Goal: Task Accomplishment & Management: Manage account settings

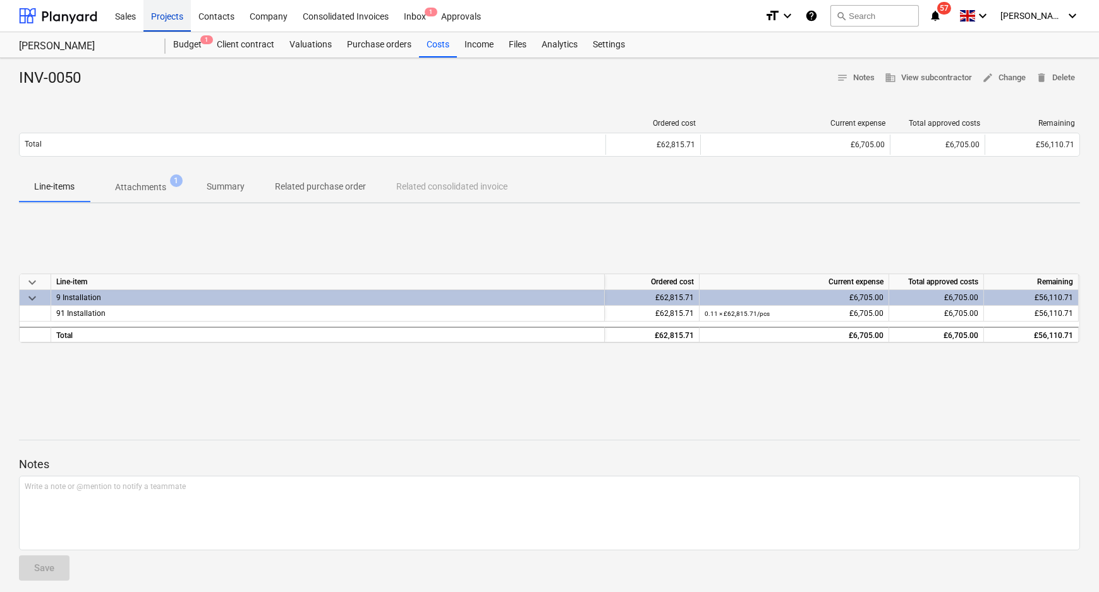
click at [177, 13] on div "Projects" at bounding box center [166, 15] width 47 height 32
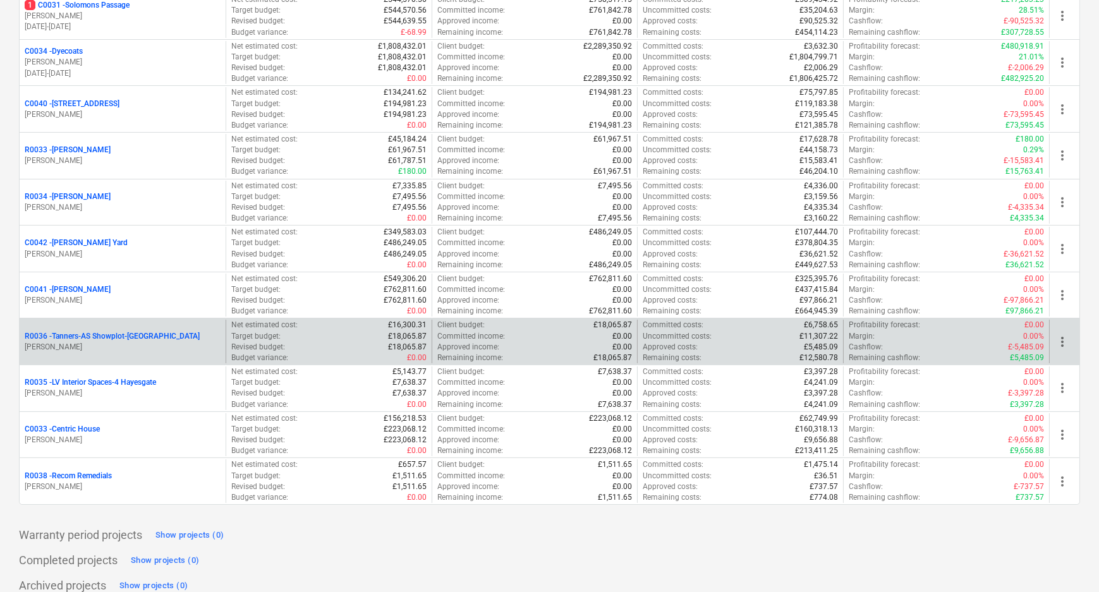
scroll to position [225, 0]
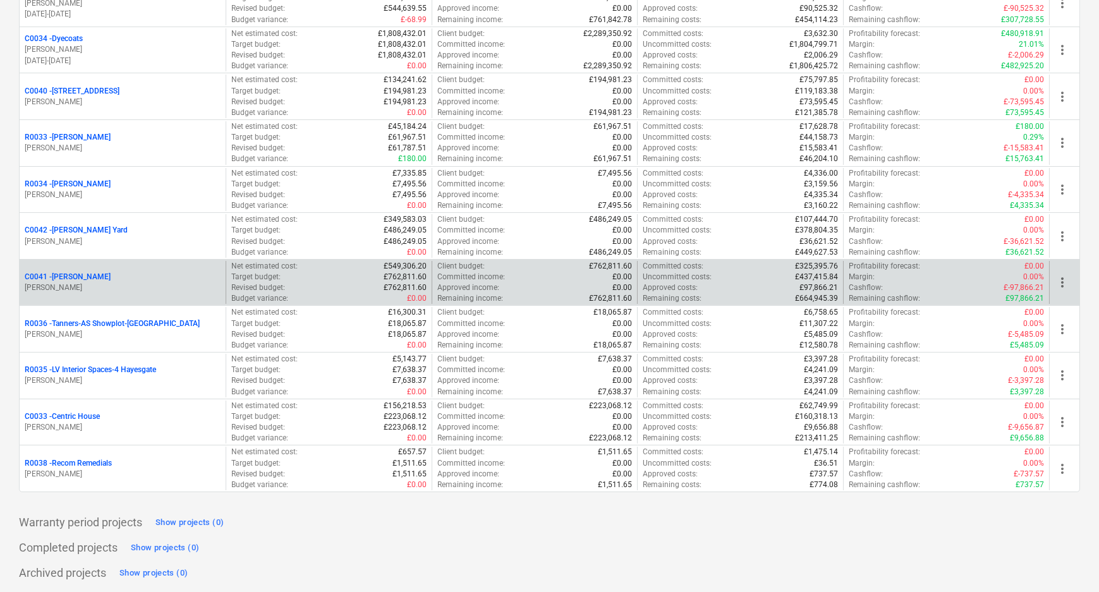
click at [61, 275] on p "C0041 - [PERSON_NAME]" at bounding box center [68, 277] width 86 height 11
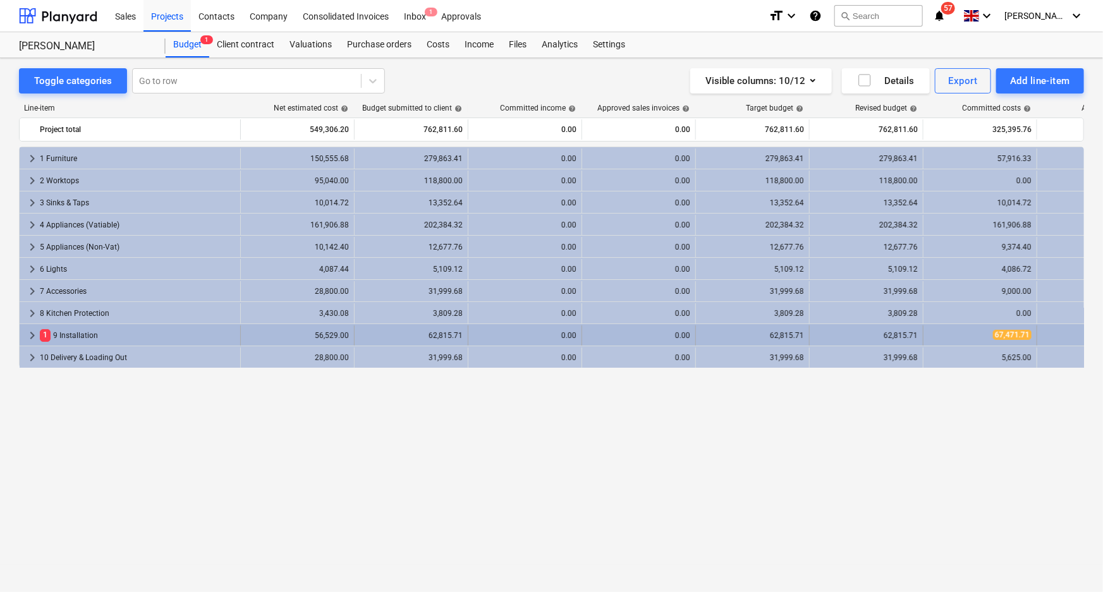
click at [460, 331] on div "62,815.71" at bounding box center [411, 335] width 103 height 9
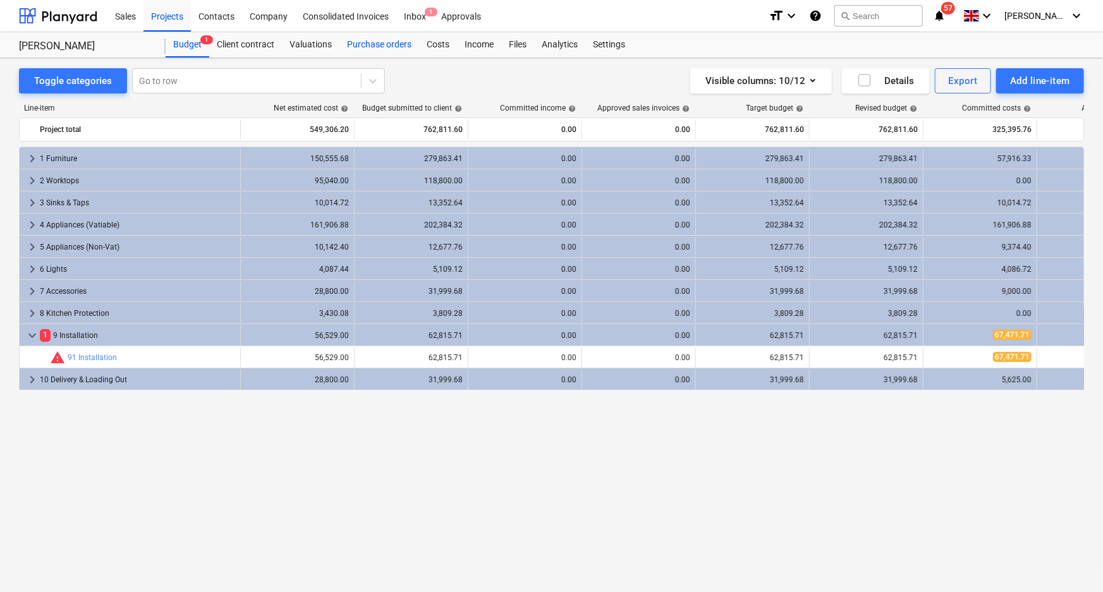
click at [384, 39] on div "Purchase orders" at bounding box center [379, 44] width 80 height 25
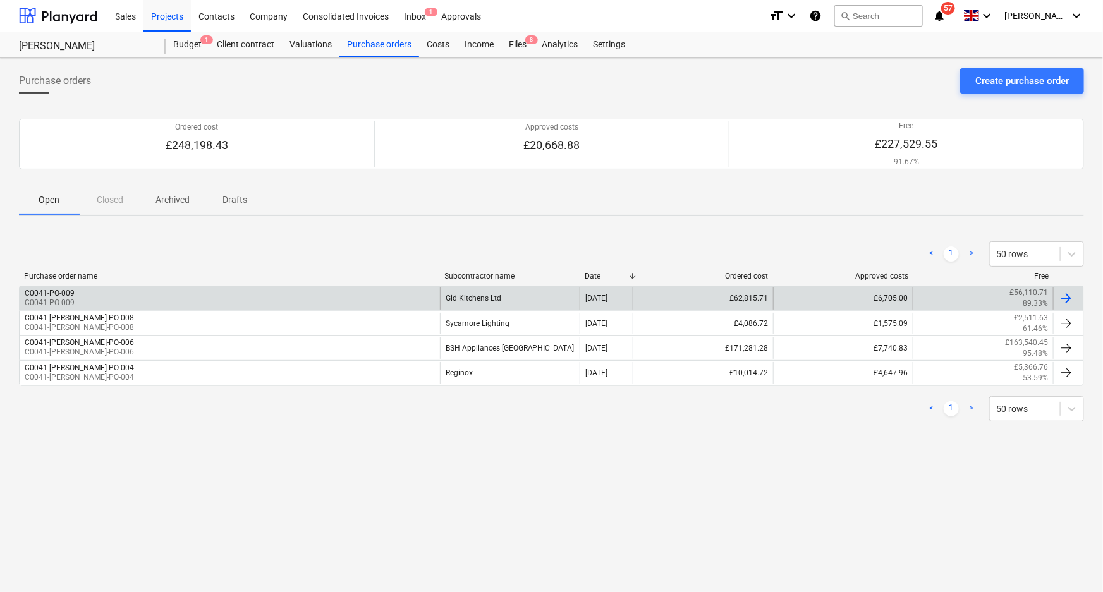
click at [325, 291] on div "C0041-PO-009 C0041-PO-009" at bounding box center [230, 298] width 420 height 21
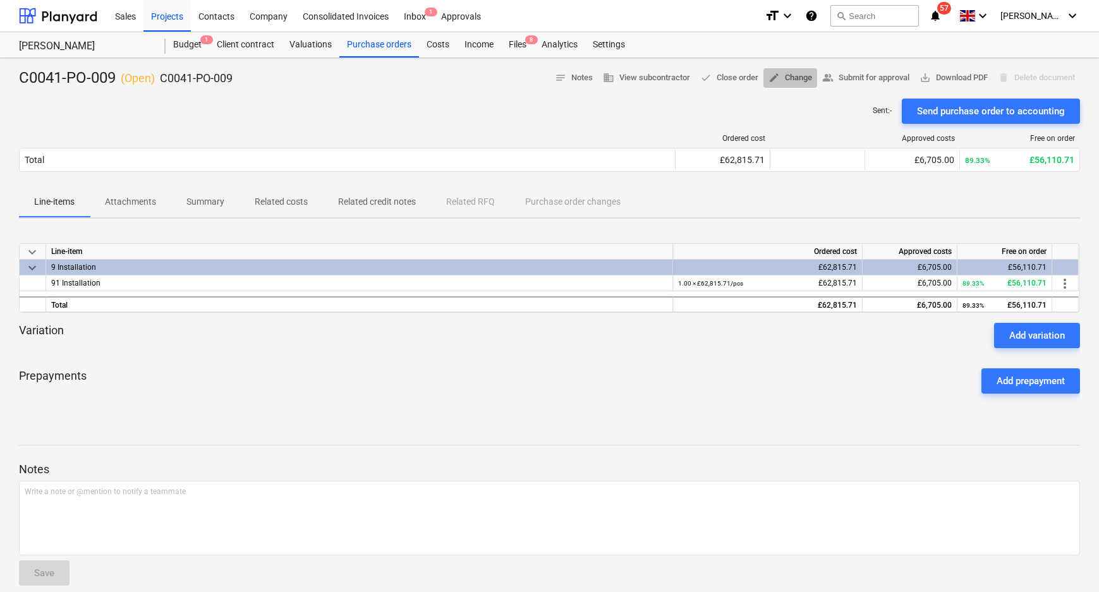
click at [768, 72] on span "edit" at bounding box center [773, 77] width 11 height 11
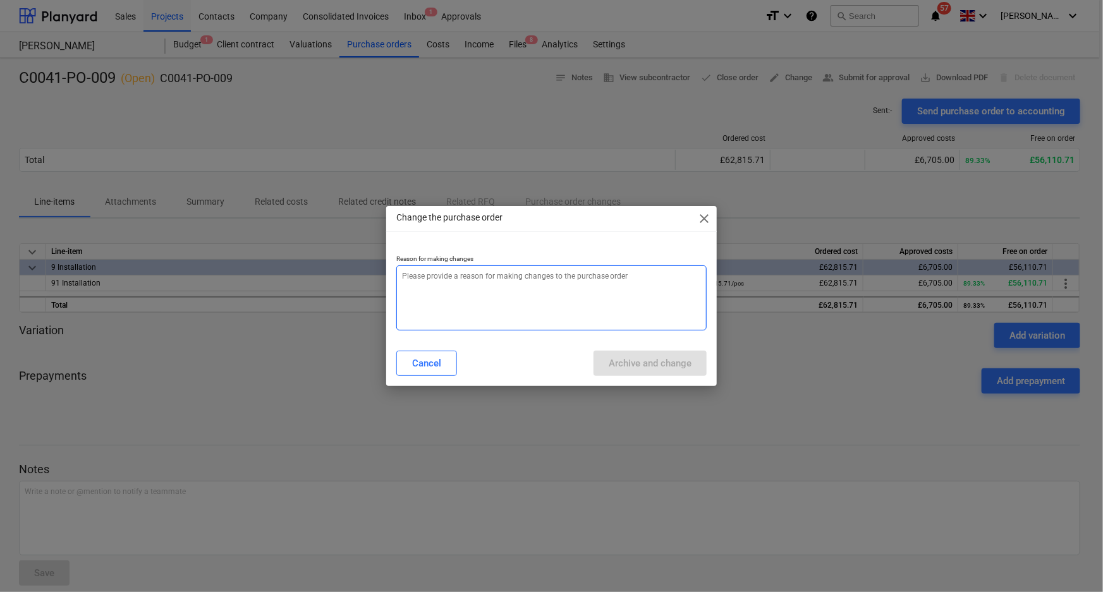
click at [489, 306] on textarea at bounding box center [551, 297] width 311 height 65
type textarea "x"
type textarea "a"
type textarea "x"
type textarea "am"
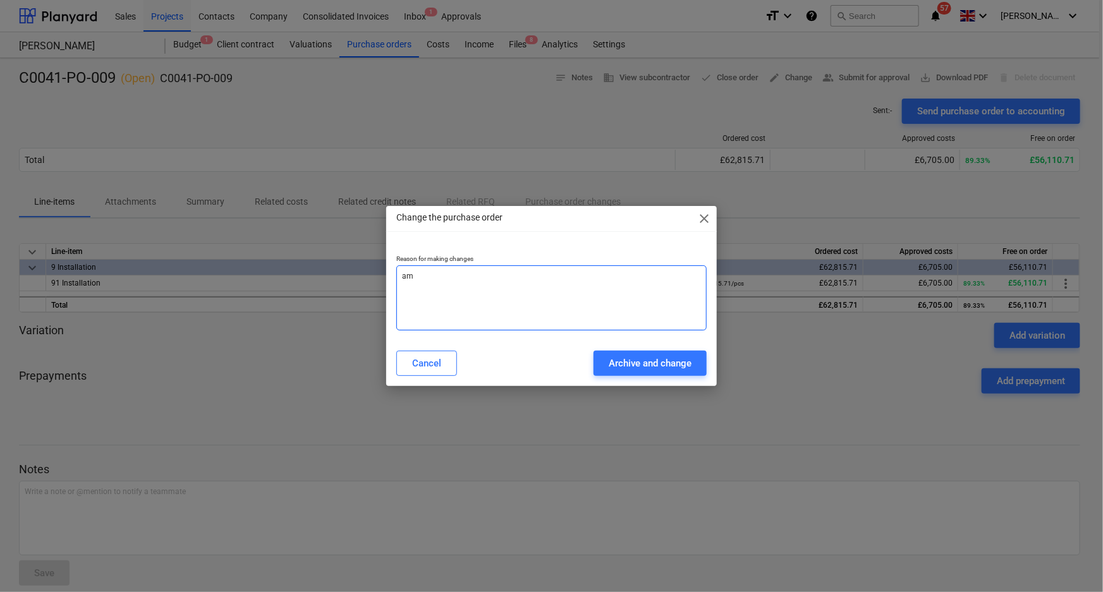
type textarea "x"
type textarea "ame"
type textarea "x"
type textarea "[MEDICAL_DATA]"
type textarea "x"
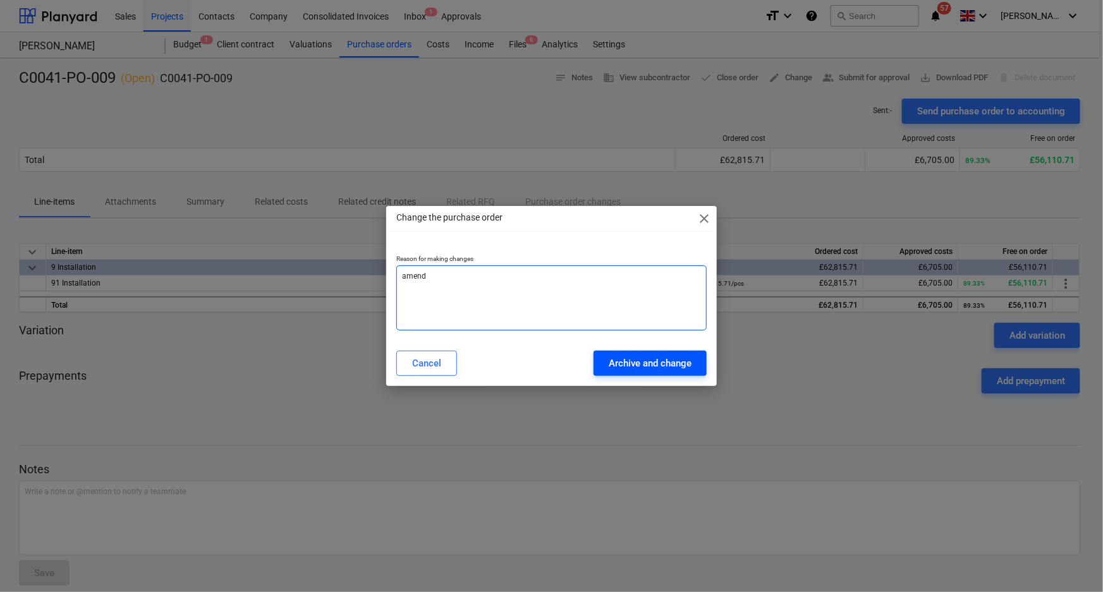
type textarea "amend"
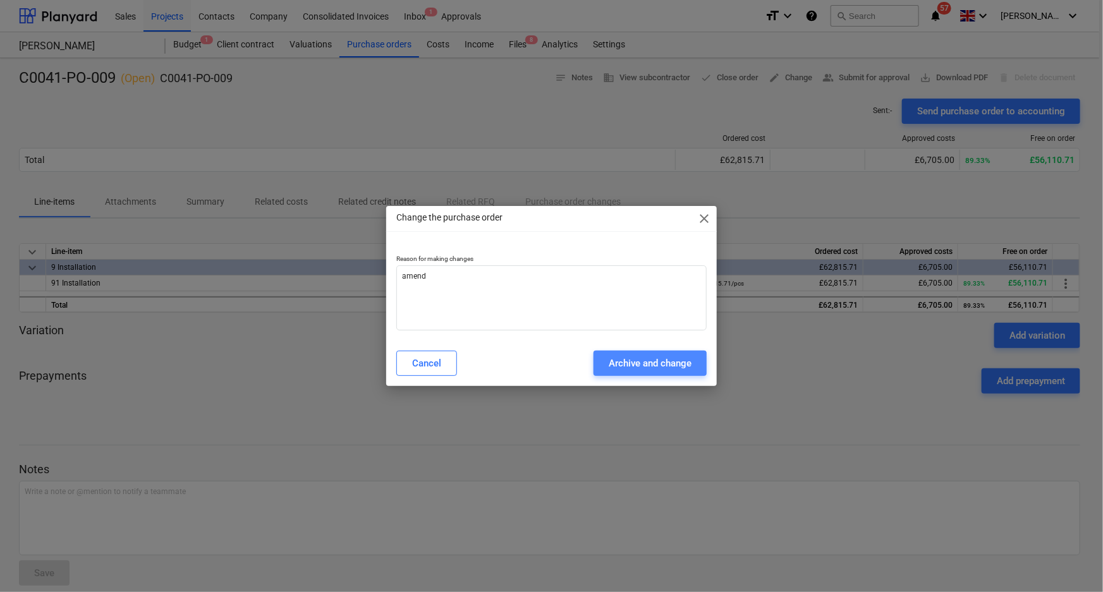
click at [598, 361] on button "Archive and change" at bounding box center [649, 363] width 113 height 25
type textarea "x"
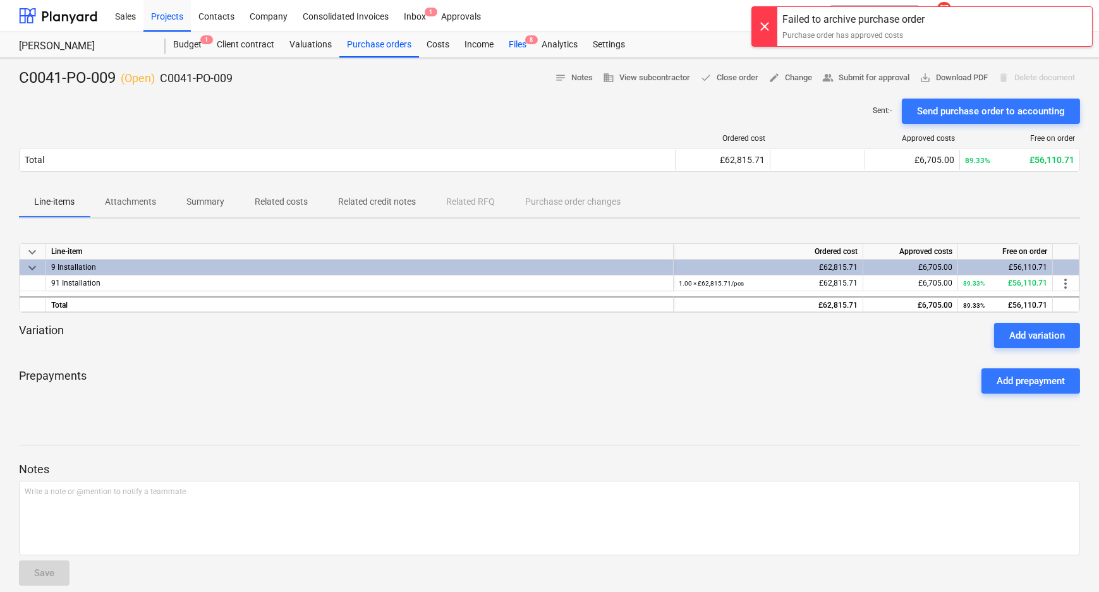
click at [509, 43] on div "Files 8" at bounding box center [517, 44] width 33 height 25
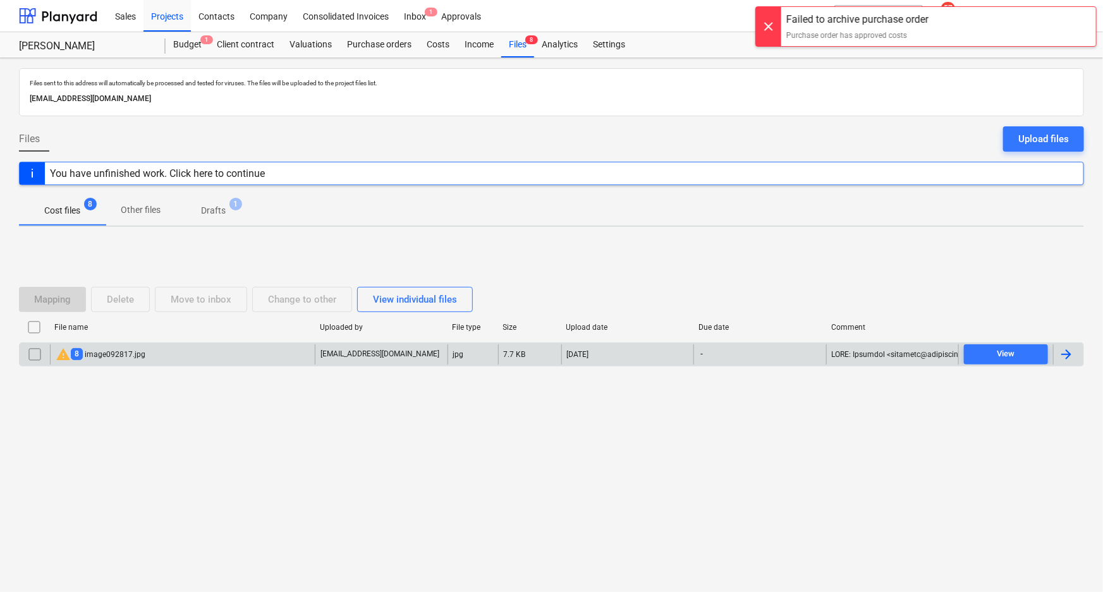
click at [136, 361] on div "warning 8 image092817.jpg" at bounding box center [101, 354] width 90 height 15
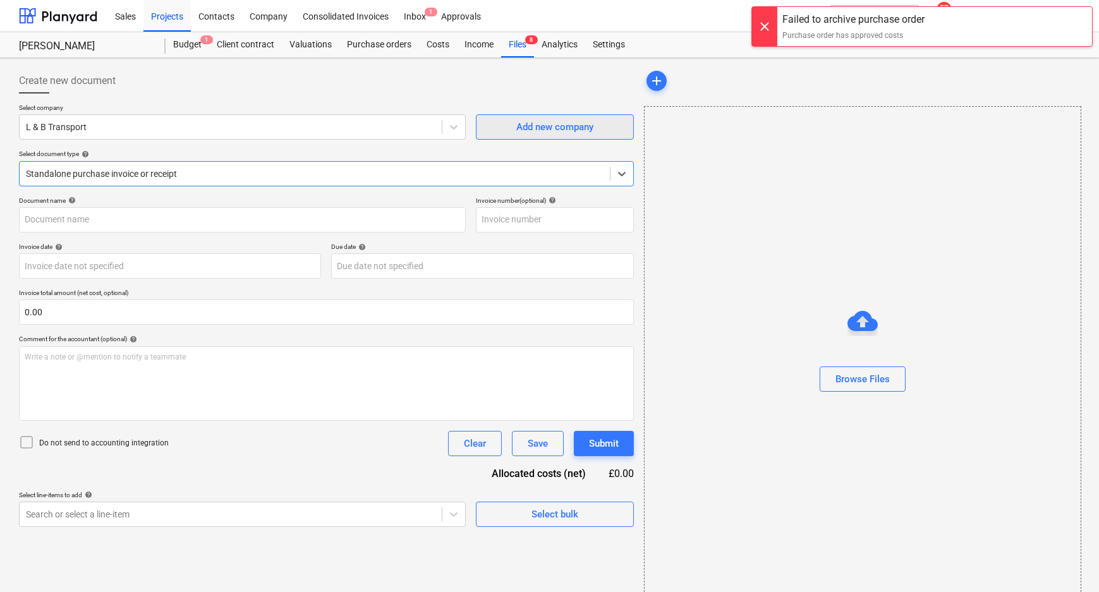
type input "S-INV293049"
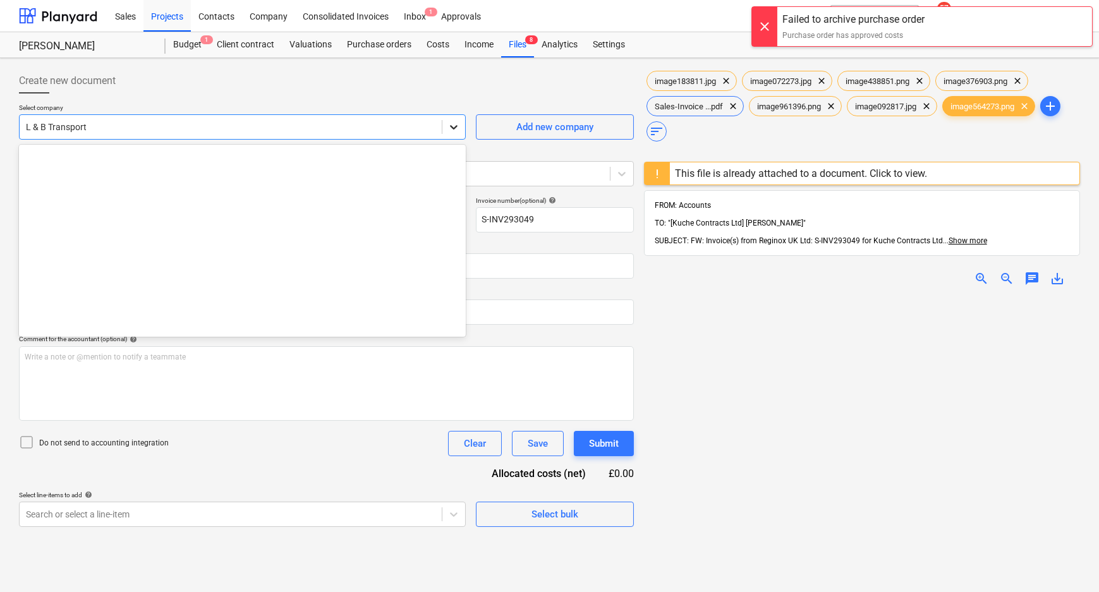
click at [459, 126] on icon at bounding box center [453, 127] width 13 height 13
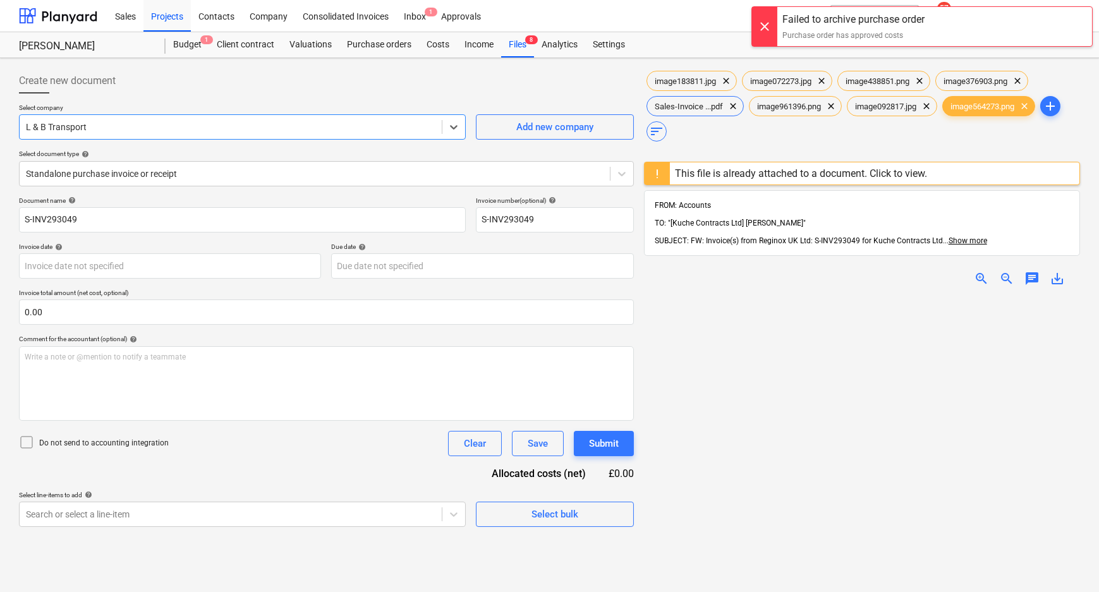
drag, startPoint x: 217, startPoint y: 137, endPoint x: -104, endPoint y: 130, distance: 321.8
click at [0, 130] on html "Sales Projects Contacts Company Consolidated Invoices Inbox 1 Approvals format_…" at bounding box center [549, 296] width 1099 height 592
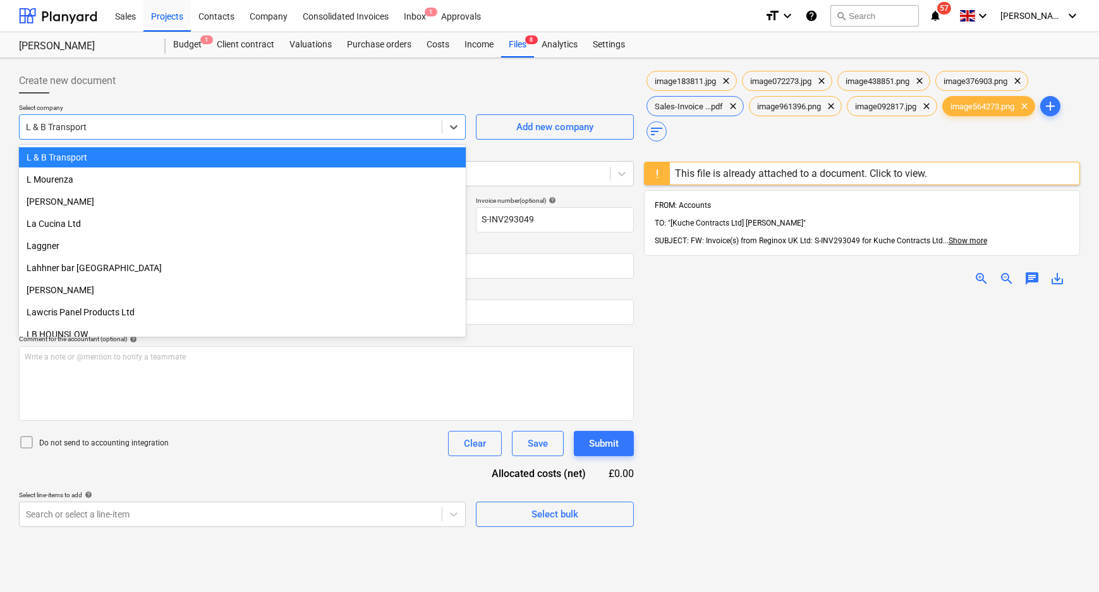
drag, startPoint x: 142, startPoint y: 129, endPoint x: -76, endPoint y: 130, distance: 218.0
click at [0, 130] on html "Sales Projects Contacts Company Consolidated Invoices Inbox 1 Approvals format_…" at bounding box center [549, 296] width 1099 height 592
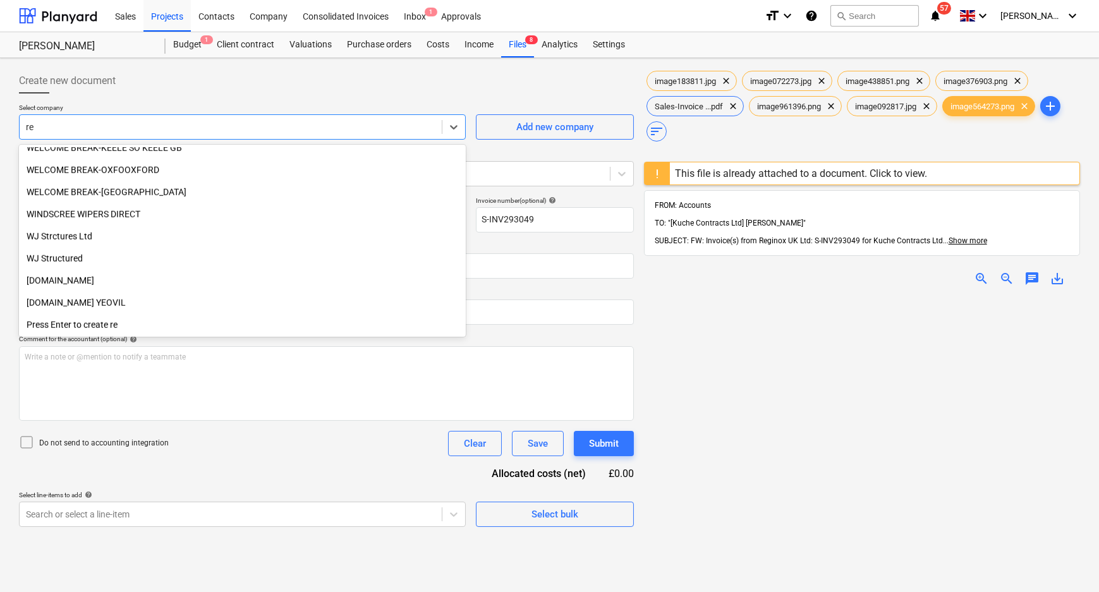
scroll to position [3416, 0]
type input "reg"
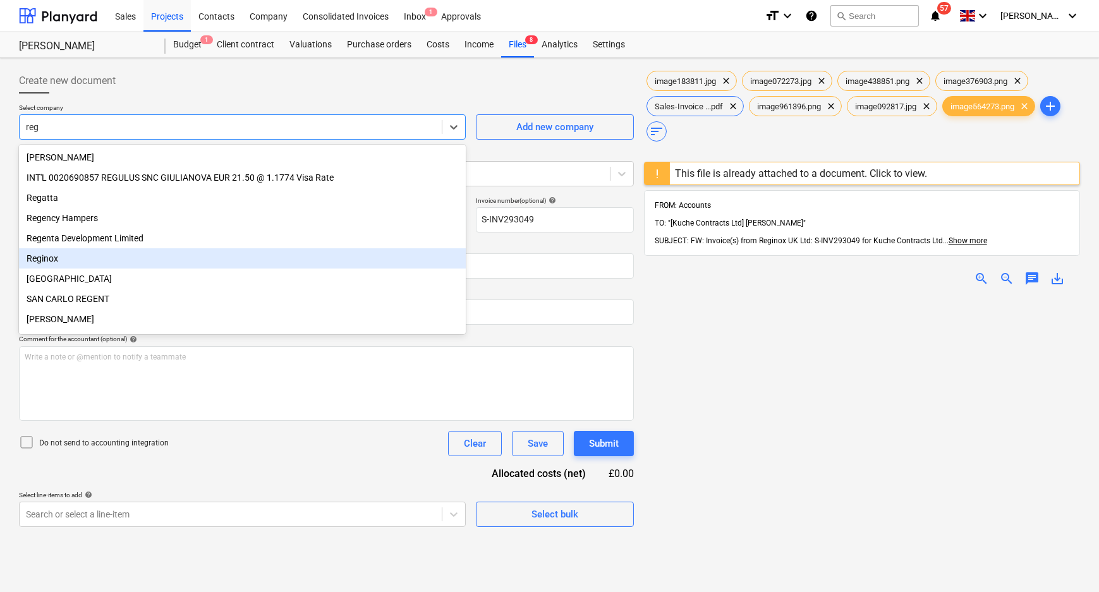
click at [114, 259] on div "Reginox" at bounding box center [242, 258] width 447 height 20
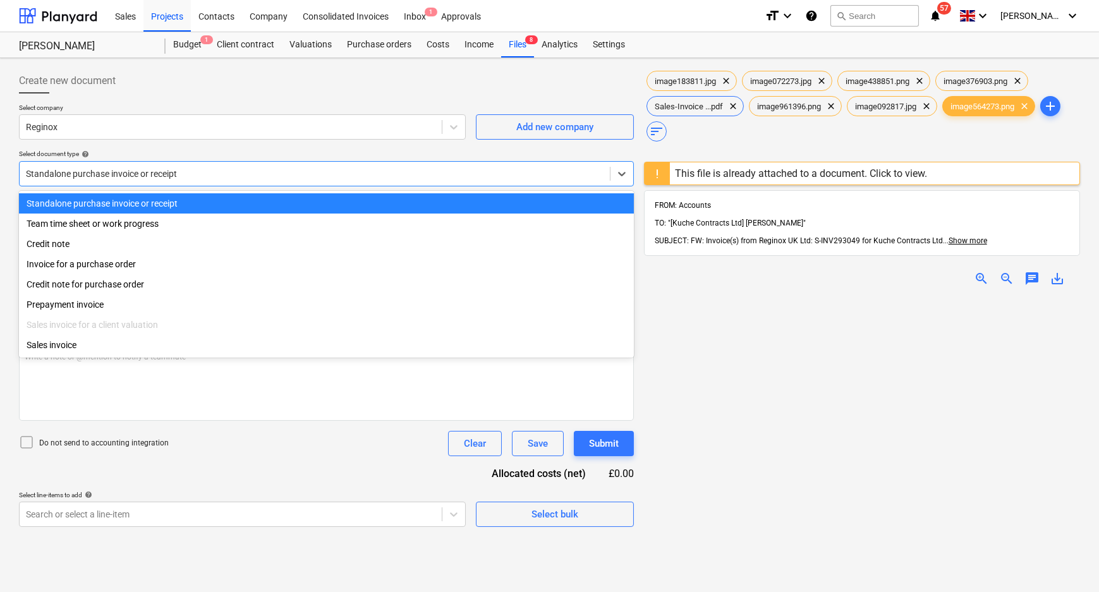
click at [396, 179] on div at bounding box center [315, 173] width 578 height 13
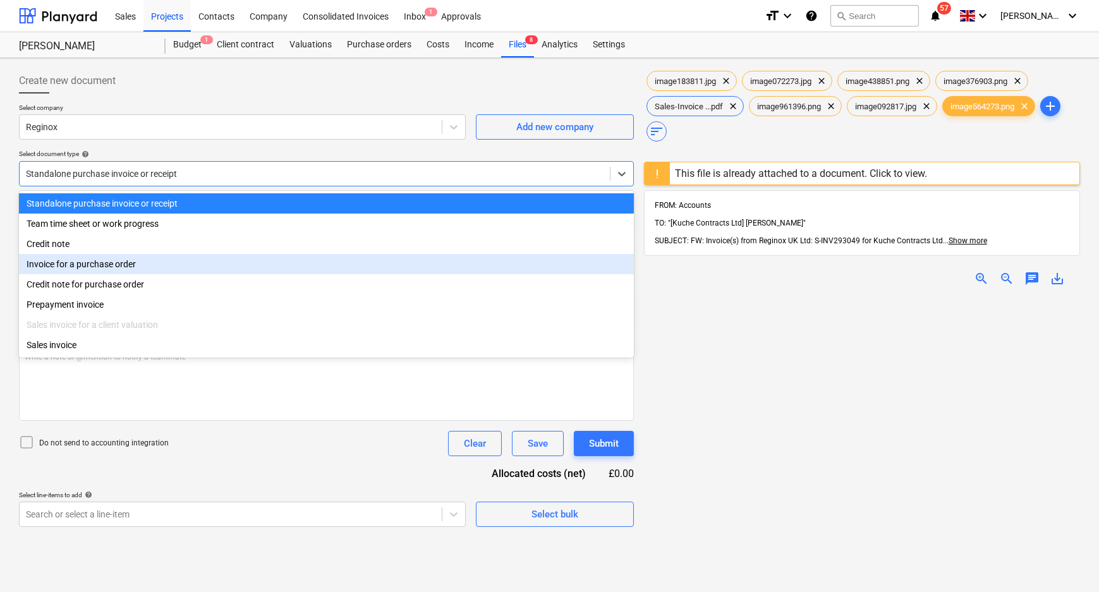
click at [301, 270] on div "Invoice for a purchase order" at bounding box center [326, 264] width 615 height 20
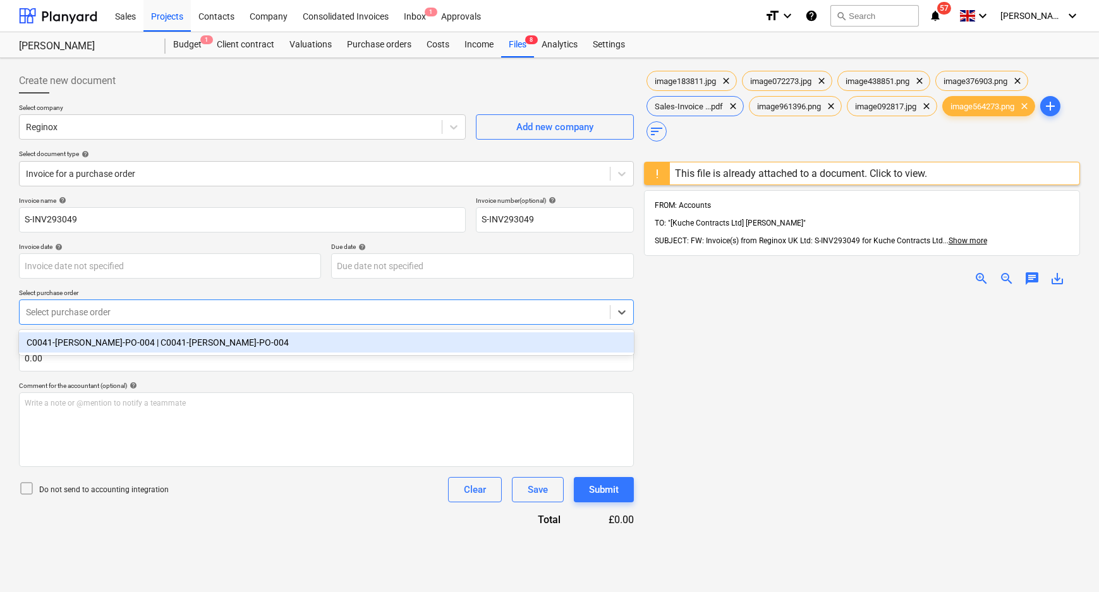
click at [147, 309] on div at bounding box center [315, 312] width 578 height 13
click at [135, 341] on div "C0041-[PERSON_NAME]-PO-004 | C0041-[PERSON_NAME]-PO-004" at bounding box center [326, 342] width 615 height 20
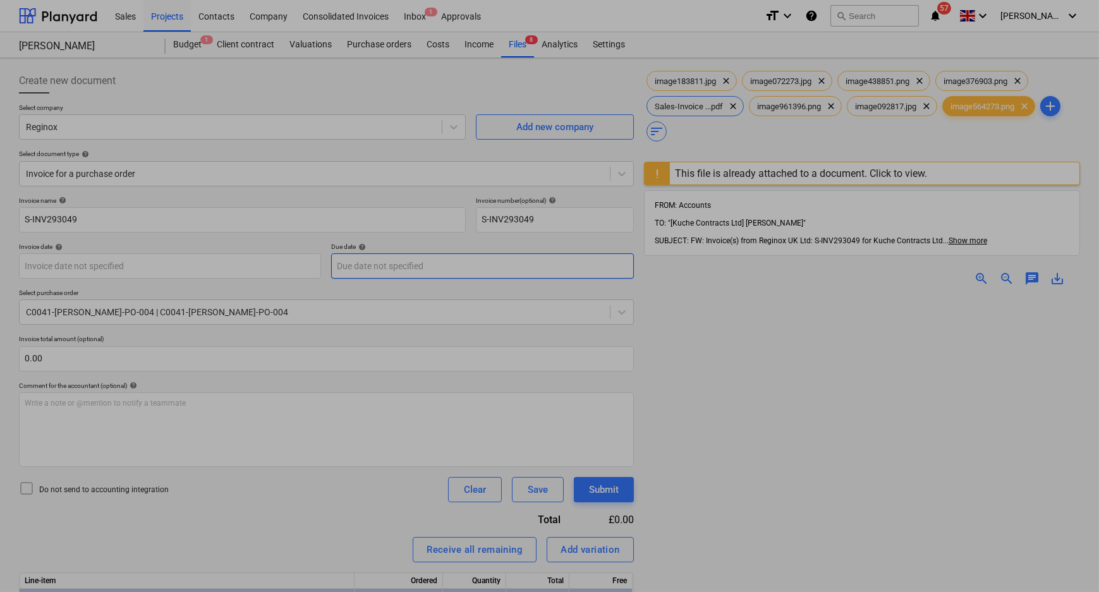
click at [373, 274] on body "Sales Projects Contacts Company Consolidated Invoices Inbox 1 Approvals format_…" at bounding box center [549, 296] width 1099 height 592
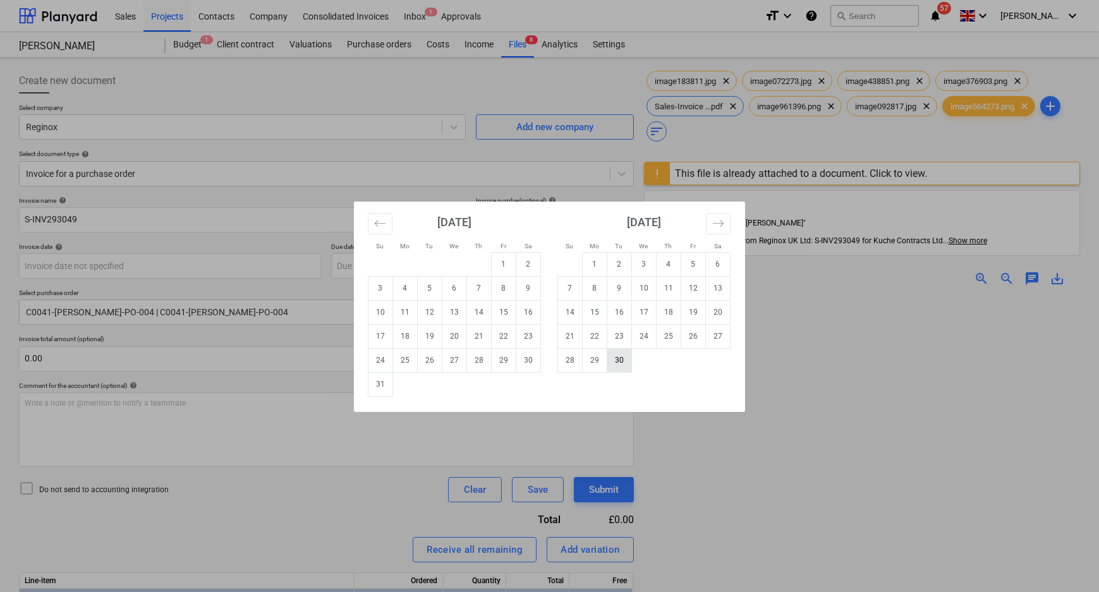
click at [616, 349] on td "30" at bounding box center [619, 360] width 25 height 24
type input "[DATE]"
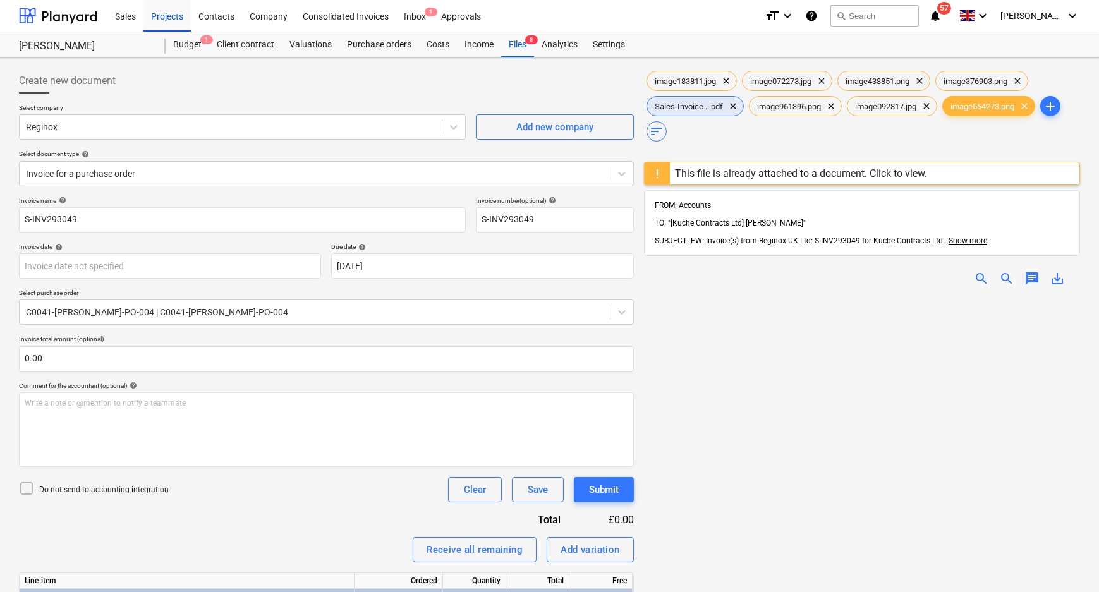
click at [657, 106] on span "Sales-Invoice ...pdf" at bounding box center [688, 106] width 83 height 9
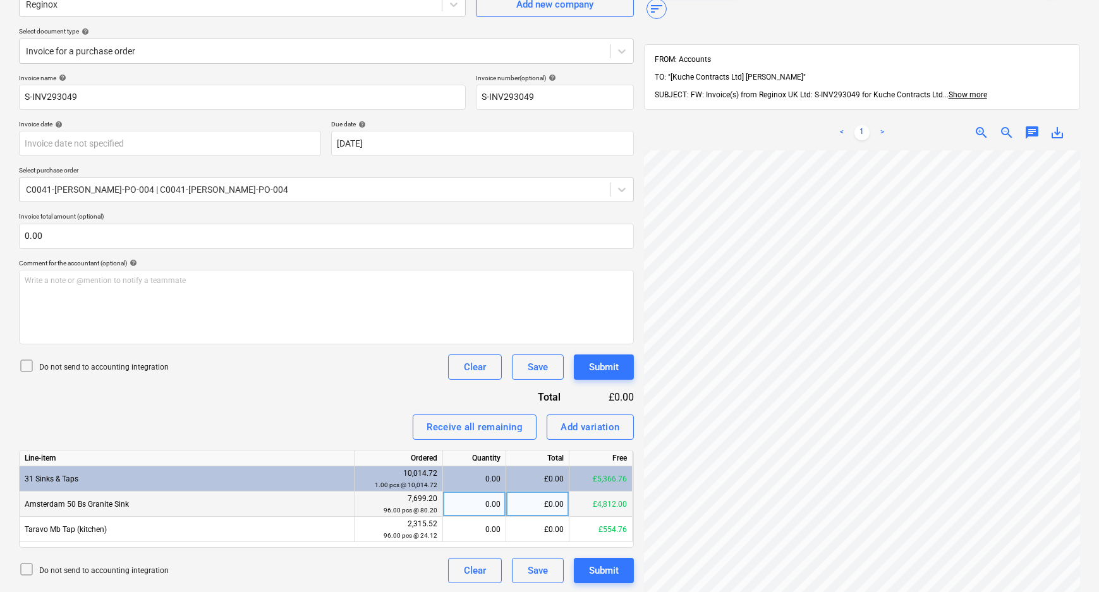
scroll to position [172, 0]
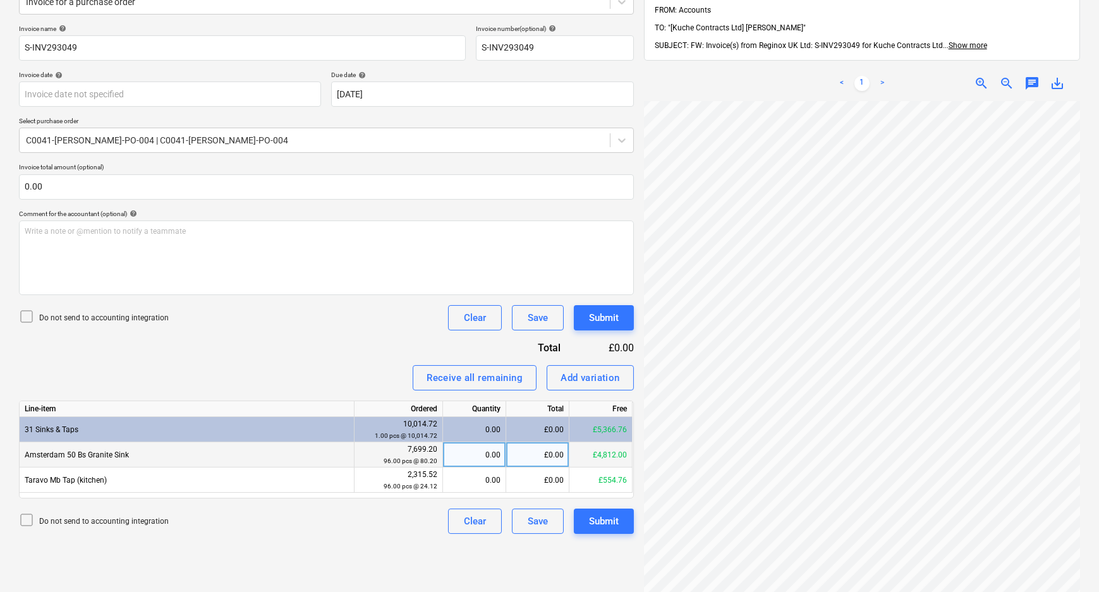
click at [459, 450] on div "0.00" at bounding box center [474, 454] width 52 height 25
type input "32"
click at [557, 449] on div "£0.00" at bounding box center [537, 454] width 63 height 25
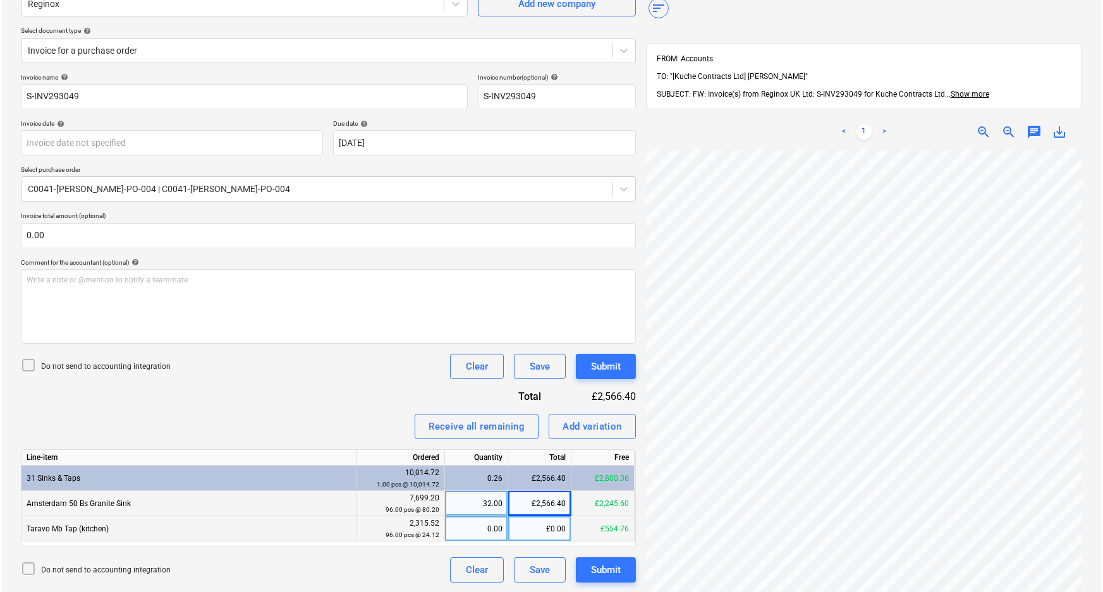
scroll to position [231, 0]
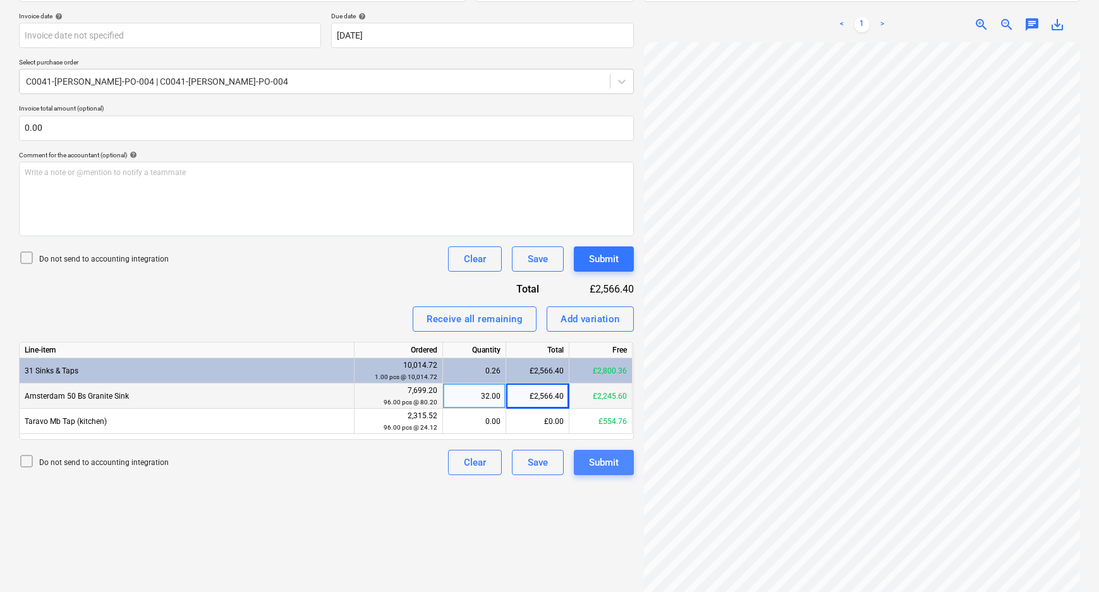
click at [624, 466] on button "Submit" at bounding box center [604, 462] width 60 height 25
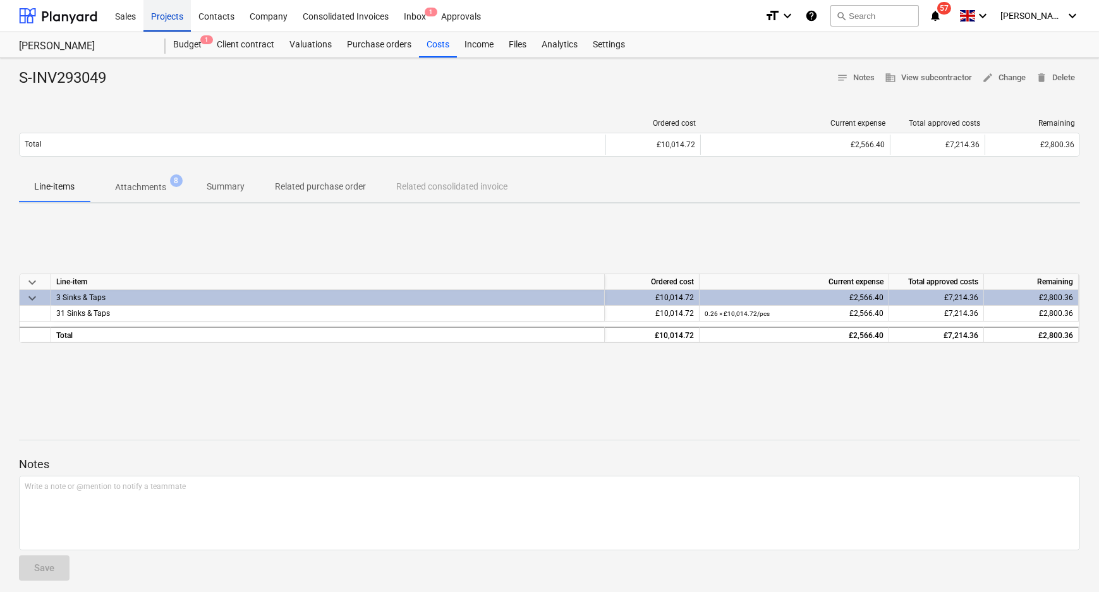
click at [176, 16] on div "Projects" at bounding box center [166, 15] width 47 height 32
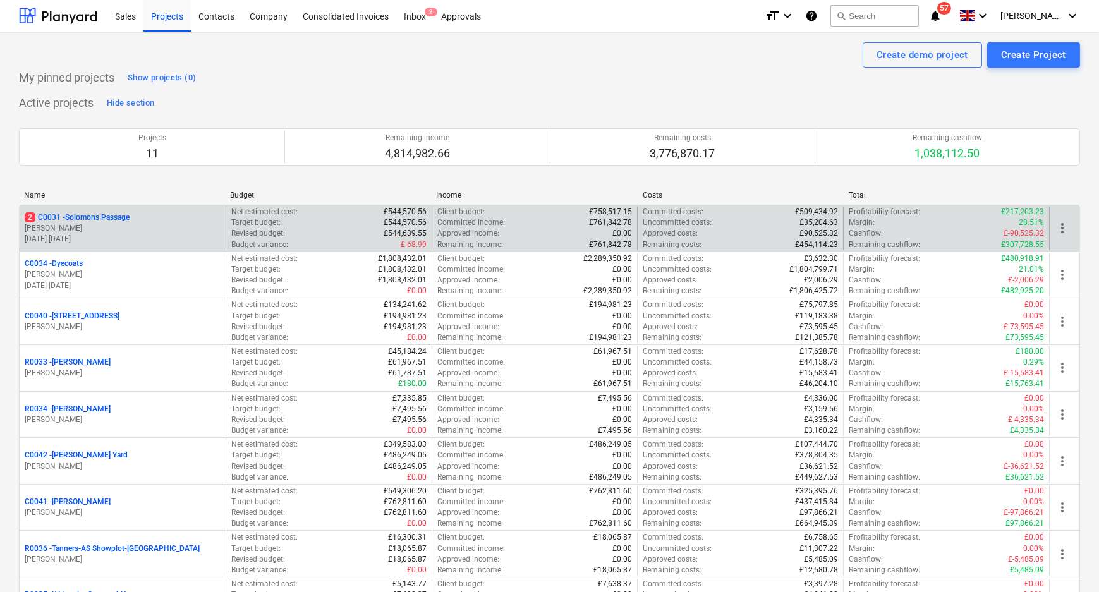
click at [126, 224] on p "[PERSON_NAME]" at bounding box center [123, 228] width 196 height 11
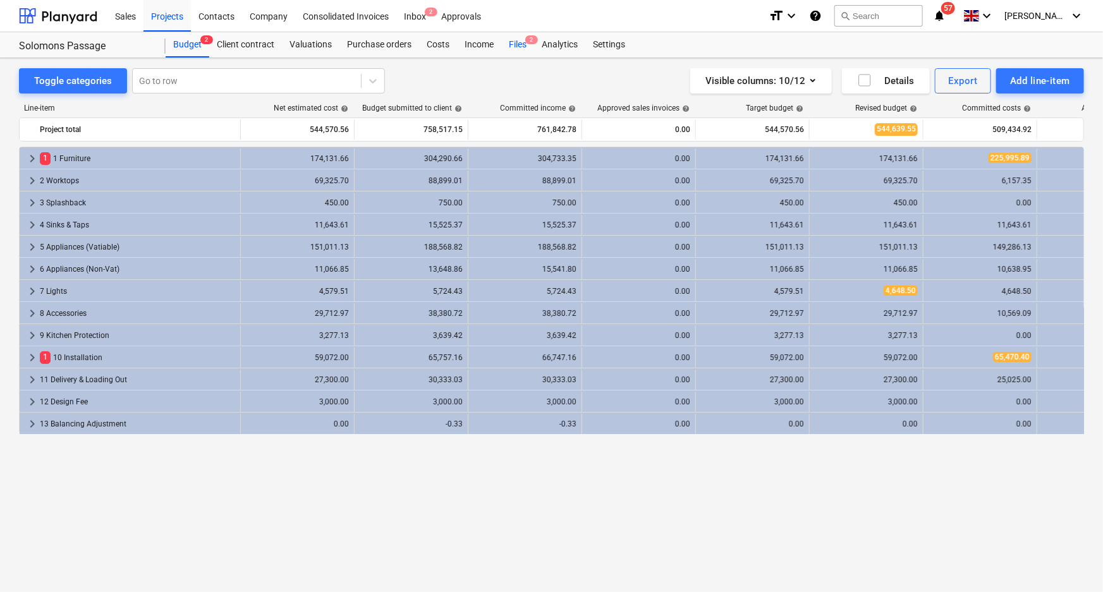
click at [508, 46] on div "Files 2" at bounding box center [517, 44] width 33 height 25
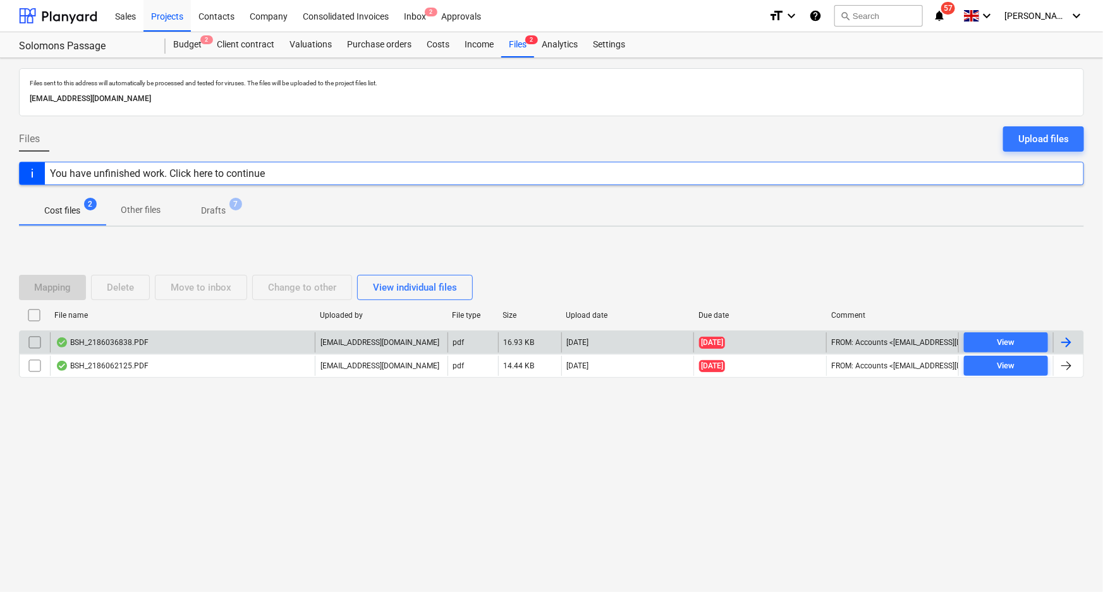
click at [231, 347] on div "BSH_2186036838.PDF" at bounding box center [182, 342] width 265 height 20
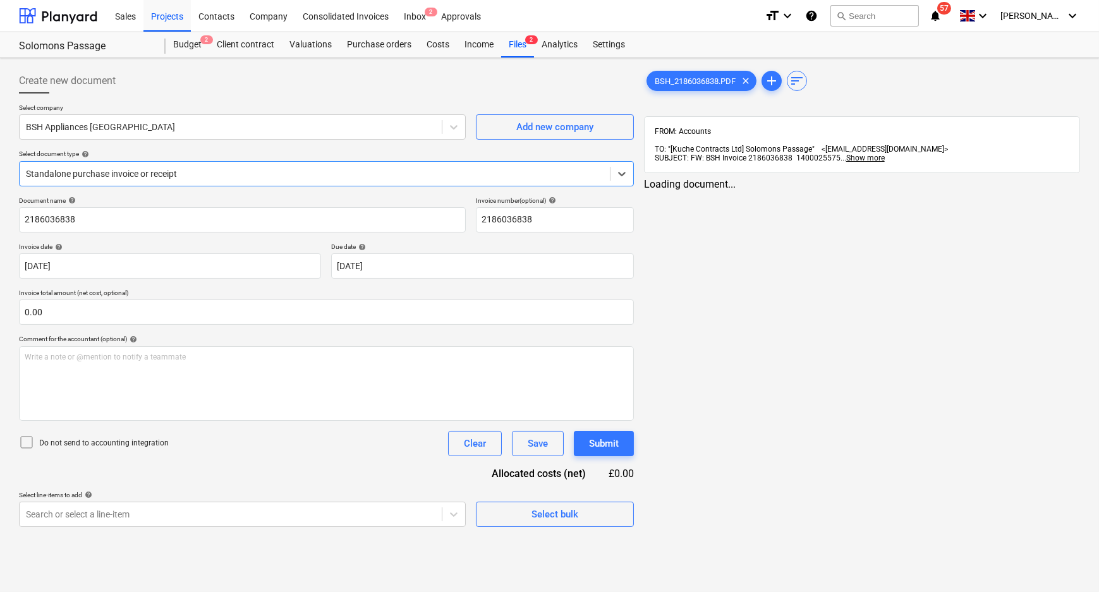
type input "2186036838"
type input "[DATE]"
click at [492, 170] on div at bounding box center [315, 173] width 579 height 13
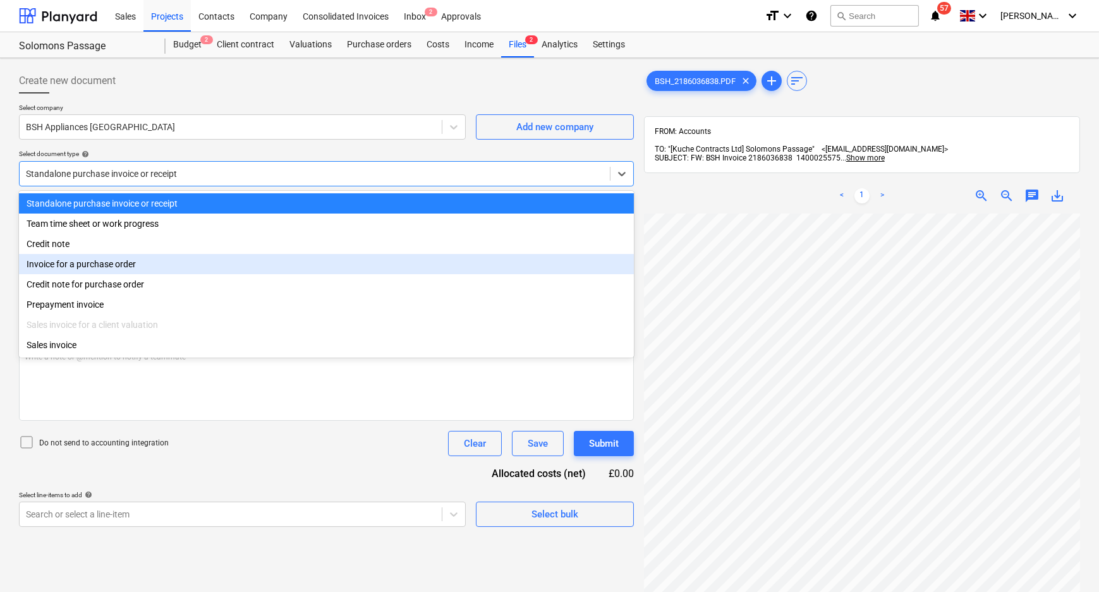
click at [182, 269] on div "Invoice for a purchase order" at bounding box center [326, 264] width 615 height 20
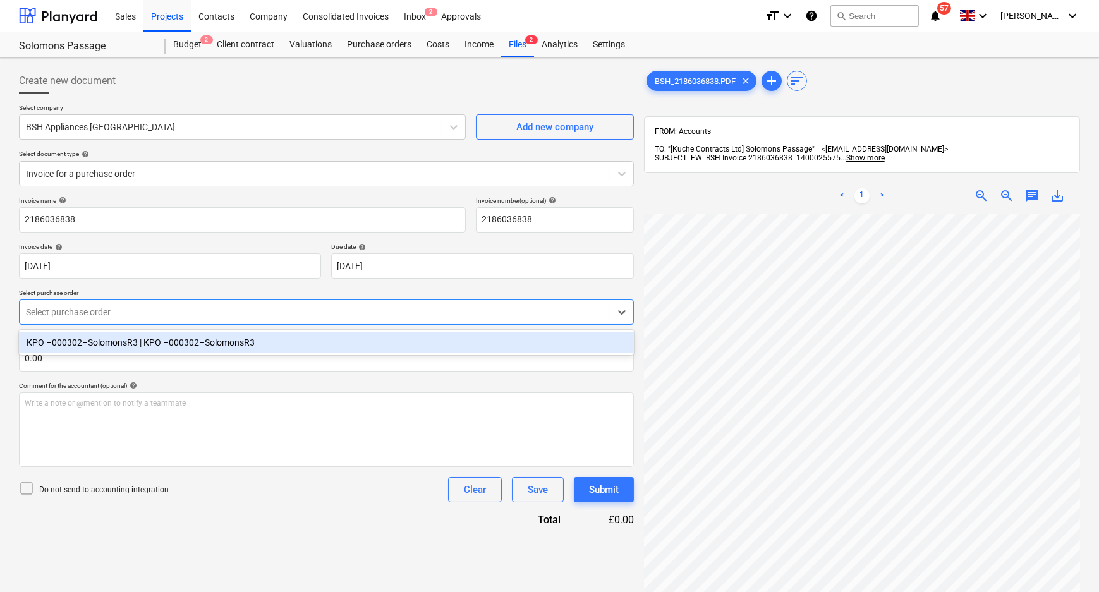
click at [174, 315] on div at bounding box center [315, 312] width 578 height 13
click at [170, 339] on div "KPO –000302–SolomonsR3 | KPO –000302–SolomonsR3" at bounding box center [326, 342] width 615 height 20
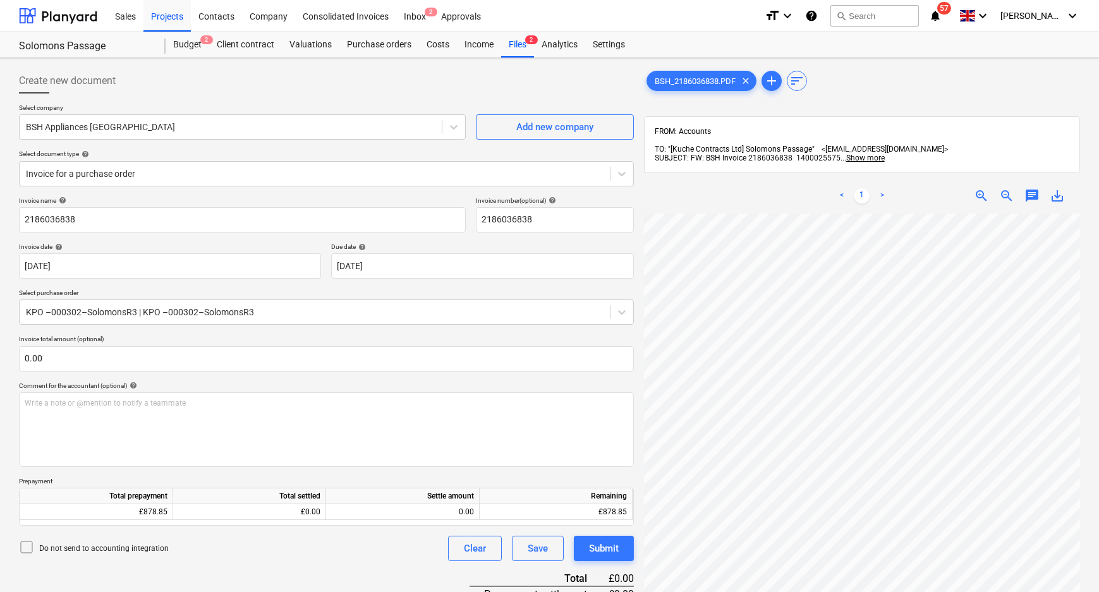
click at [170, 339] on p "Invoice total amount (optional)" at bounding box center [326, 340] width 615 height 11
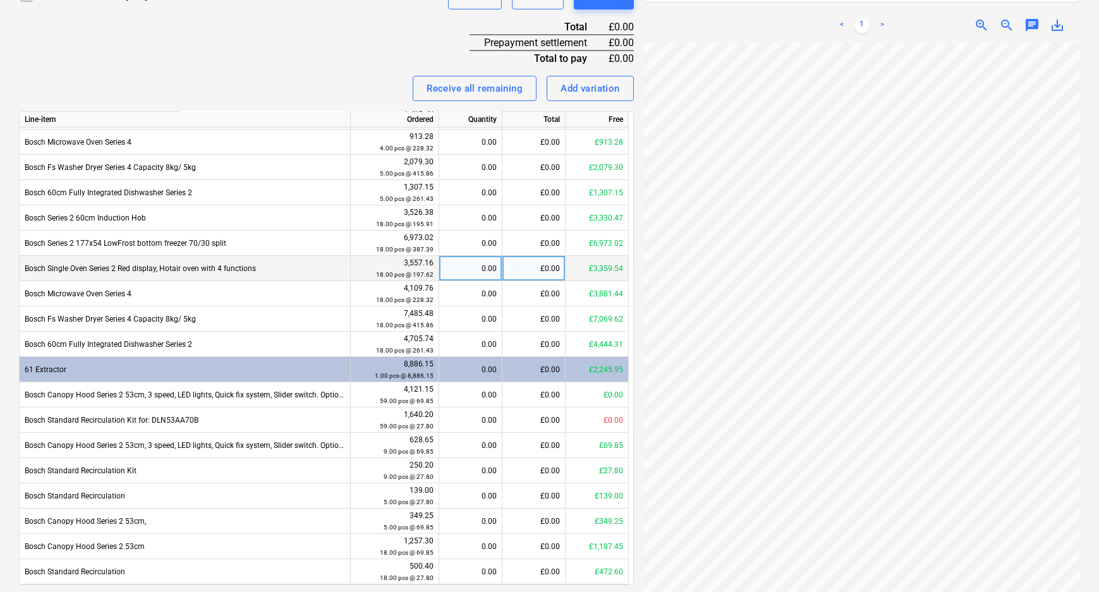
scroll to position [590, 0]
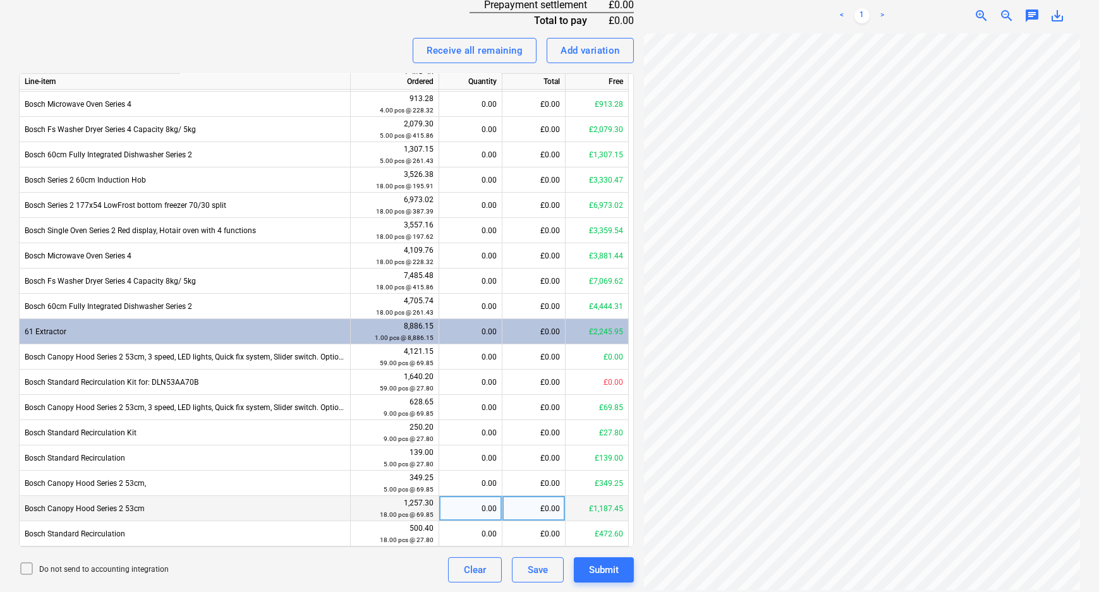
click at [488, 502] on div "0.00" at bounding box center [470, 508] width 52 height 25
type input "18"
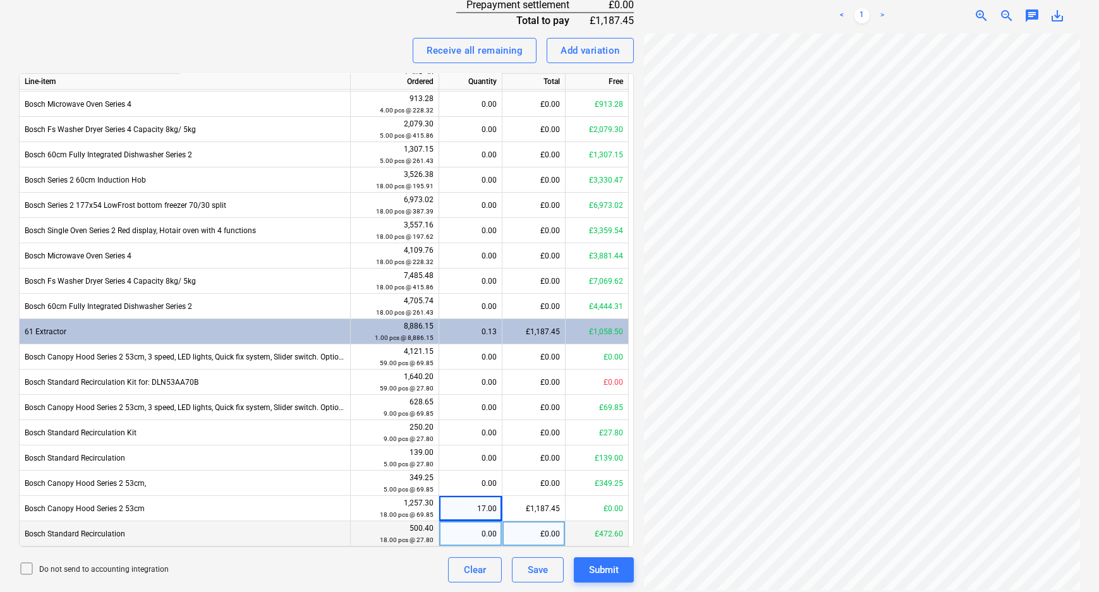
click at [478, 534] on div "0.00" at bounding box center [470, 533] width 52 height 25
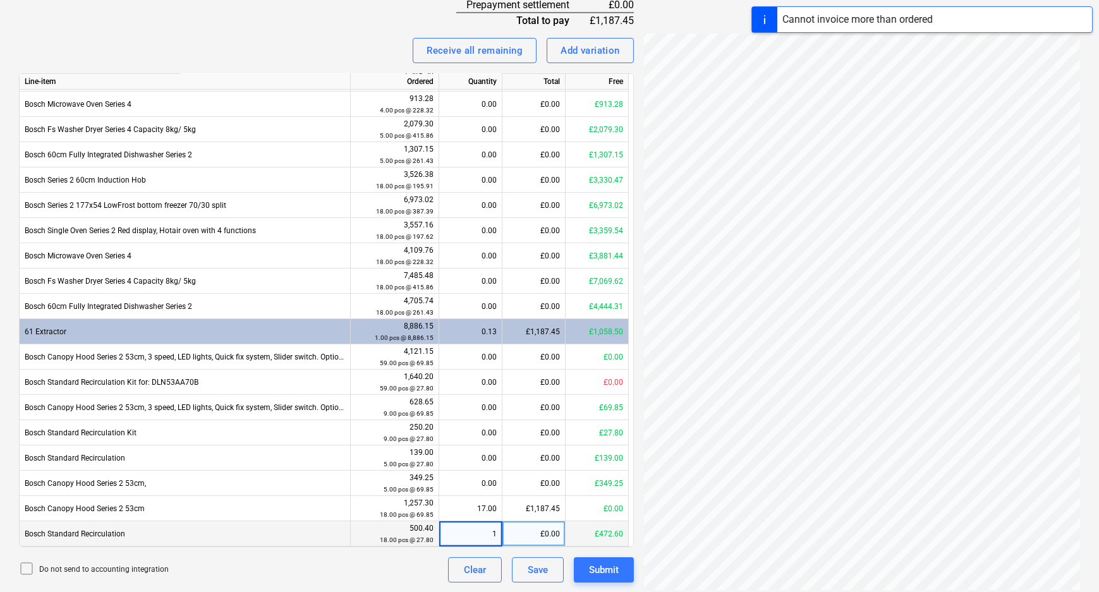
type input "18"
click at [480, 460] on div "0.00" at bounding box center [470, 458] width 52 height 25
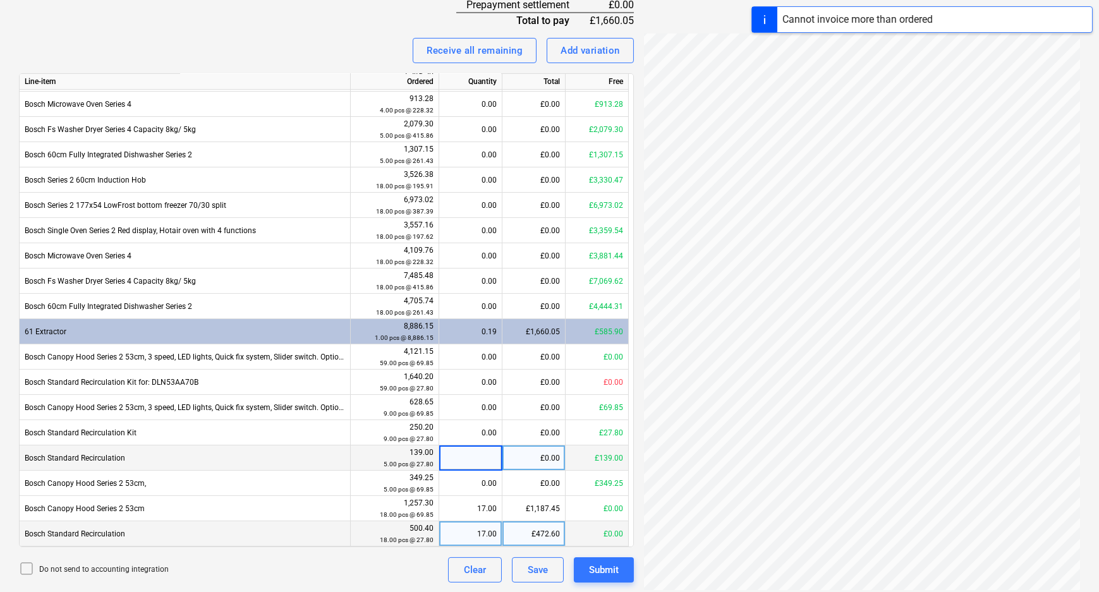
type input "5"
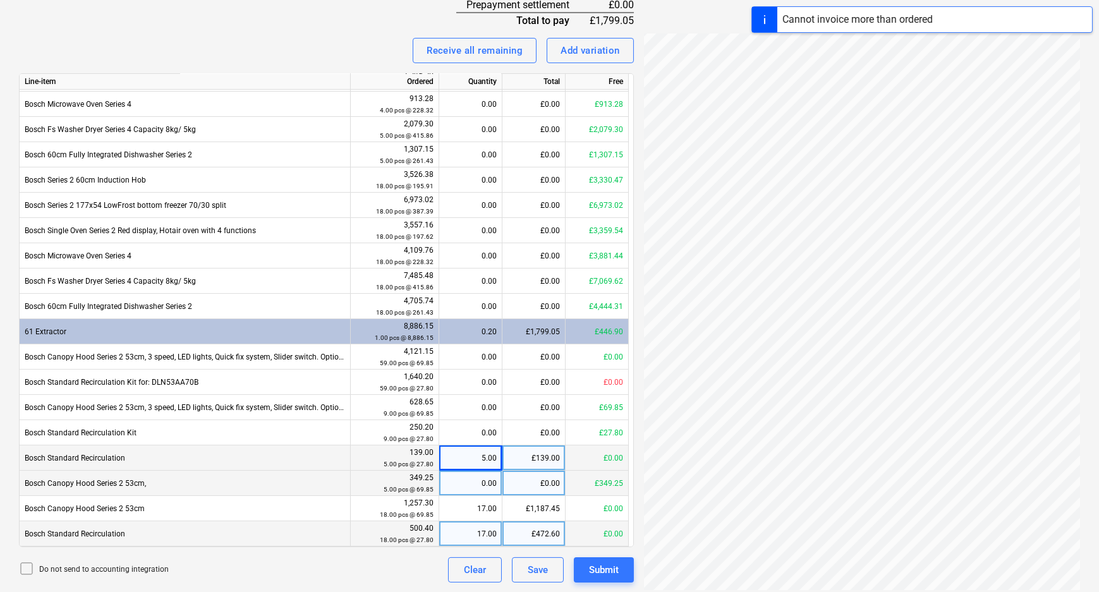
click at [478, 488] on div "0.00" at bounding box center [470, 483] width 52 height 25
type input "5"
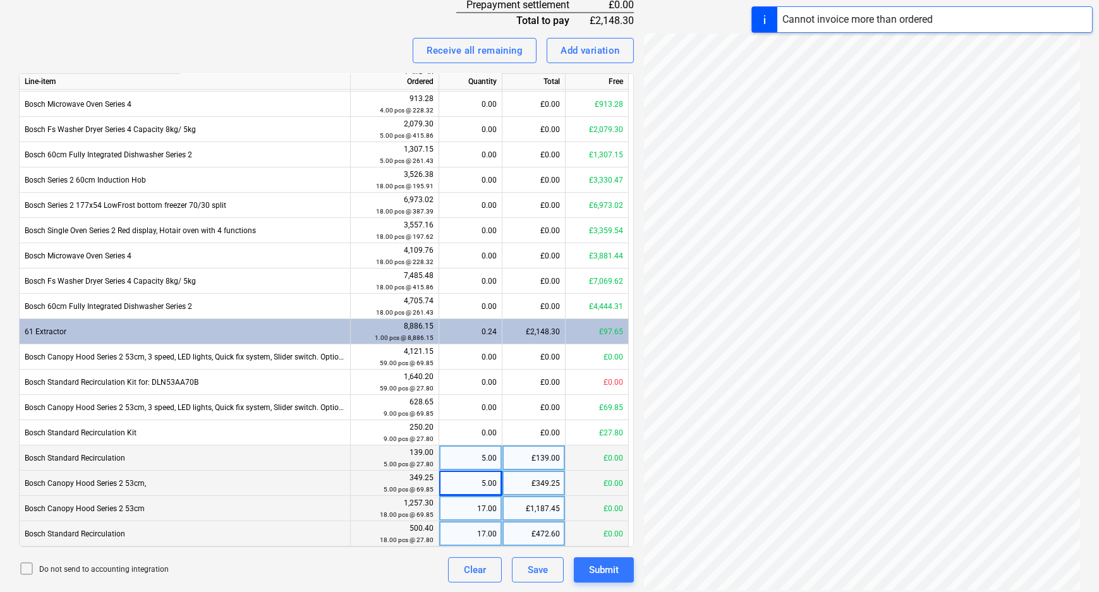
click at [478, 507] on div "17.00" at bounding box center [470, 508] width 52 height 25
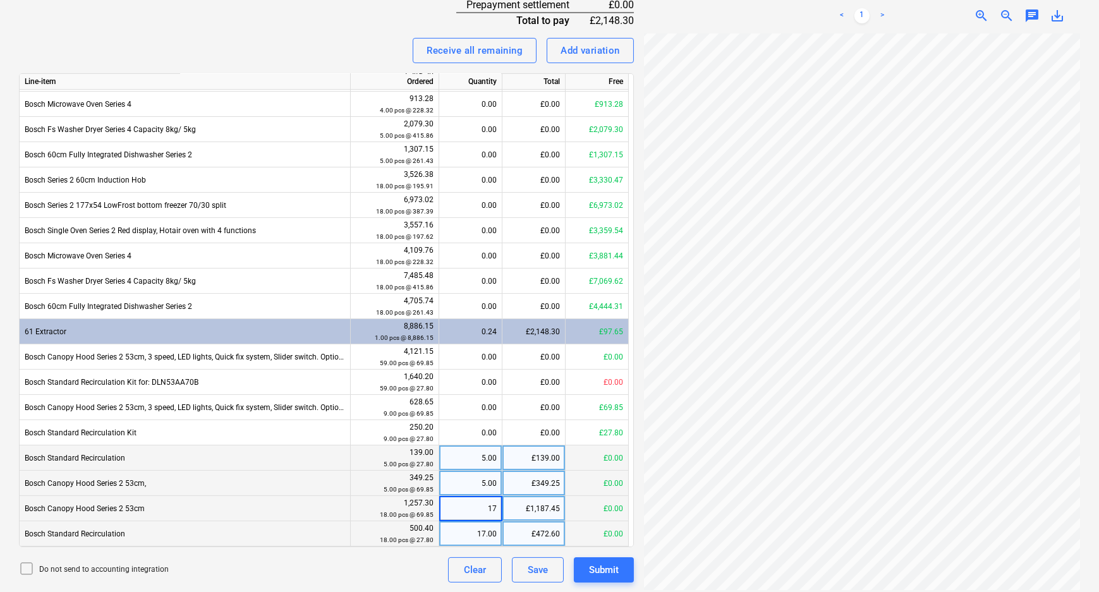
click at [482, 488] on div "5.00" at bounding box center [470, 483] width 52 height 25
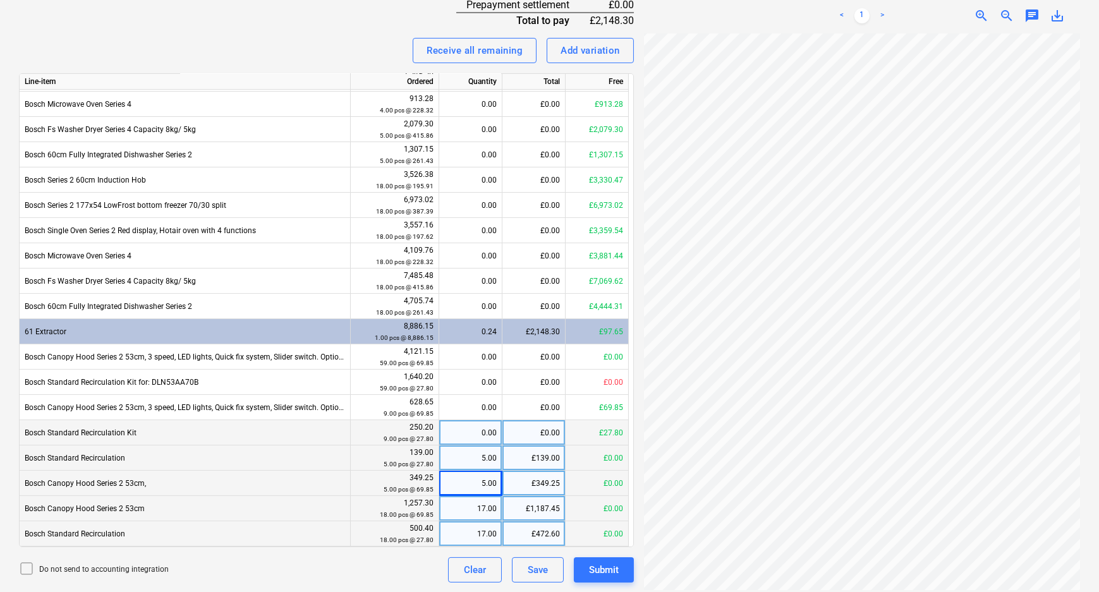
click at [485, 435] on div "0.00" at bounding box center [470, 432] width 52 height 25
type input "1"
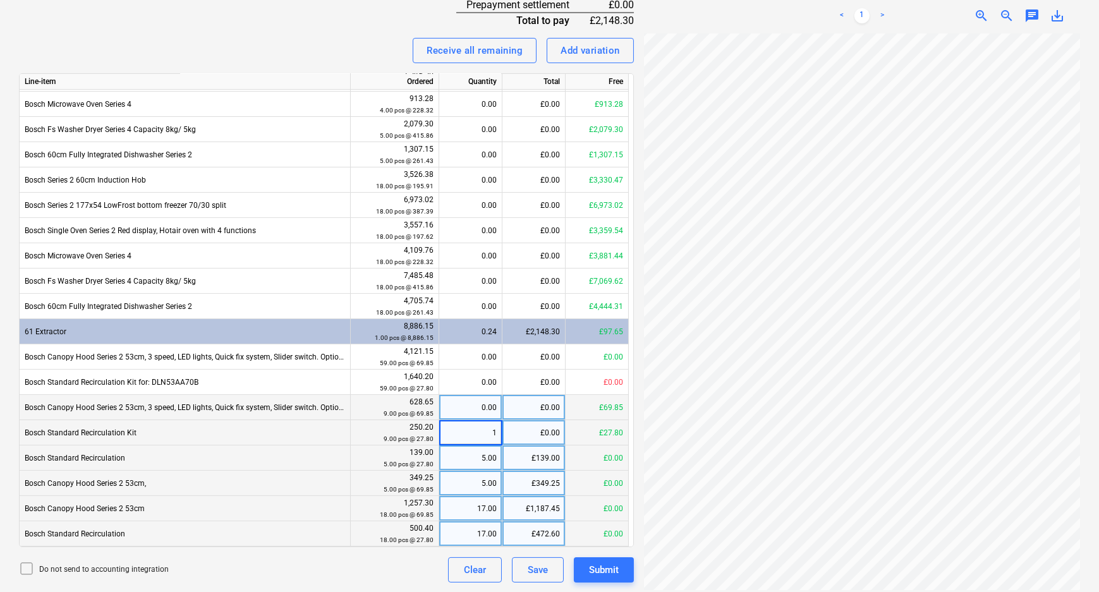
click at [485, 408] on div "0.00" at bounding box center [470, 407] width 52 height 25
type input "1"
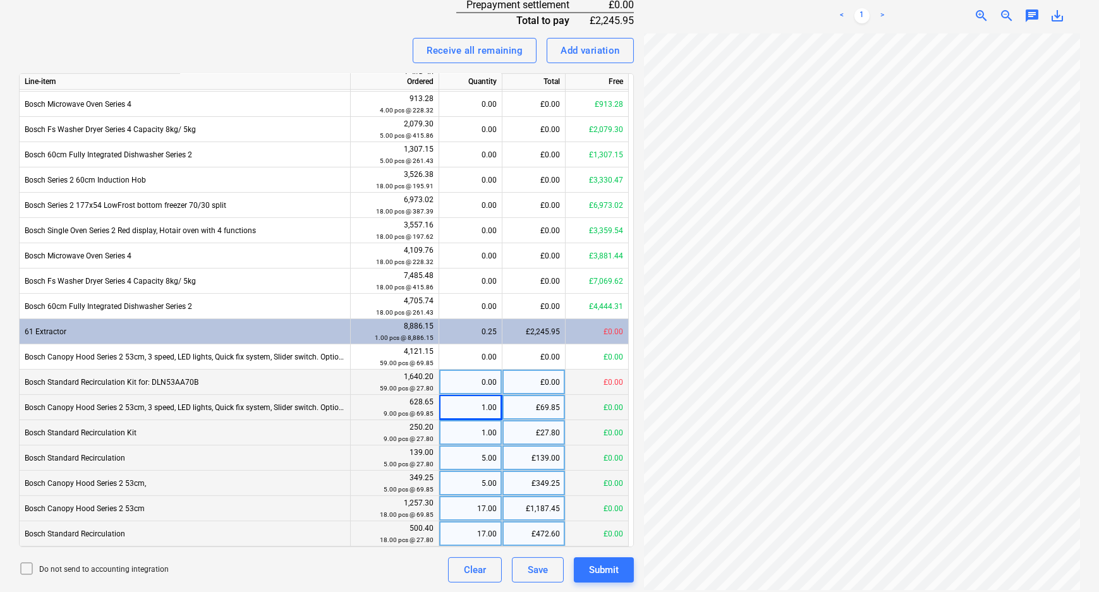
click at [492, 372] on div "0.00" at bounding box center [470, 382] width 52 height 25
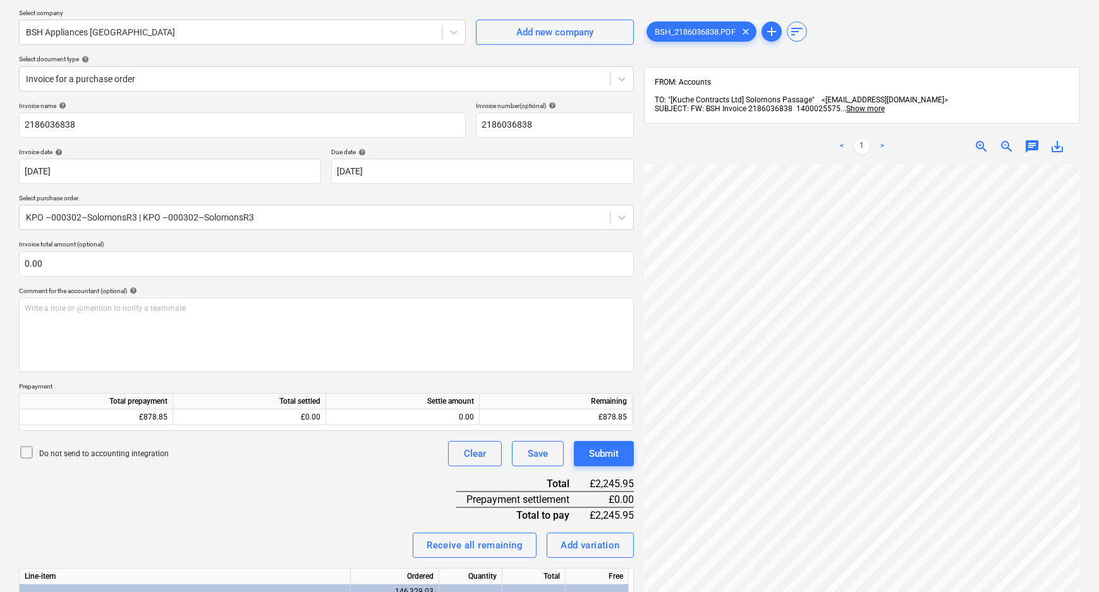
scroll to position [0, 0]
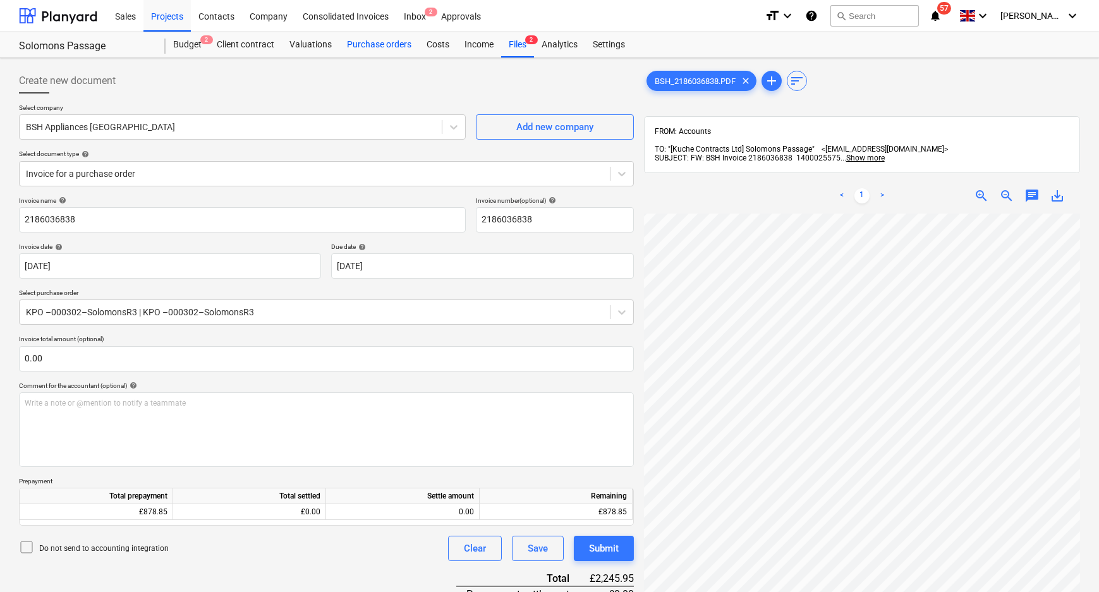
click at [376, 42] on div "Purchase orders" at bounding box center [379, 44] width 80 height 25
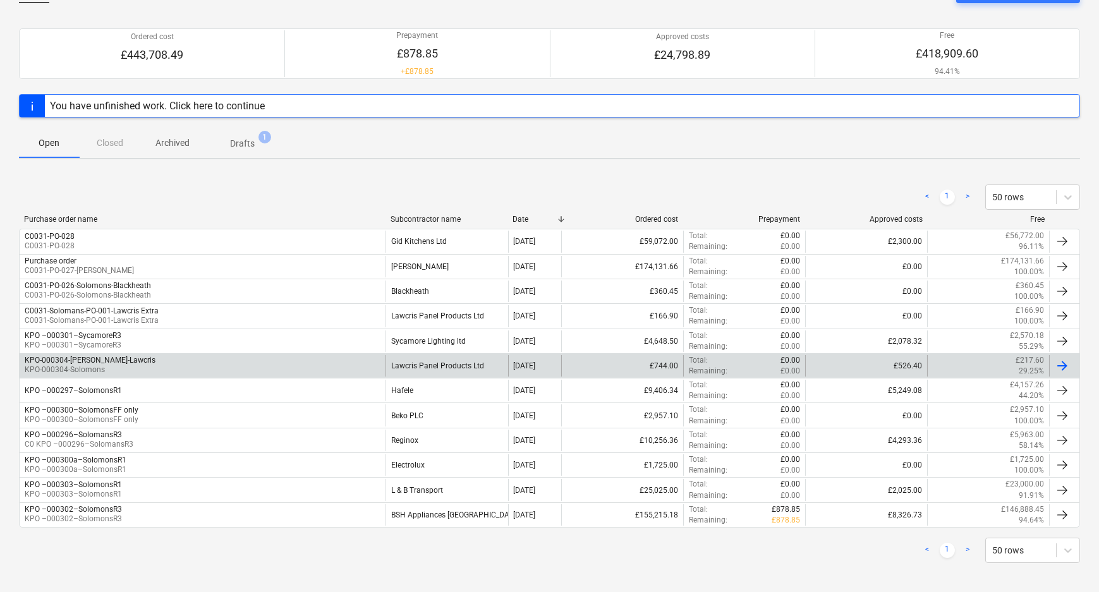
scroll to position [95, 0]
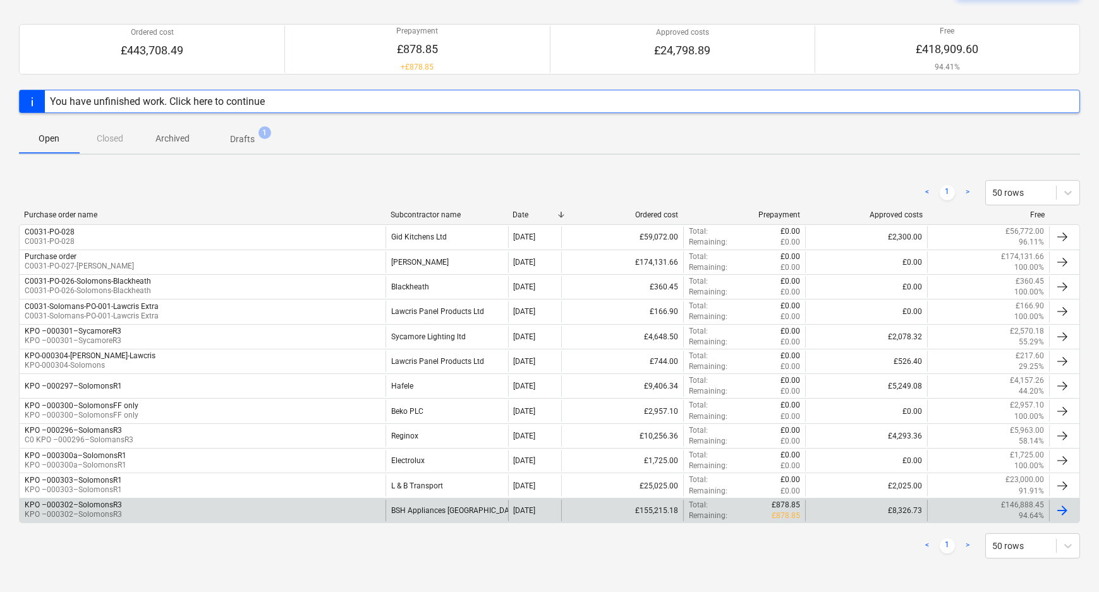
click at [224, 502] on div "KPO –000302–SolomonsR3 KPO –000302–SolomonsR3" at bounding box center [203, 510] width 366 height 21
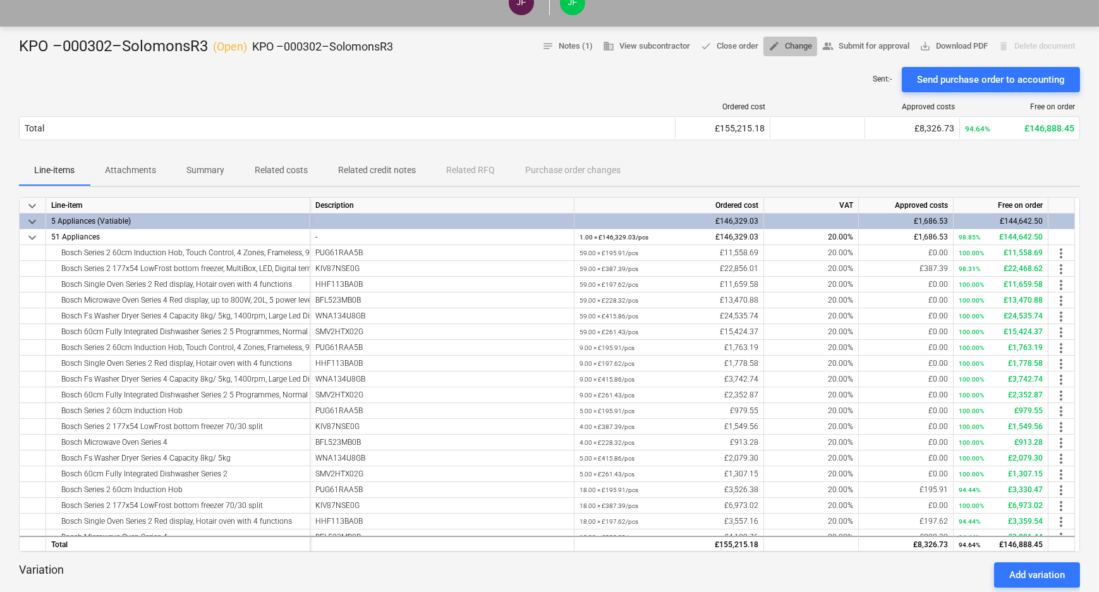
click at [796, 44] on span "edit Change" at bounding box center [790, 46] width 44 height 15
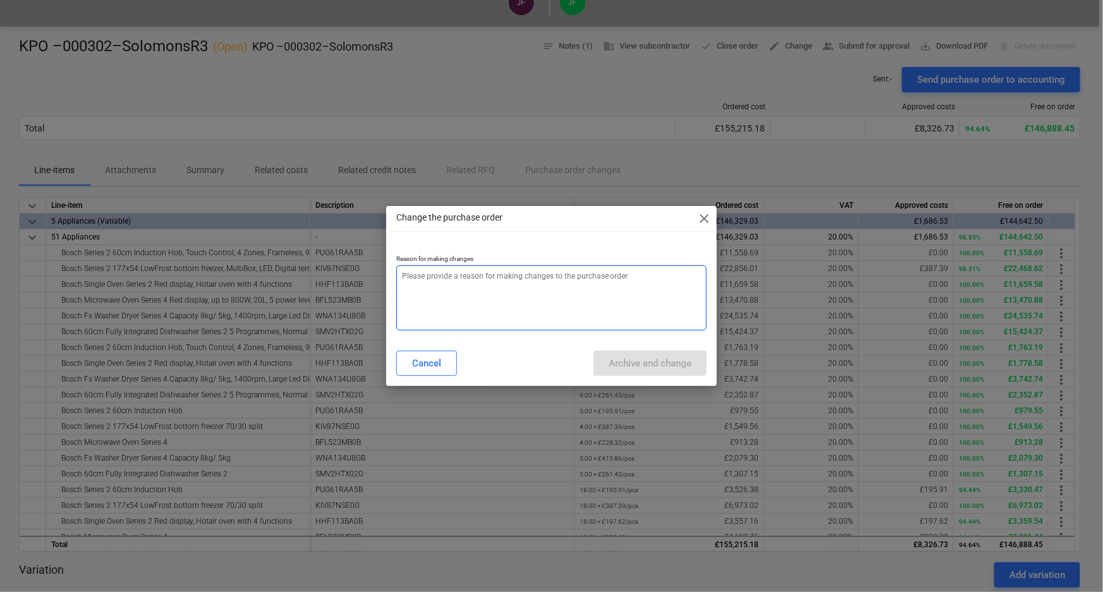
click at [453, 310] on textarea at bounding box center [551, 297] width 311 height 65
type textarea "amend"
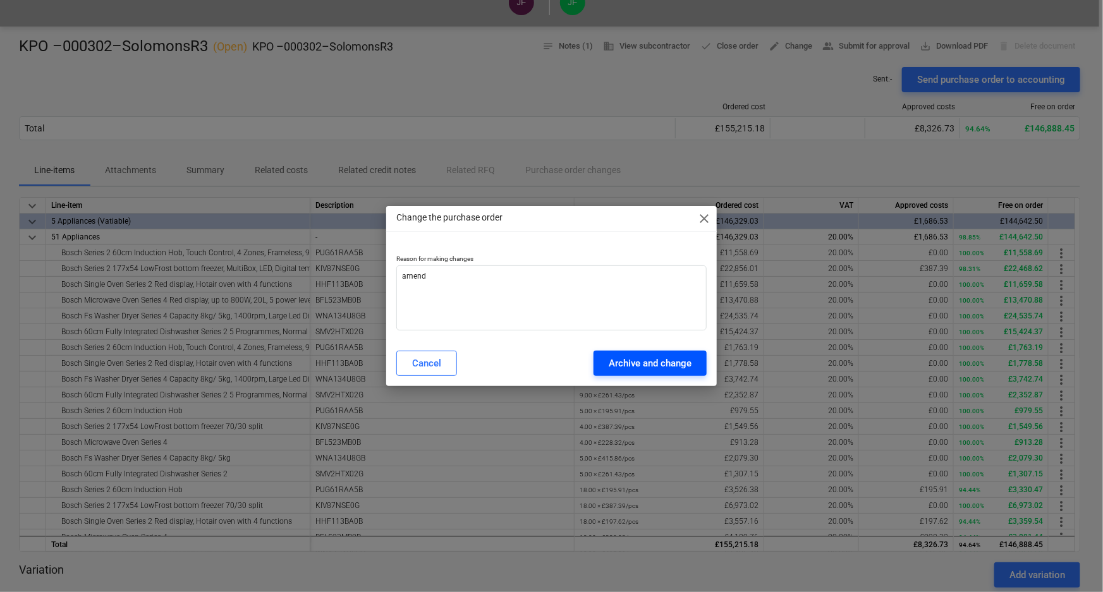
click at [633, 362] on div "Archive and change" at bounding box center [650, 363] width 83 height 16
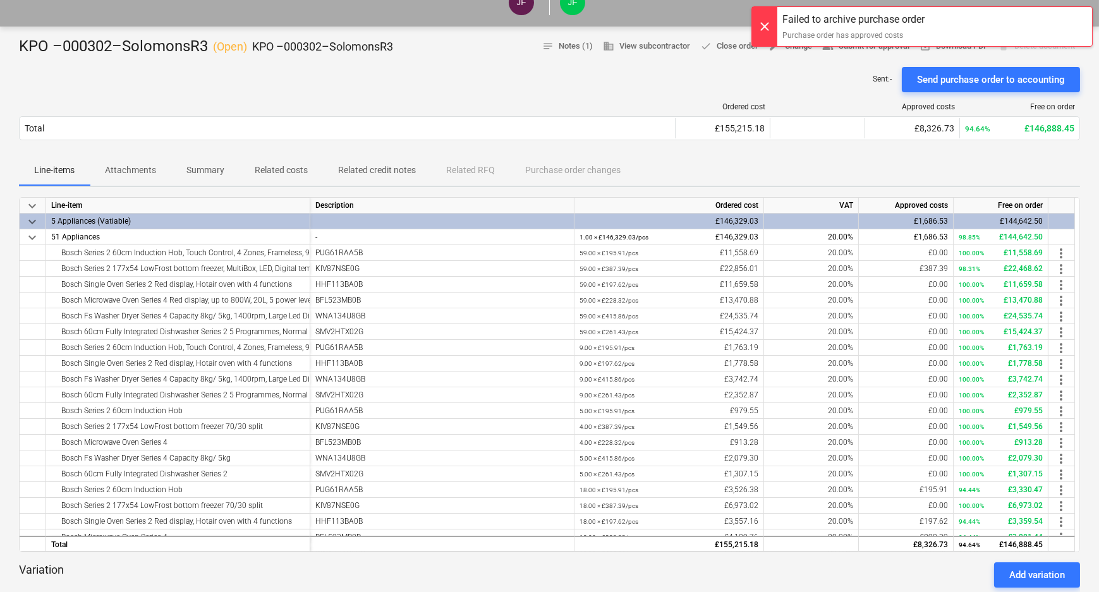
click at [767, 84] on div "Sent : - Send purchase order to accounting" at bounding box center [549, 79] width 1061 height 25
click at [765, 25] on div at bounding box center [764, 26] width 25 height 39
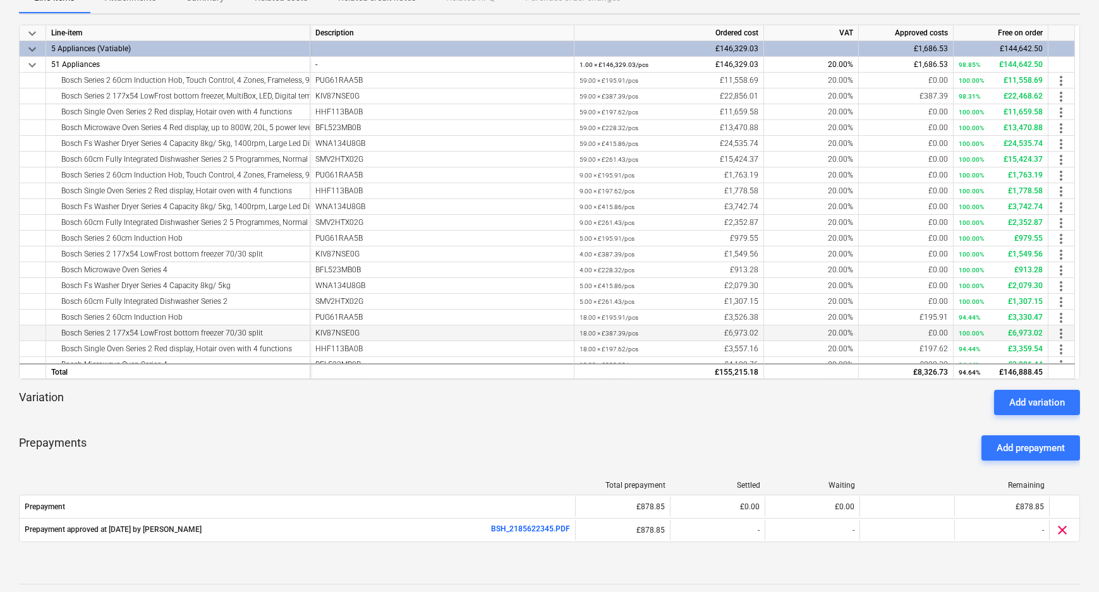
scroll to position [95, 0]
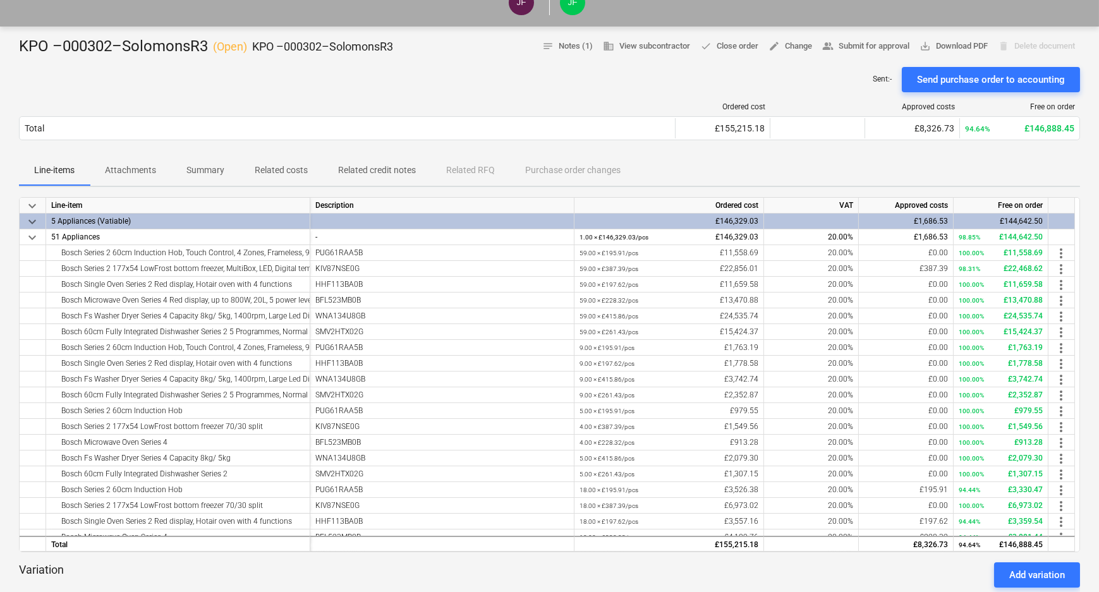
click at [295, 172] on p "Related costs" at bounding box center [281, 170] width 53 height 13
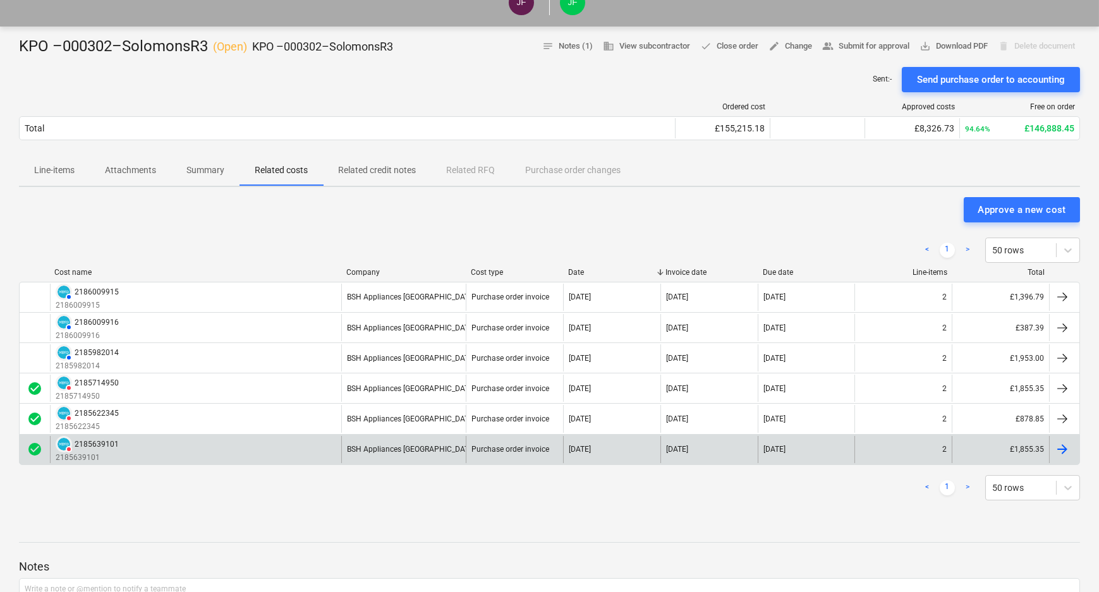
click at [303, 454] on div "DELETED 2185639101 2185639101" at bounding box center [195, 449] width 291 height 27
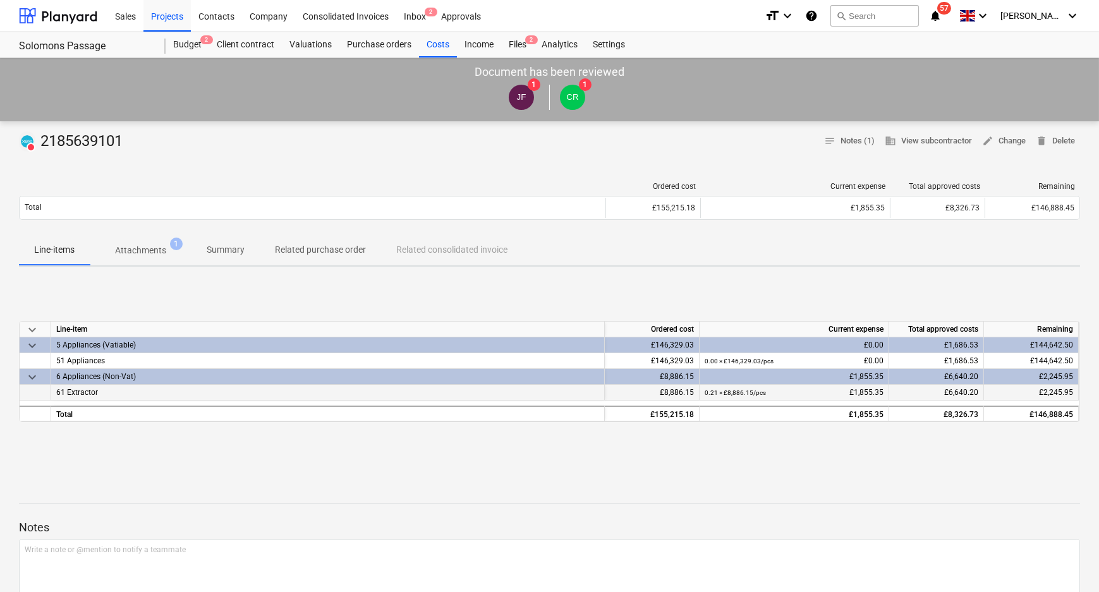
click at [83, 394] on span "61 Extractor" at bounding box center [77, 392] width 42 height 9
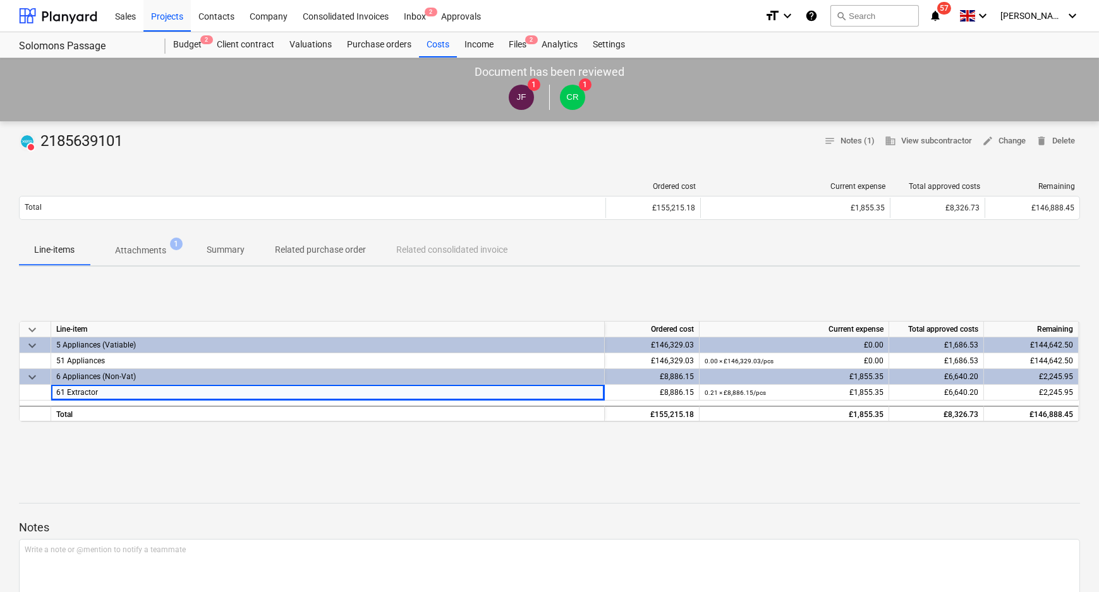
click at [255, 475] on div "DELETED 2185639101 notes Notes (1) business View subcontractor edit Change dele…" at bounding box center [549, 467] width 1099 height 693
click at [619, 466] on div "DELETED 2185639101 notes Notes (1) business View subcontractor edit Change dele…" at bounding box center [549, 467] width 1099 height 693
click at [165, 246] on p "Attachments" at bounding box center [140, 250] width 51 height 13
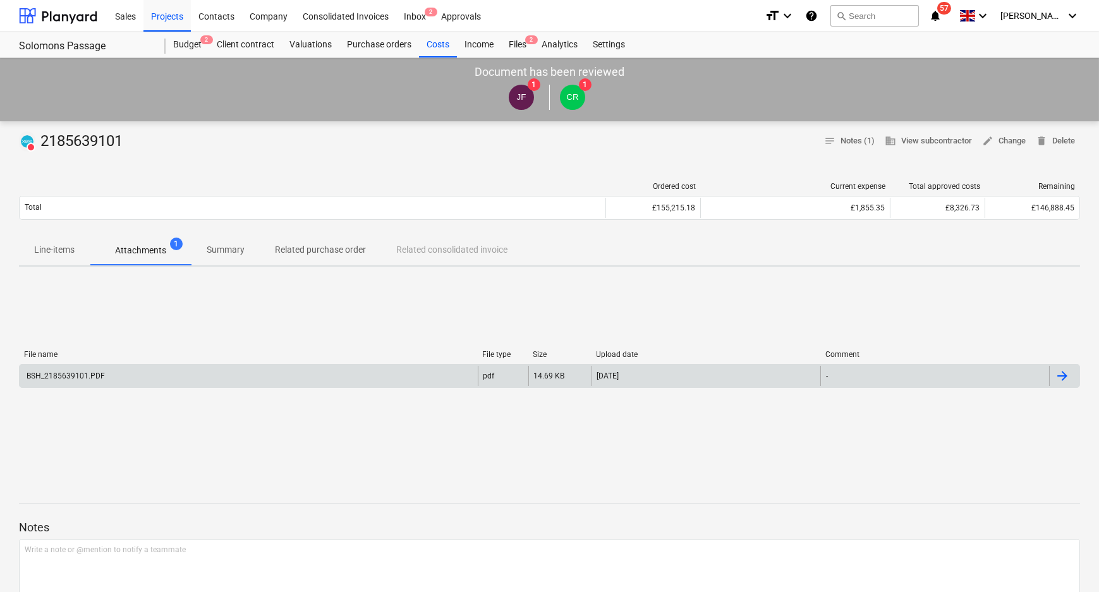
click at [236, 380] on div "BSH_2185639101.PDF" at bounding box center [249, 376] width 458 height 20
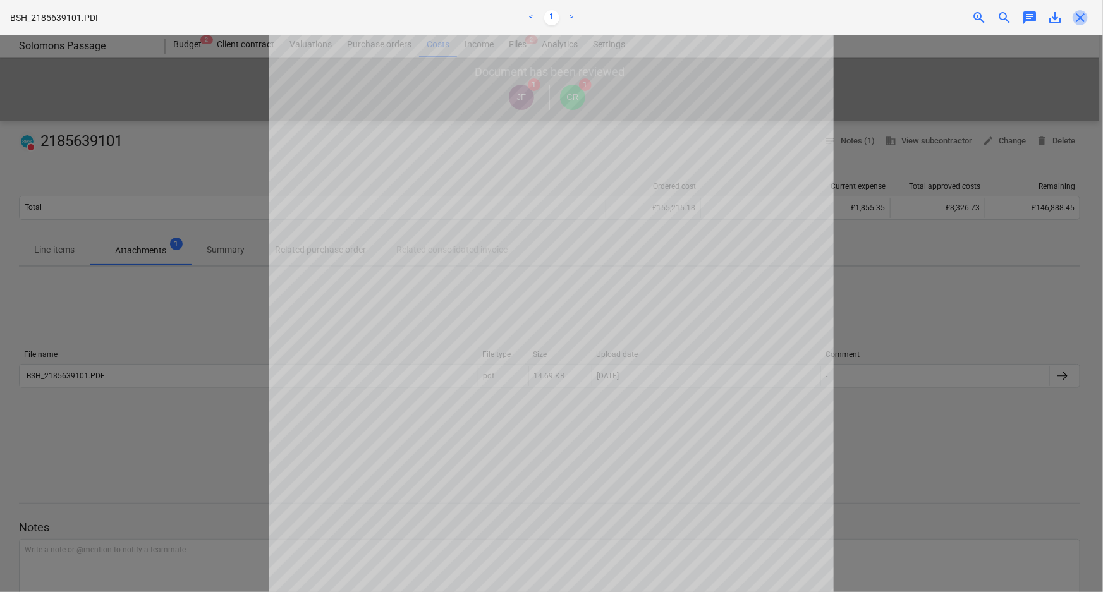
click at [1080, 22] on span "close" at bounding box center [1079, 17] width 15 height 15
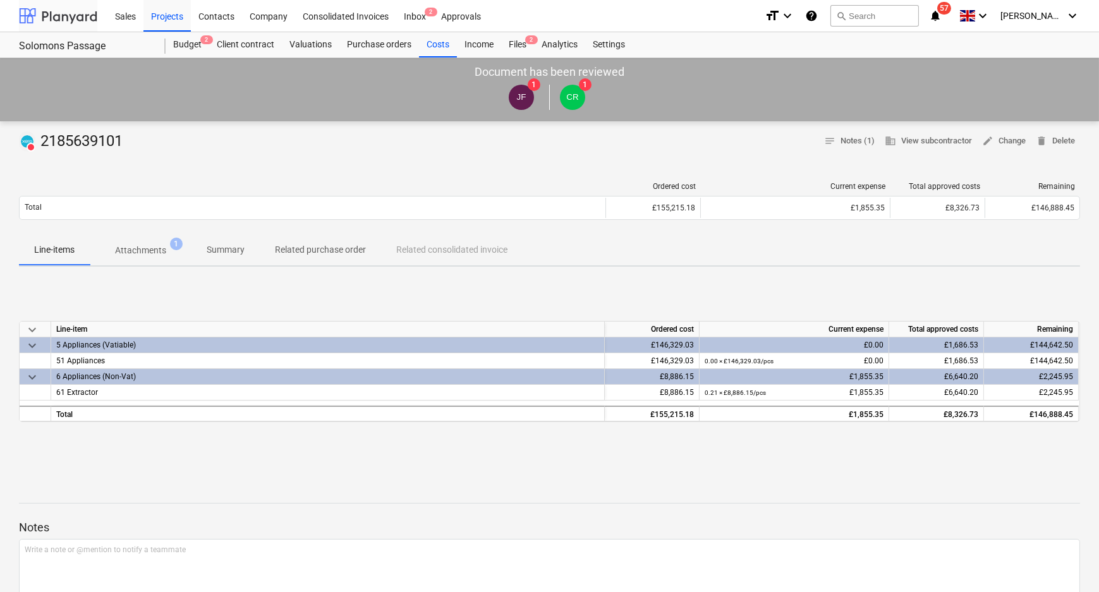
scroll to position [95, 0]
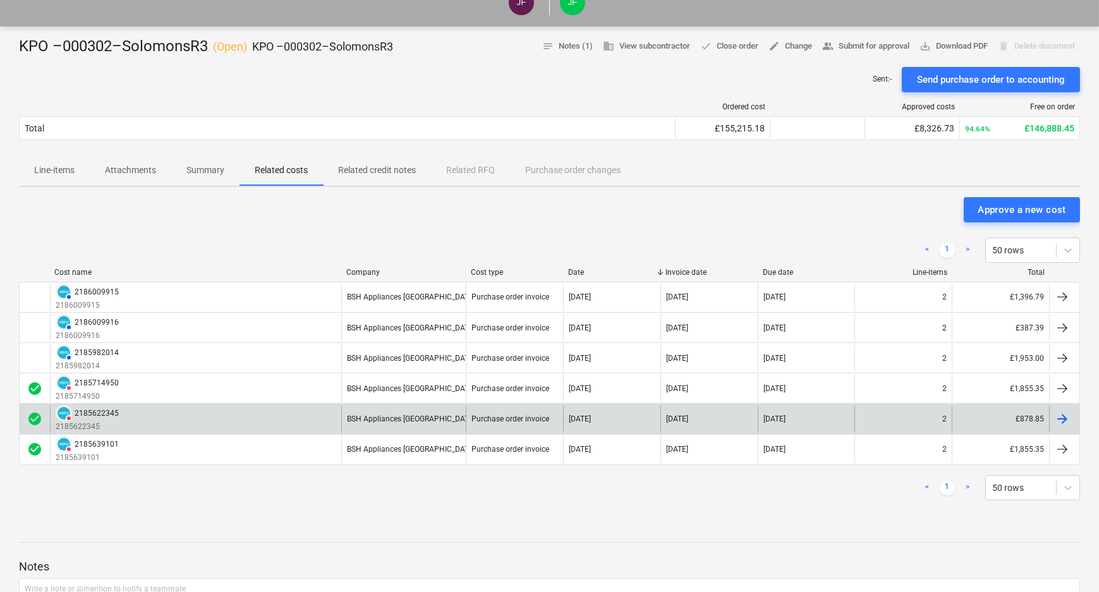
click at [229, 421] on div "DELETED 2185622345 2185622345" at bounding box center [195, 418] width 291 height 27
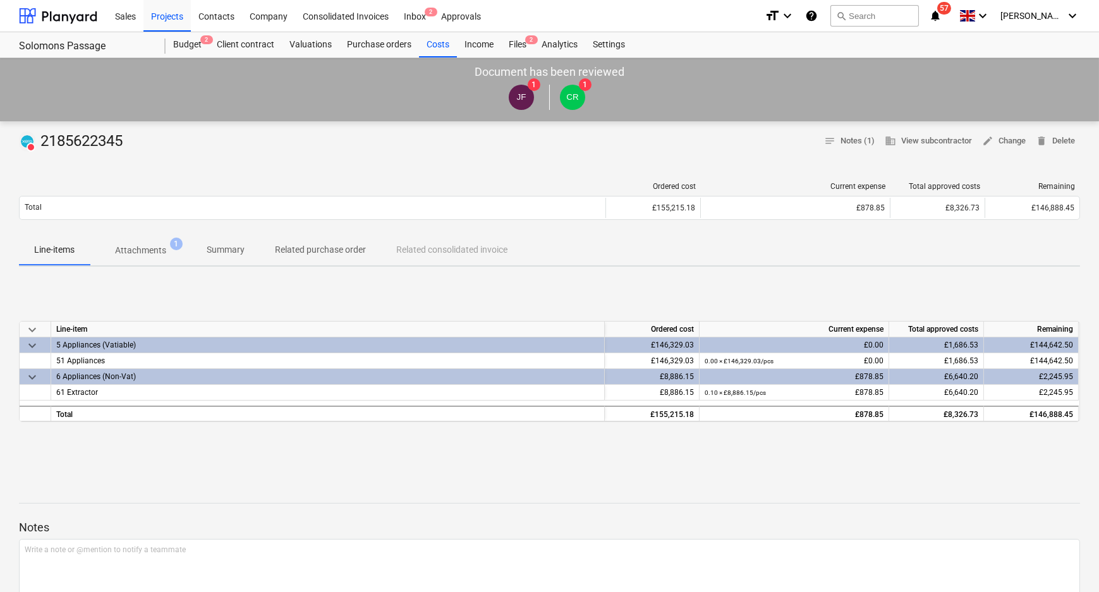
click at [169, 246] on span "Attachments 1" at bounding box center [140, 250] width 71 height 13
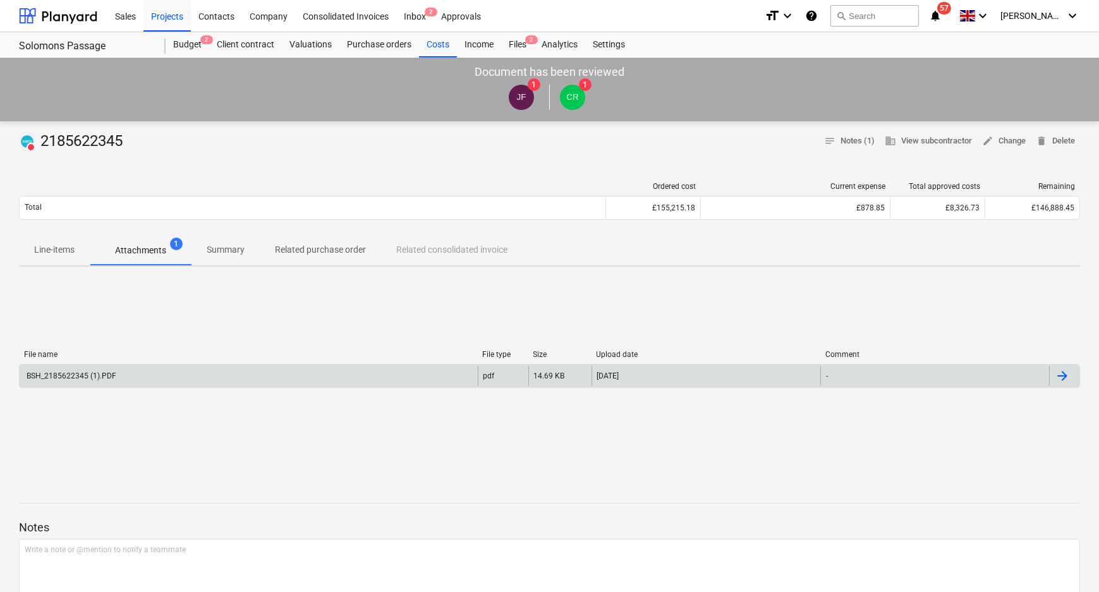
click at [155, 378] on div "BSH_2185622345 (1).PDF" at bounding box center [249, 376] width 458 height 20
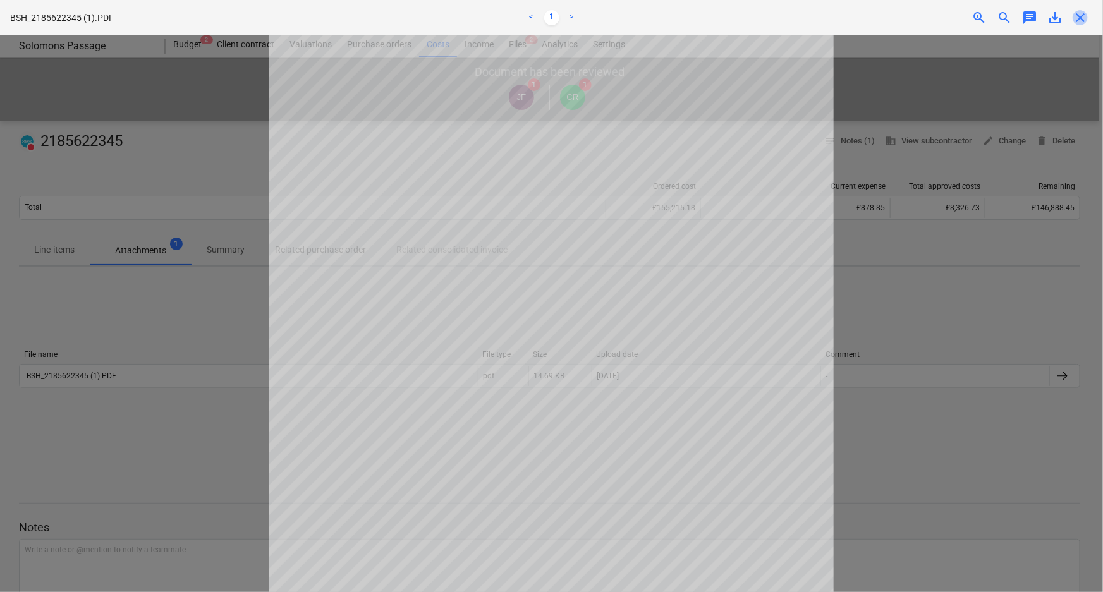
click at [1084, 18] on span "close" at bounding box center [1079, 17] width 15 height 15
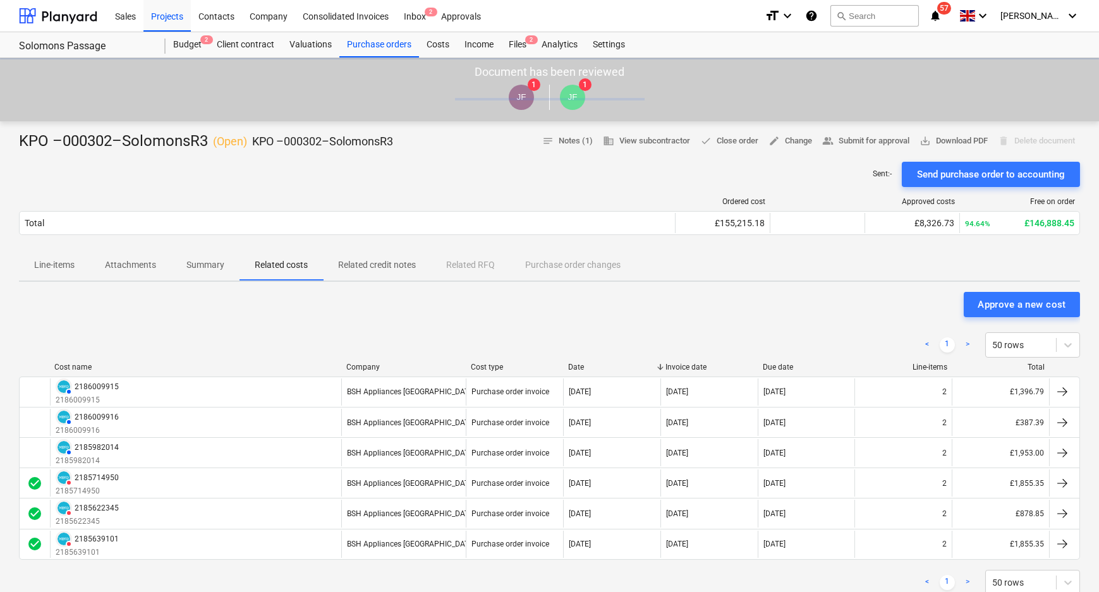
scroll to position [95, 0]
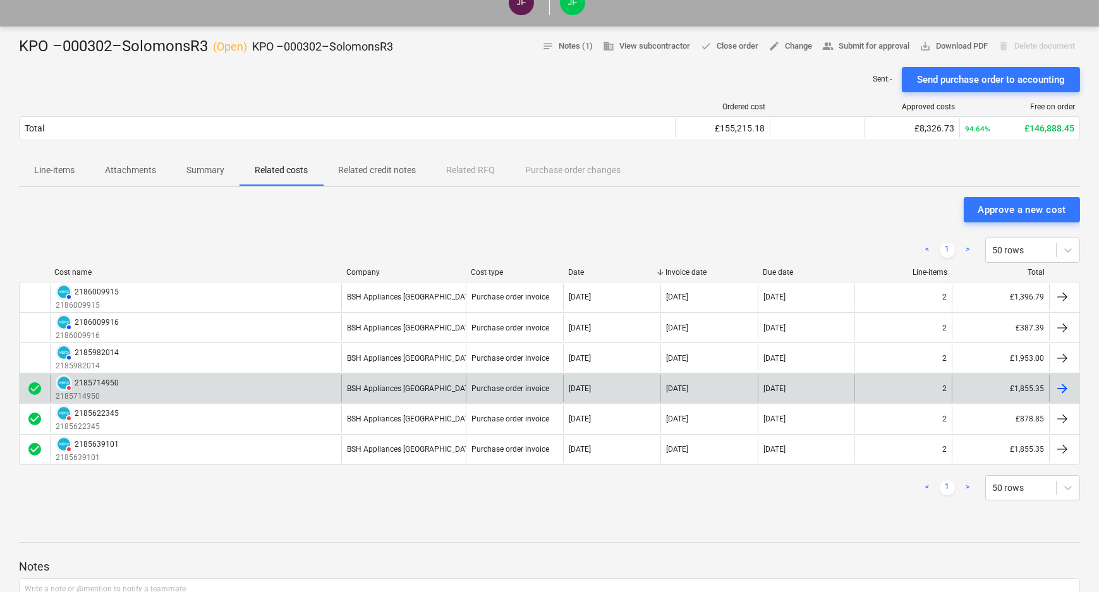
click at [192, 384] on div "DELETED 2185714950 2185714950" at bounding box center [195, 388] width 291 height 27
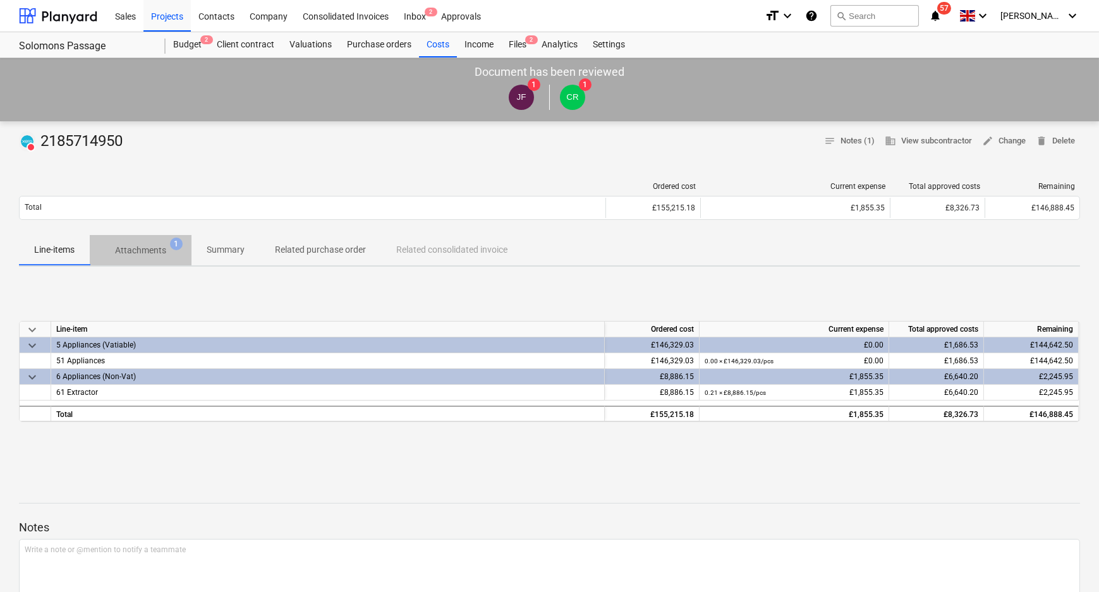
click at [151, 240] on span "Attachments 1" at bounding box center [141, 250] width 102 height 23
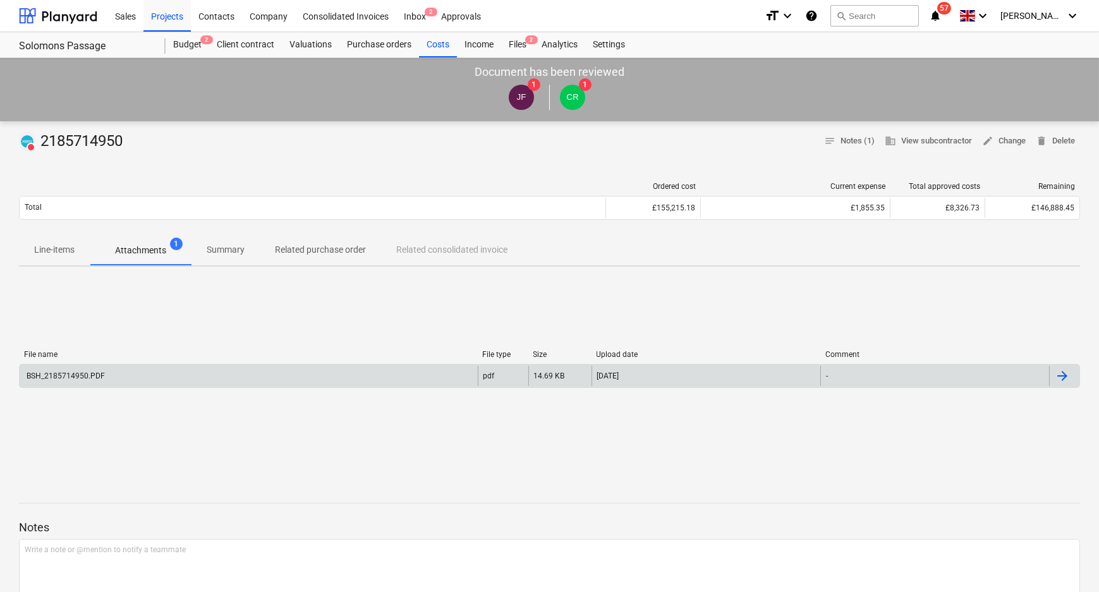
click at [394, 370] on div "BSH_2185714950.PDF" at bounding box center [249, 376] width 458 height 20
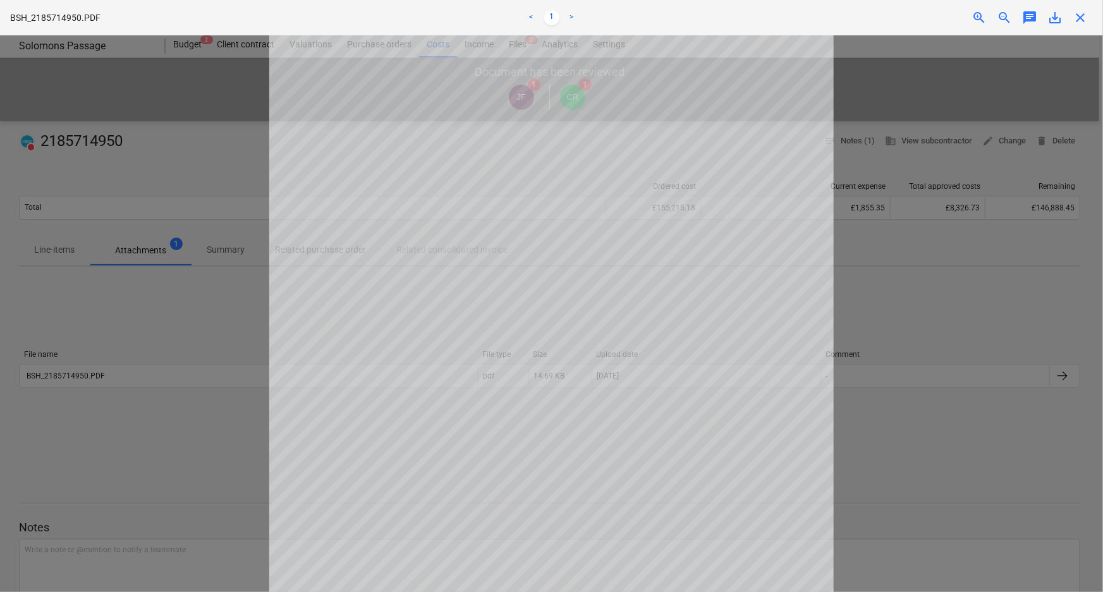
click at [1080, 13] on span "close" at bounding box center [1079, 17] width 15 height 15
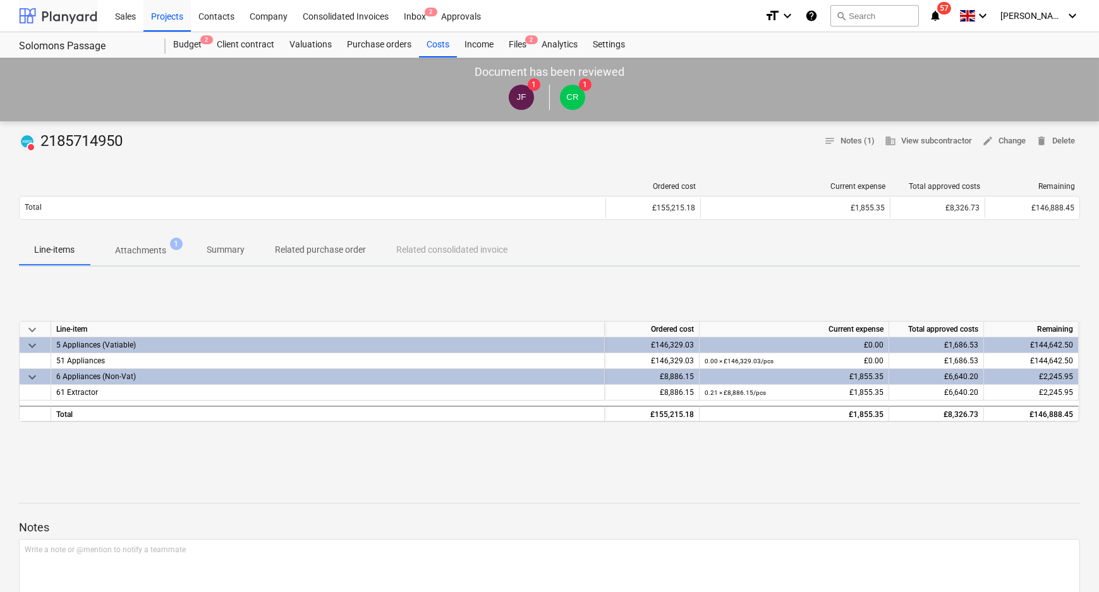
scroll to position [95, 0]
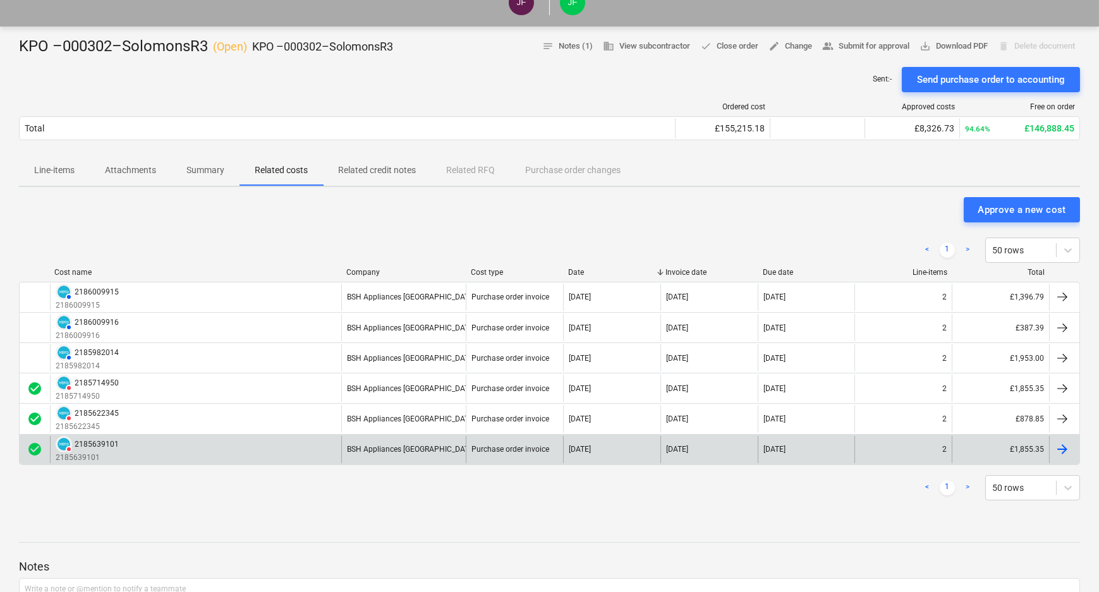
click at [133, 444] on div "DELETED 2185639101 2185639101" at bounding box center [195, 449] width 291 height 27
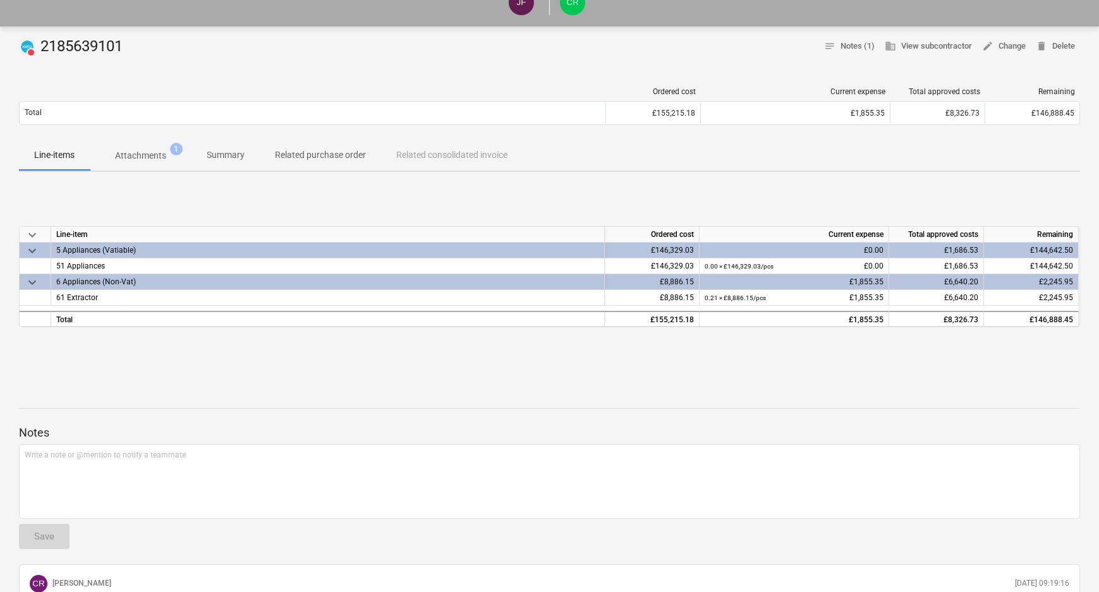
click at [158, 166] on span "Attachments 1" at bounding box center [141, 155] width 102 height 23
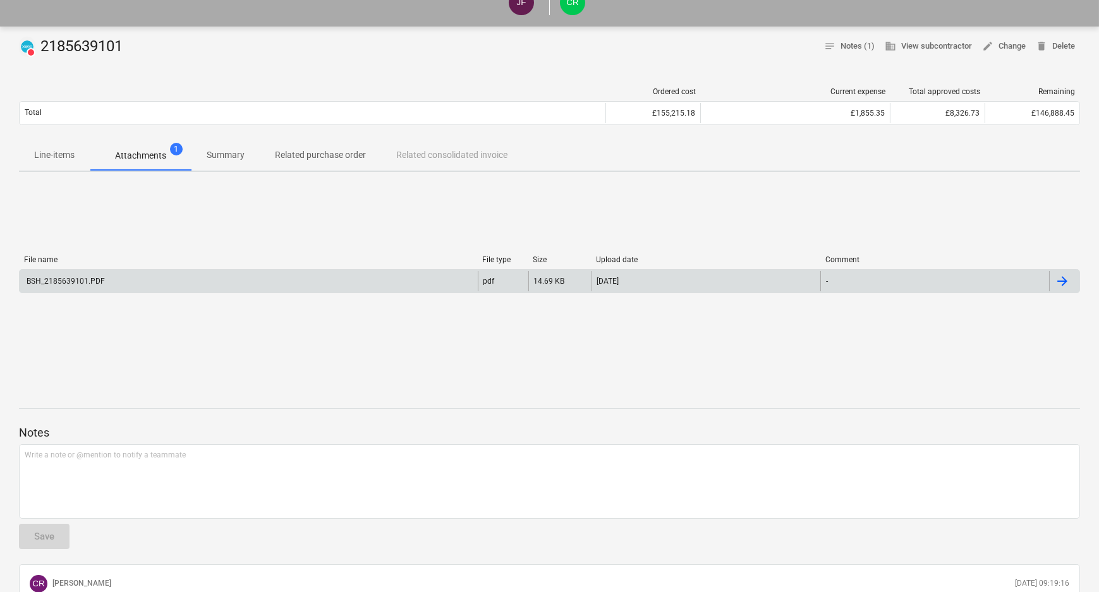
click at [456, 271] on div "BSH_2185639101.PDF" at bounding box center [249, 281] width 458 height 20
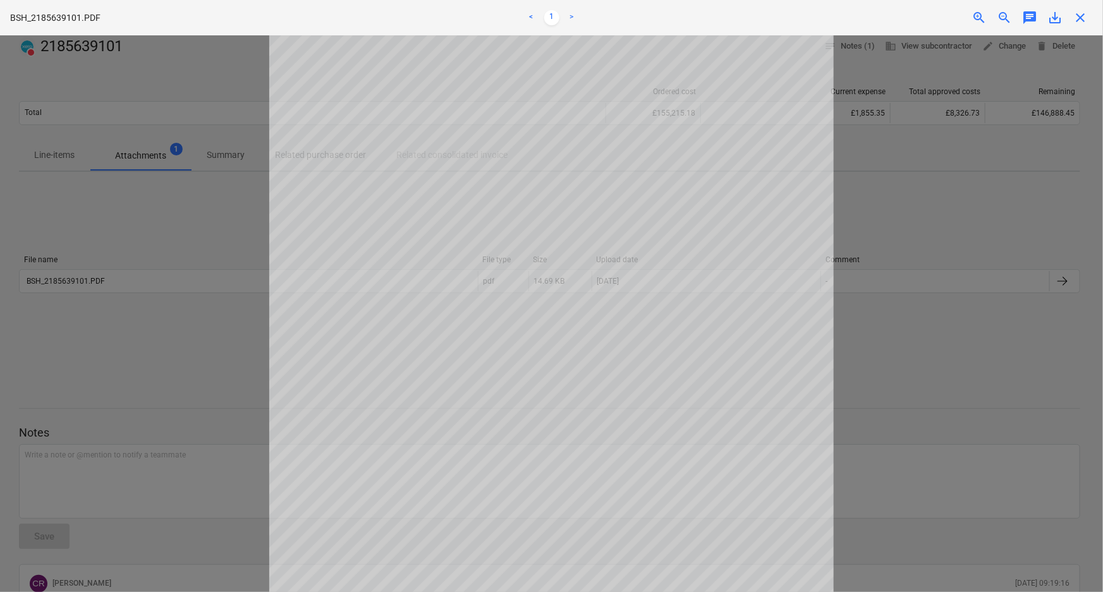
click at [1079, 13] on span "close" at bounding box center [1079, 17] width 15 height 15
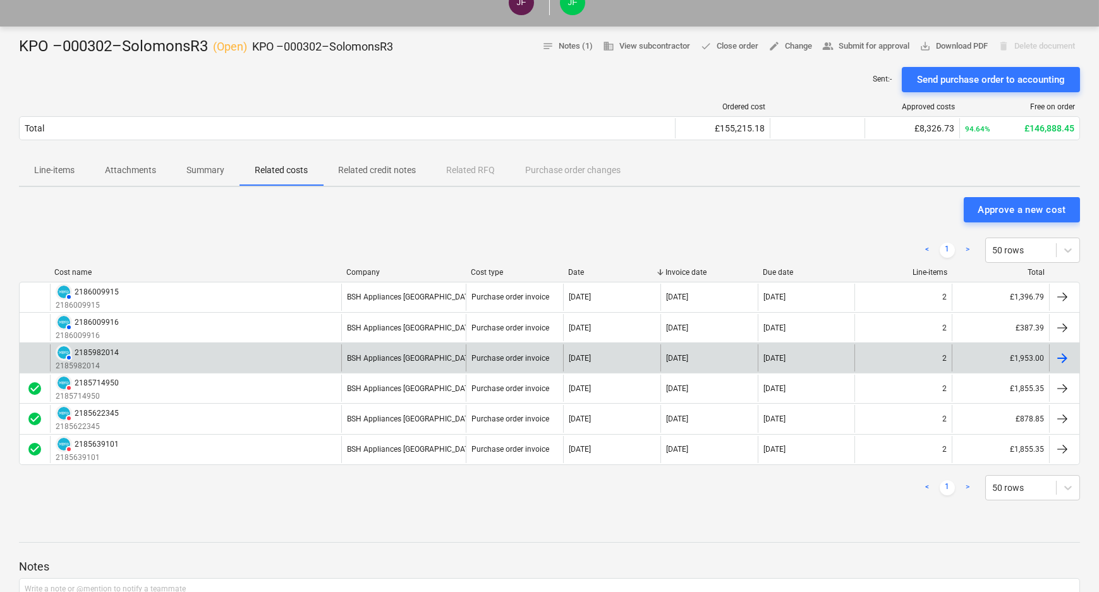
click at [206, 362] on div "AUTHORISED 2185982014 2185982014" at bounding box center [195, 357] width 291 height 27
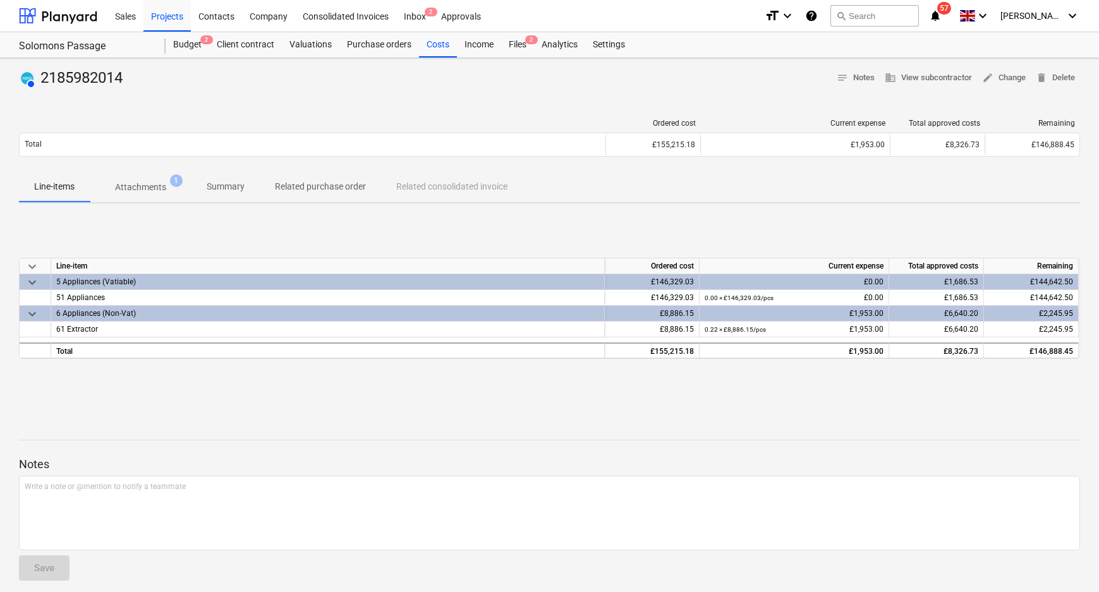
click at [145, 177] on span "Attachments 1" at bounding box center [141, 187] width 102 height 23
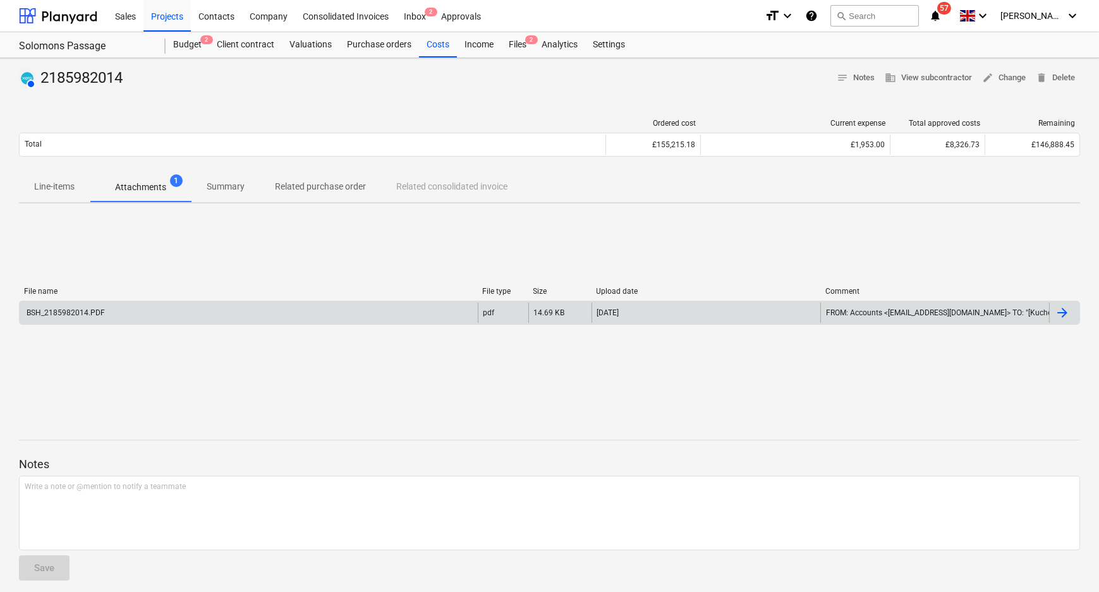
click at [460, 308] on div "BSH_2185982014.PDF" at bounding box center [249, 313] width 458 height 20
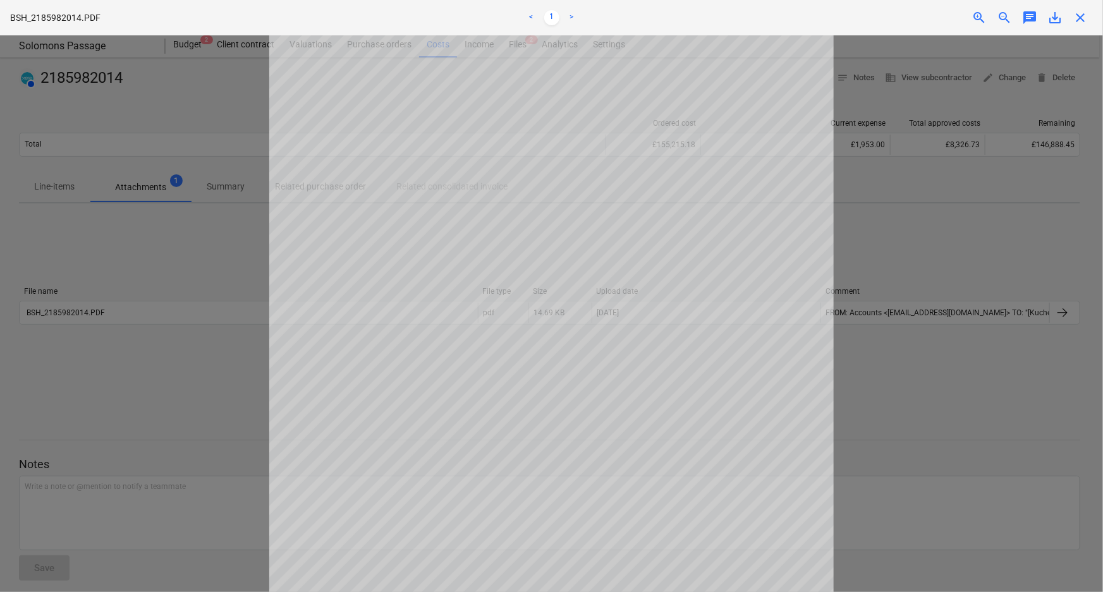
click at [1083, 15] on span "close" at bounding box center [1079, 17] width 15 height 15
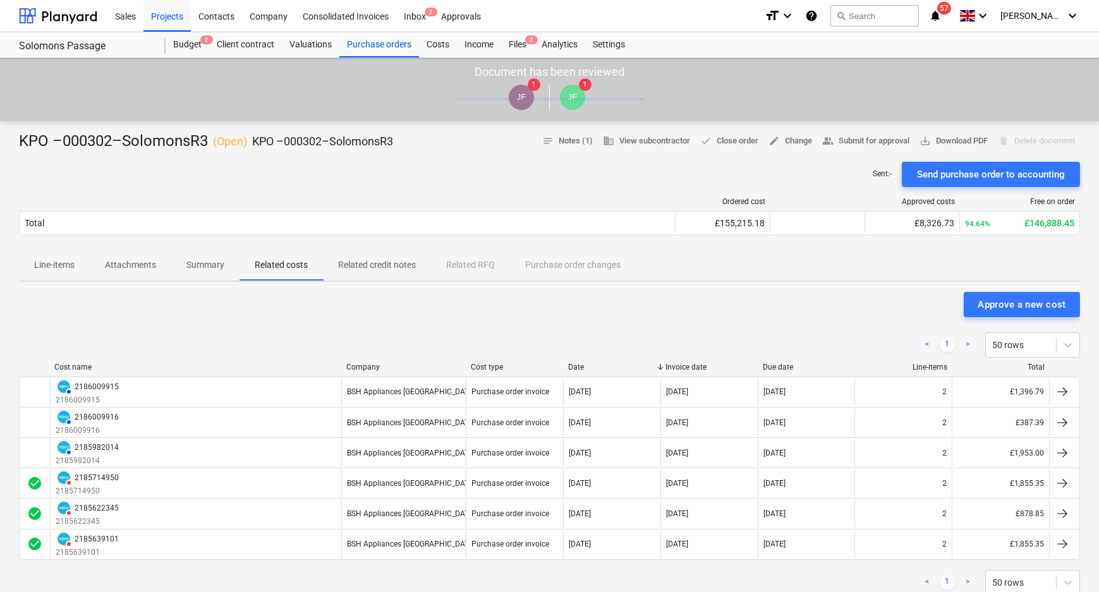
scroll to position [95, 0]
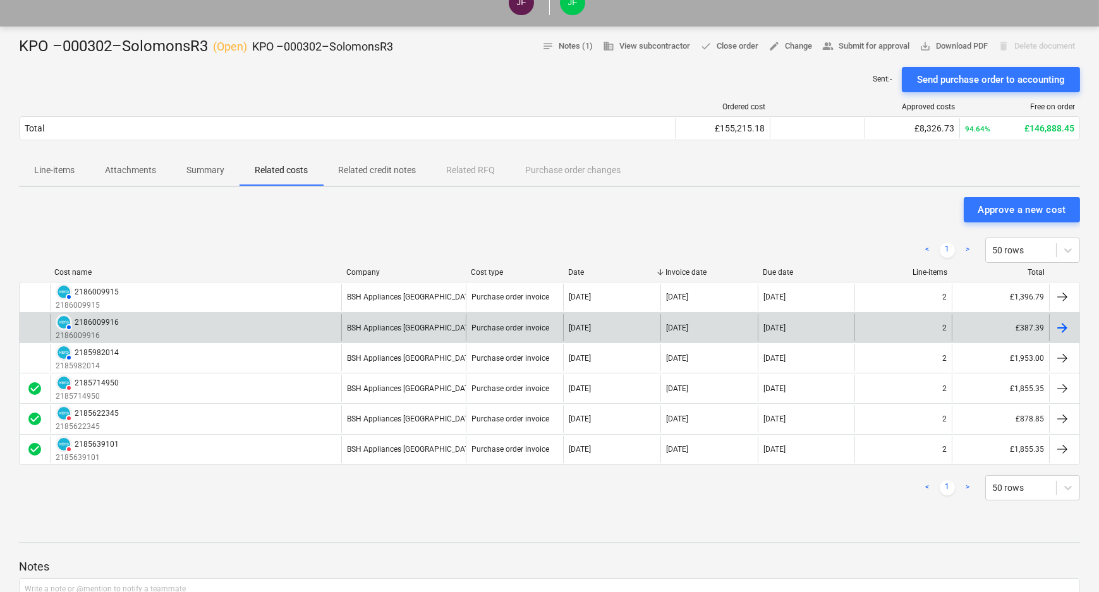
click at [117, 329] on div "AUTHORISED 2186009916 2186009916" at bounding box center [195, 327] width 291 height 27
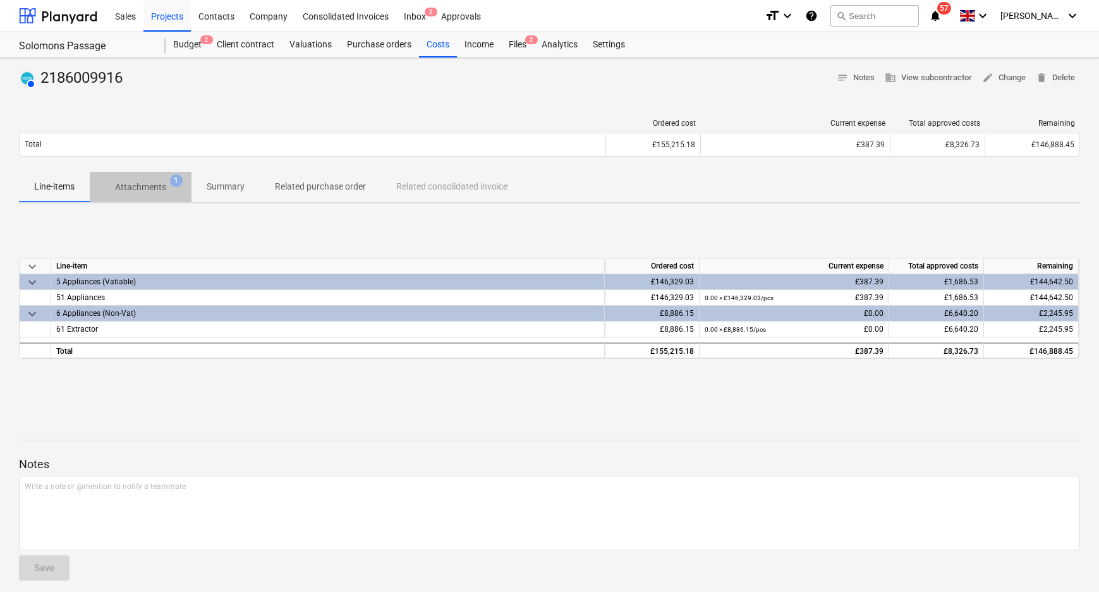
click at [178, 178] on span "1" at bounding box center [176, 180] width 13 height 13
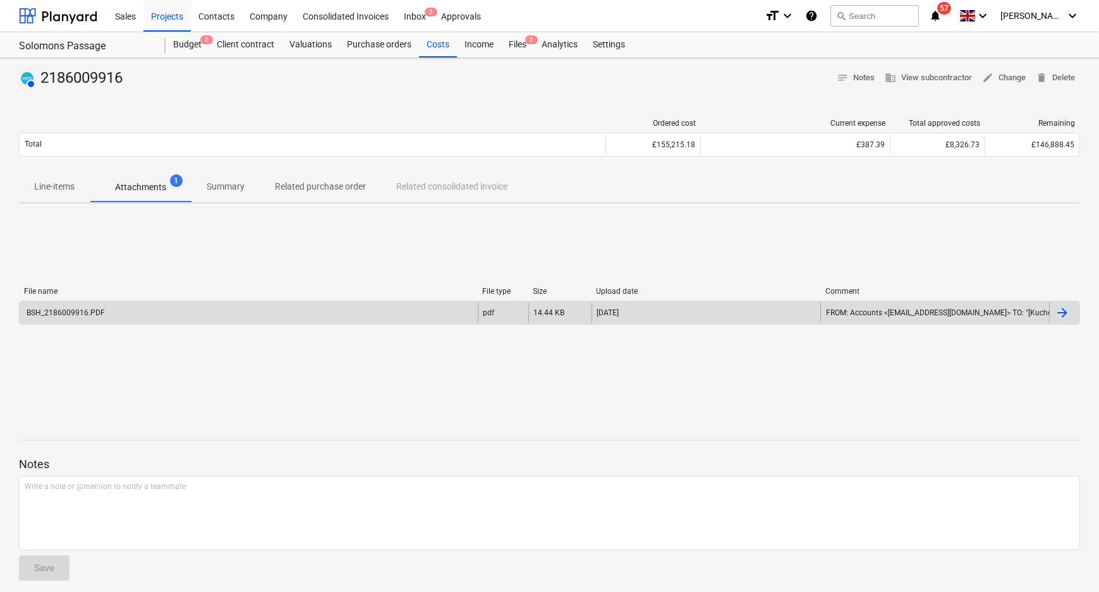
click at [415, 309] on div "BSH_2186009916.PDF" at bounding box center [249, 313] width 458 height 20
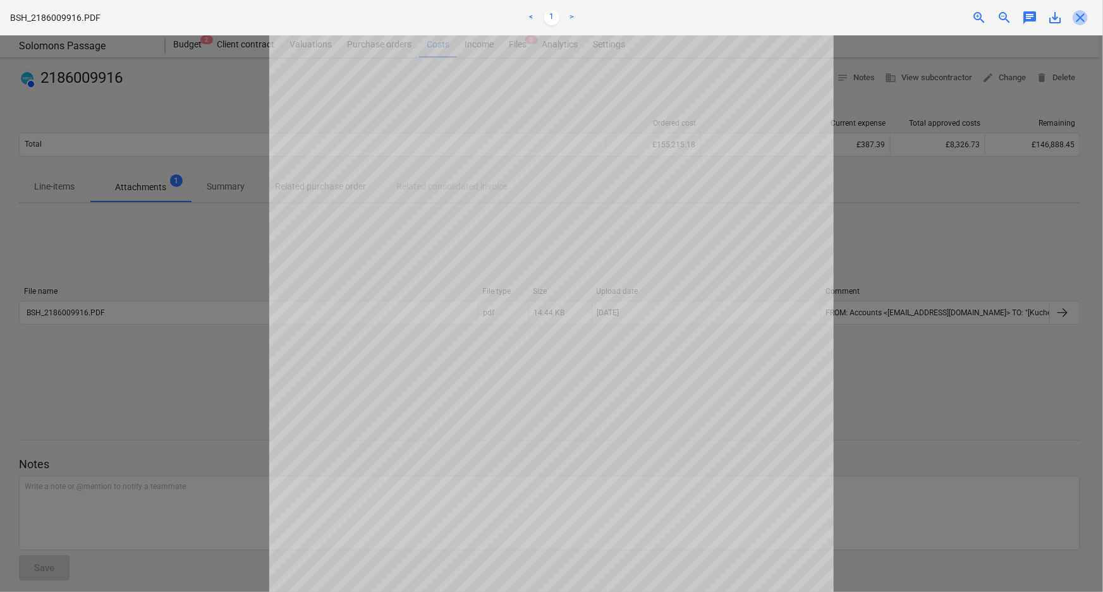
click at [1079, 16] on span "close" at bounding box center [1079, 17] width 15 height 15
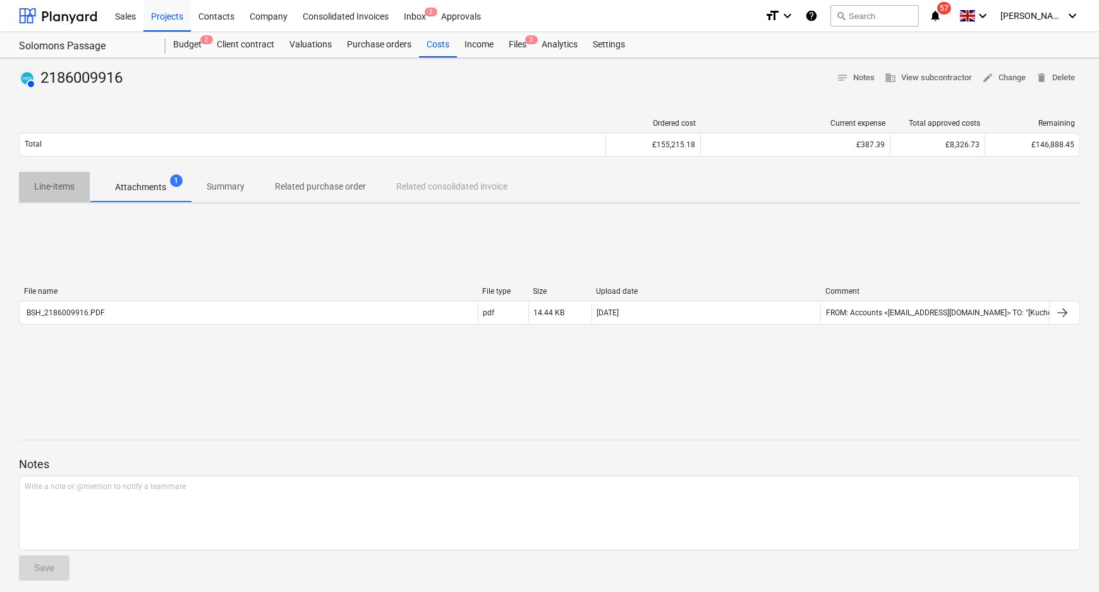
click at [62, 184] on p "Line-items" at bounding box center [54, 186] width 40 height 13
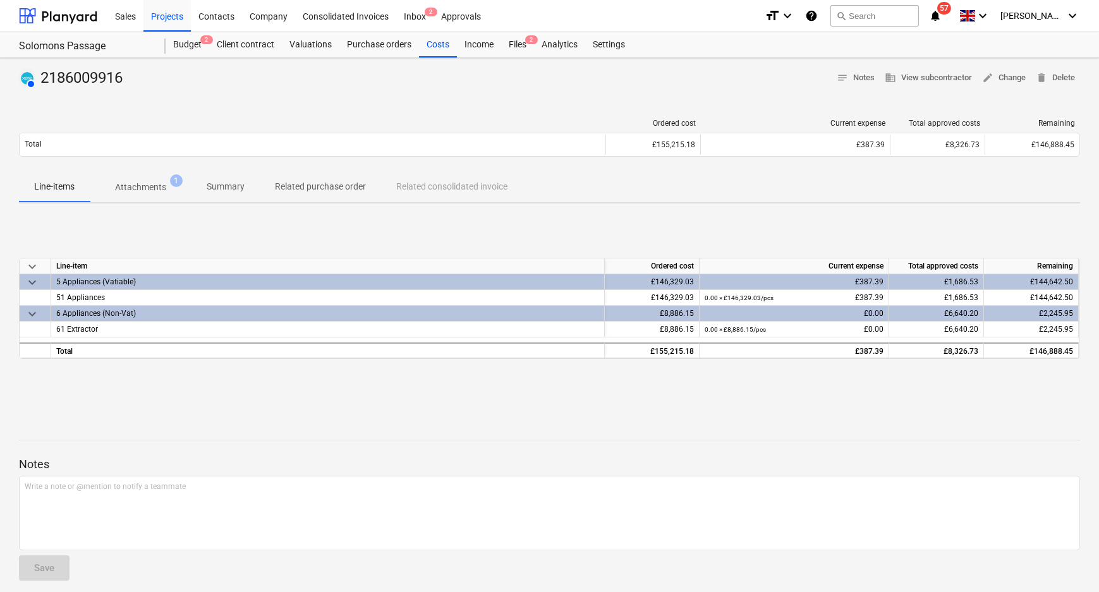
click at [33, 313] on span "keyboard_arrow_down" at bounding box center [32, 313] width 15 height 15
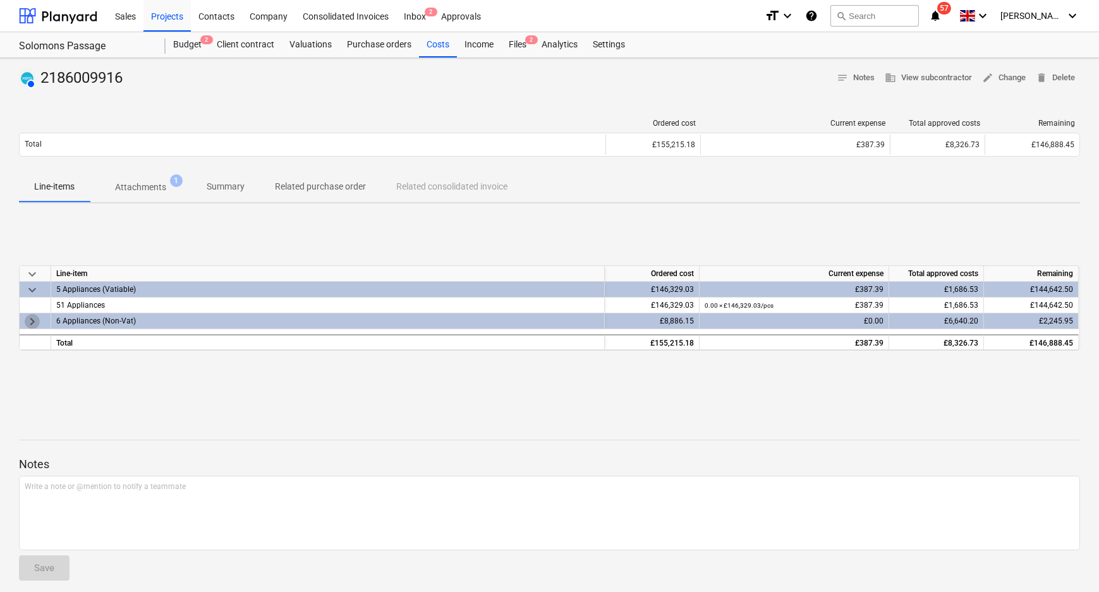
click at [34, 319] on span "keyboard_arrow_right" at bounding box center [32, 321] width 15 height 15
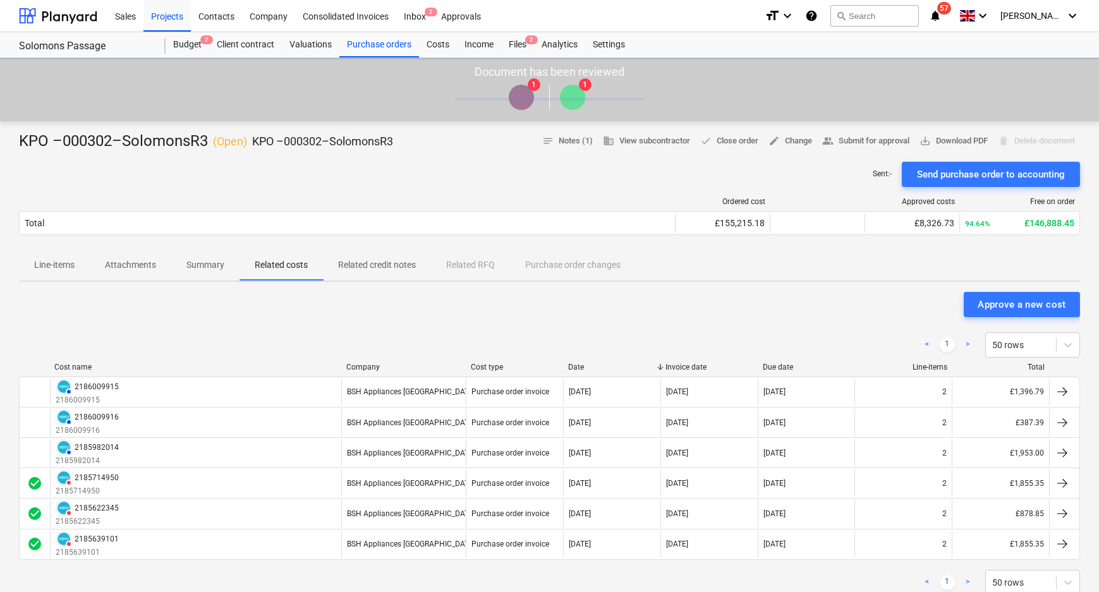
scroll to position [95, 0]
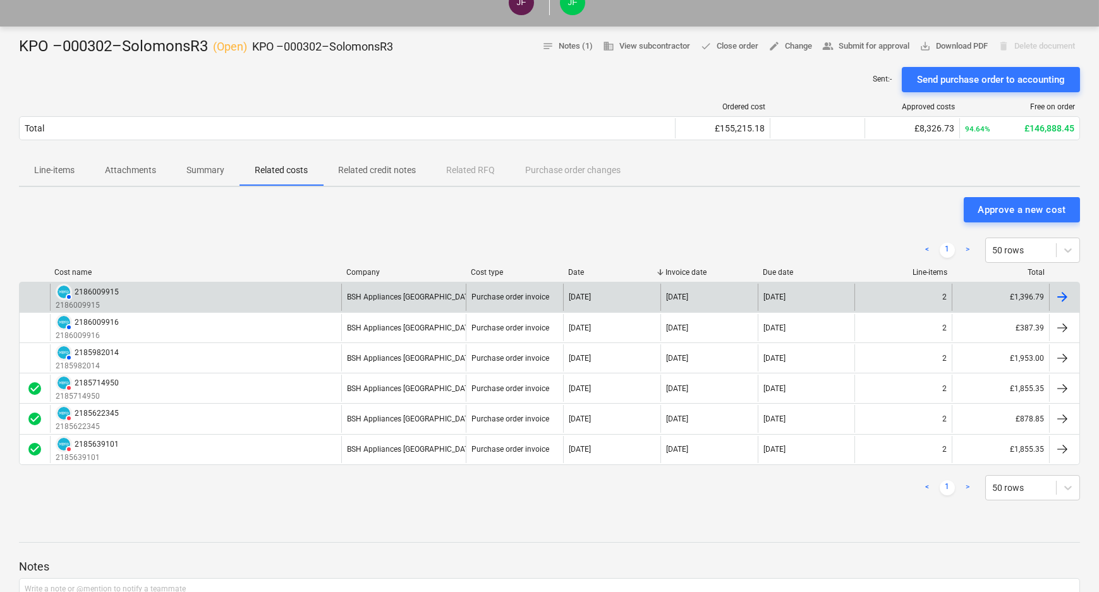
click at [149, 290] on div "AUTHORISED 2186009915 2186009915" at bounding box center [195, 297] width 291 height 27
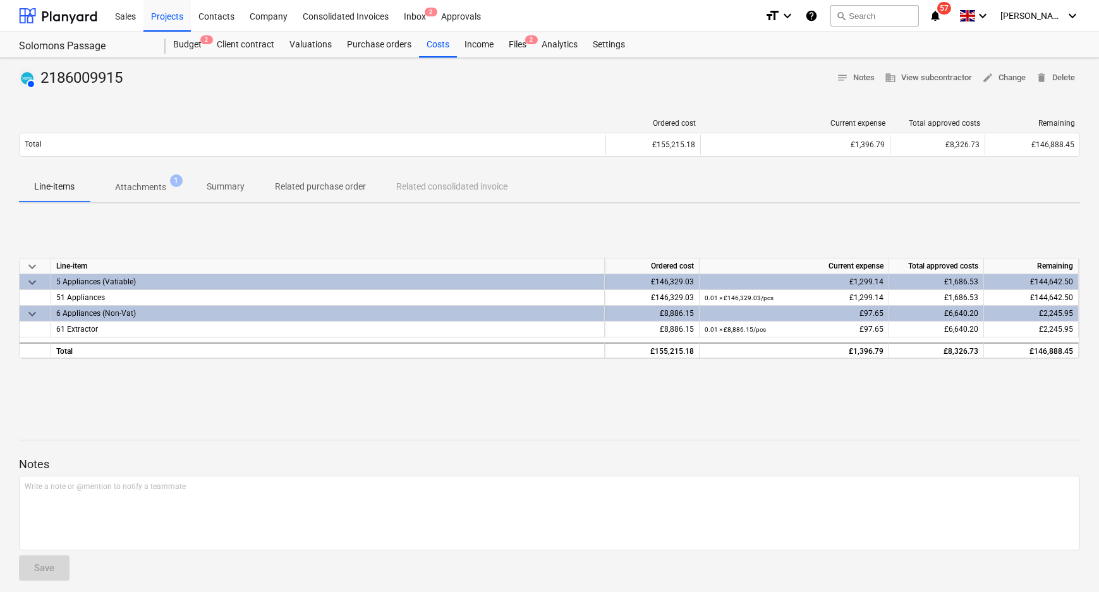
click at [171, 178] on span "1" at bounding box center [176, 180] width 13 height 13
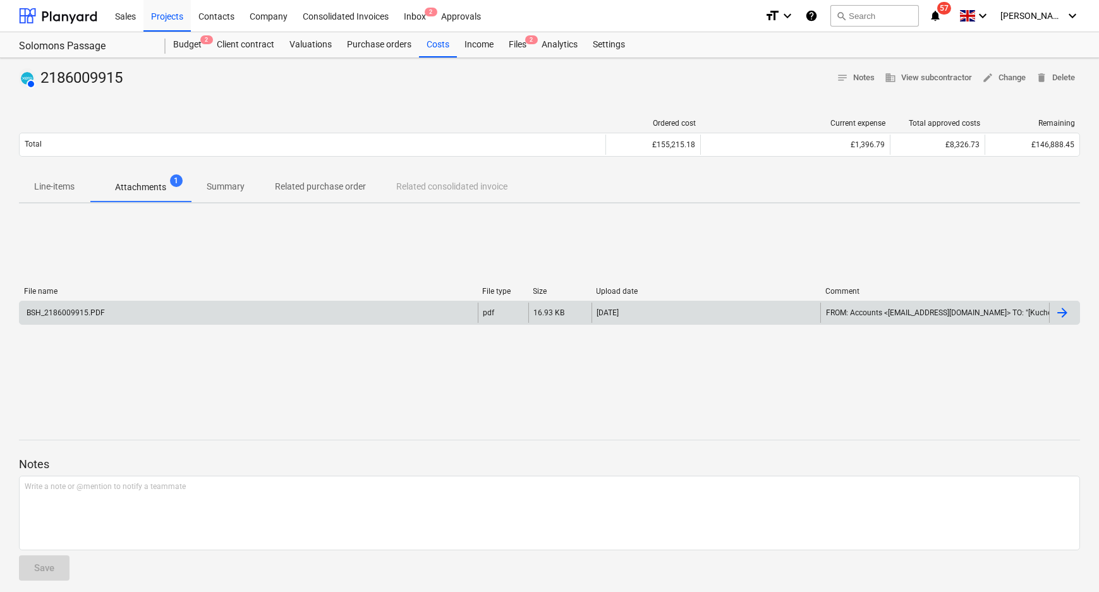
click at [336, 322] on div "BSH_2186009915.PDF" at bounding box center [249, 313] width 458 height 20
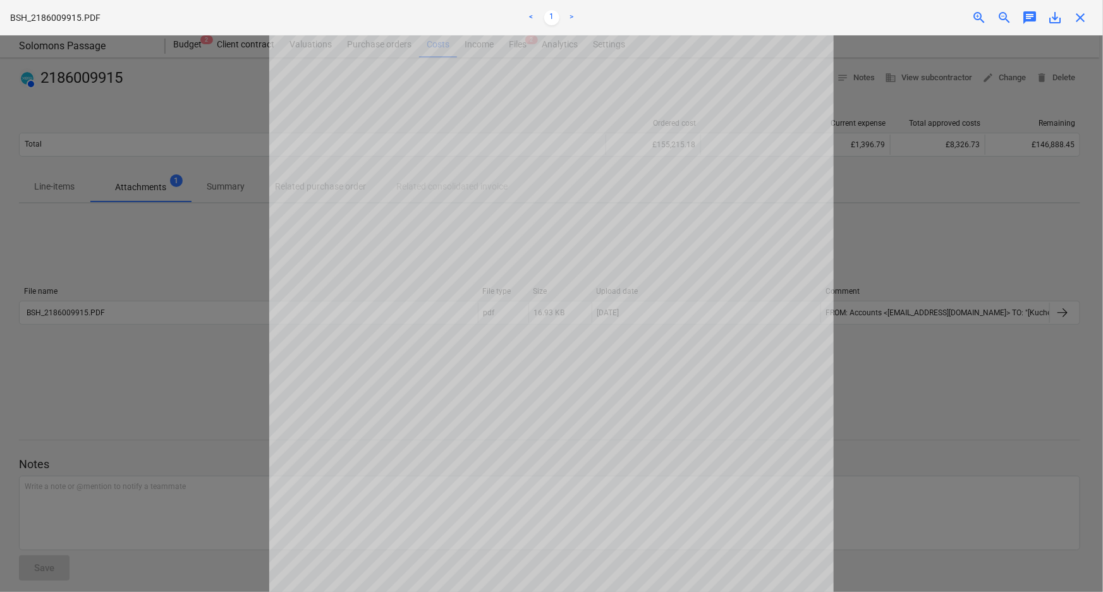
scroll to position [172, 0]
click at [1086, 11] on span "close" at bounding box center [1079, 17] width 15 height 15
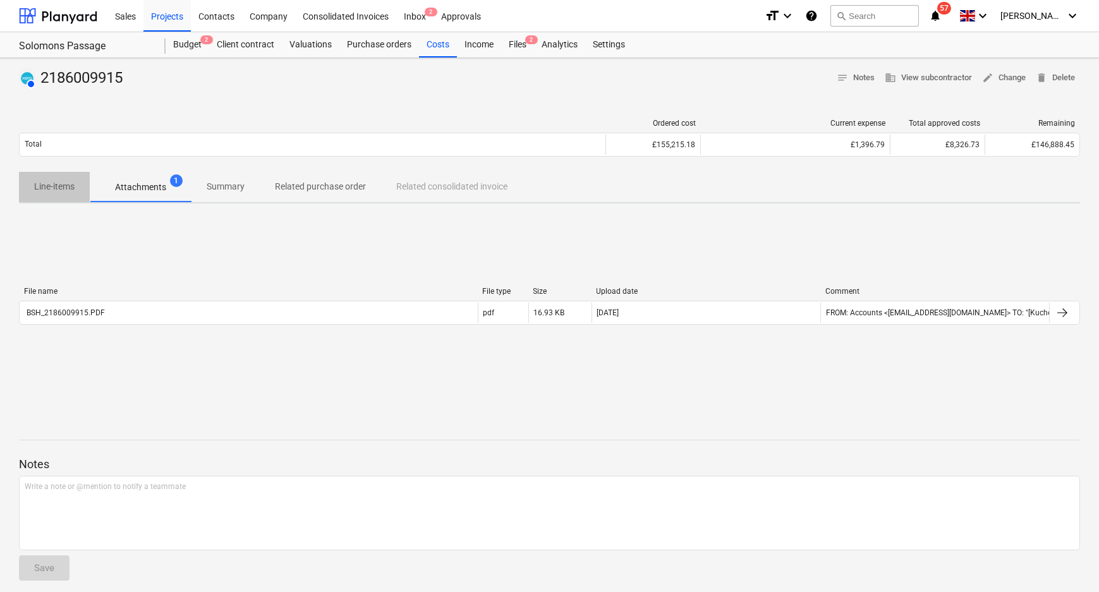
click at [60, 184] on p "Line-items" at bounding box center [54, 186] width 40 height 13
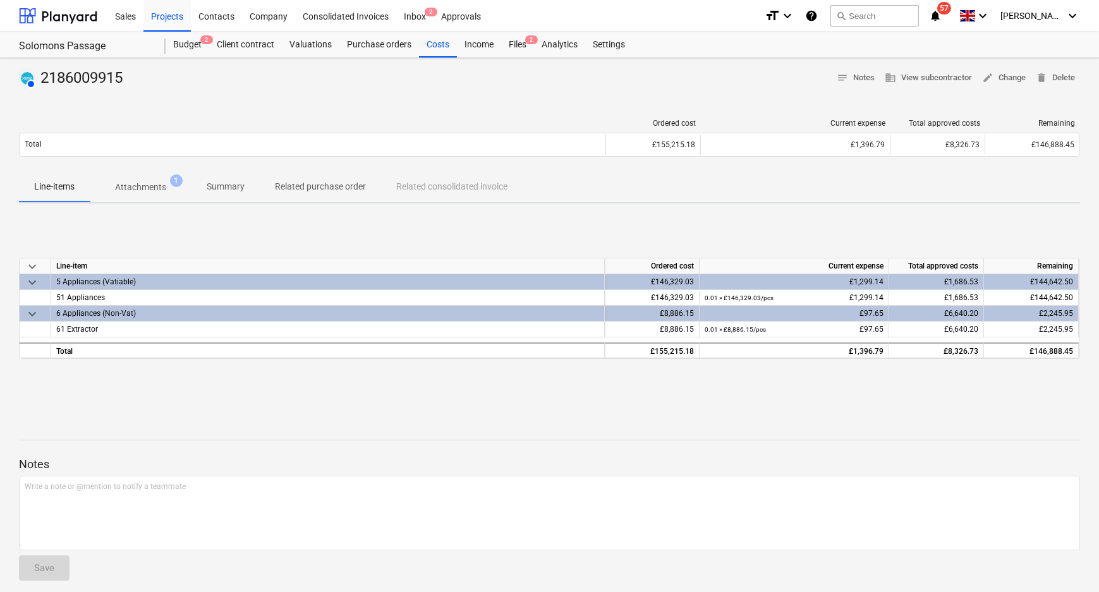
click at [162, 184] on p "Attachments" at bounding box center [140, 187] width 51 height 13
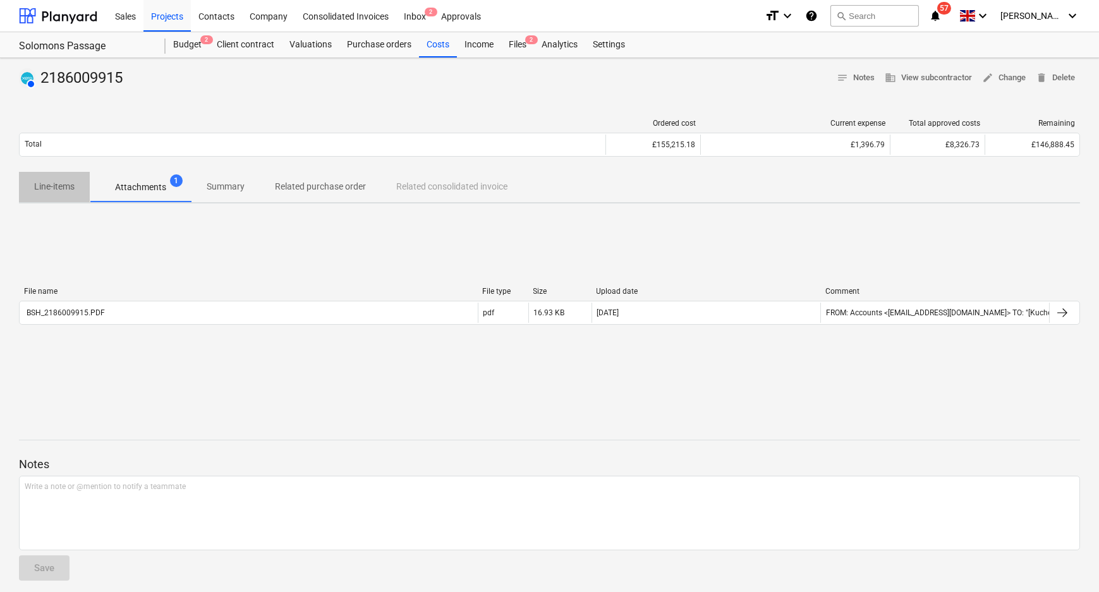
click at [66, 190] on p "Line-items" at bounding box center [54, 186] width 40 height 13
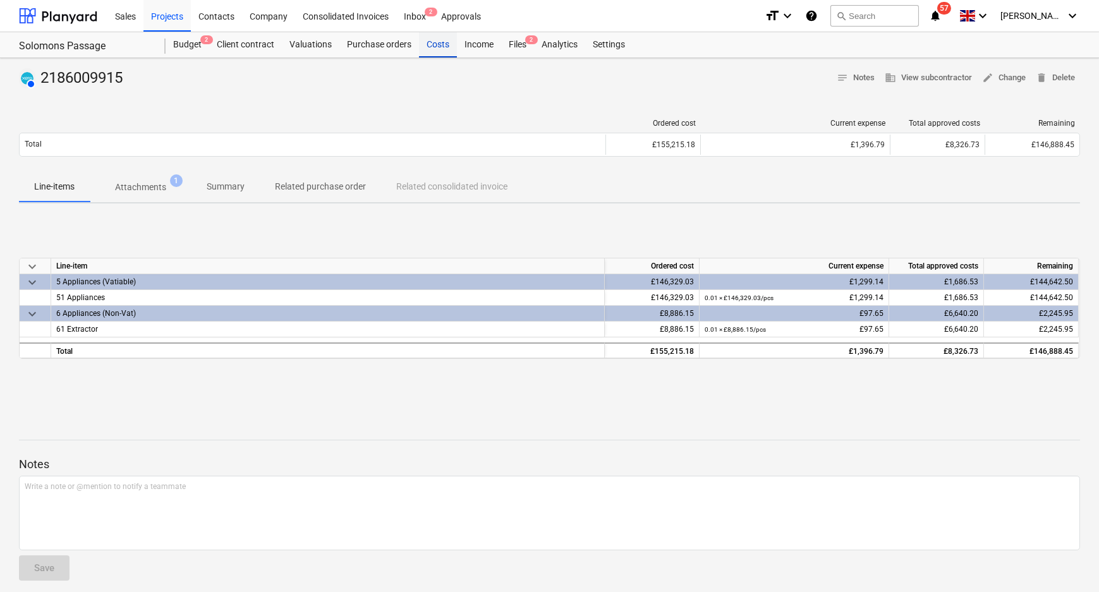
click at [434, 45] on div "Costs" at bounding box center [438, 44] width 38 height 25
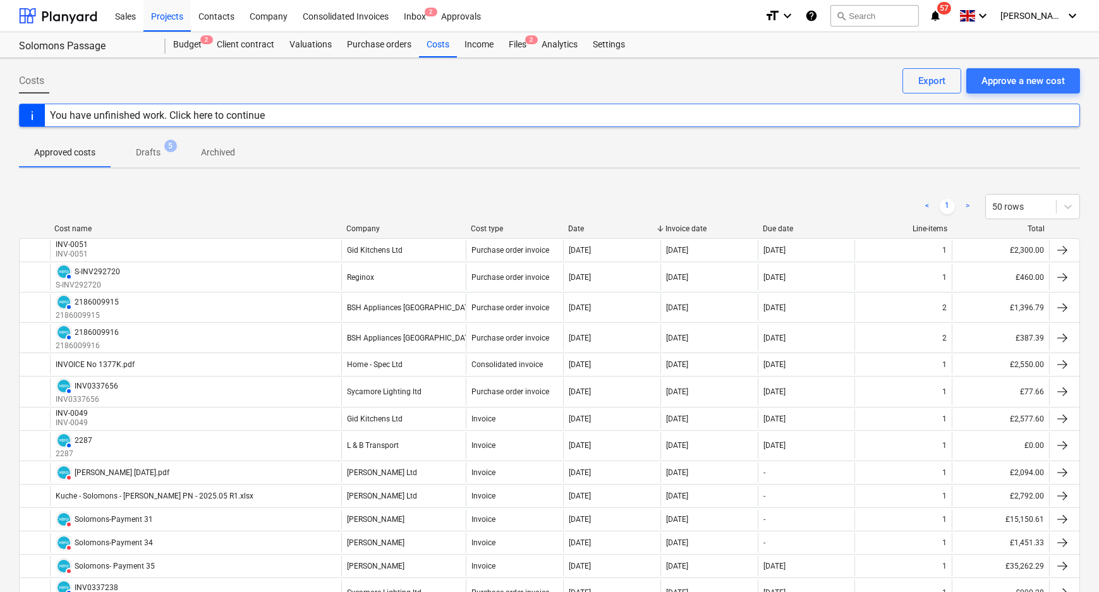
click at [155, 147] on p "Drafts" at bounding box center [148, 152] width 25 height 13
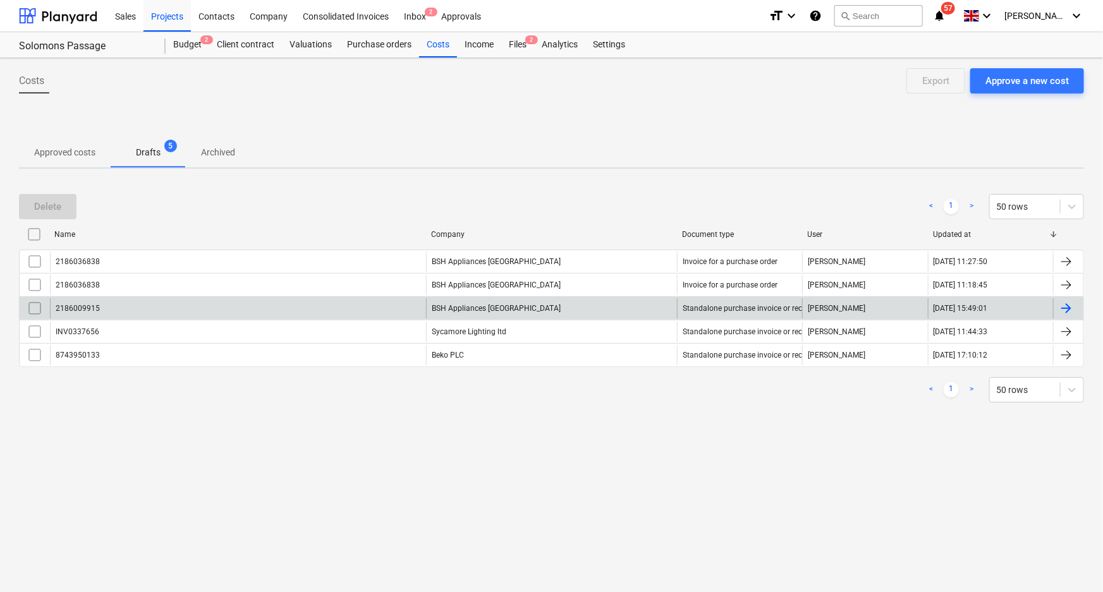
click at [162, 299] on div "2186009915" at bounding box center [238, 308] width 376 height 20
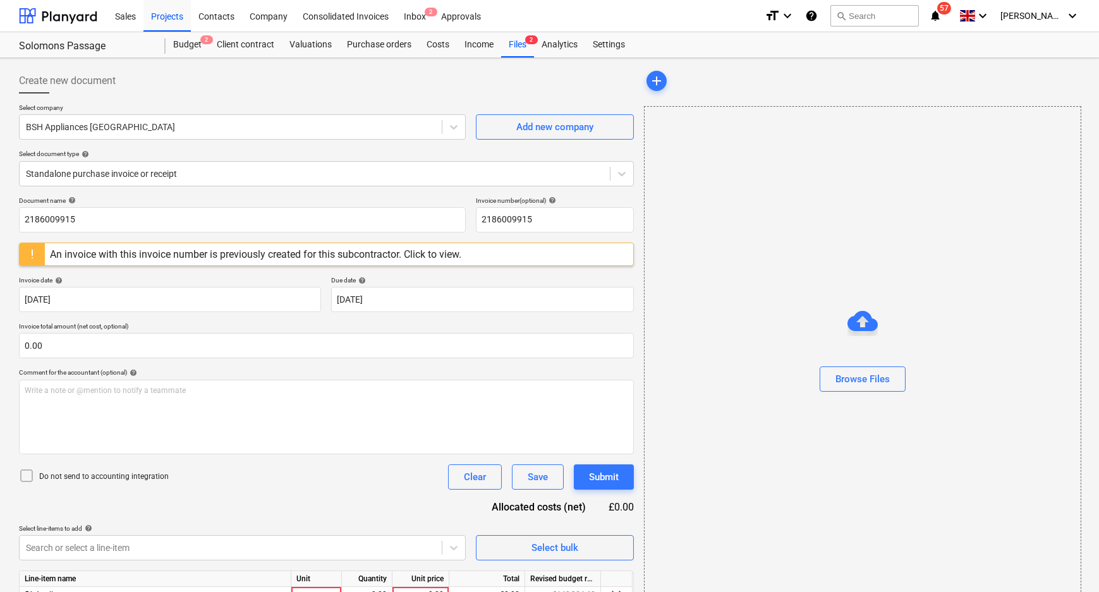
click at [436, 259] on div "An invoice with this invoice number is previously created for this subcontracto…" at bounding box center [255, 254] width 411 height 12
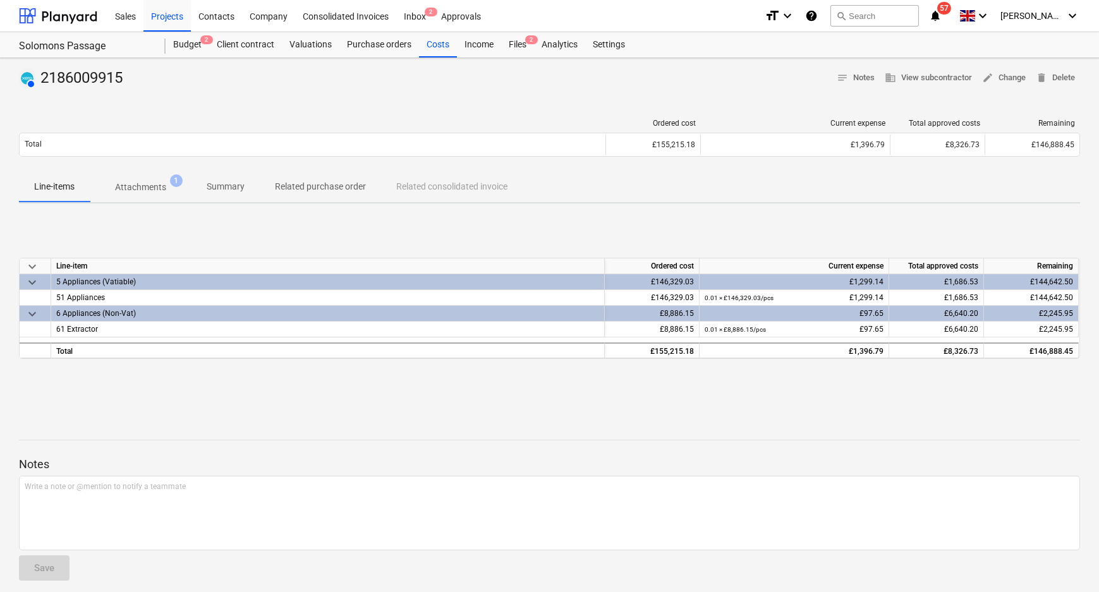
click at [152, 190] on p "Attachments" at bounding box center [140, 187] width 51 height 13
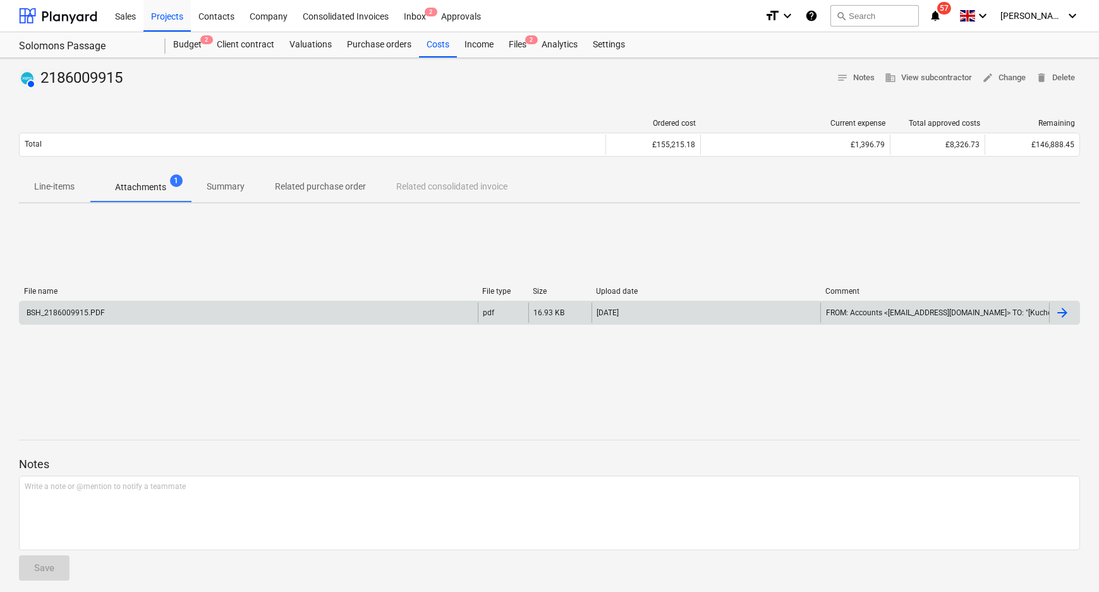
click at [384, 315] on div "BSH_2186009915.PDF" at bounding box center [249, 313] width 458 height 20
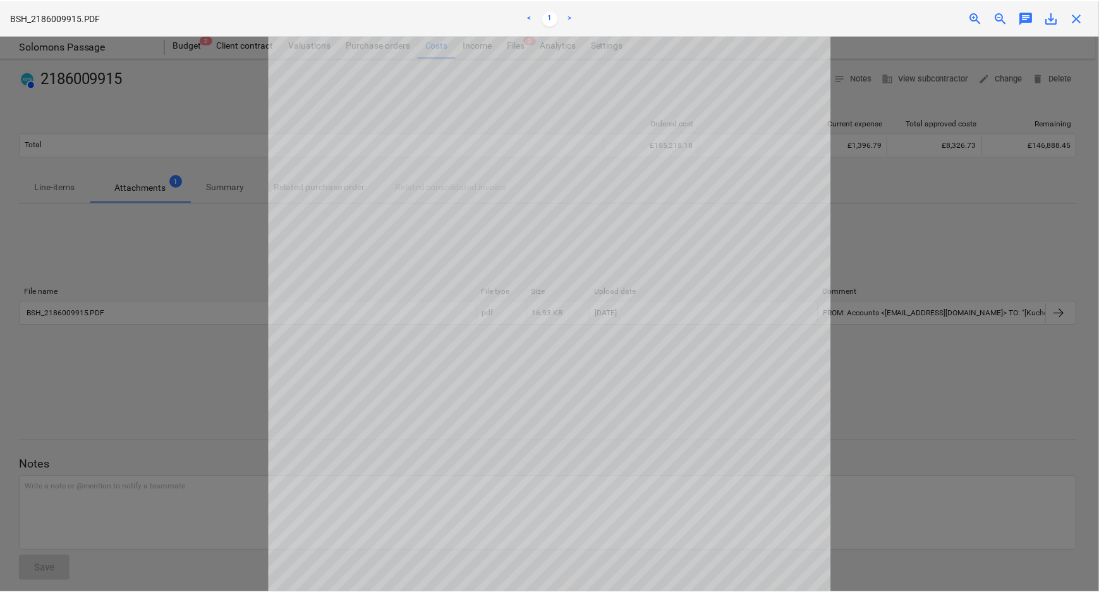
scroll to position [57, 0]
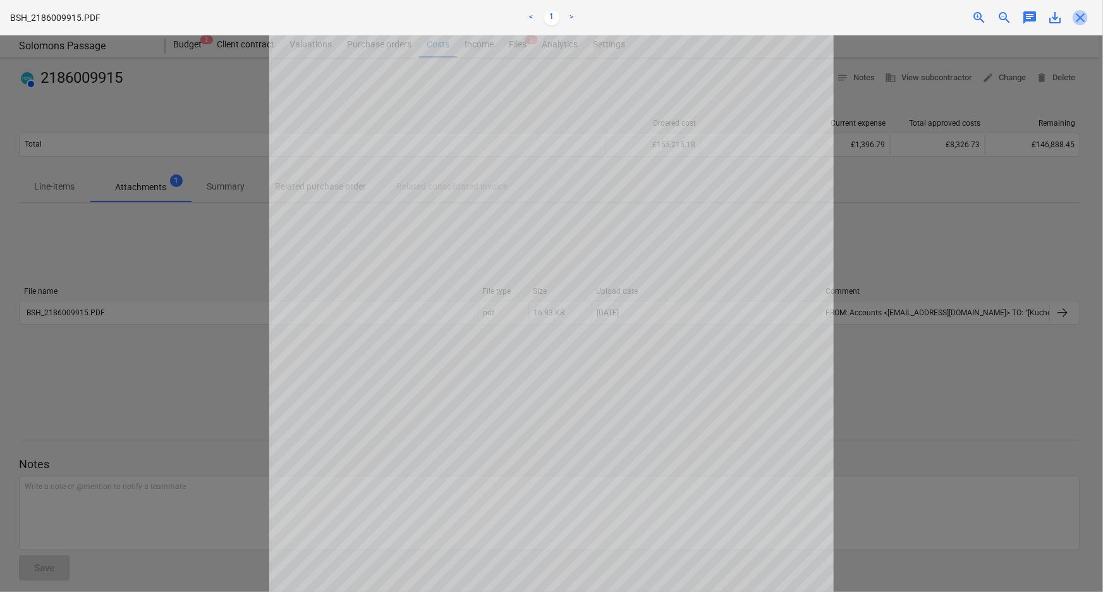
click at [1081, 15] on span "close" at bounding box center [1079, 17] width 15 height 15
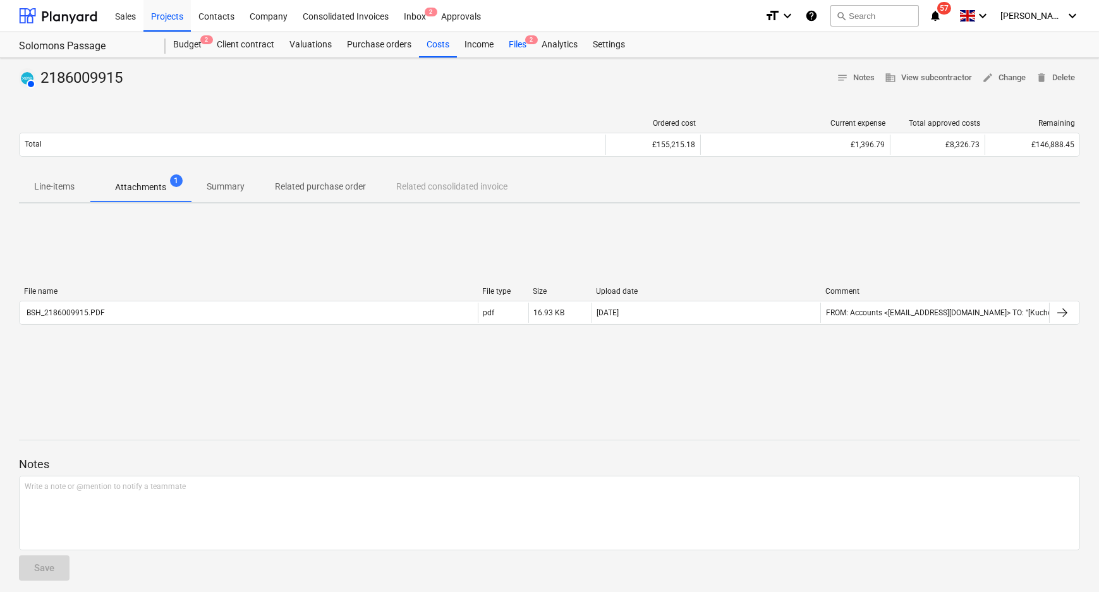
click at [509, 42] on div "Files 2" at bounding box center [517, 44] width 33 height 25
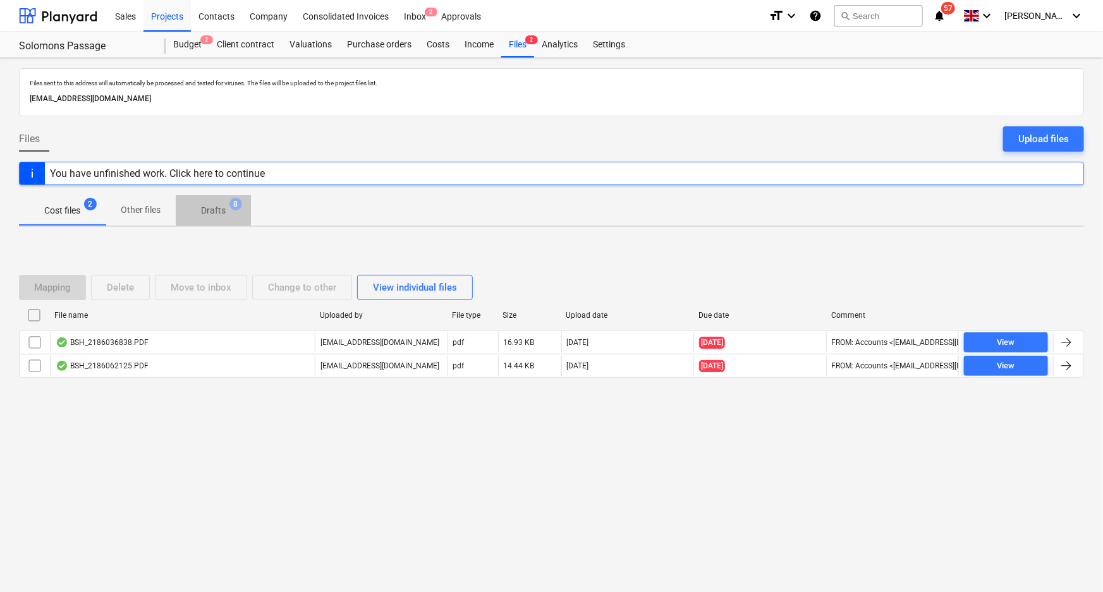
click at [240, 207] on span "8" at bounding box center [235, 204] width 13 height 13
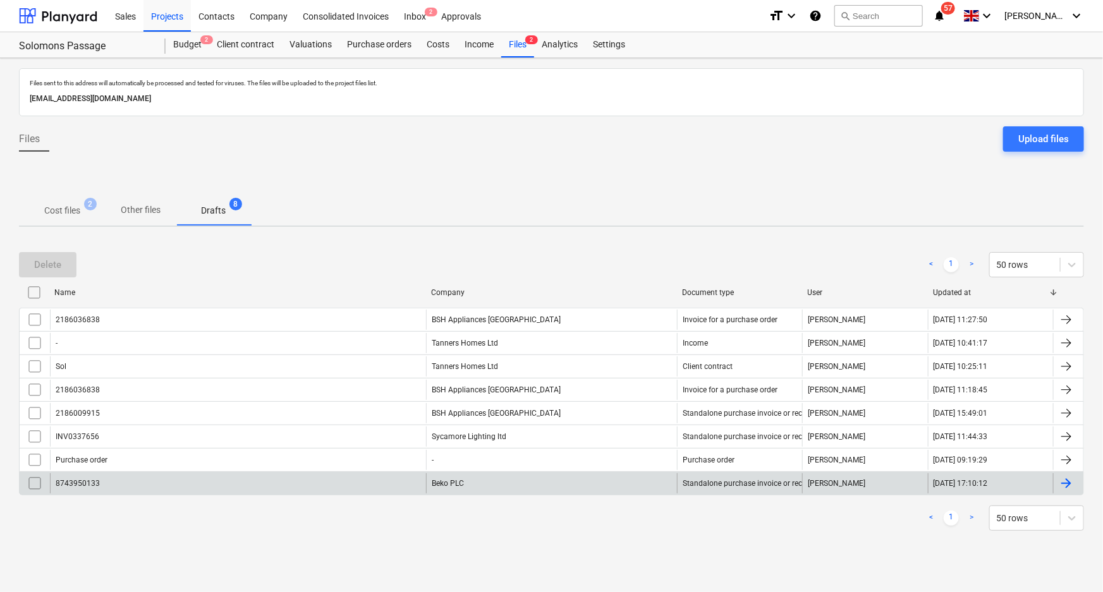
click at [240, 474] on div "8743950133" at bounding box center [238, 483] width 376 height 20
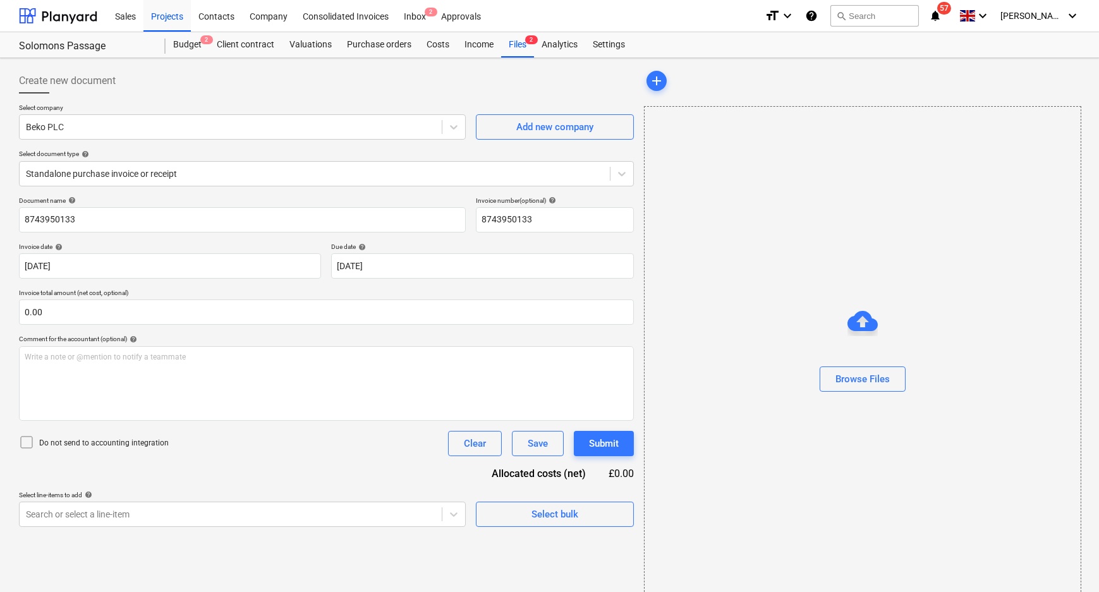
click at [133, 442] on p "Do not send to accounting integration" at bounding box center [104, 443] width 130 height 11
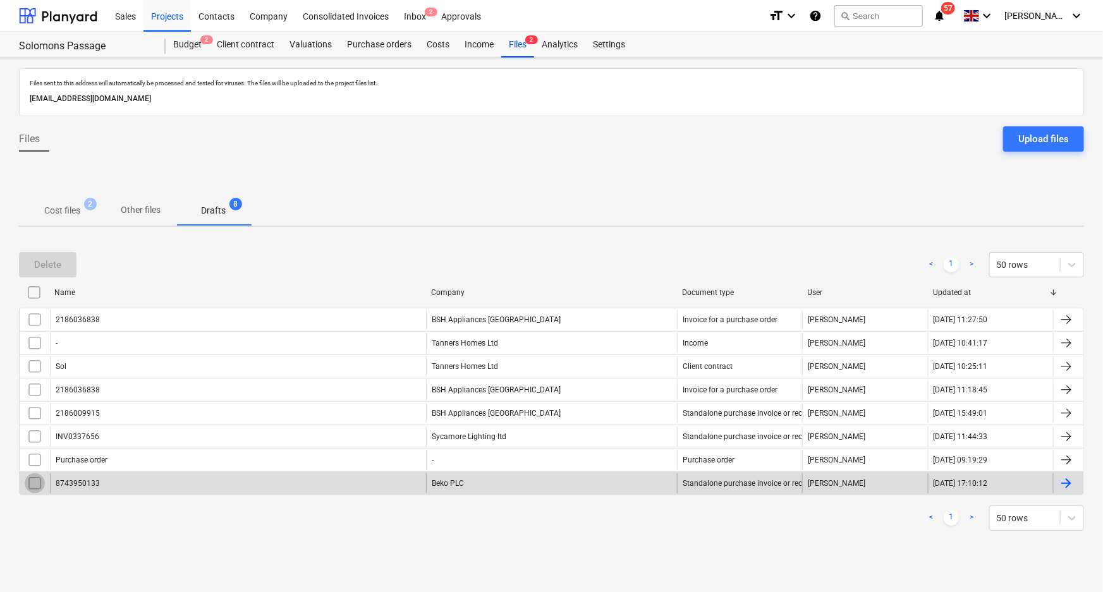
click at [29, 483] on input "checkbox" at bounding box center [35, 483] width 20 height 20
click at [68, 265] on button "Delete" at bounding box center [48, 264] width 58 height 25
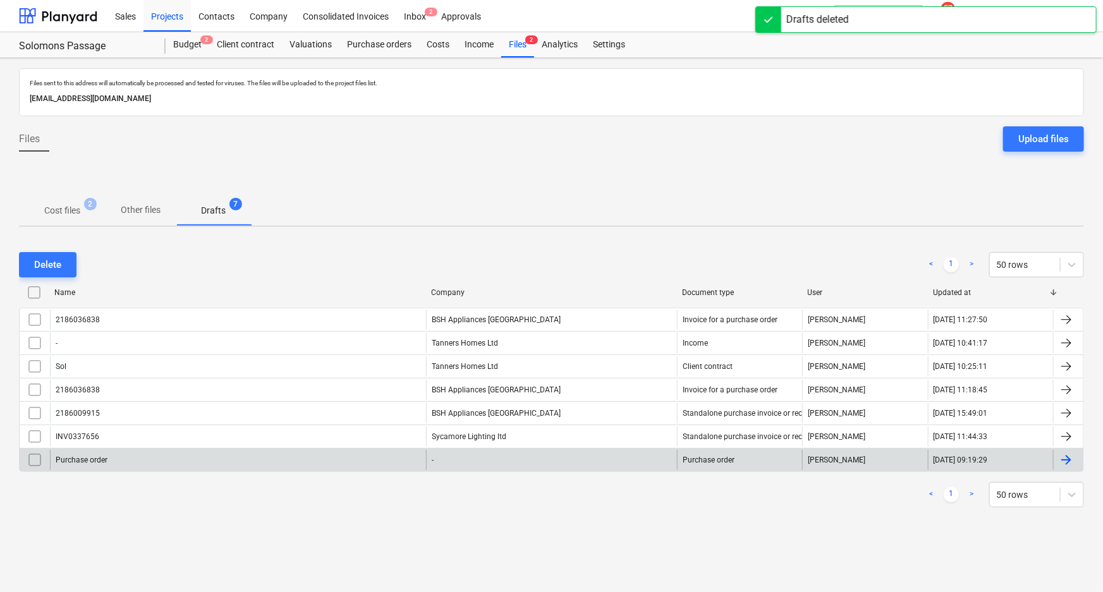
click at [231, 459] on div "Purchase order" at bounding box center [238, 460] width 376 height 20
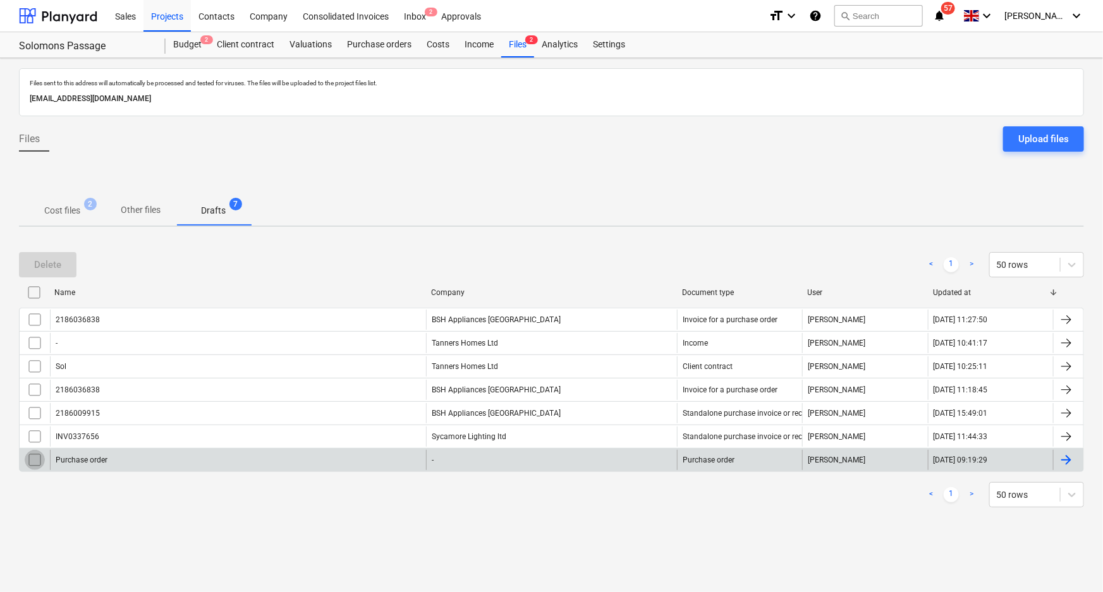
click at [32, 455] on input "checkbox" at bounding box center [35, 460] width 20 height 20
click at [47, 255] on button "Delete" at bounding box center [48, 264] width 58 height 25
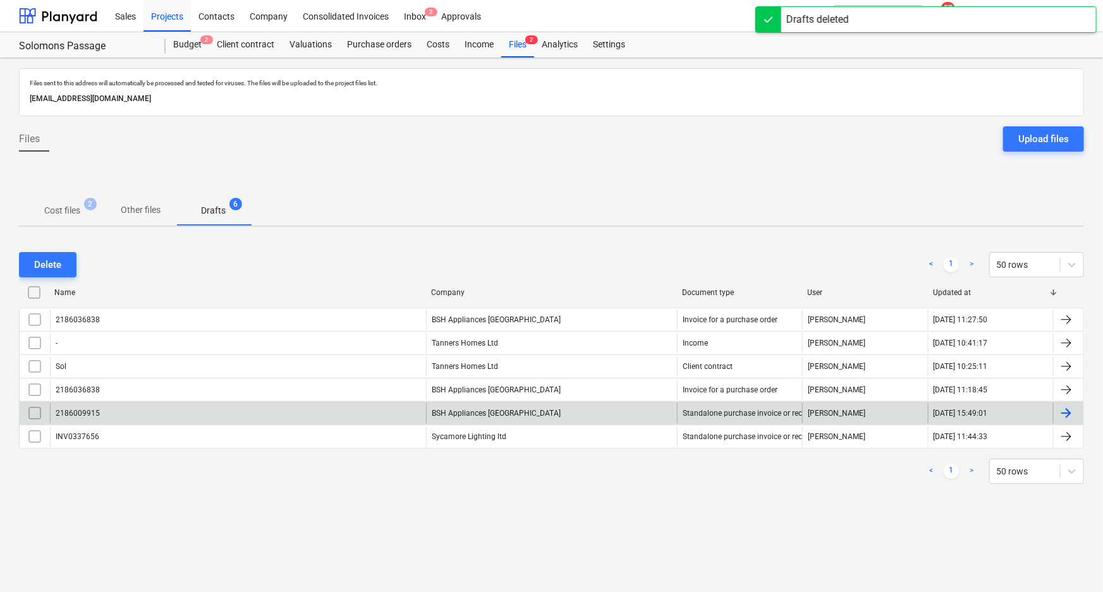
click at [204, 407] on div "2186009915" at bounding box center [238, 413] width 376 height 20
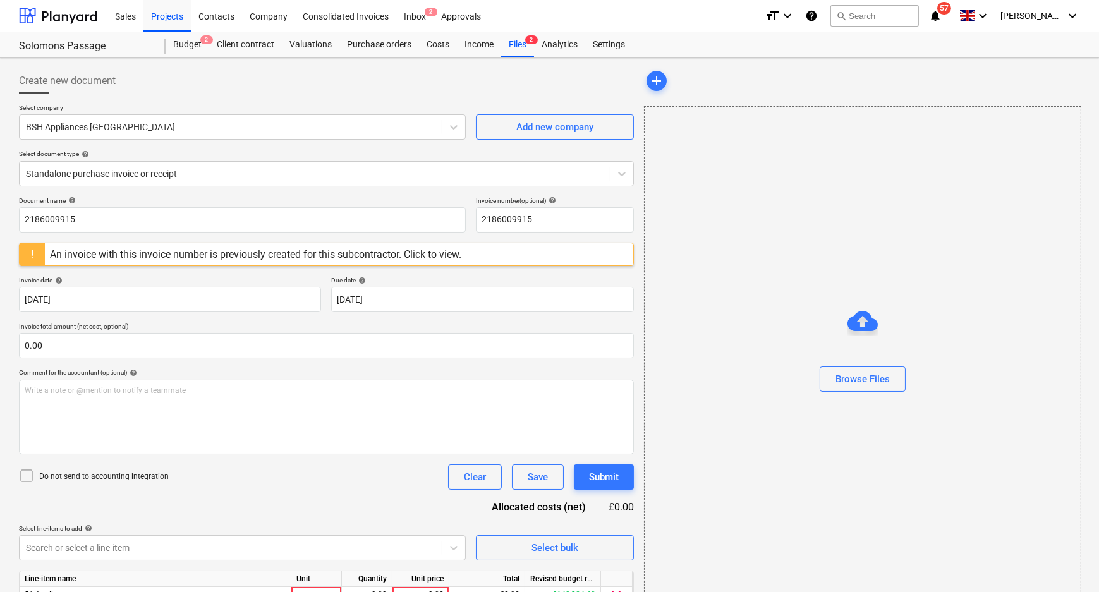
click at [442, 249] on div "An invoice with this invoice number is previously created for this subcontracto…" at bounding box center [255, 254] width 411 height 12
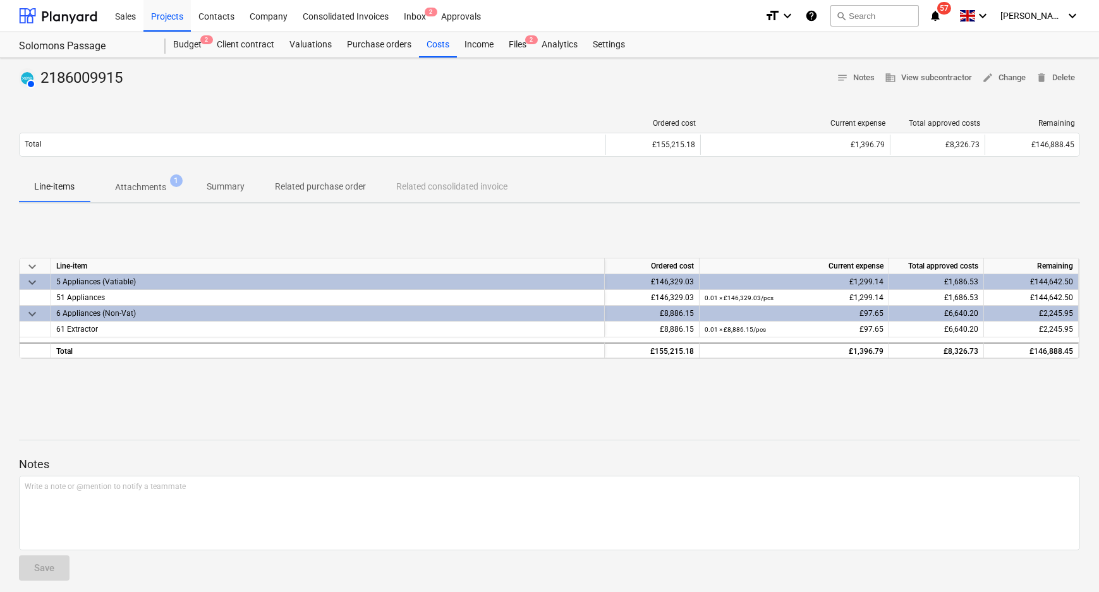
click at [165, 183] on p "Attachments" at bounding box center [140, 187] width 51 height 13
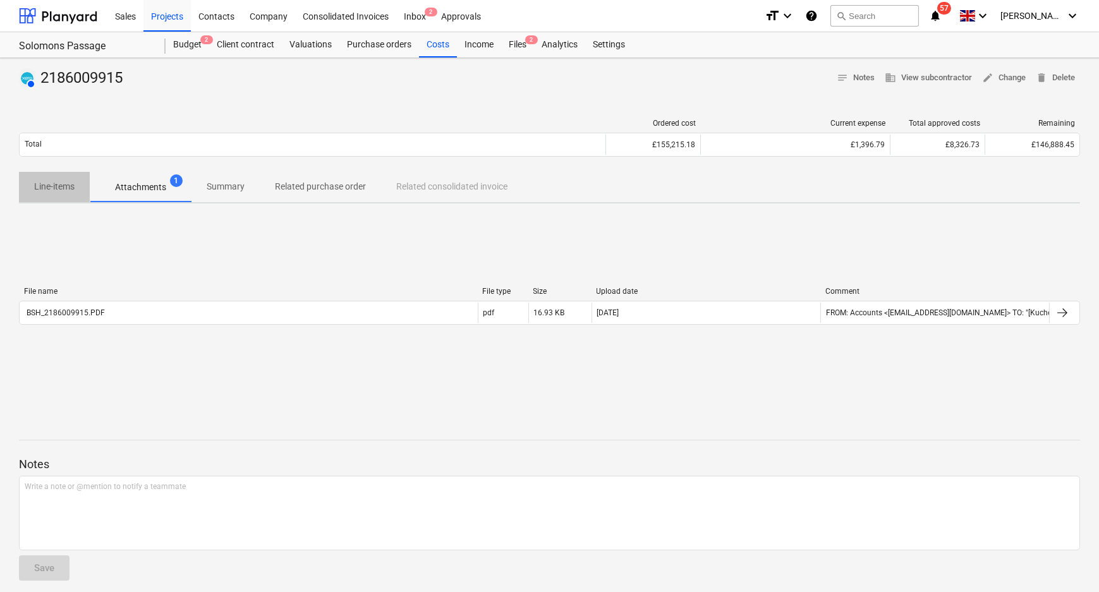
click at [89, 186] on span "Line-items" at bounding box center [54, 186] width 71 height 21
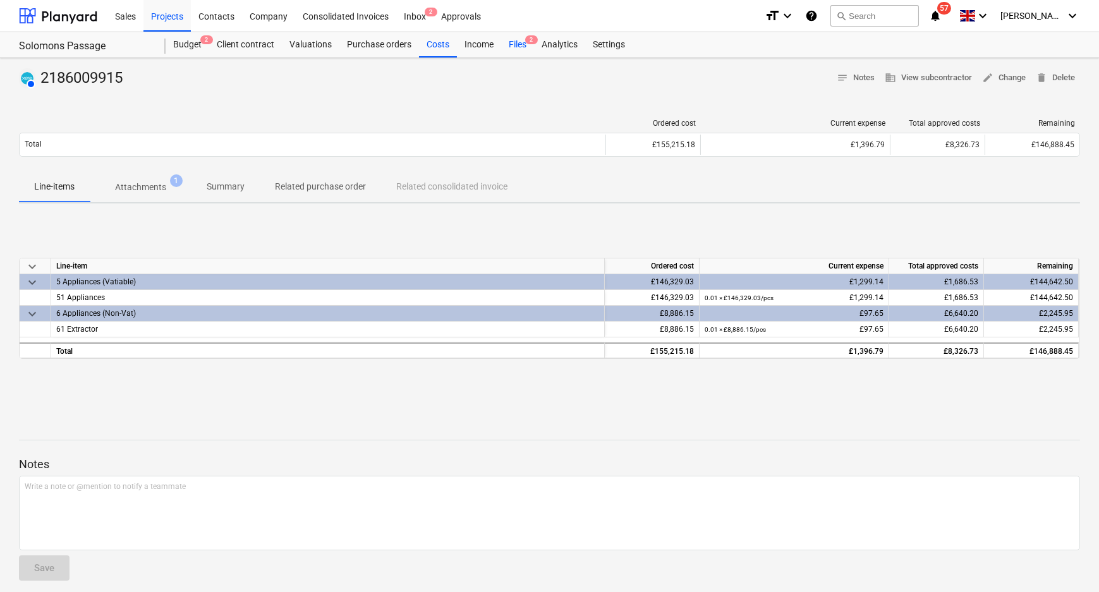
click at [509, 40] on div "Files 2" at bounding box center [517, 44] width 33 height 25
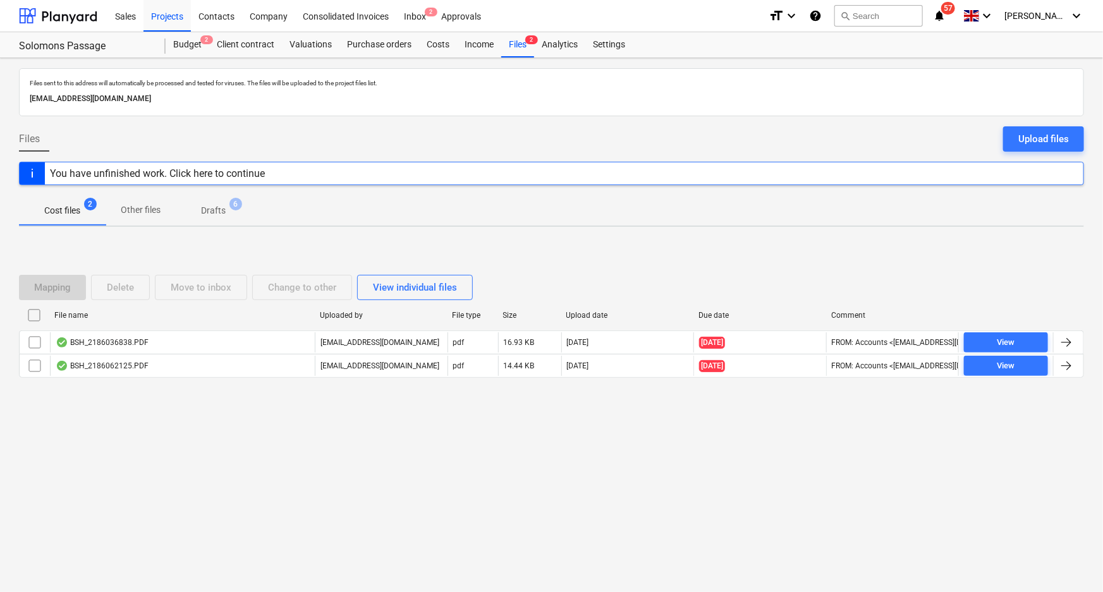
click at [230, 209] on span "Drafts 6" at bounding box center [213, 210] width 45 height 13
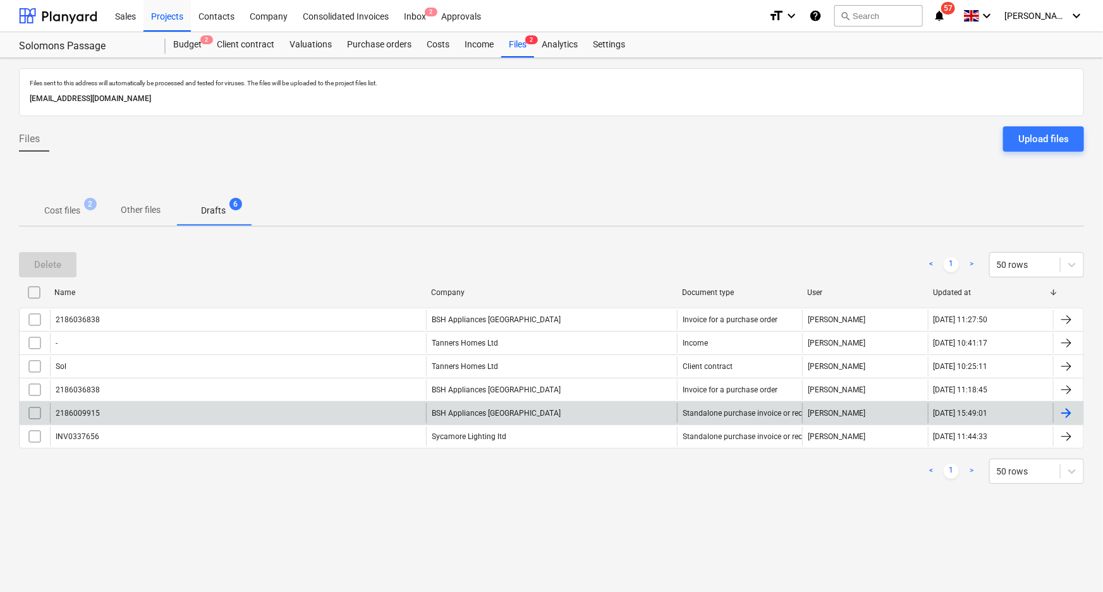
click at [37, 406] on input "checkbox" at bounding box center [35, 413] width 20 height 20
click at [66, 264] on button "Delete" at bounding box center [48, 264] width 58 height 25
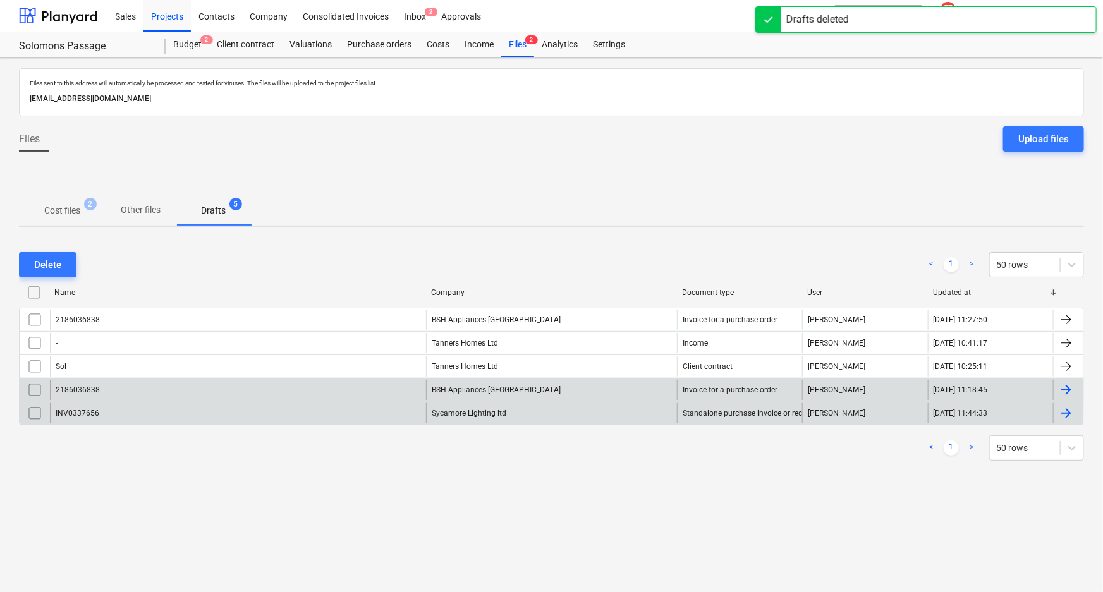
click at [202, 380] on div "2186036838" at bounding box center [238, 390] width 376 height 20
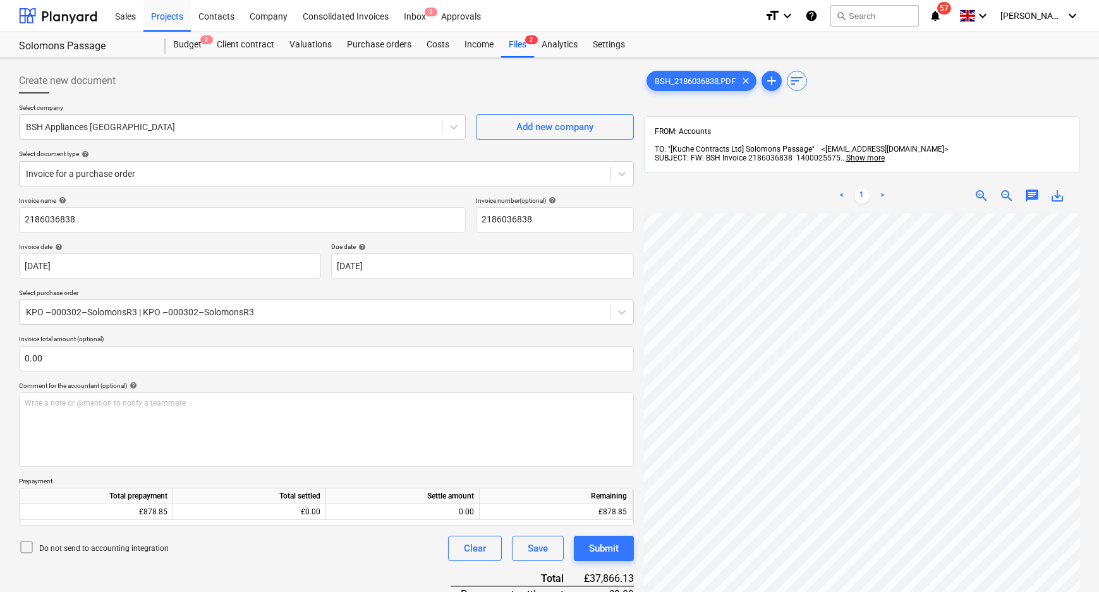
scroll to position [172, 0]
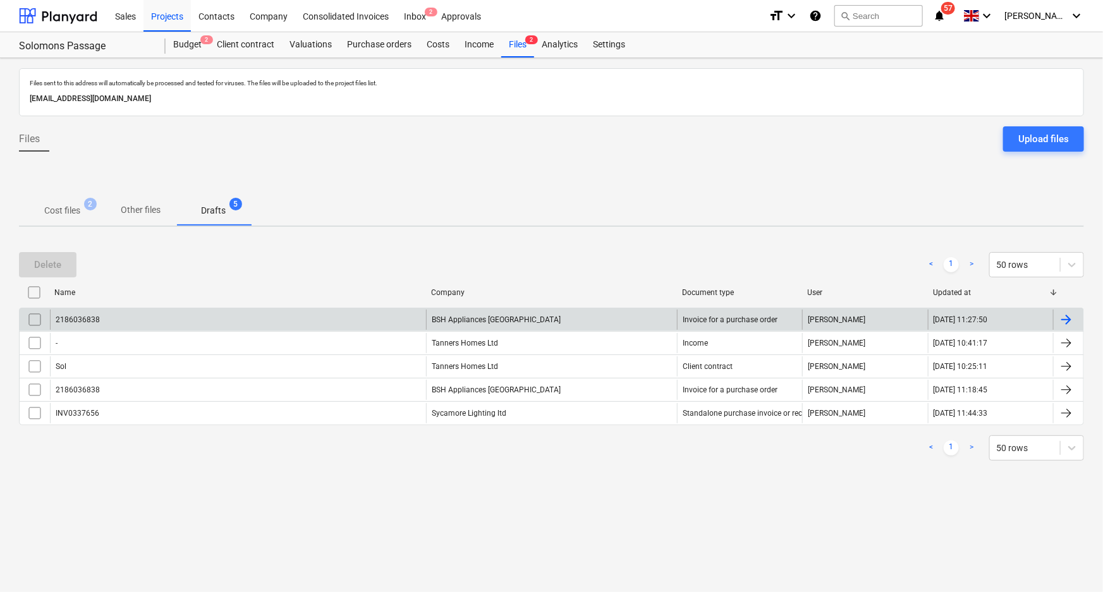
click at [32, 315] on input "checkbox" at bounding box center [35, 320] width 20 height 20
click at [47, 260] on div "Delete" at bounding box center [47, 265] width 27 height 16
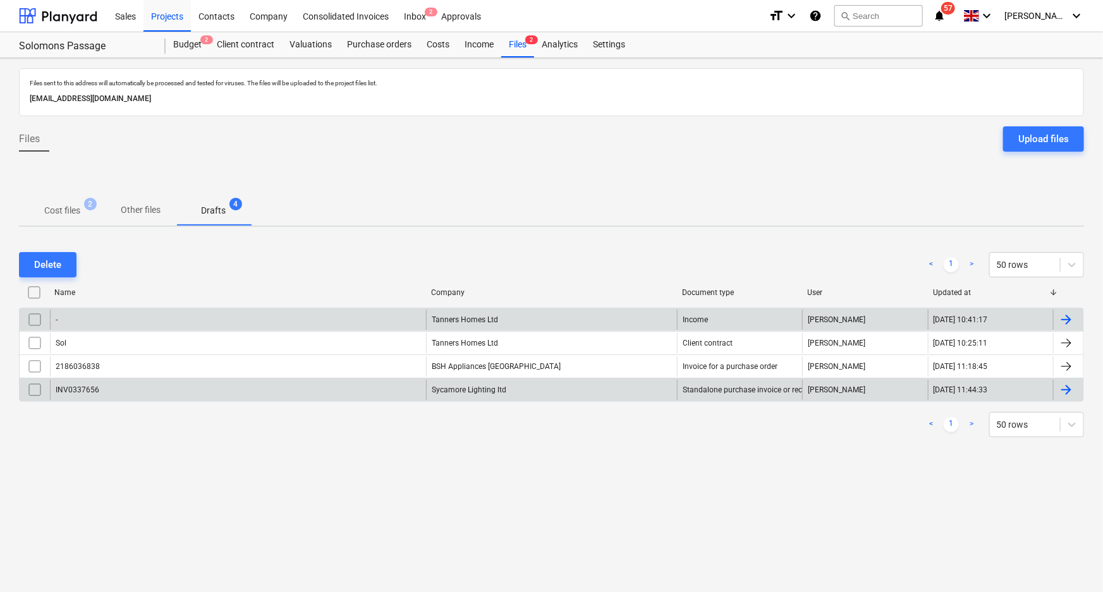
click at [331, 382] on div "INV0337656" at bounding box center [238, 390] width 376 height 20
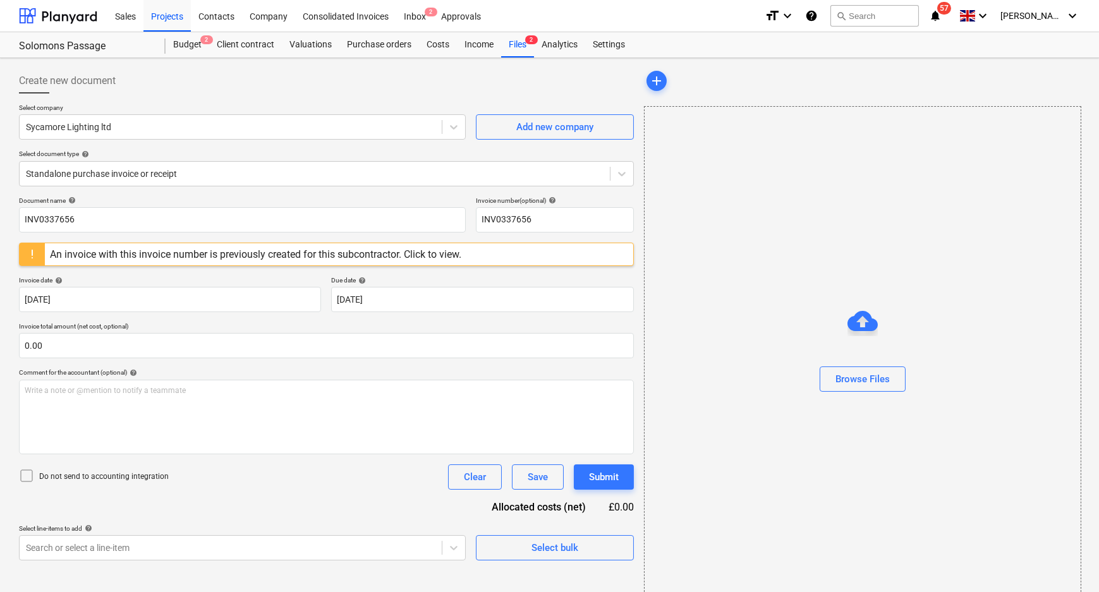
click at [262, 256] on div "An invoice with this invoice number is previously created for this subcontracto…" at bounding box center [255, 254] width 411 height 12
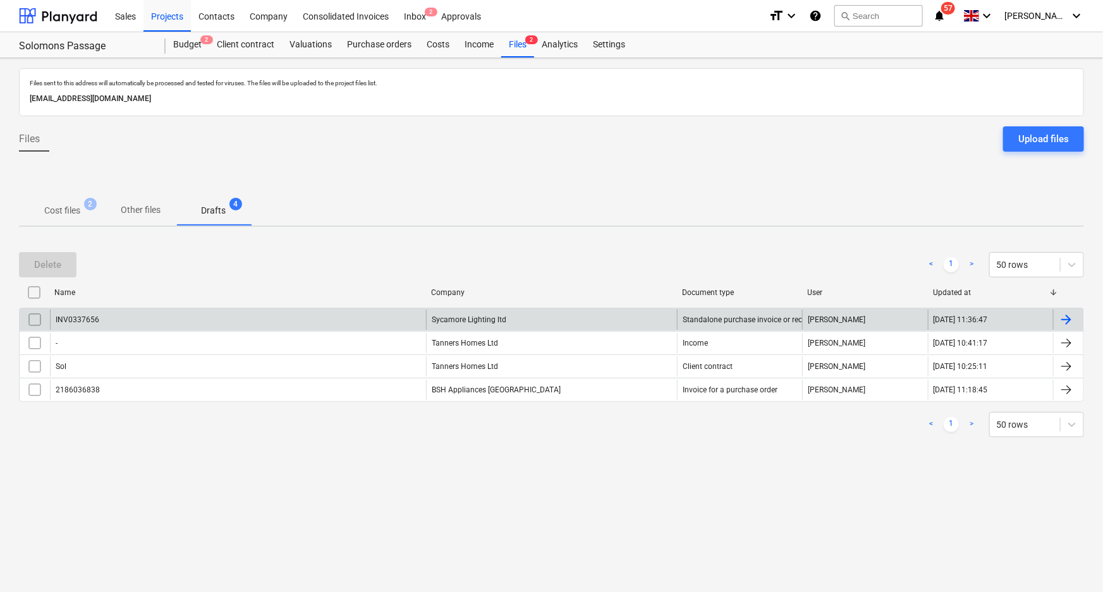
click at [31, 315] on input "checkbox" at bounding box center [35, 320] width 20 height 20
click at [53, 261] on div "Delete" at bounding box center [47, 265] width 27 height 16
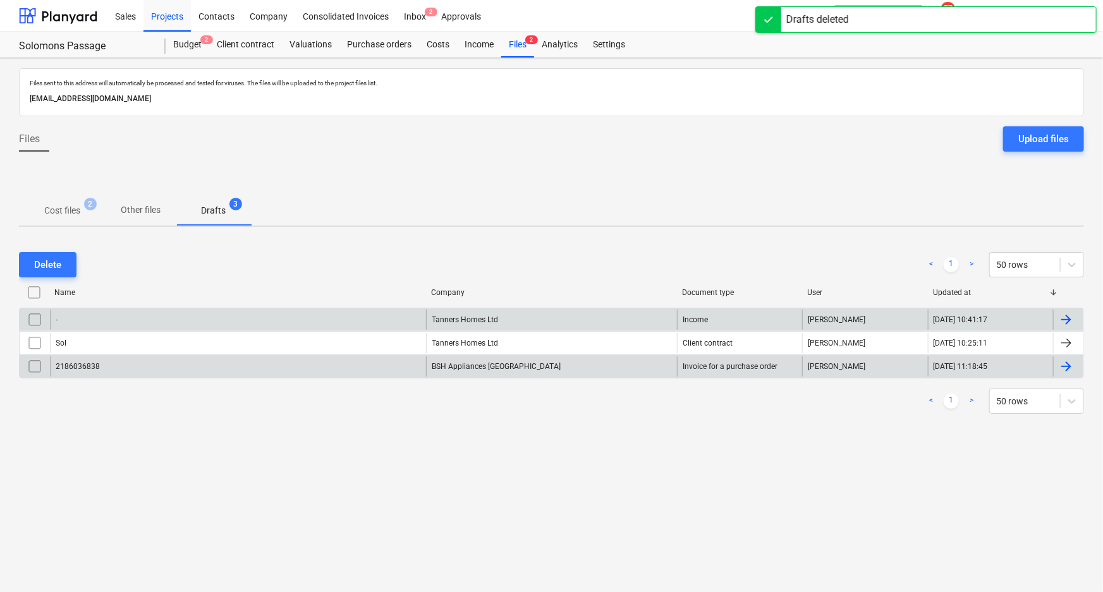
click at [181, 366] on div "2186036838" at bounding box center [238, 366] width 376 height 20
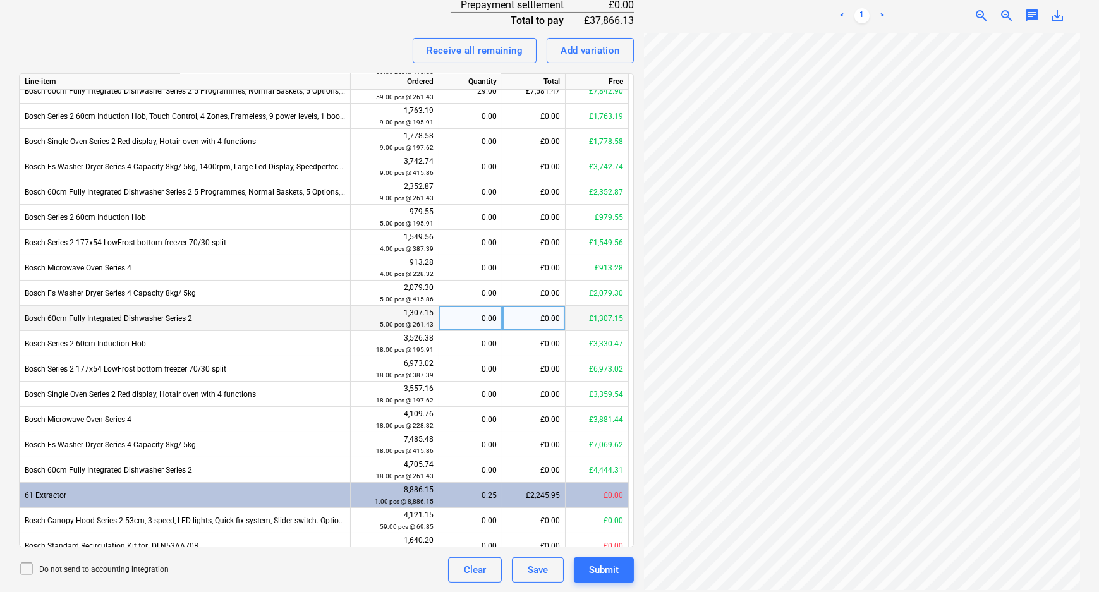
scroll to position [327, 0]
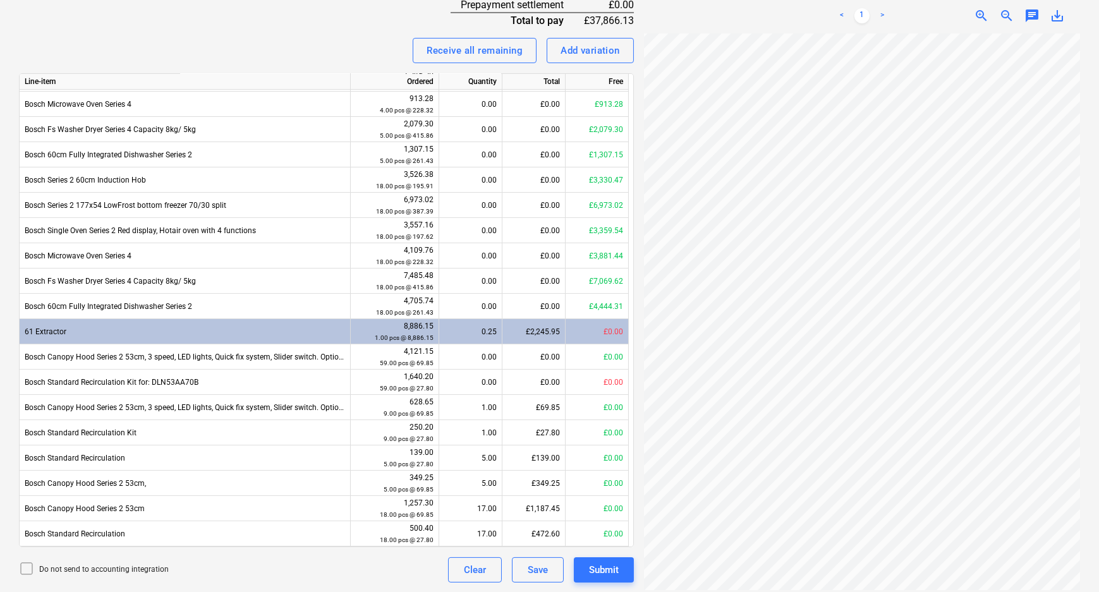
click at [125, 571] on p "Do not send to accounting integration" at bounding box center [104, 569] width 130 height 11
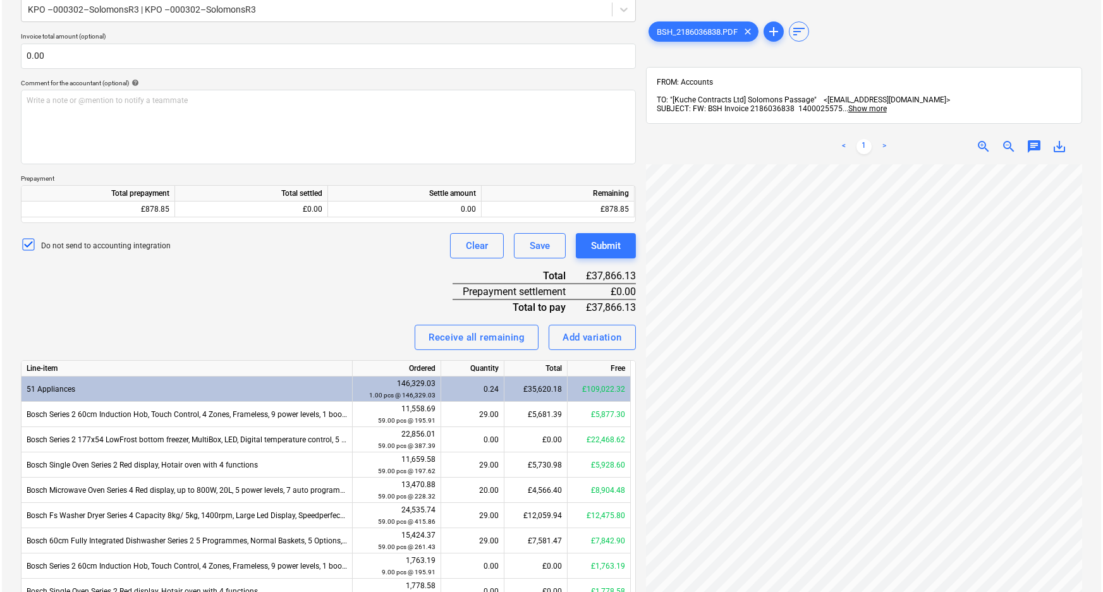
scroll to position [250, 135]
click at [619, 528] on div "Create new document Select company BSH Appliances UK Add new company Select doc…" at bounding box center [549, 317] width 1071 height 1114
click at [605, 244] on div "Submit" at bounding box center [604, 246] width 30 height 16
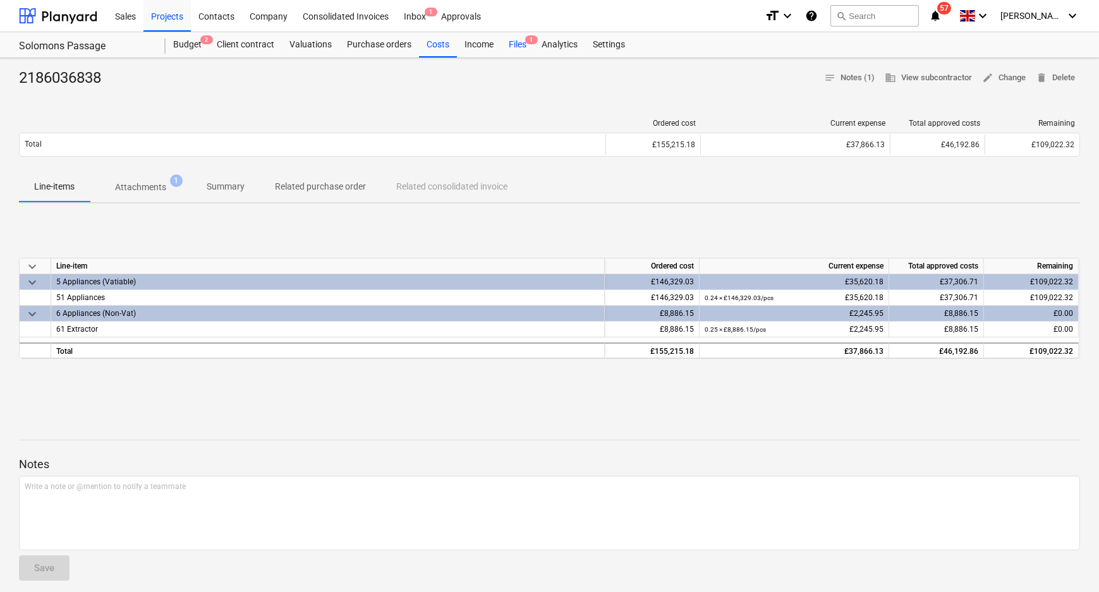
click at [513, 39] on div "Files 1" at bounding box center [517, 44] width 33 height 25
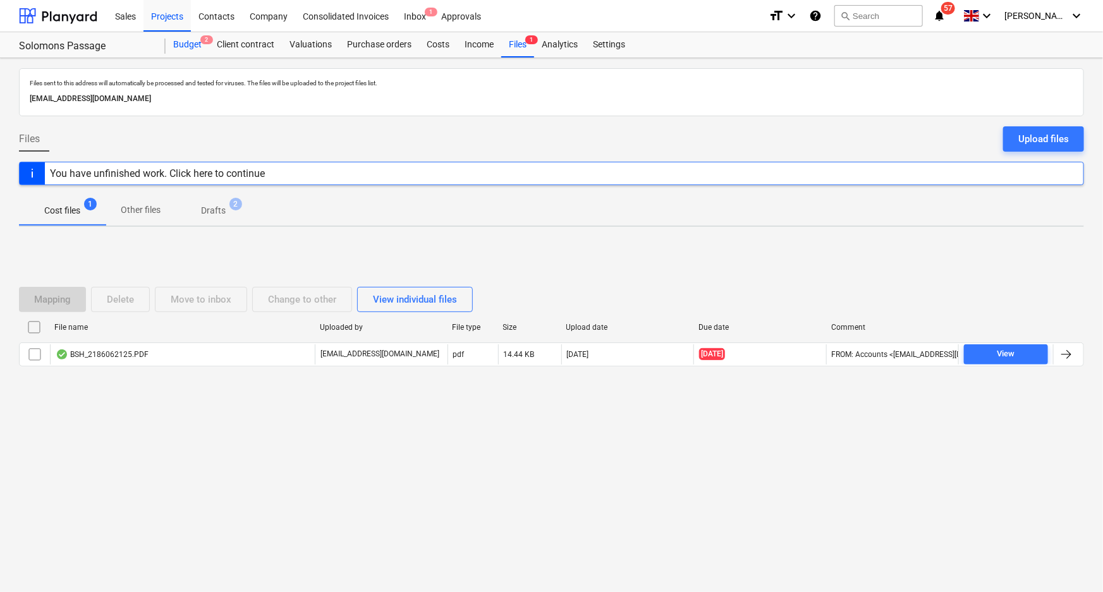
click at [179, 42] on div "Budget 2" at bounding box center [188, 44] width 44 height 25
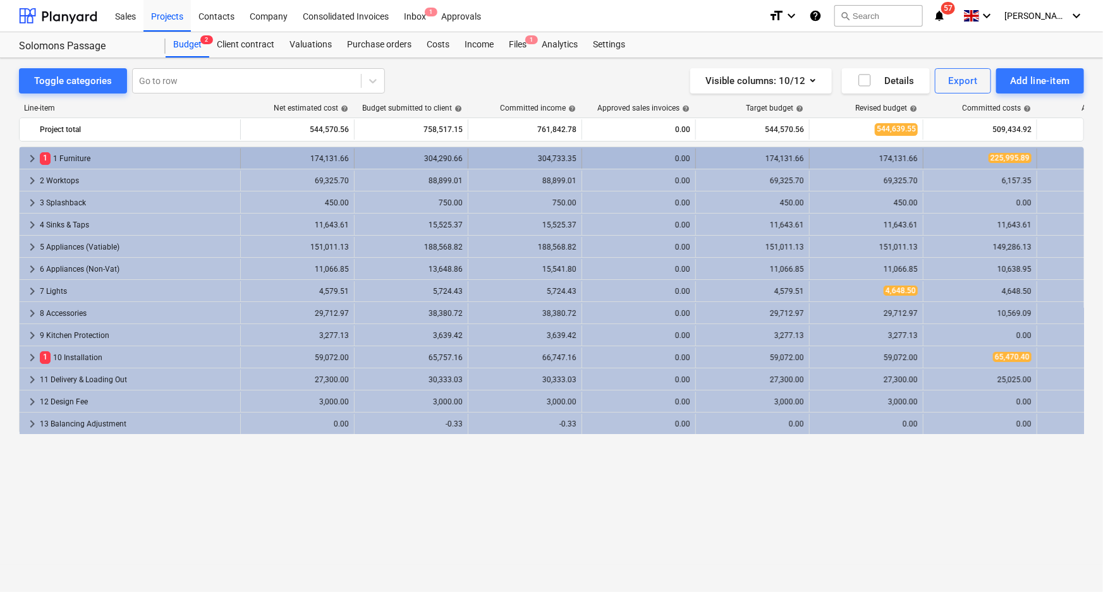
click at [135, 159] on div "1 1 Furniture" at bounding box center [137, 159] width 195 height 20
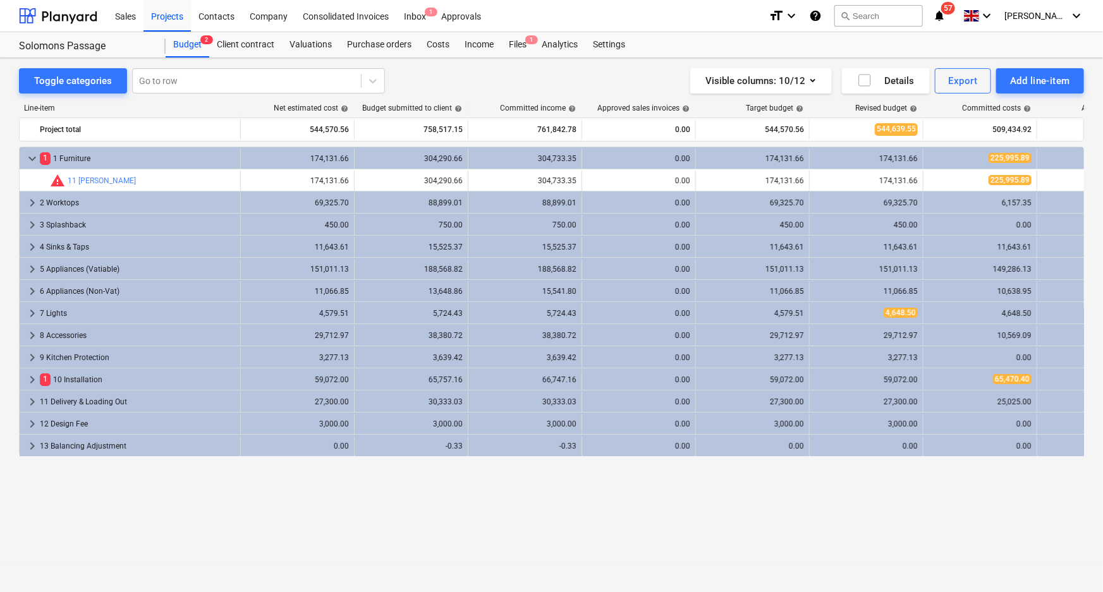
drag, startPoint x: 618, startPoint y: 531, endPoint x: 688, endPoint y: 549, distance: 71.6
click at [688, 549] on div "Line-item Net estimated cost help Budget submitted to client help Committed inc…" at bounding box center [551, 324] width 1065 height 461
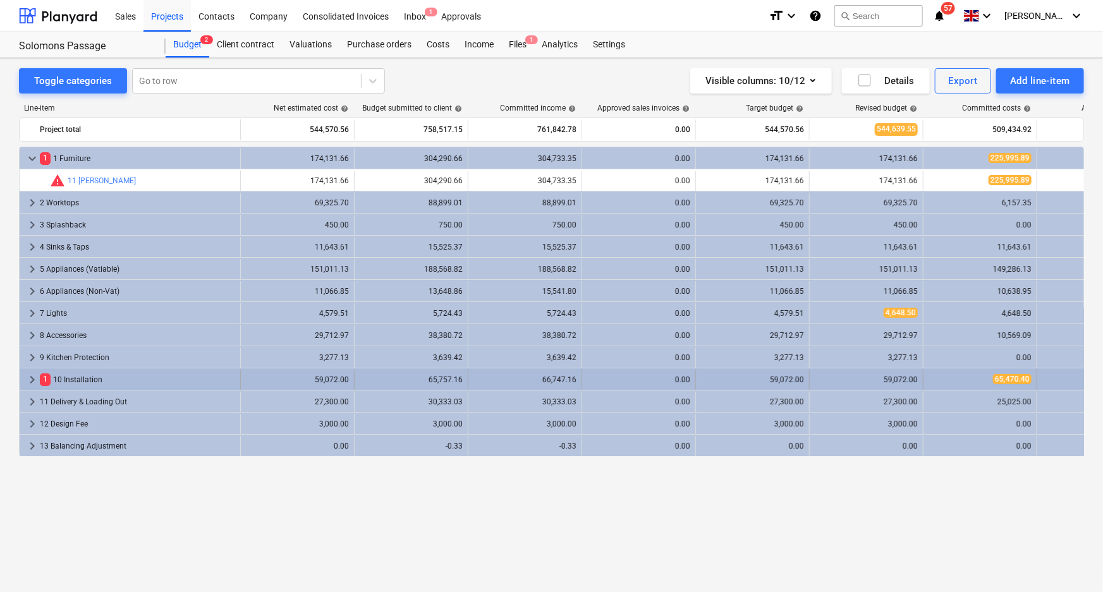
click at [188, 380] on div "1 10 Installation" at bounding box center [137, 380] width 195 height 20
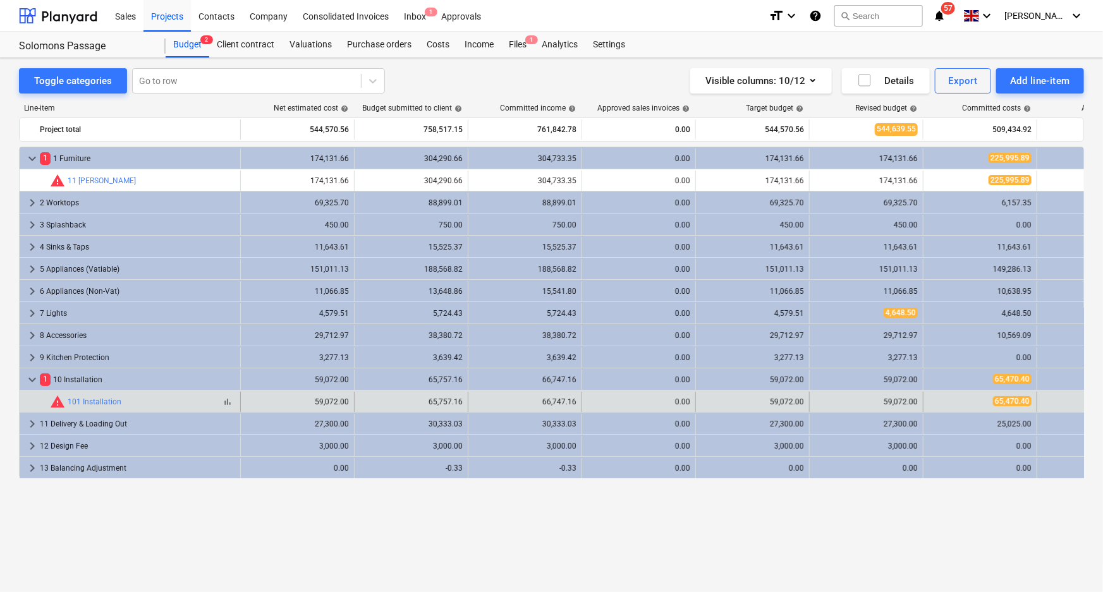
click at [188, 398] on div "bar_chart warning 101 Installation" at bounding box center [142, 401] width 185 height 15
click at [113, 403] on link "101 Installation" at bounding box center [95, 401] width 54 height 9
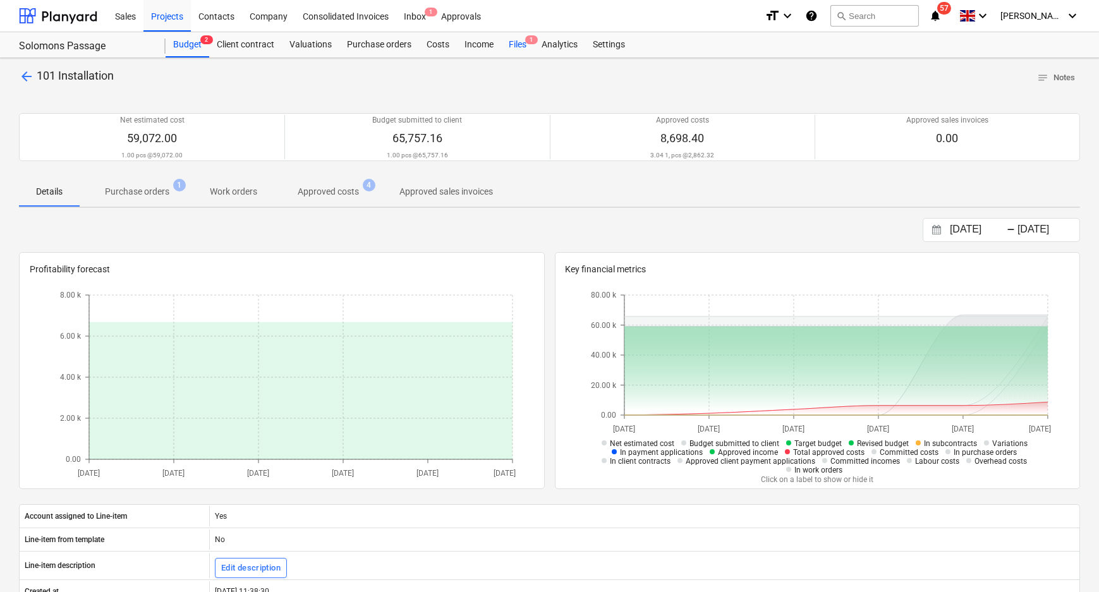
click at [532, 41] on span "1" at bounding box center [531, 39] width 13 height 9
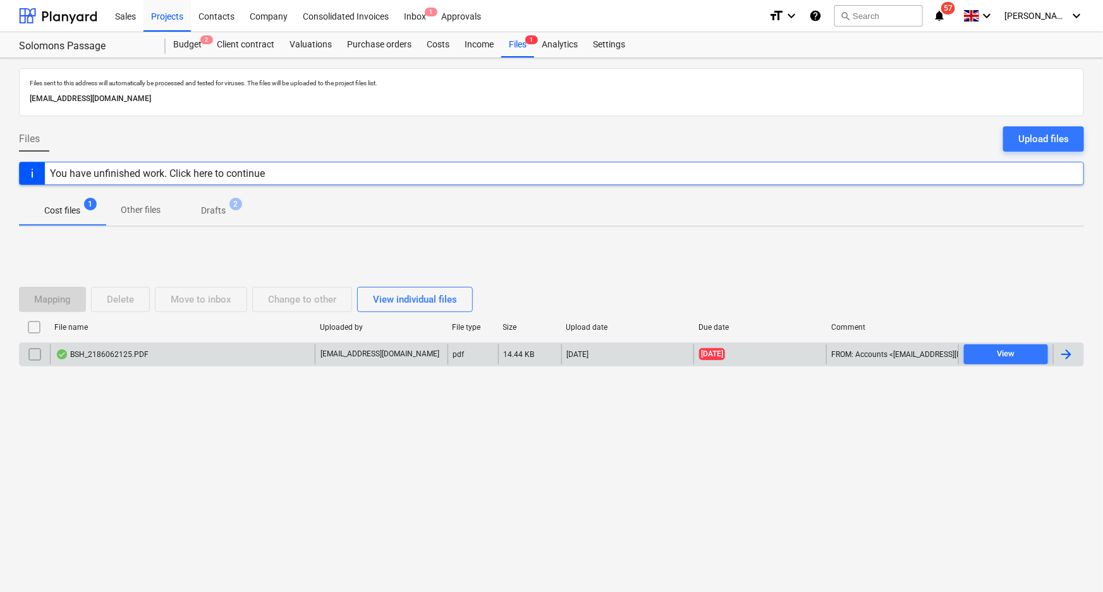
click at [237, 353] on div "BSH_2186062125.PDF" at bounding box center [182, 354] width 265 height 20
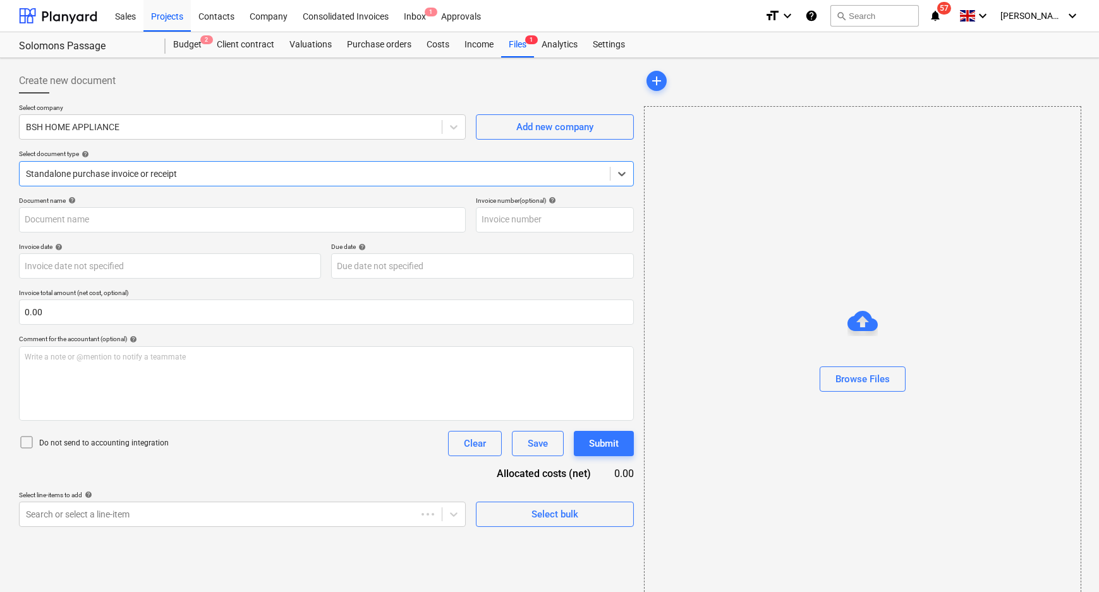
type input "2186062125"
type input "[DATE]"
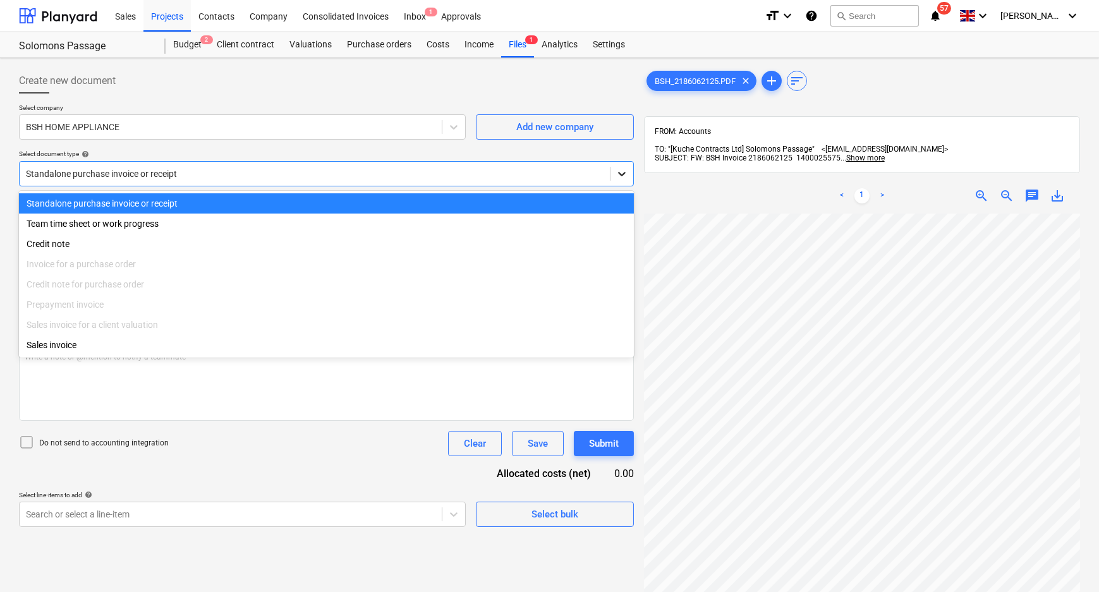
click at [625, 170] on icon at bounding box center [622, 173] width 13 height 13
click at [206, 129] on div at bounding box center [231, 127] width 410 height 13
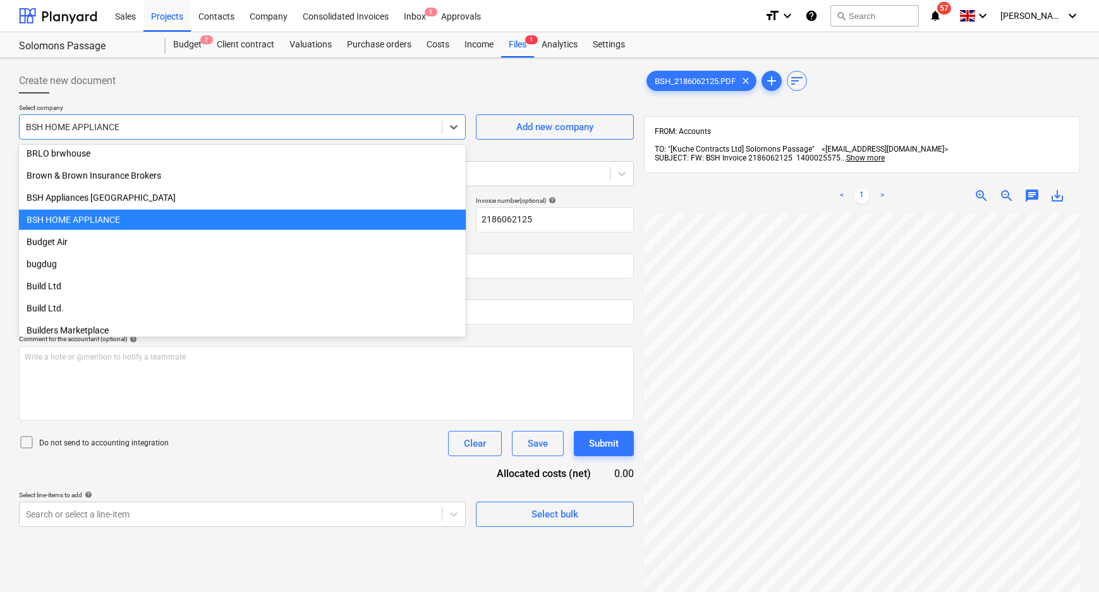
scroll to position [3291, 0]
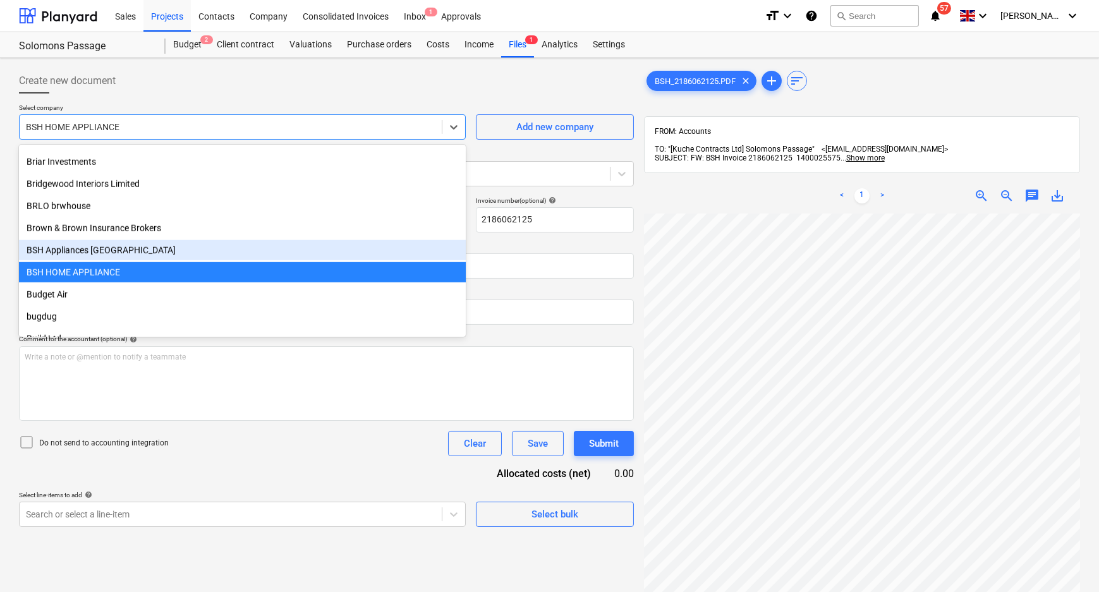
click at [166, 255] on div "BSH Appliances [GEOGRAPHIC_DATA]" at bounding box center [242, 250] width 447 height 20
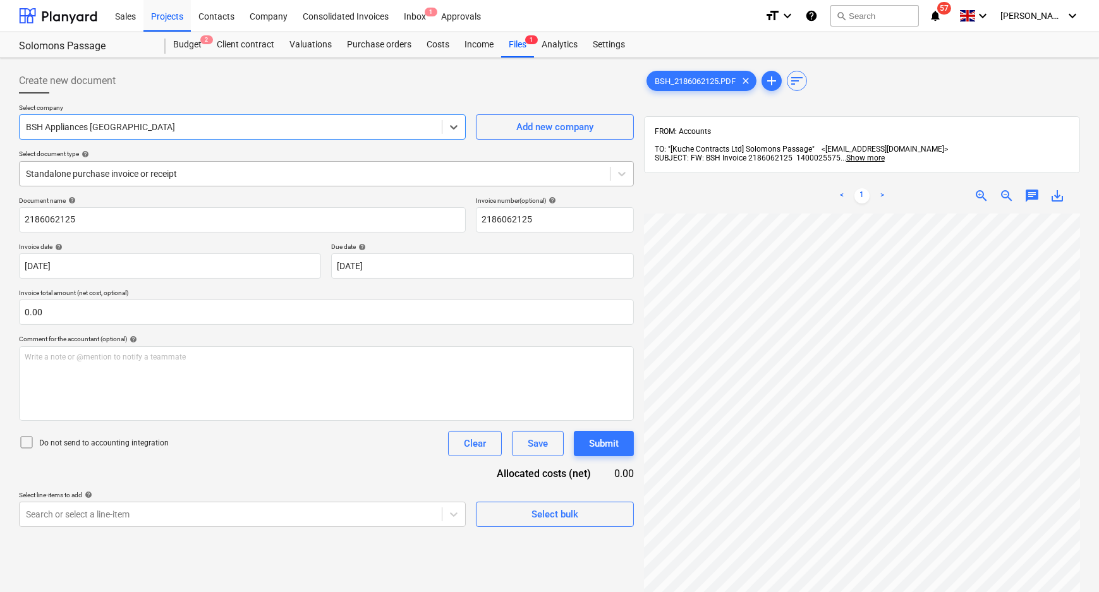
click at [160, 177] on div at bounding box center [315, 173] width 578 height 13
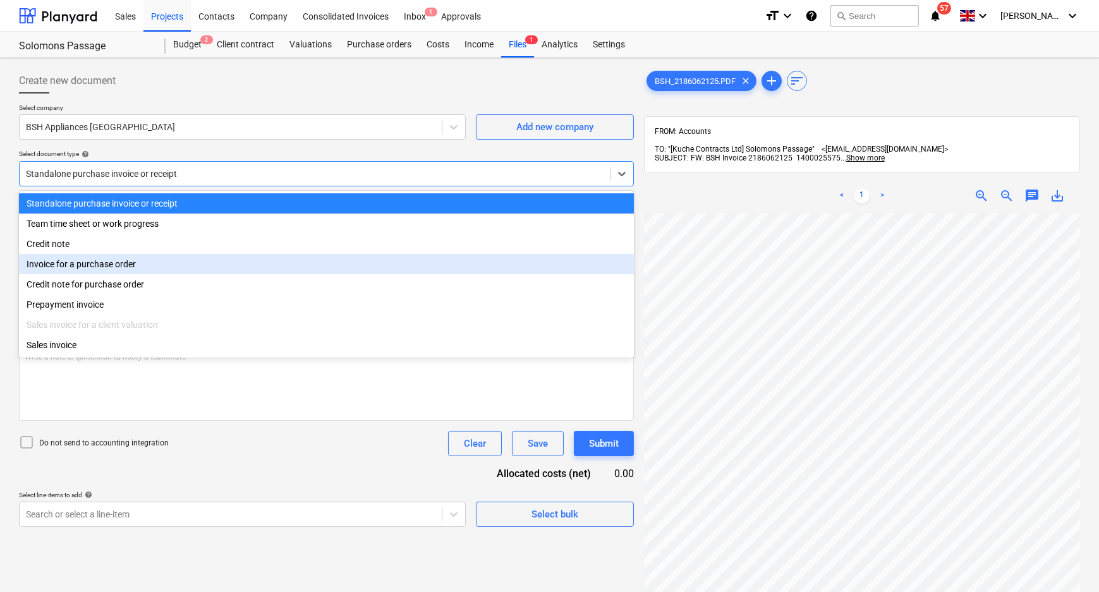
click at [114, 269] on div "Invoice for a purchase order" at bounding box center [326, 264] width 615 height 20
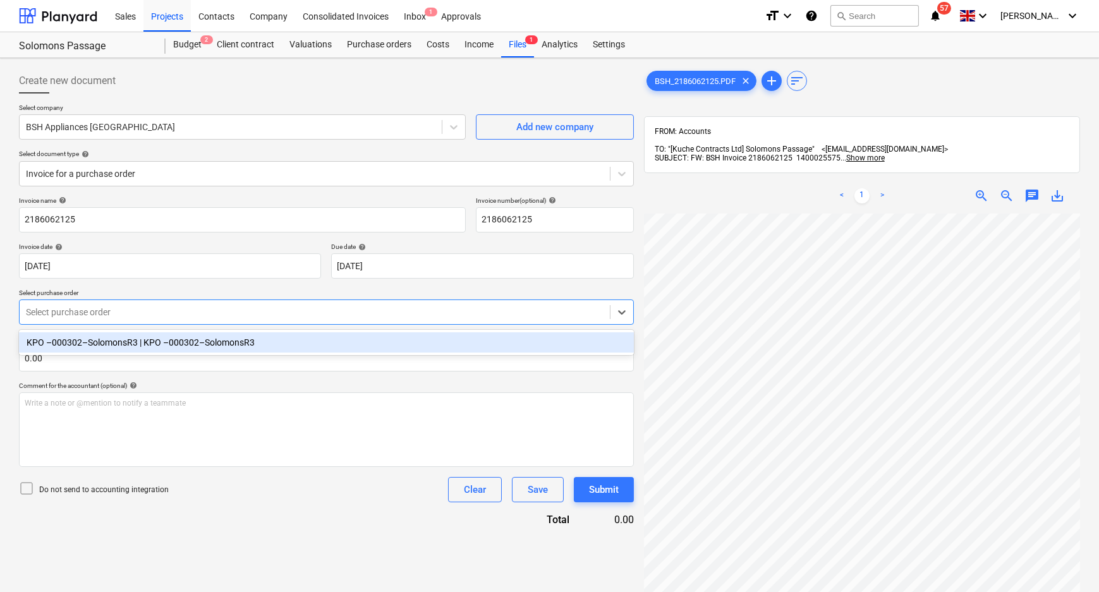
click at [104, 309] on div at bounding box center [315, 312] width 578 height 13
click at [90, 348] on div "KPO –000302–SolomonsR3 | KPO –000302–SolomonsR3" at bounding box center [326, 342] width 615 height 20
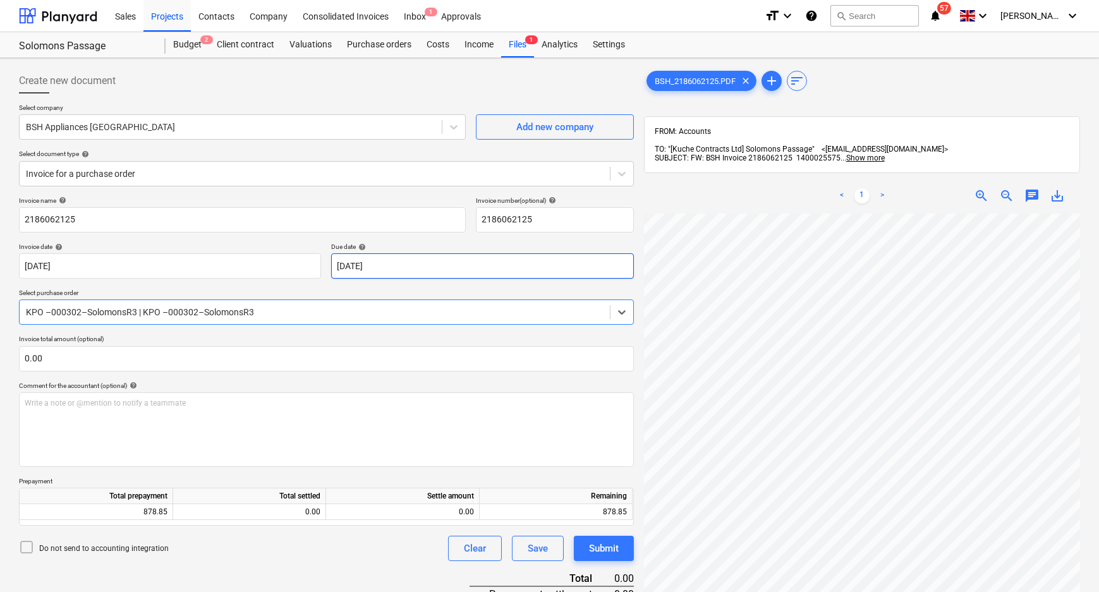
click at [439, 265] on body "Sales Projects Contacts Company Consolidated Invoices Inbox 1 Approvals format_…" at bounding box center [549, 296] width 1099 height 592
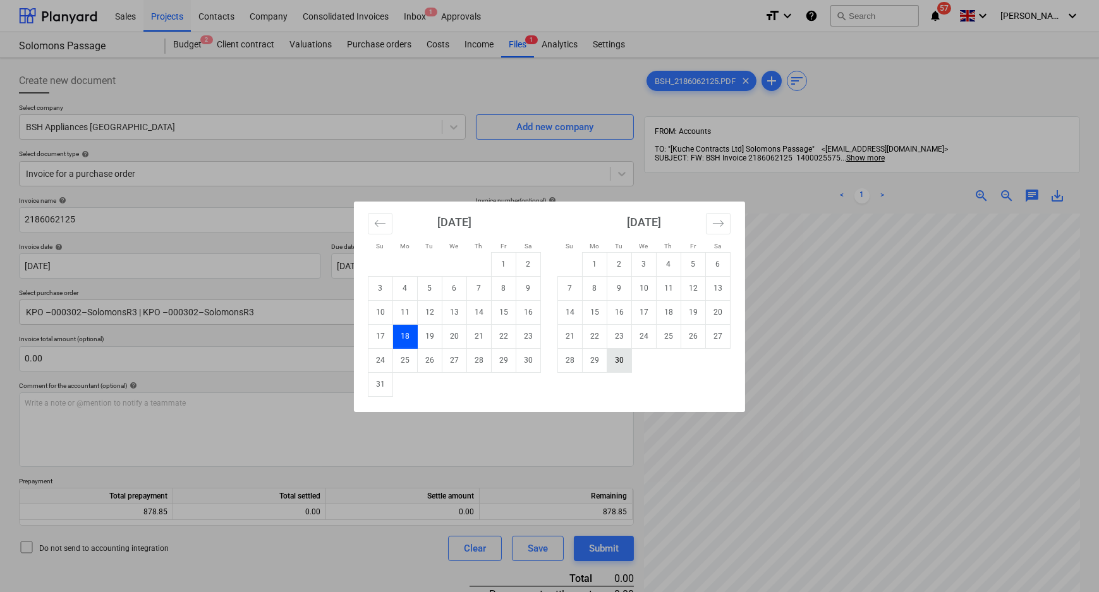
click at [618, 353] on td "30" at bounding box center [619, 360] width 25 height 24
type input "[DATE]"
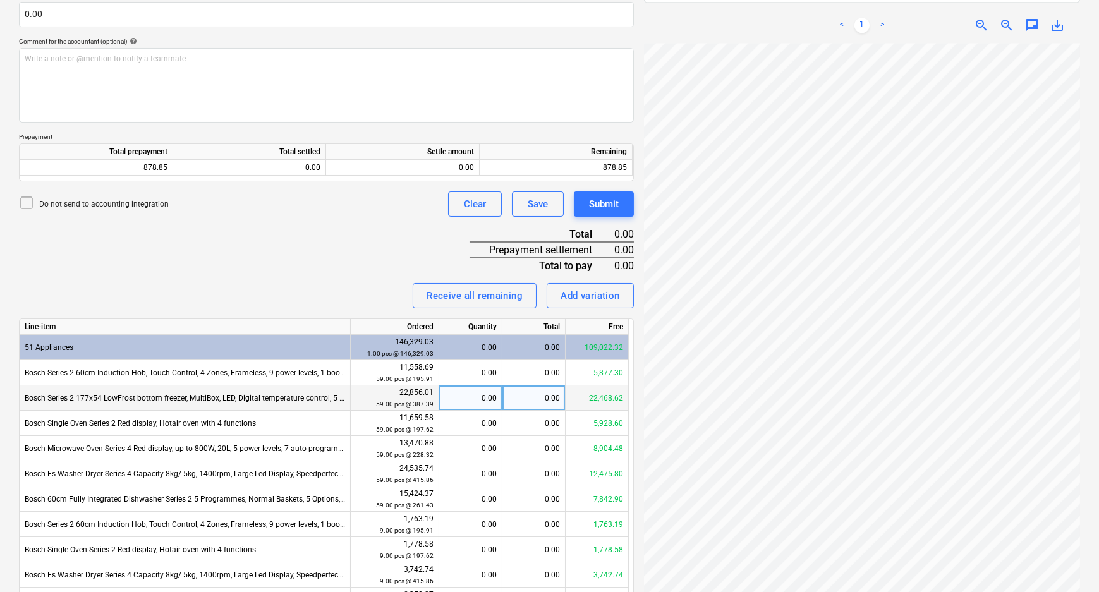
click at [492, 396] on div "0.00" at bounding box center [470, 397] width 52 height 25
type input "18"
click at [485, 421] on div "0.00" at bounding box center [470, 423] width 52 height 25
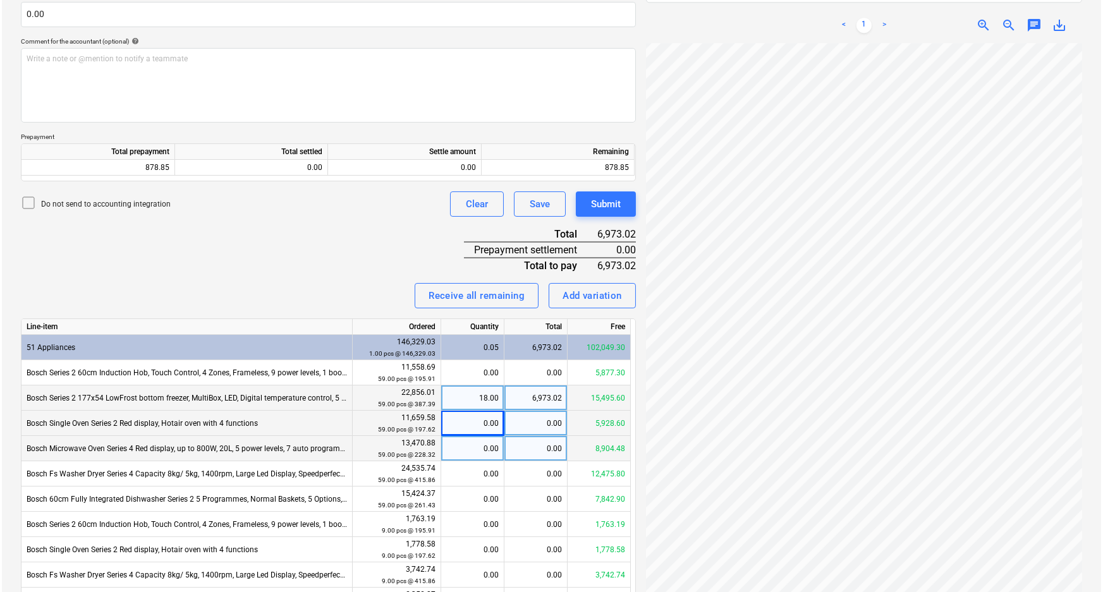
scroll to position [4, 135]
click at [624, 450] on div "Create new document Select company BSH Appliances UK Add new company Select doc…" at bounding box center [549, 276] width 1071 height 1114
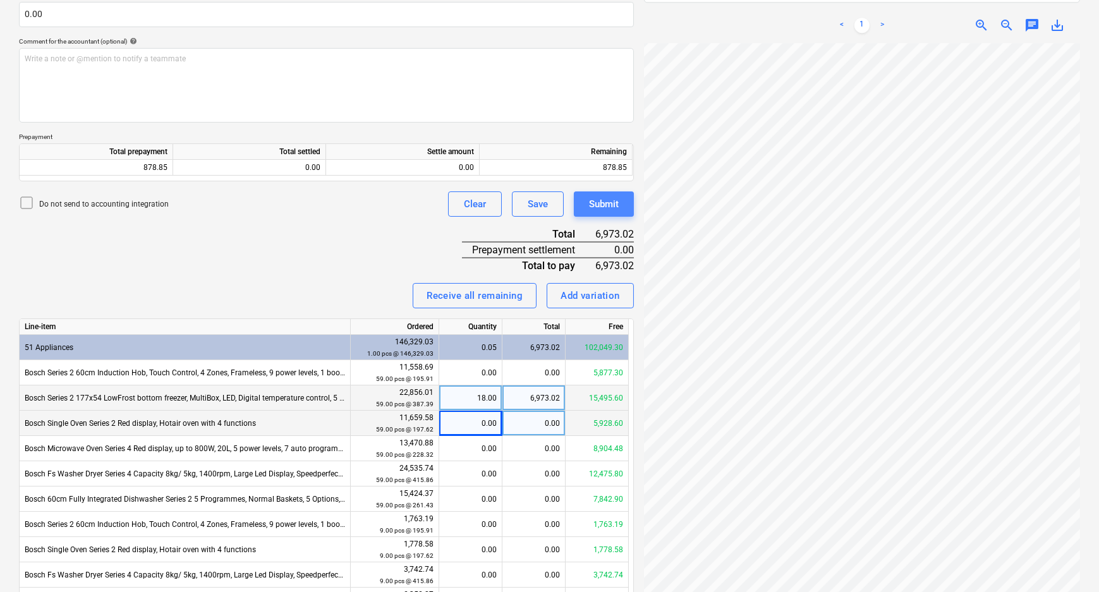
click at [600, 206] on div "Submit" at bounding box center [604, 204] width 30 height 16
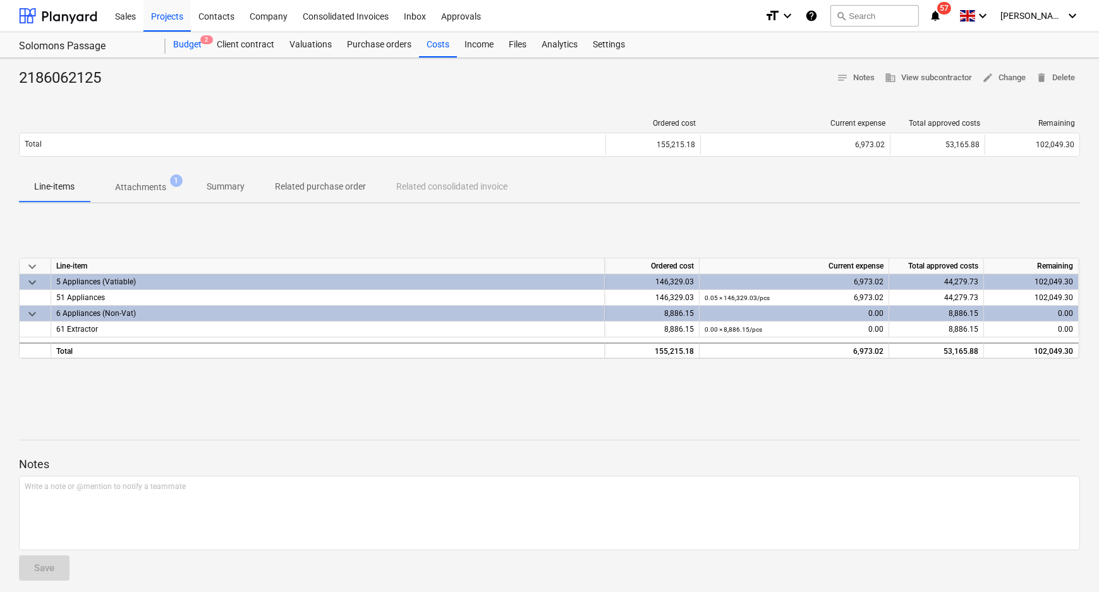
click at [179, 39] on div "Budget 2" at bounding box center [188, 44] width 44 height 25
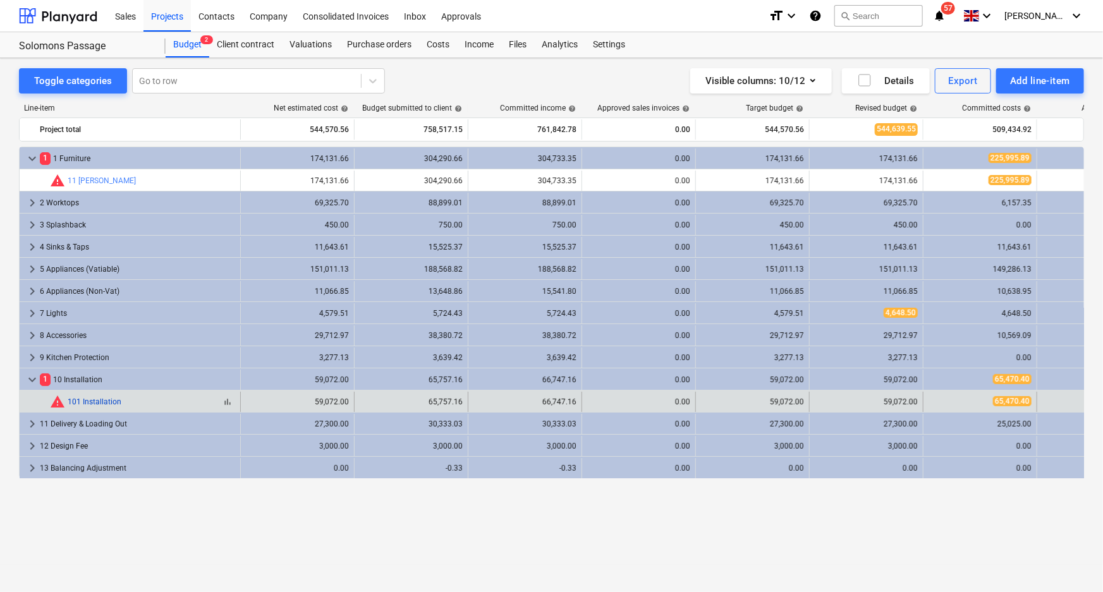
click at [75, 398] on link "101 Installation" at bounding box center [95, 401] width 54 height 9
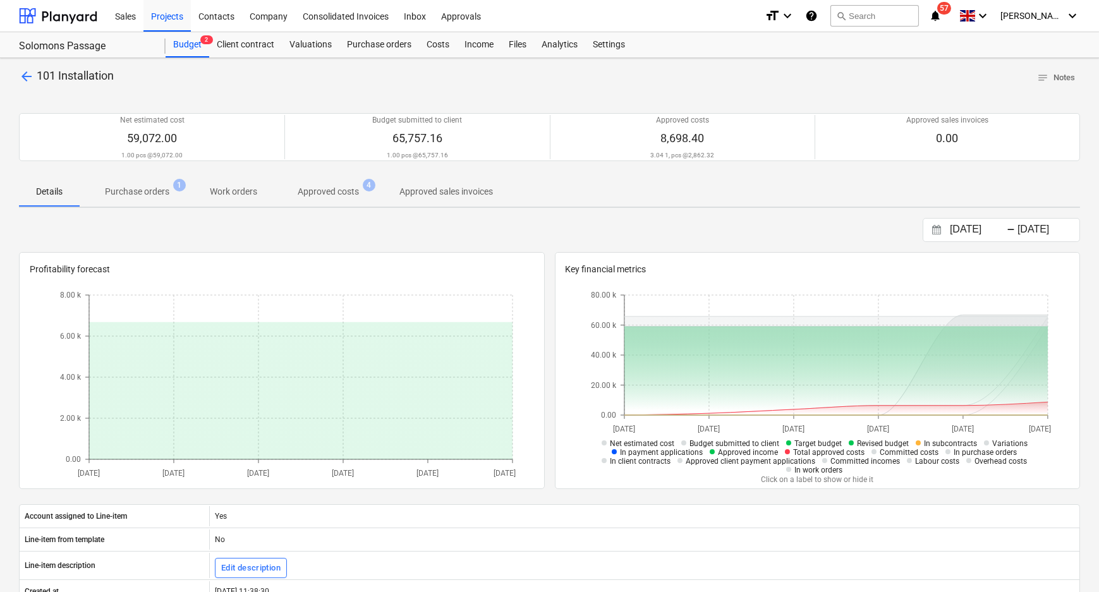
click at [344, 181] on span "Approved costs 4" at bounding box center [328, 191] width 112 height 23
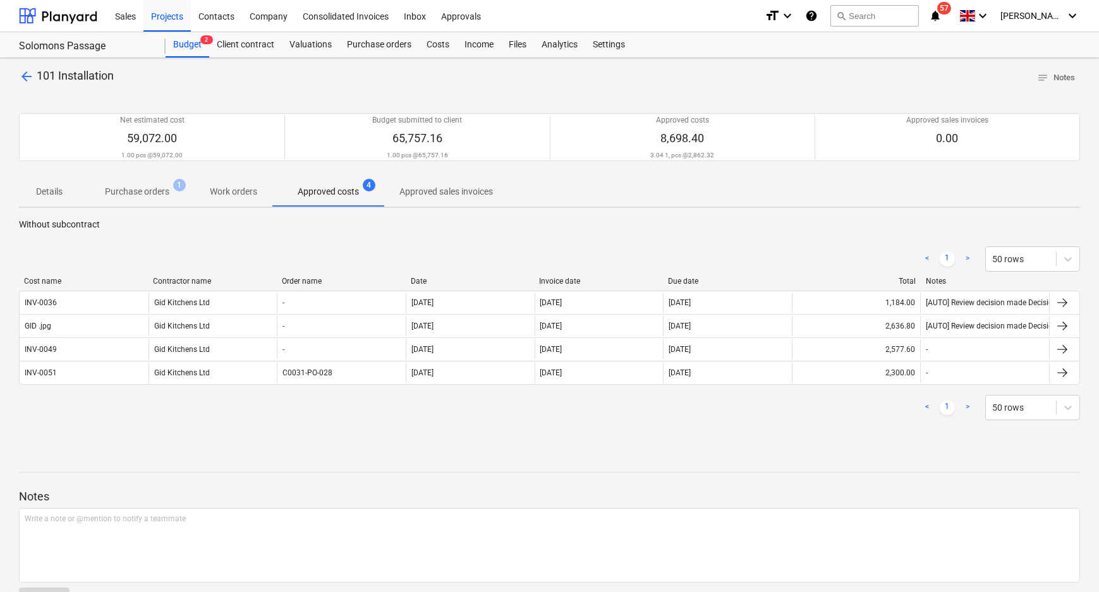
click at [156, 191] on p "Purchase orders" at bounding box center [137, 191] width 64 height 13
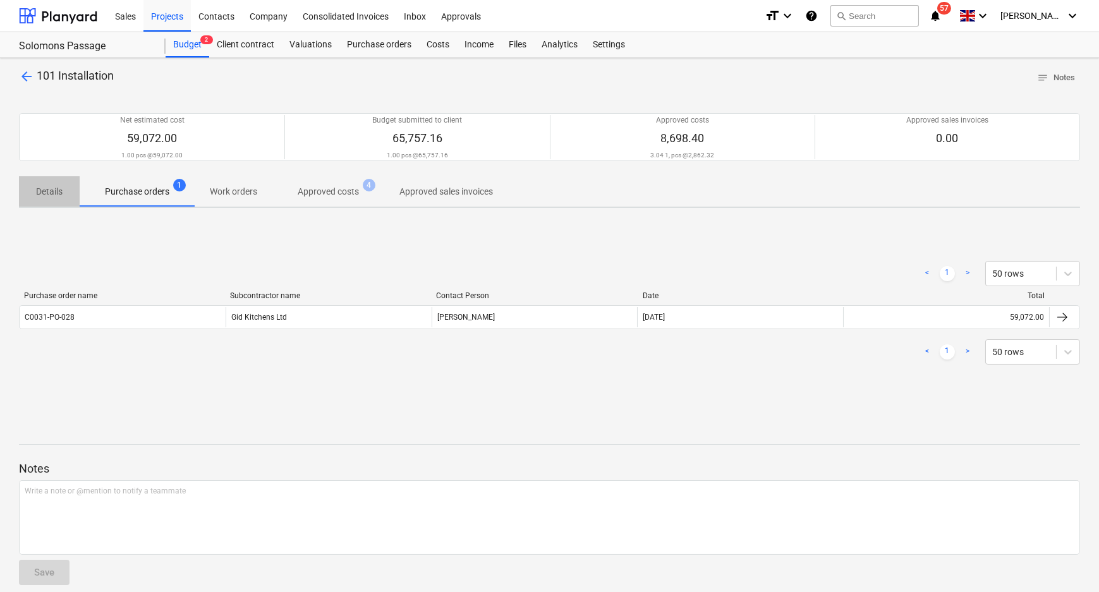
click at [41, 196] on p "Details" at bounding box center [49, 191] width 30 height 13
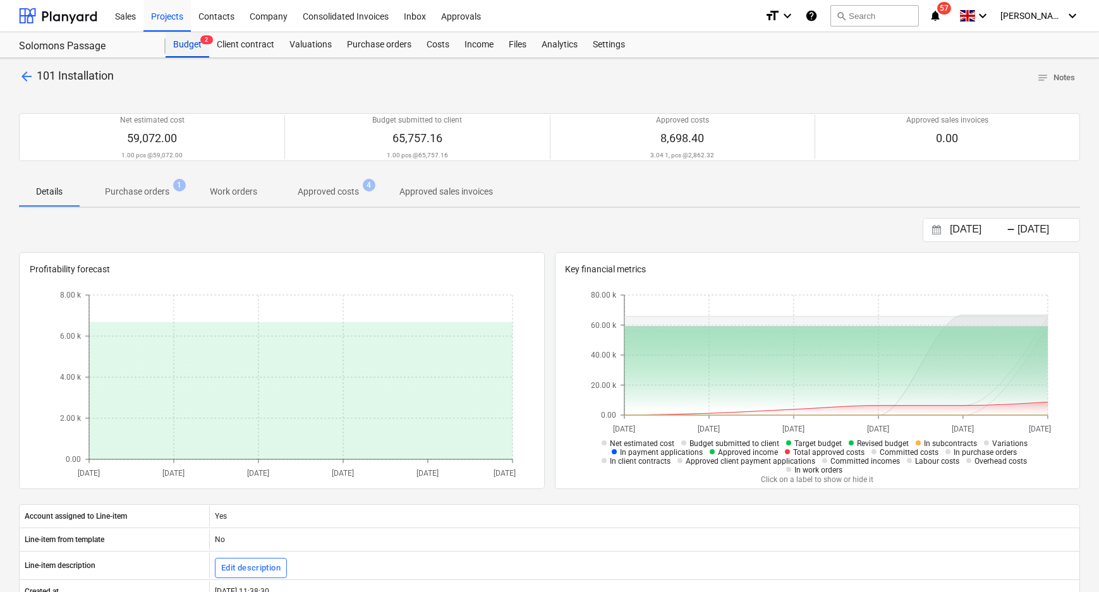
click at [188, 50] on div "Budget 2" at bounding box center [188, 44] width 44 height 25
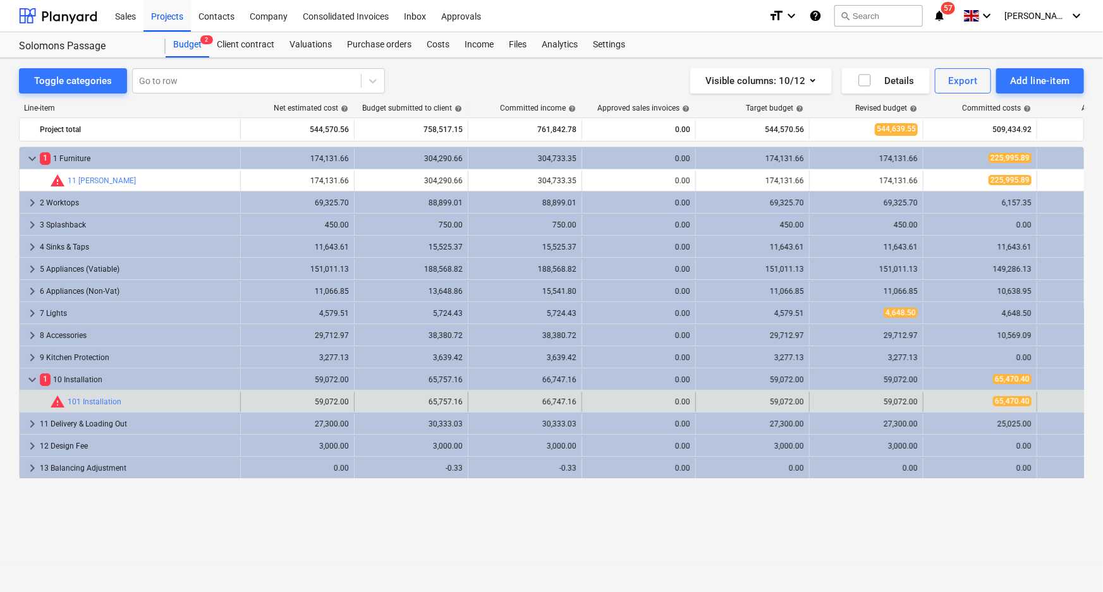
click at [1020, 400] on span "65,470.40" at bounding box center [1012, 401] width 39 height 10
drag, startPoint x: 1027, startPoint y: 404, endPoint x: 978, endPoint y: 403, distance: 48.7
click at [978, 403] on div "65,470.40" at bounding box center [979, 401] width 103 height 11
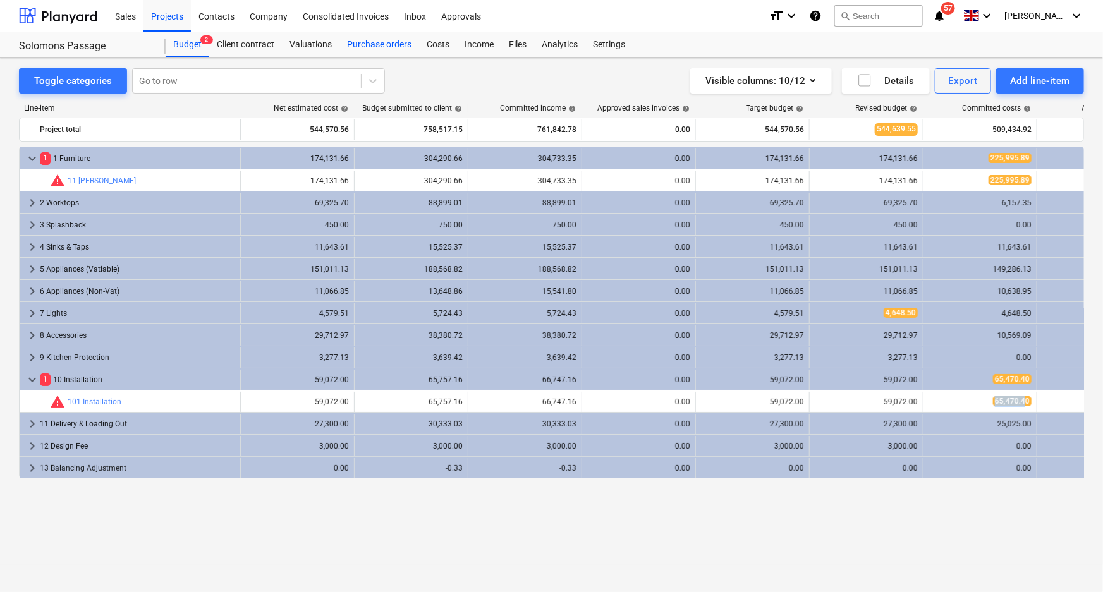
click at [400, 40] on div "Purchase orders" at bounding box center [379, 44] width 80 height 25
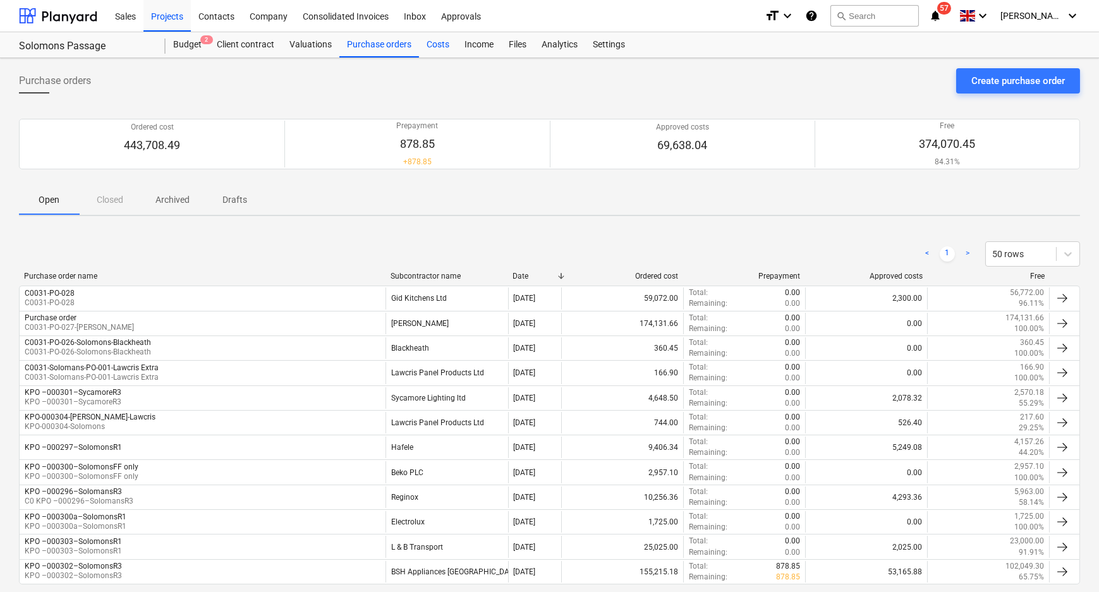
click at [447, 46] on div "Costs" at bounding box center [438, 44] width 38 height 25
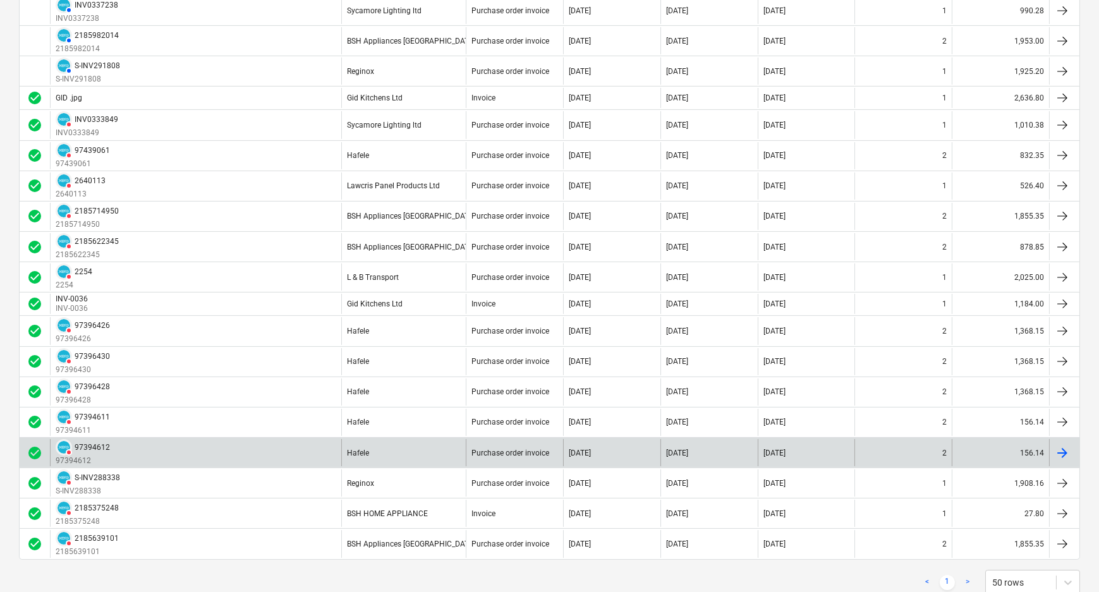
scroll to position [581, 0]
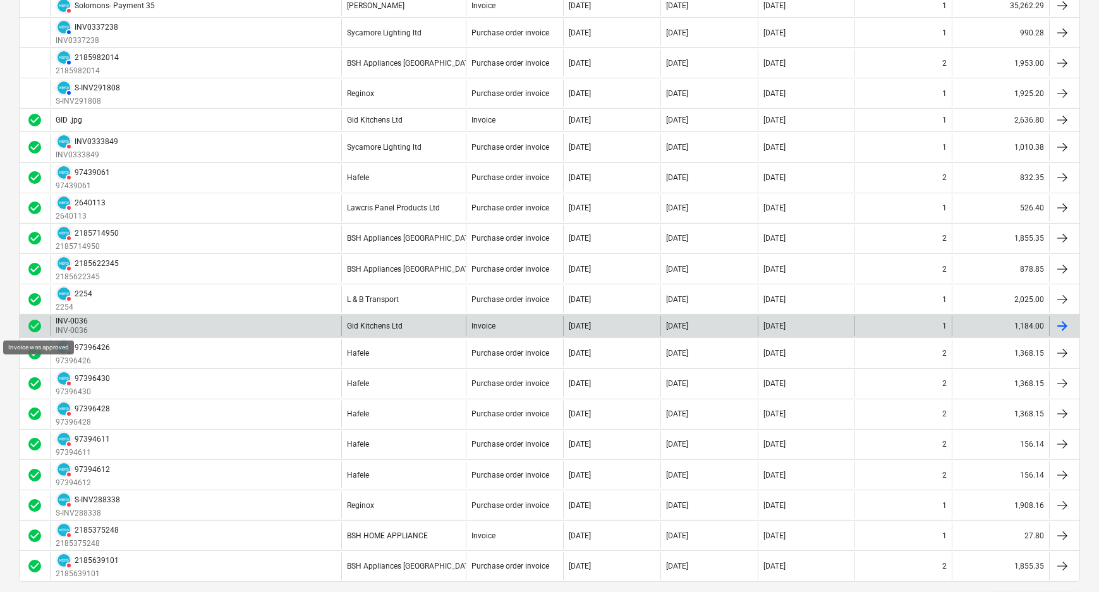
click at [32, 322] on span "check_circle" at bounding box center [34, 326] width 15 height 15
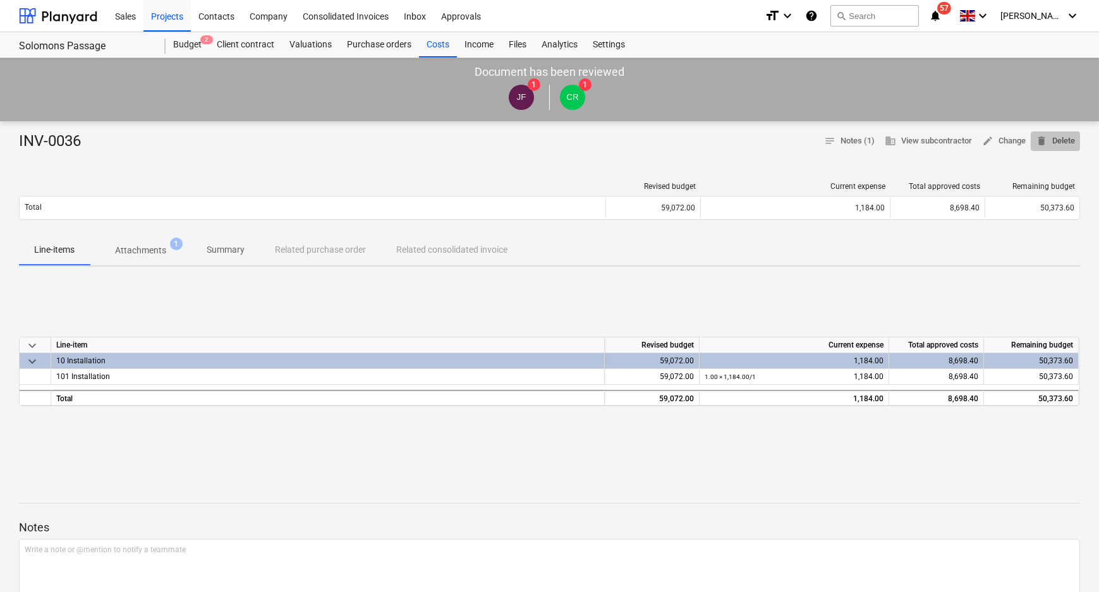
click at [1055, 139] on span "delete Delete" at bounding box center [1055, 141] width 39 height 15
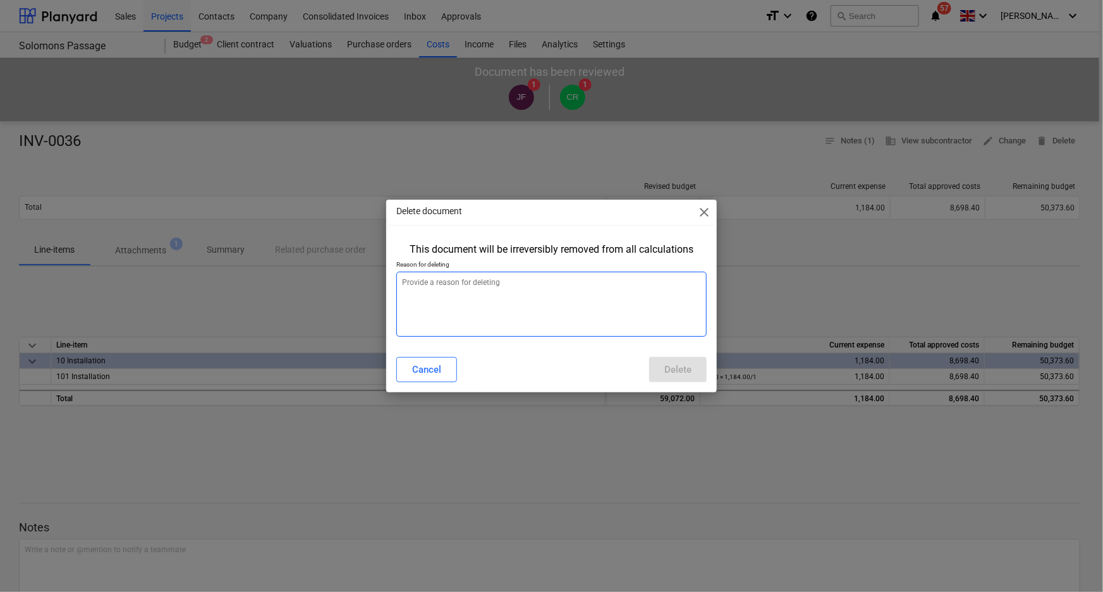
click at [632, 313] on textarea at bounding box center [551, 304] width 311 height 65
type textarea "amend"
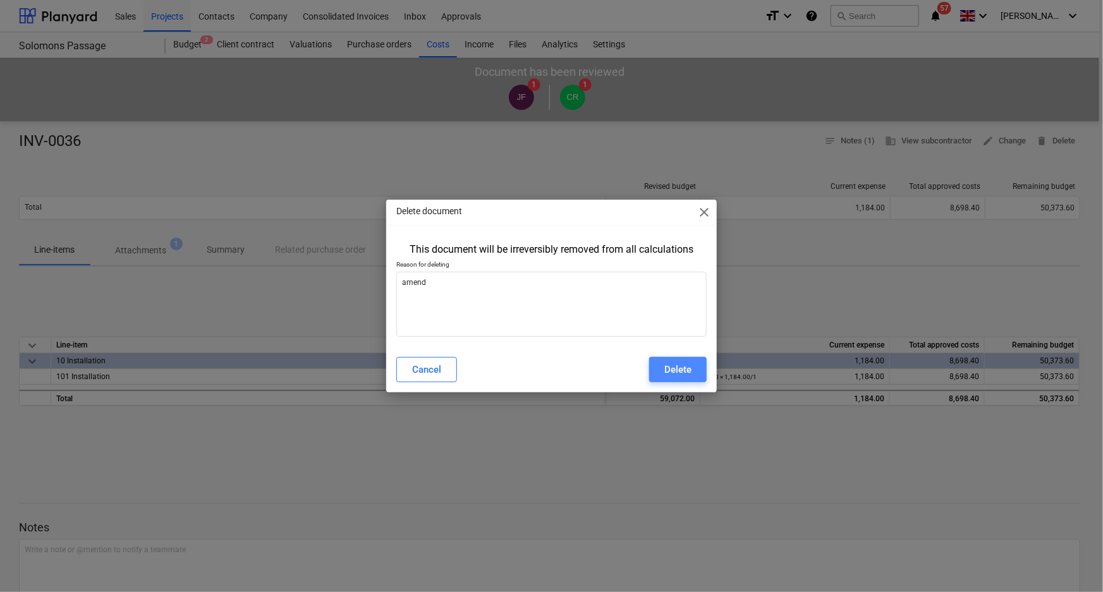
click at [678, 380] on button "Delete" at bounding box center [678, 369] width 58 height 25
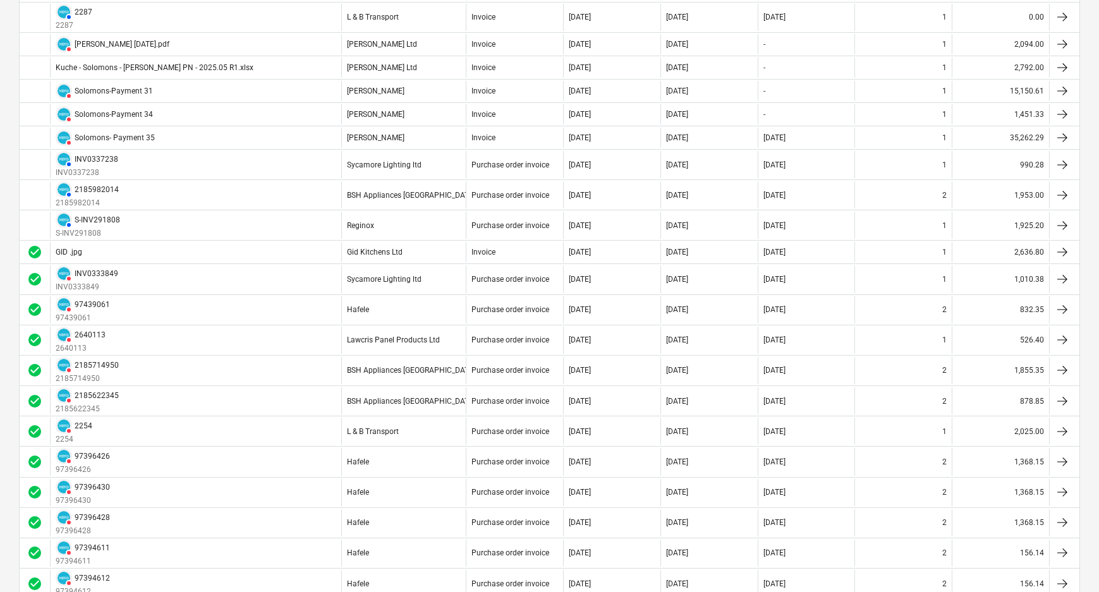
scroll to position [442, 0]
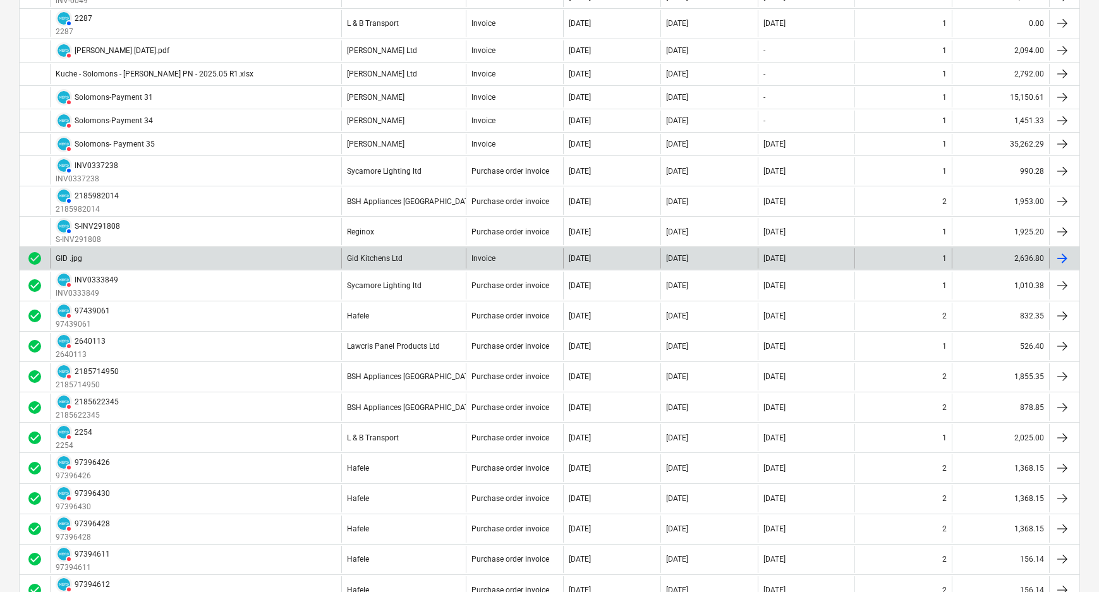
click at [149, 257] on div "GID .jpg" at bounding box center [195, 258] width 291 height 20
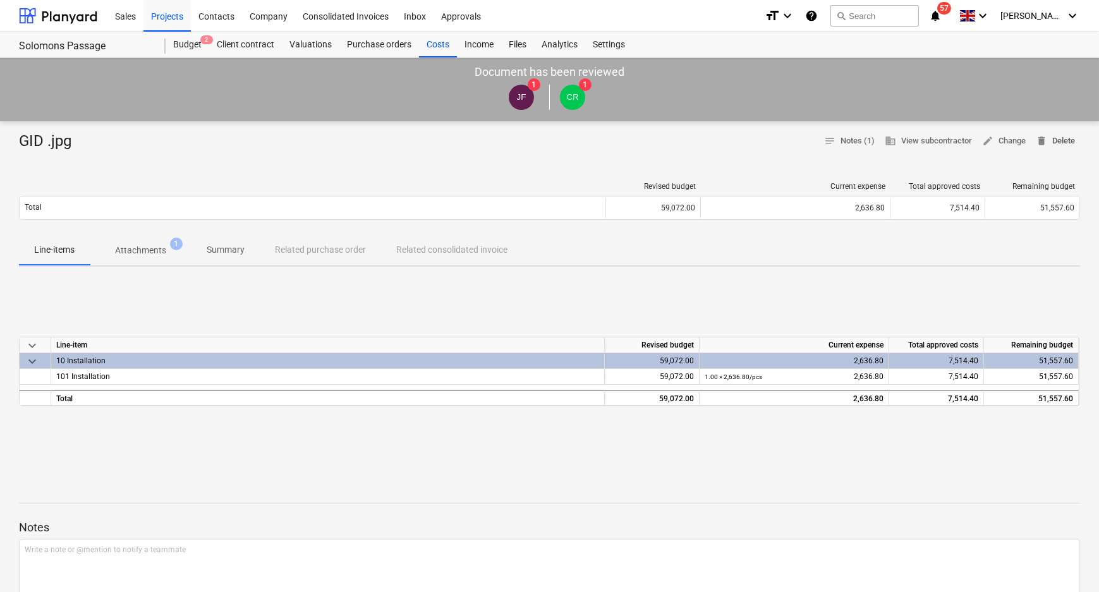
click at [1061, 135] on span "delete Delete" at bounding box center [1055, 141] width 39 height 15
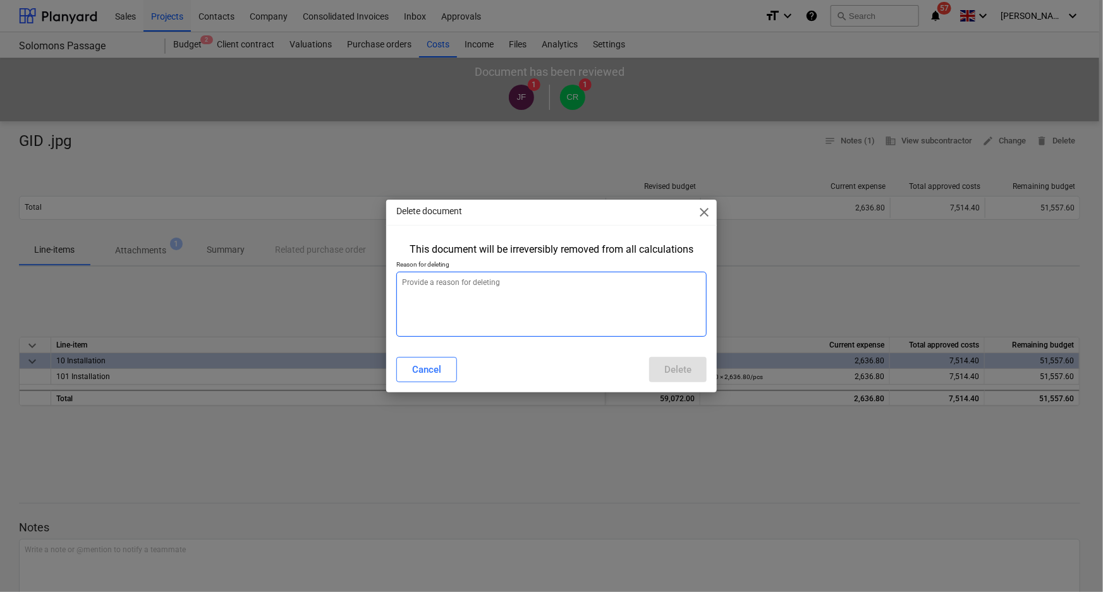
click at [534, 332] on textarea at bounding box center [551, 304] width 311 height 65
type textarea "amrens"
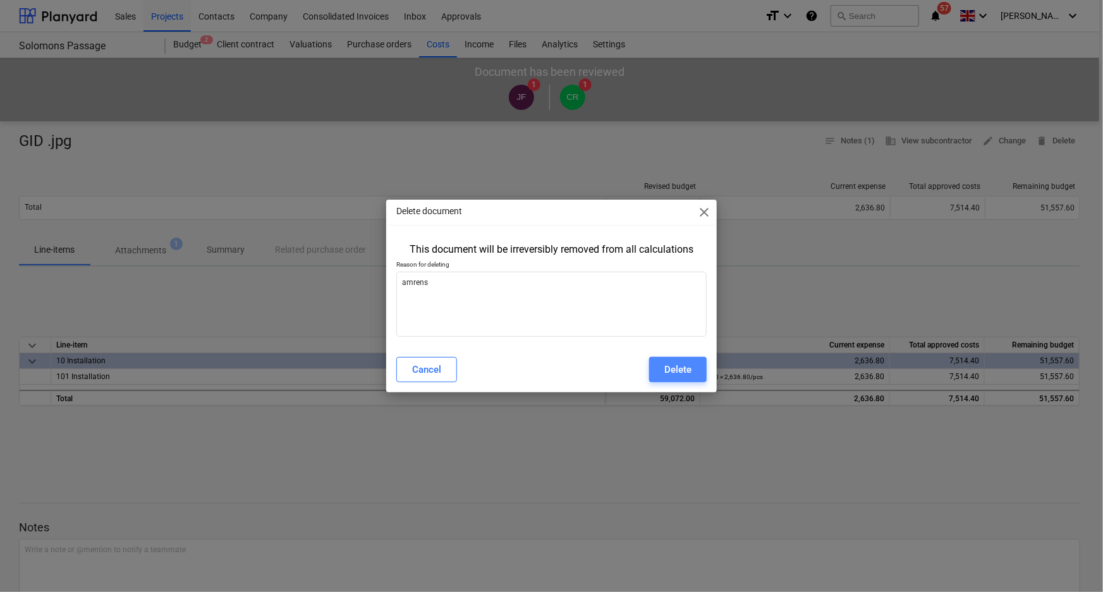
click at [672, 359] on button "Delete" at bounding box center [678, 369] width 58 height 25
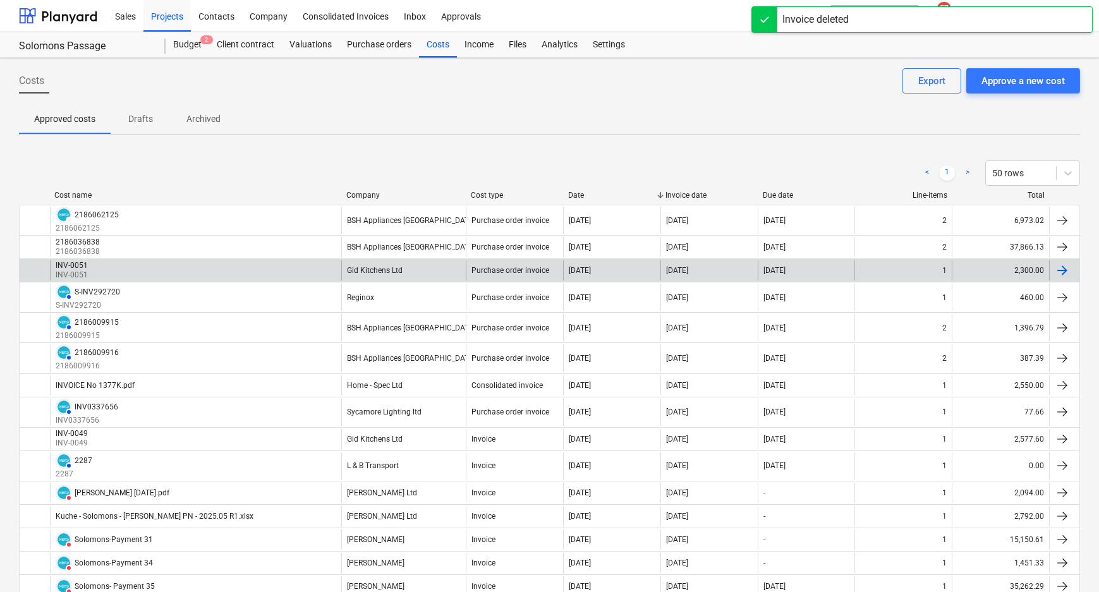
click at [202, 266] on div "INV-0051 INV-0051" at bounding box center [195, 270] width 291 height 20
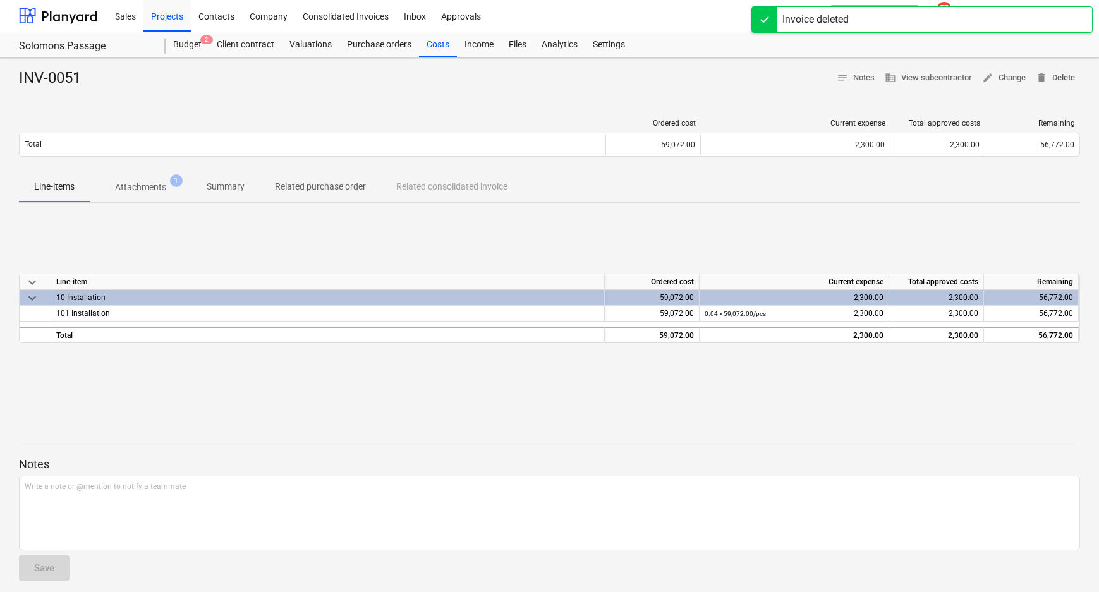
click at [1052, 75] on span "delete Delete" at bounding box center [1055, 78] width 39 height 15
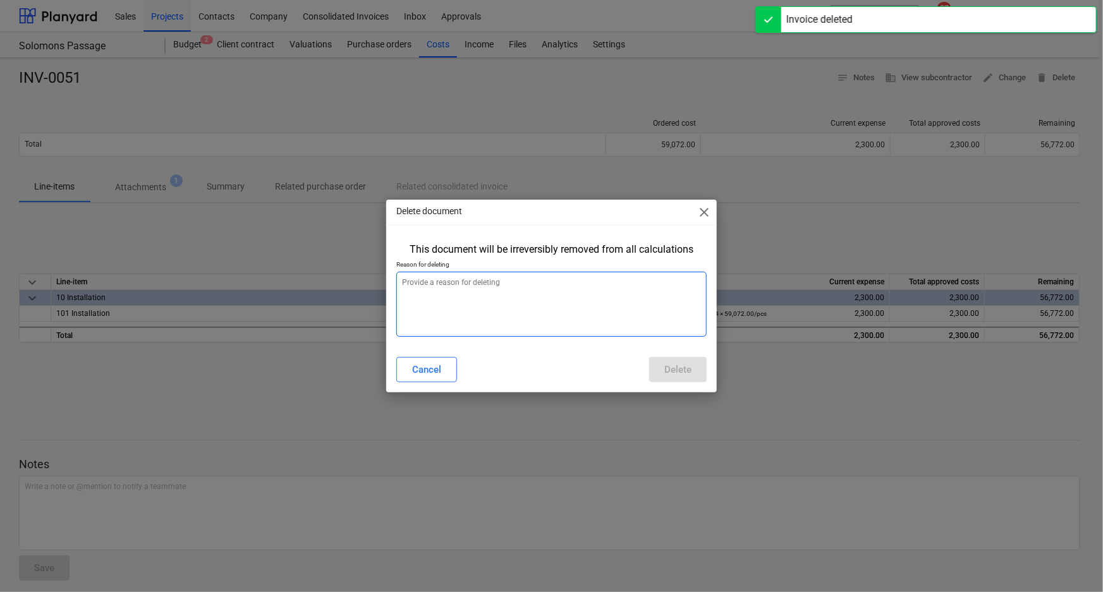
click at [531, 298] on textarea at bounding box center [551, 304] width 311 height 65
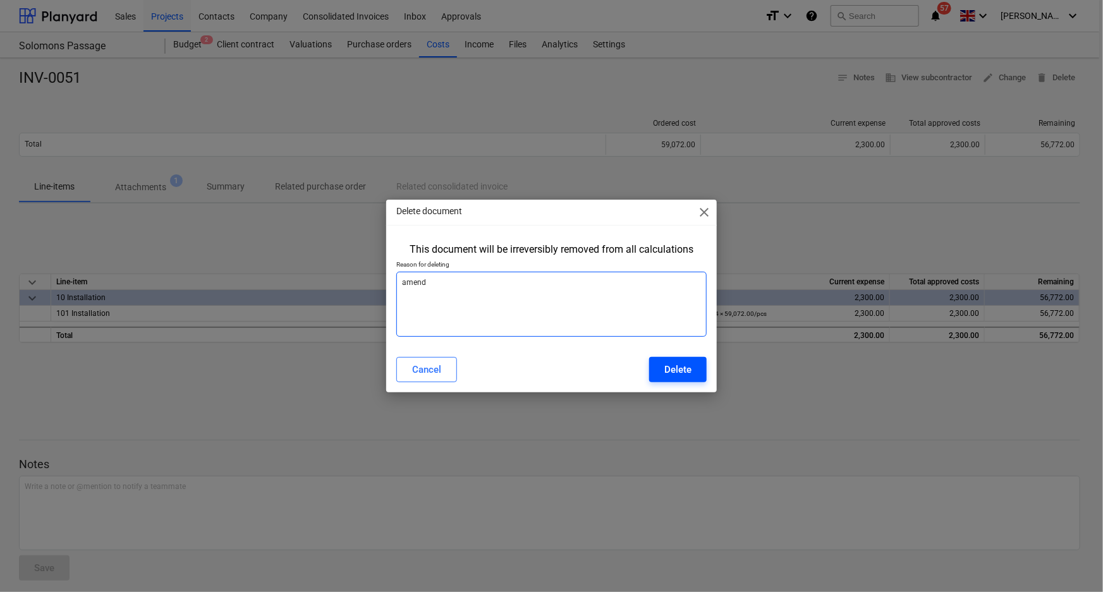
type textarea "amend"
click at [676, 367] on div "Delete" at bounding box center [677, 369] width 27 height 16
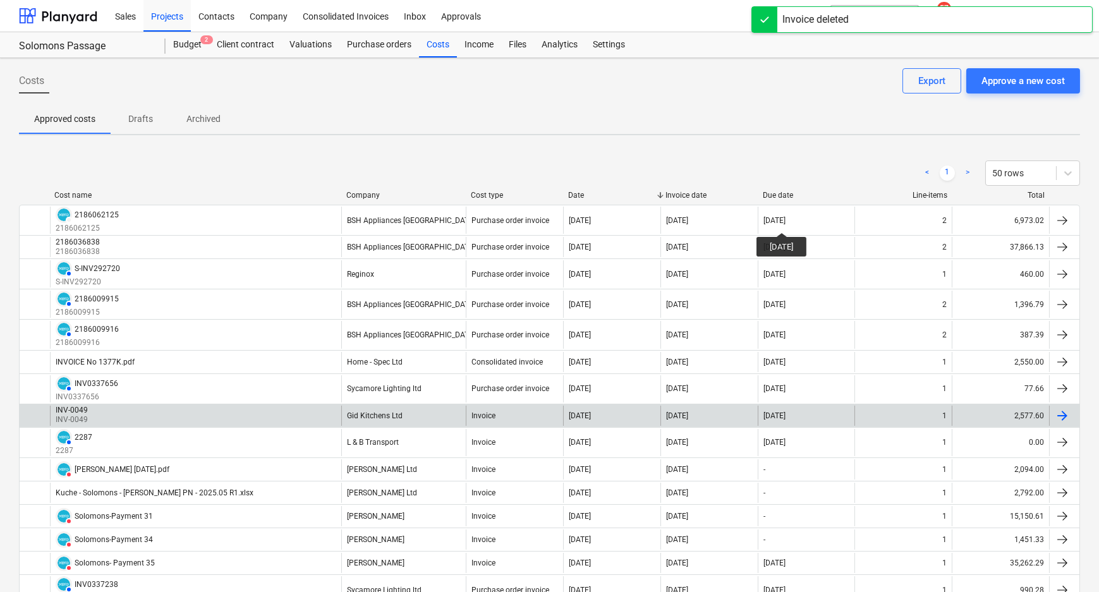
click at [270, 419] on div "INV-0049 INV-0049" at bounding box center [195, 416] width 291 height 20
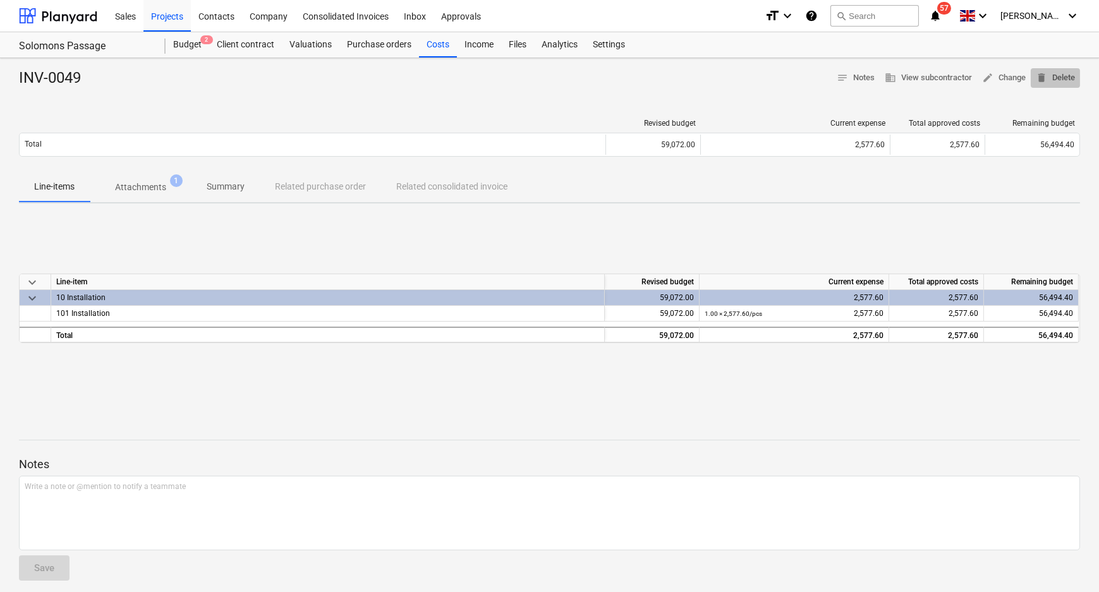
click at [1065, 76] on span "delete Delete" at bounding box center [1055, 78] width 39 height 15
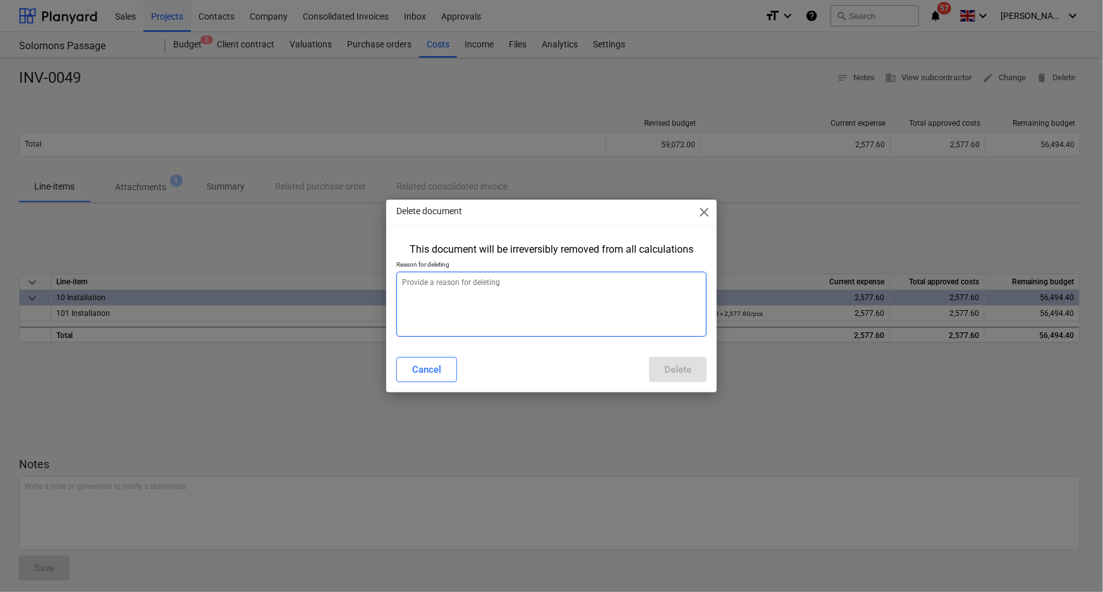
click at [511, 296] on textarea at bounding box center [551, 304] width 311 height 65
type textarea "amend"
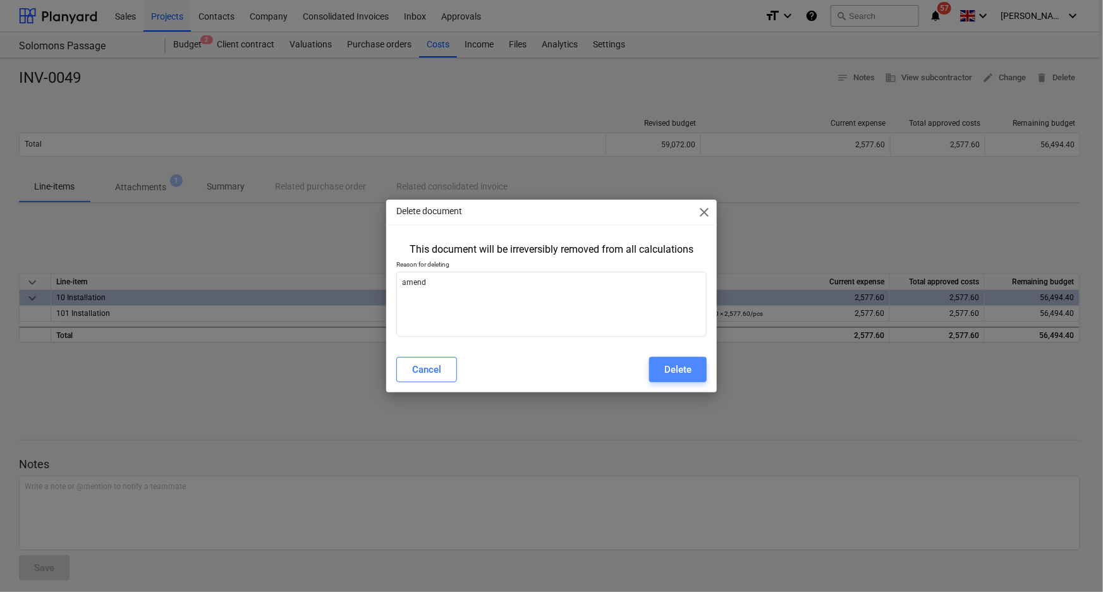
click at [660, 365] on button "Delete" at bounding box center [678, 369] width 58 height 25
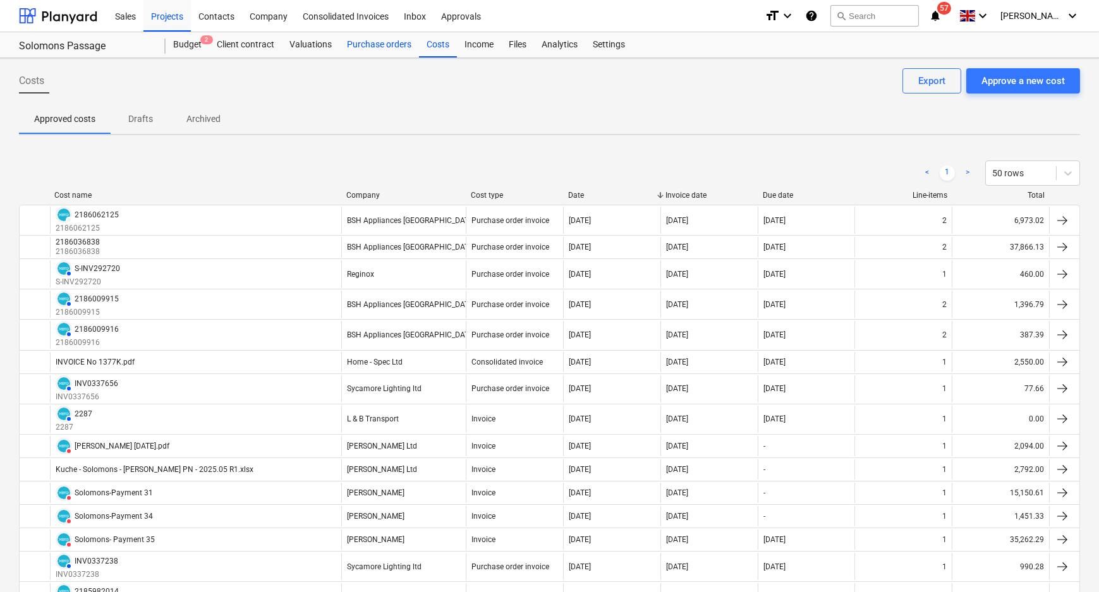
click at [388, 43] on div "Purchase orders" at bounding box center [379, 44] width 80 height 25
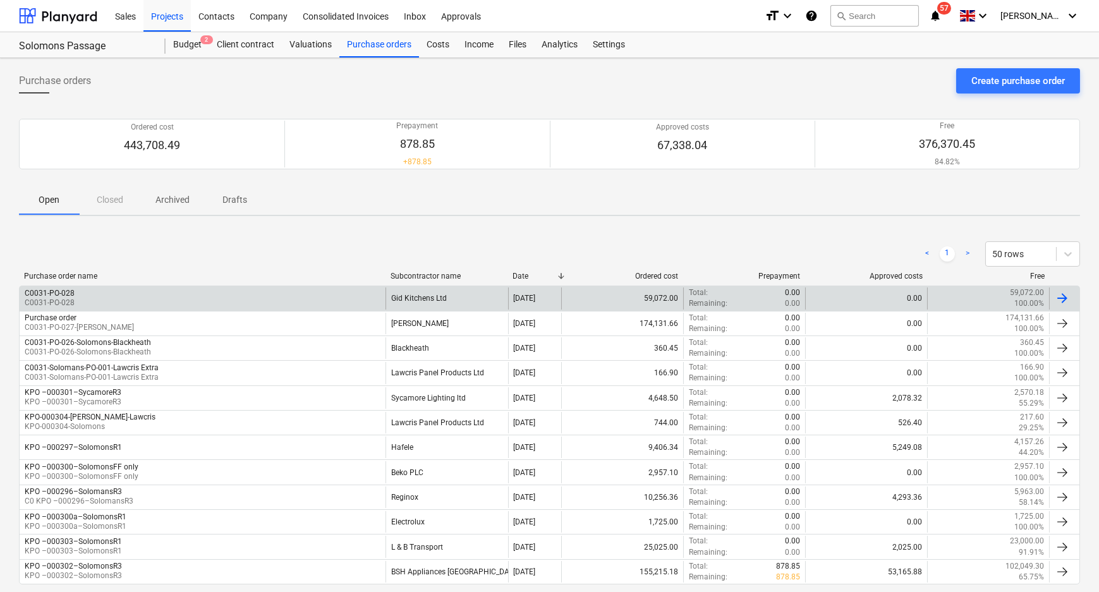
click at [244, 294] on div "C0031-PO-028 C0031-PO-028" at bounding box center [203, 298] width 366 height 21
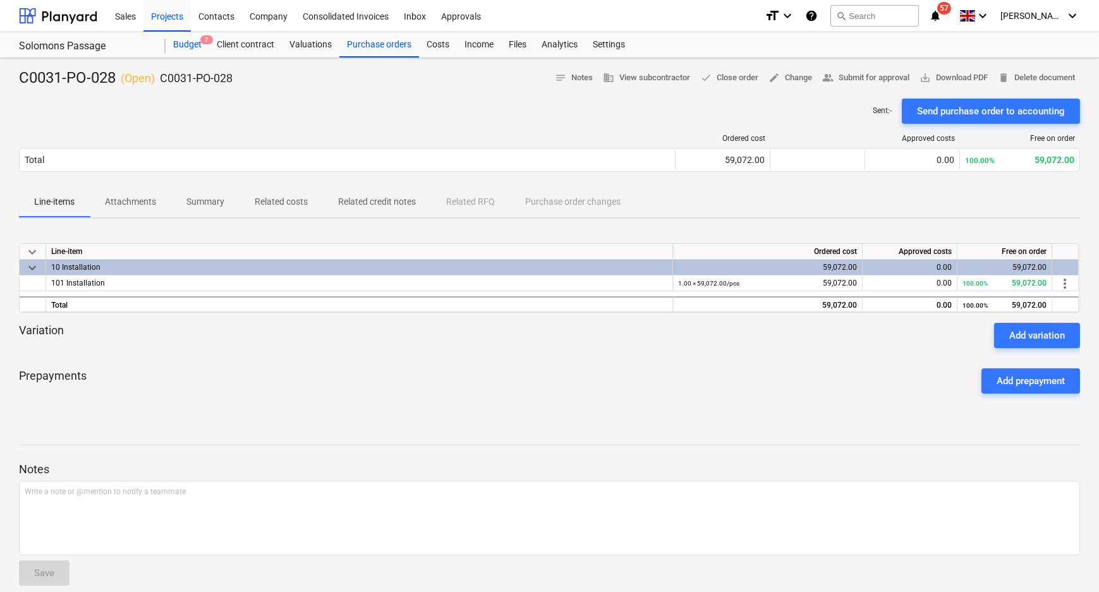
click at [193, 42] on div "Budget 2" at bounding box center [188, 44] width 44 height 25
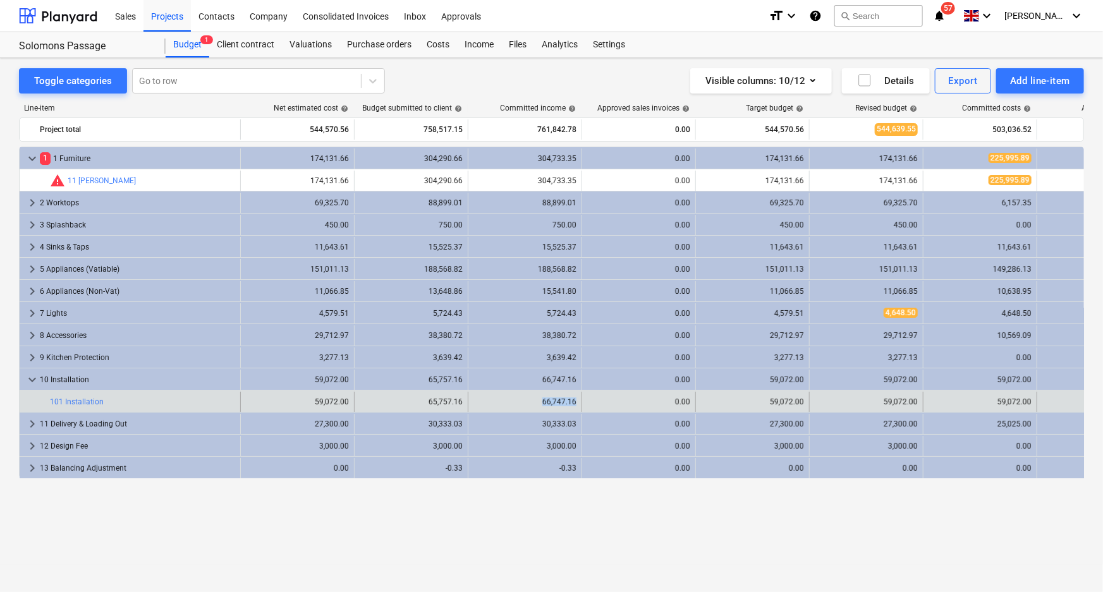
drag, startPoint x: 543, startPoint y: 401, endPoint x: 581, endPoint y: 399, distance: 38.0
click at [581, 399] on div "66,747.16" at bounding box center [525, 402] width 114 height 20
click at [596, 404] on div "0.00" at bounding box center [638, 401] width 103 height 9
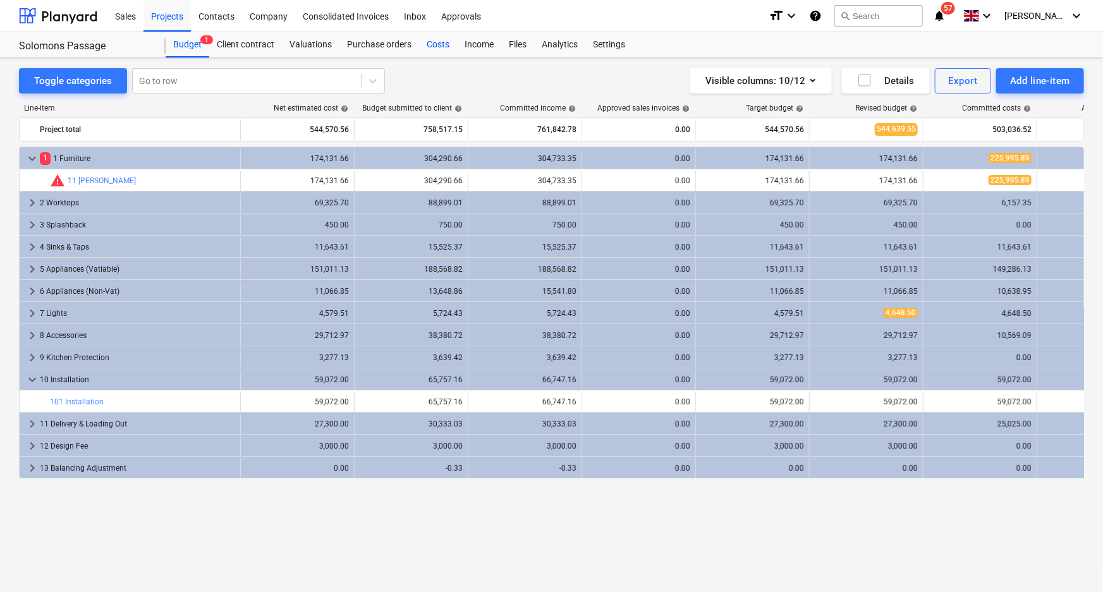
click at [430, 42] on div "Costs" at bounding box center [438, 44] width 38 height 25
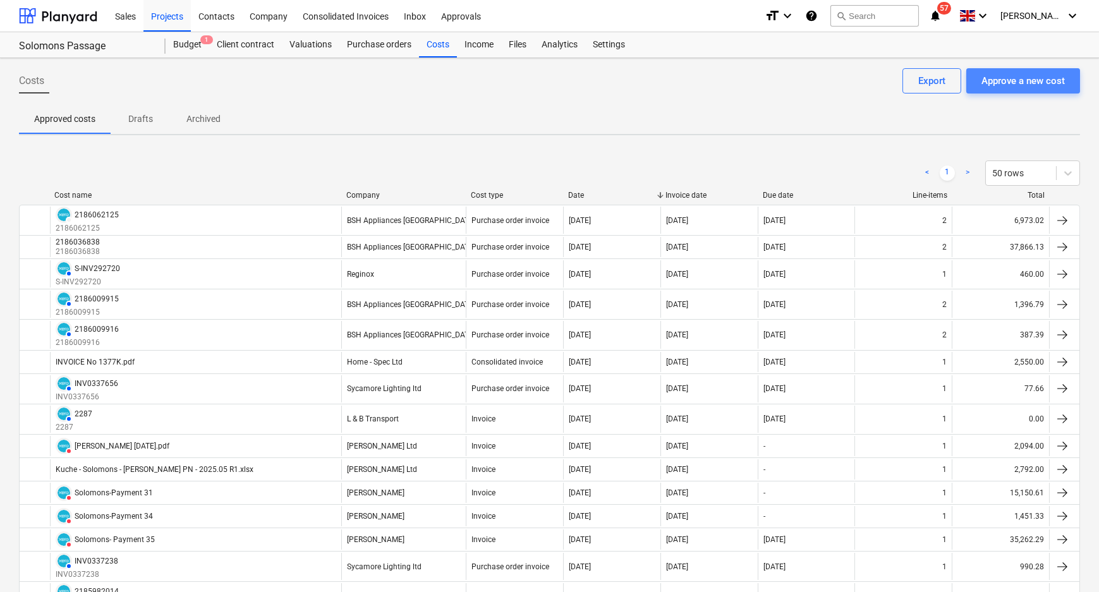
click at [1007, 76] on div "Approve a new cost" at bounding box center [1022, 81] width 83 height 16
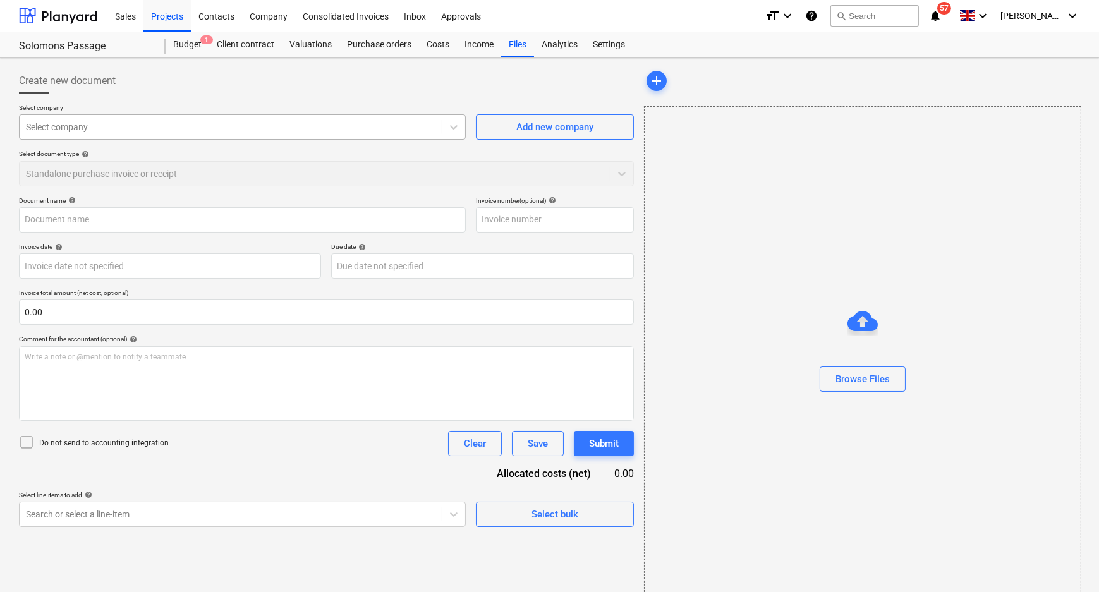
click at [143, 138] on div "Select company" at bounding box center [242, 126] width 447 height 25
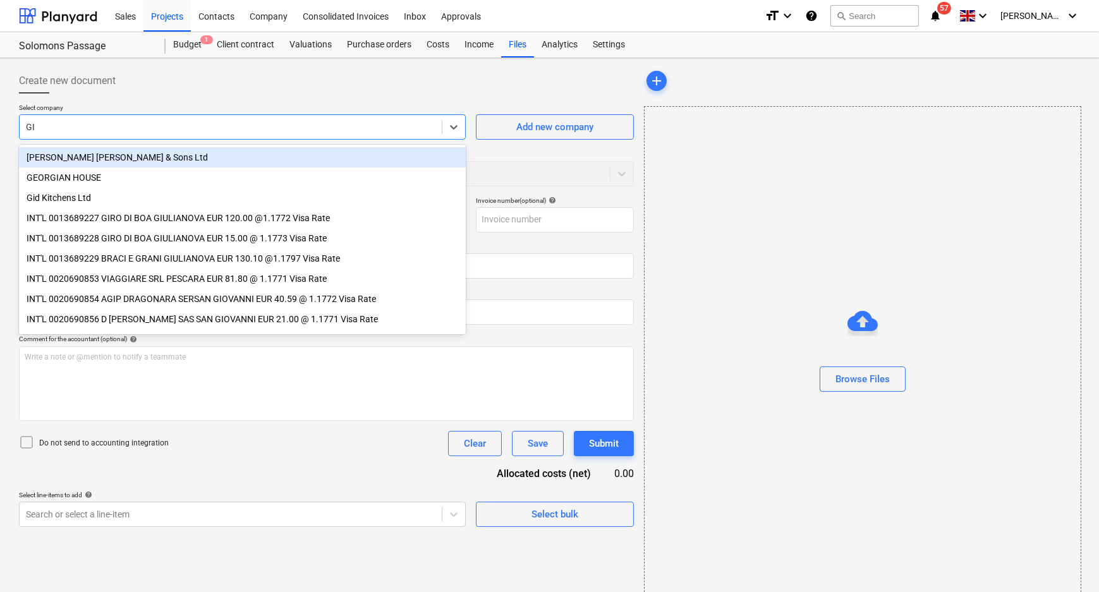
type input "GID"
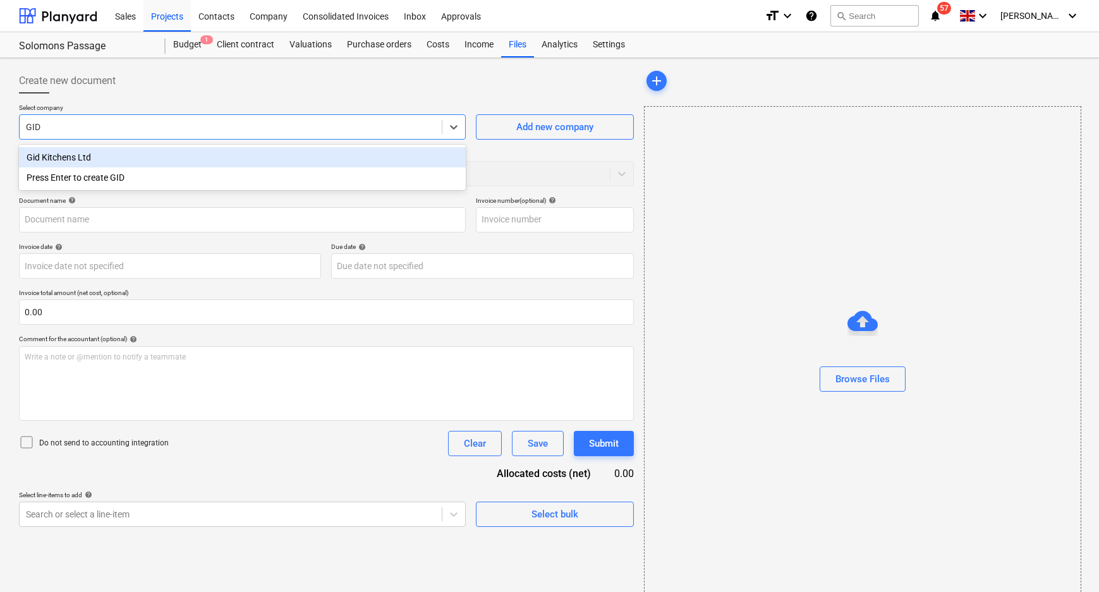
click at [126, 157] on div "Gid Kitchens Ltd" at bounding box center [242, 157] width 447 height 20
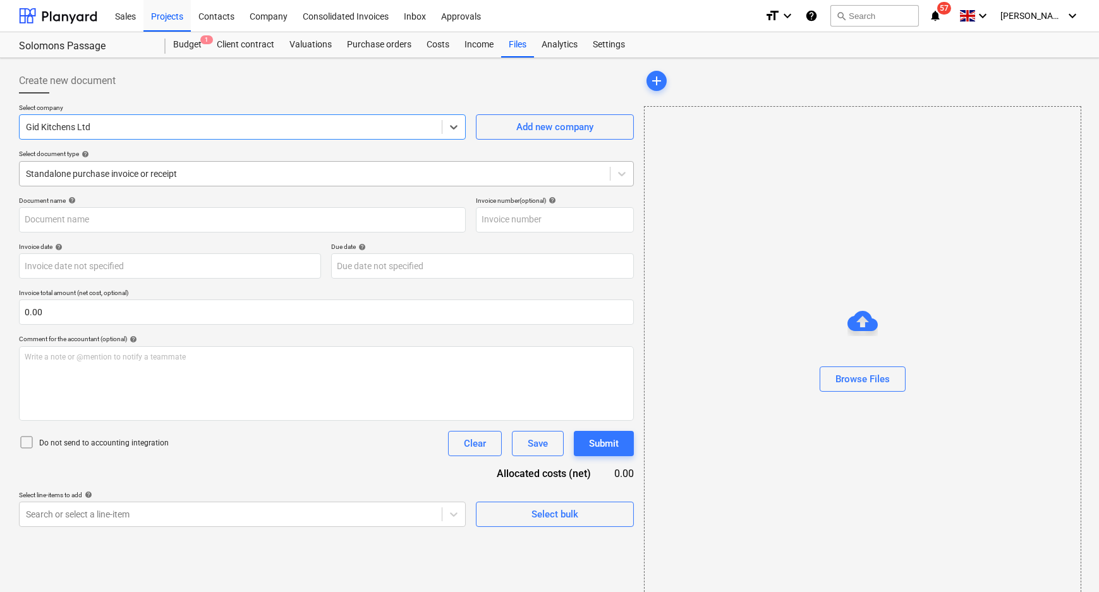
click at [609, 168] on div "Standalone purchase invoice or receipt" at bounding box center [315, 174] width 590 height 18
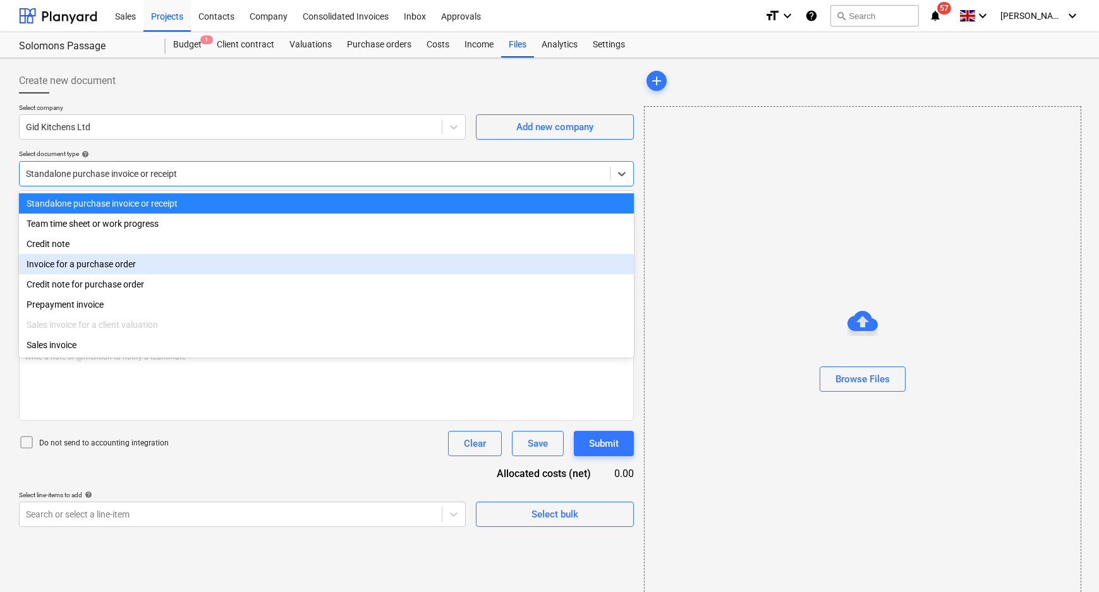
click at [59, 270] on div "Invoice for a purchase order" at bounding box center [326, 264] width 615 height 20
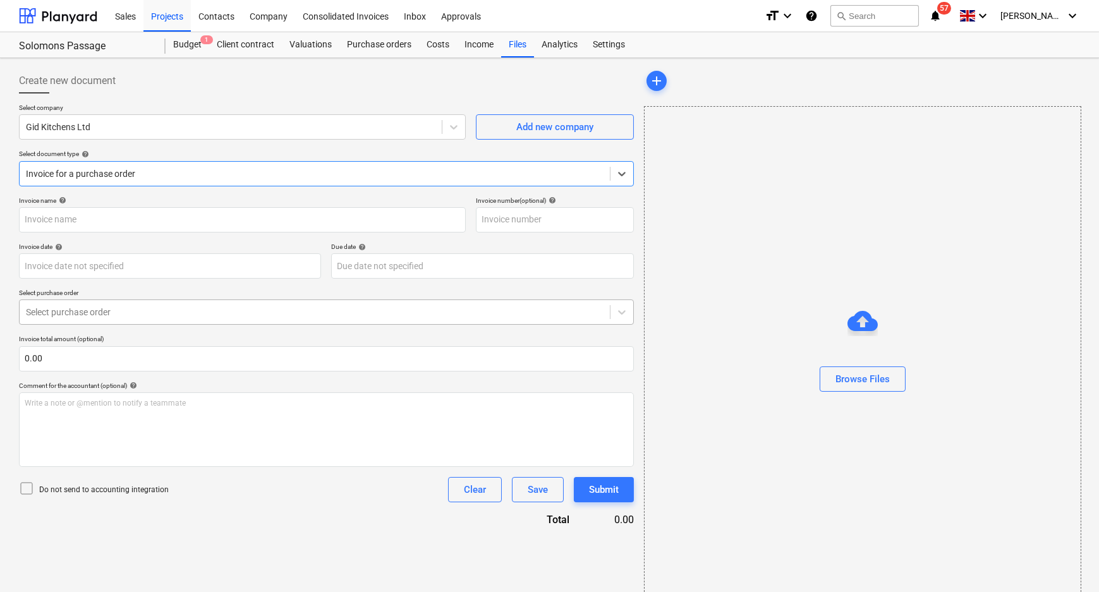
click at [110, 317] on div at bounding box center [315, 312] width 578 height 13
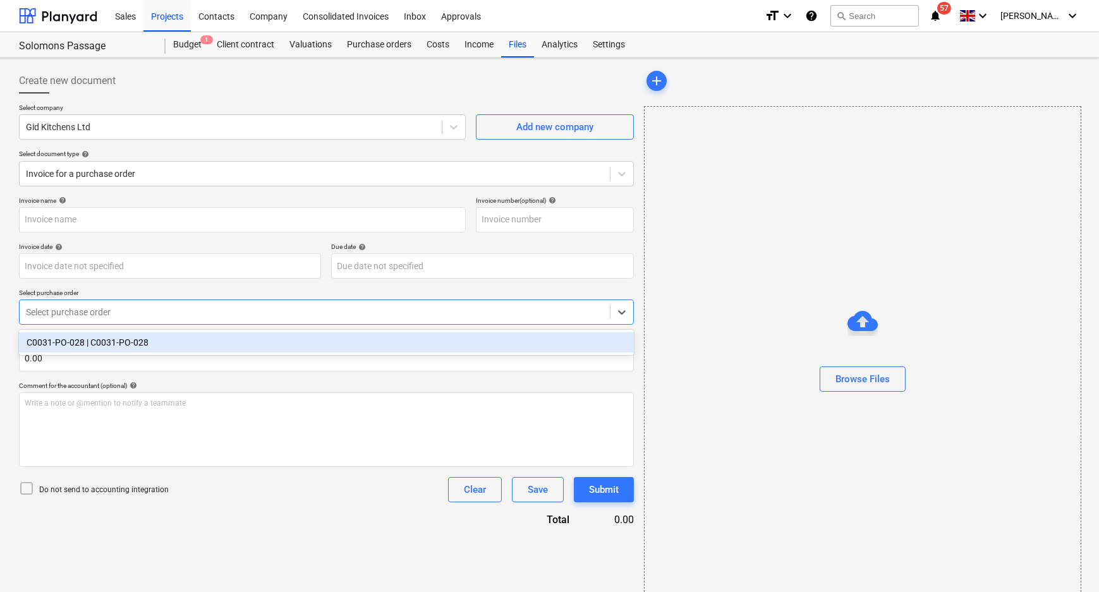
click at [102, 344] on div "C0031-PO-028 | C0031-PO-028" at bounding box center [326, 342] width 615 height 20
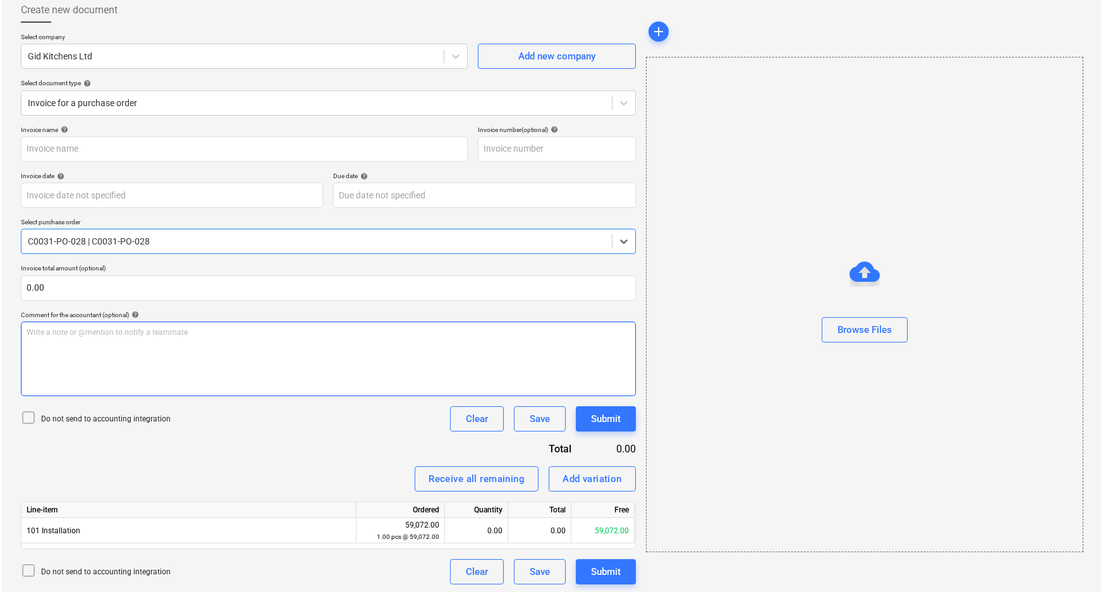
scroll to position [73, 0]
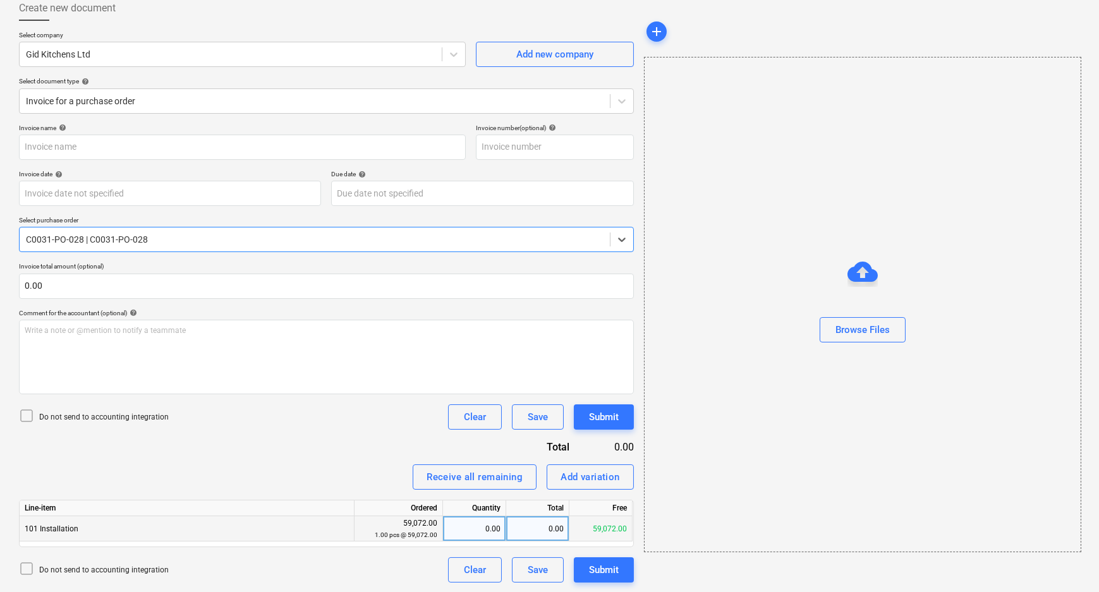
click at [226, 523] on div "101 Installation" at bounding box center [187, 528] width 335 height 25
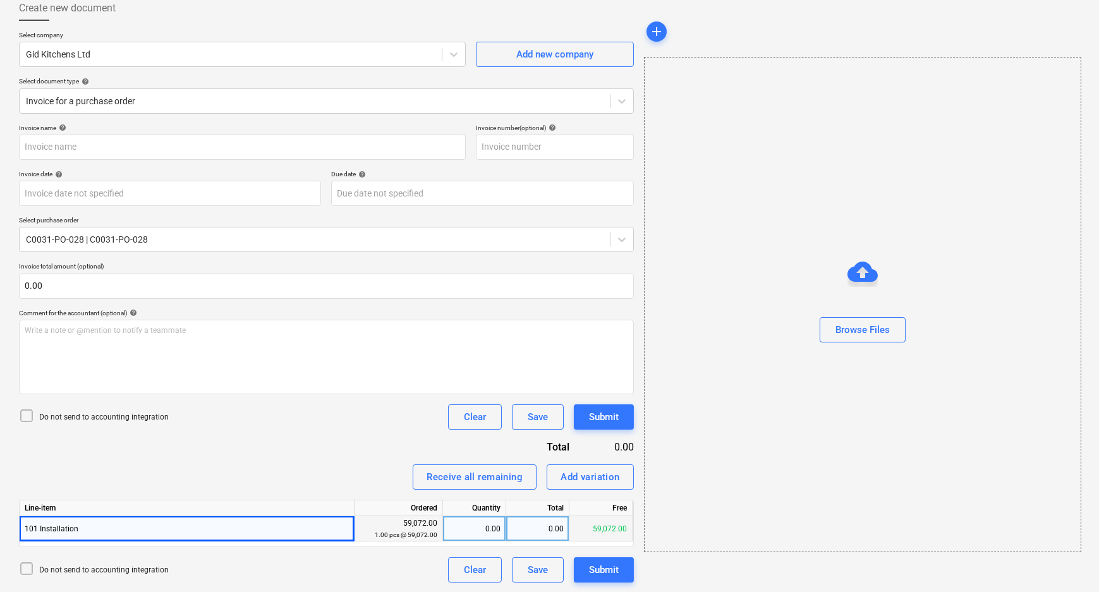
click at [476, 529] on div "0.00" at bounding box center [474, 528] width 52 height 25
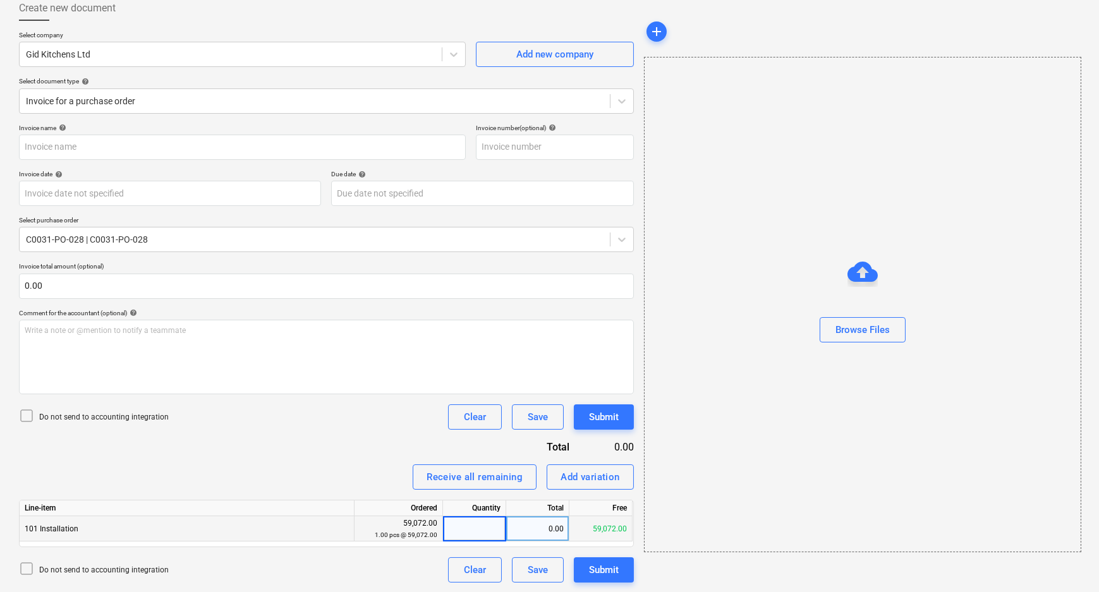
click at [545, 530] on div "0.00" at bounding box center [537, 528] width 63 height 25
type input "15844"
click at [645, 531] on div "Browse Files" at bounding box center [862, 304] width 437 height 495
click at [73, 420] on p "Do not send to accounting integration" at bounding box center [104, 417] width 130 height 11
click at [641, 502] on div "add Browse Files" at bounding box center [862, 289] width 446 height 597
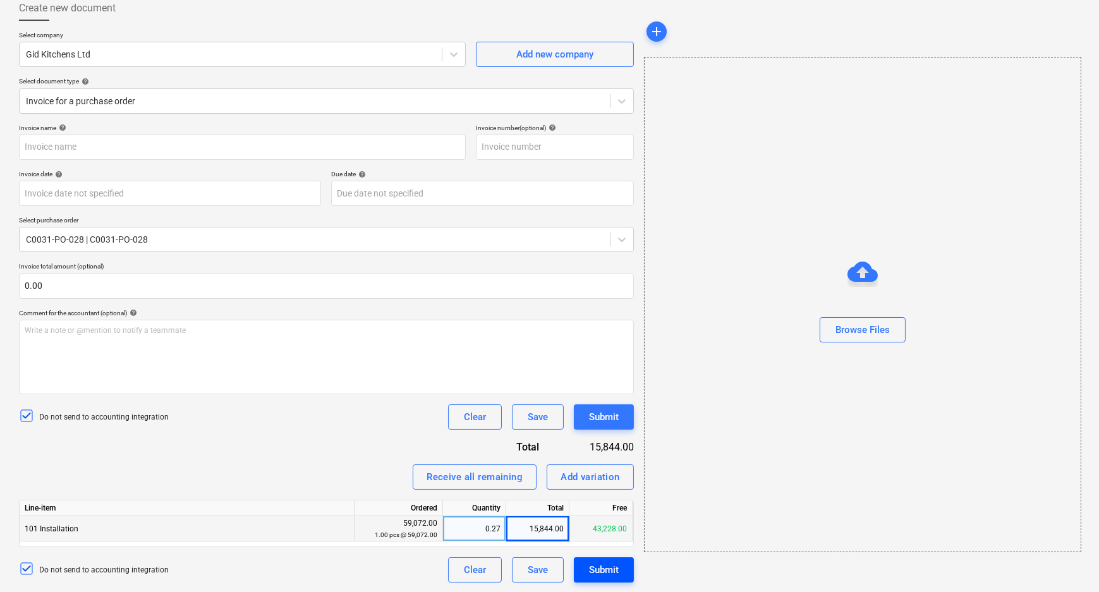
click at [607, 573] on div "Submit" at bounding box center [604, 570] width 30 height 16
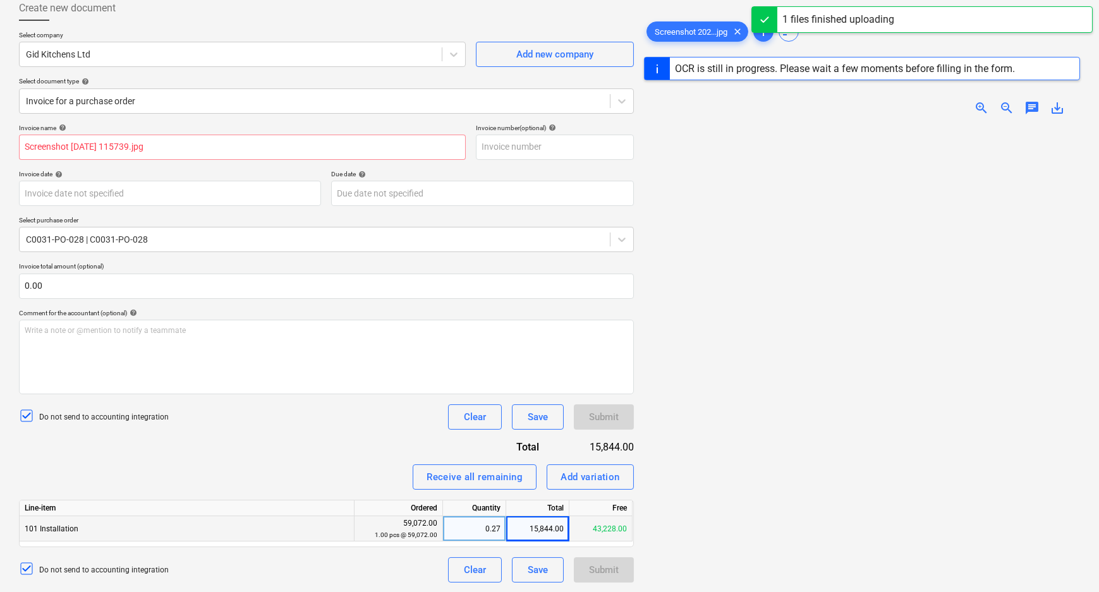
type input "Screenshot [DATE] 115739.jpg"
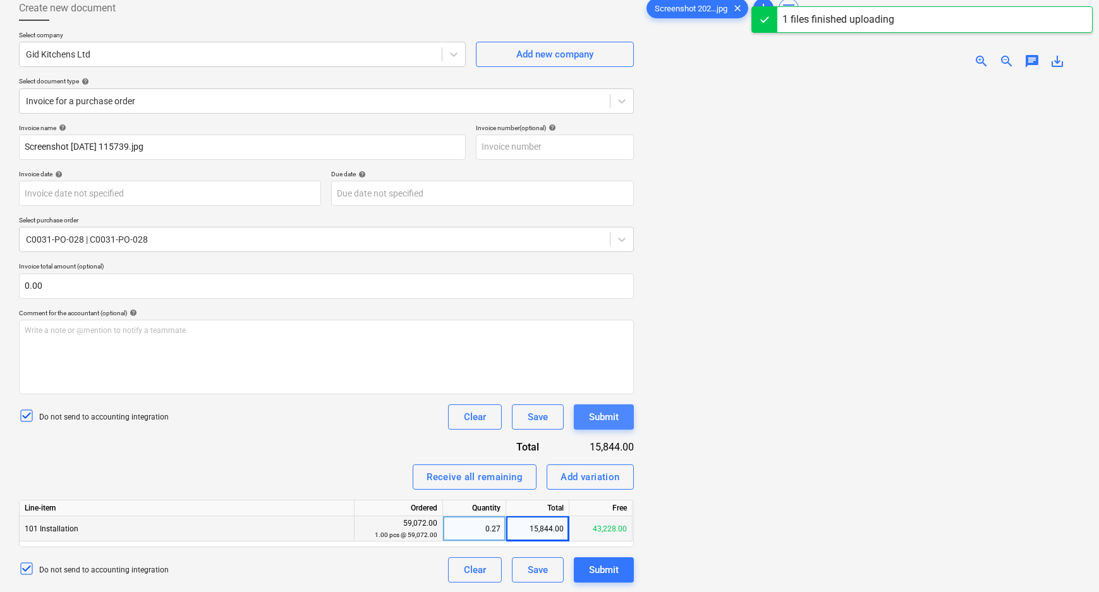
click at [620, 416] on button "Submit" at bounding box center [604, 416] width 60 height 25
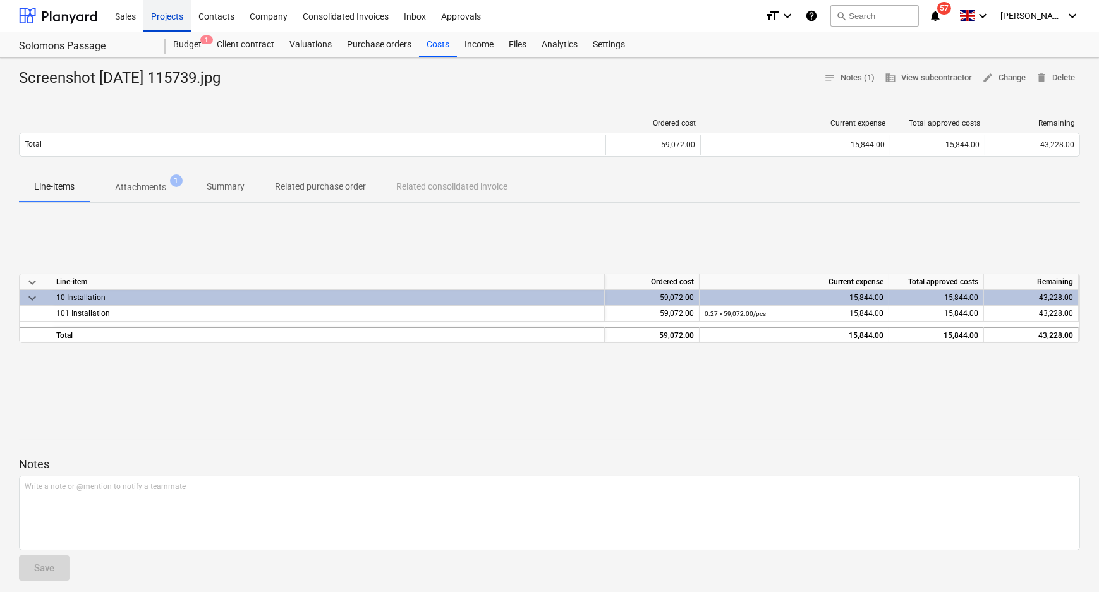
click at [175, 17] on div "Projects" at bounding box center [166, 15] width 47 height 32
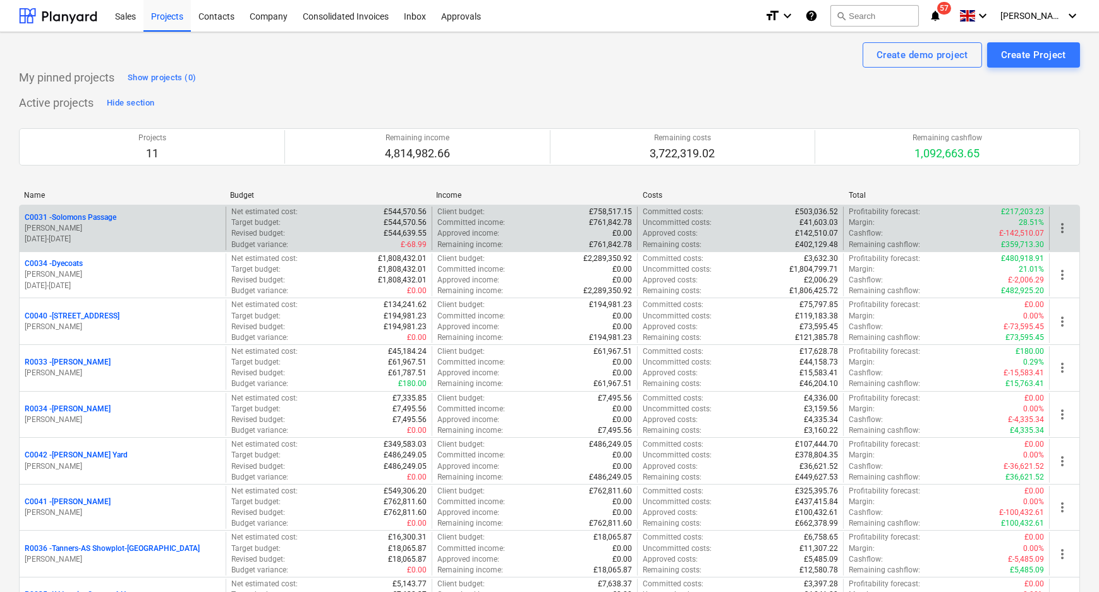
click at [86, 215] on p "C0031 - Solomons Passage" at bounding box center [71, 217] width 92 height 11
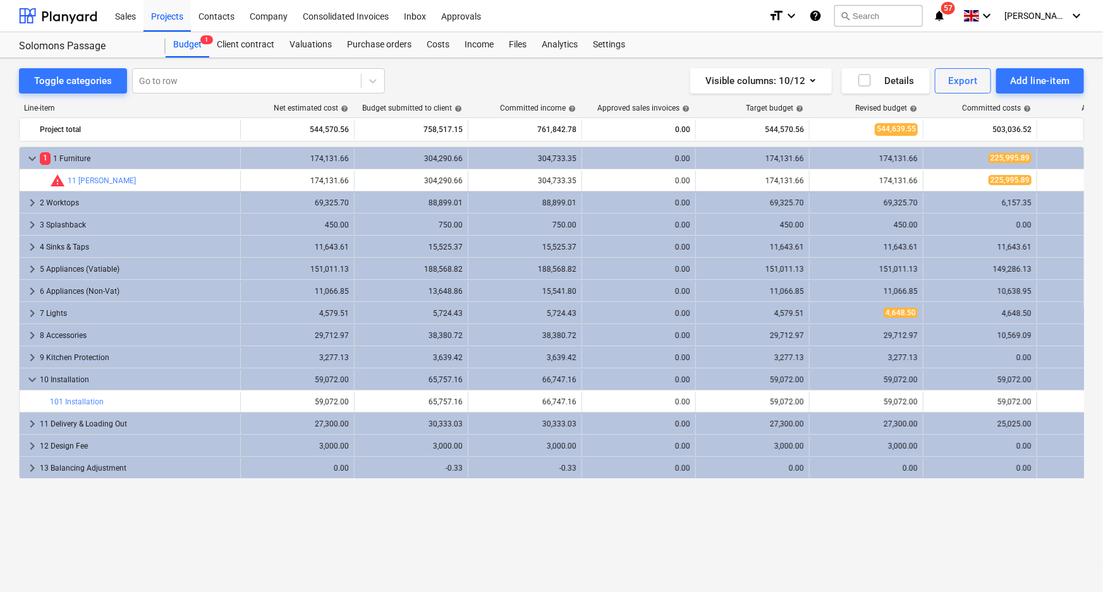
click at [651, 533] on div "keyboard_arrow_down 1 1 Furniture 174,131.66 304,290.66 304,733.35 0.00 174,131…" at bounding box center [551, 343] width 1065 height 393
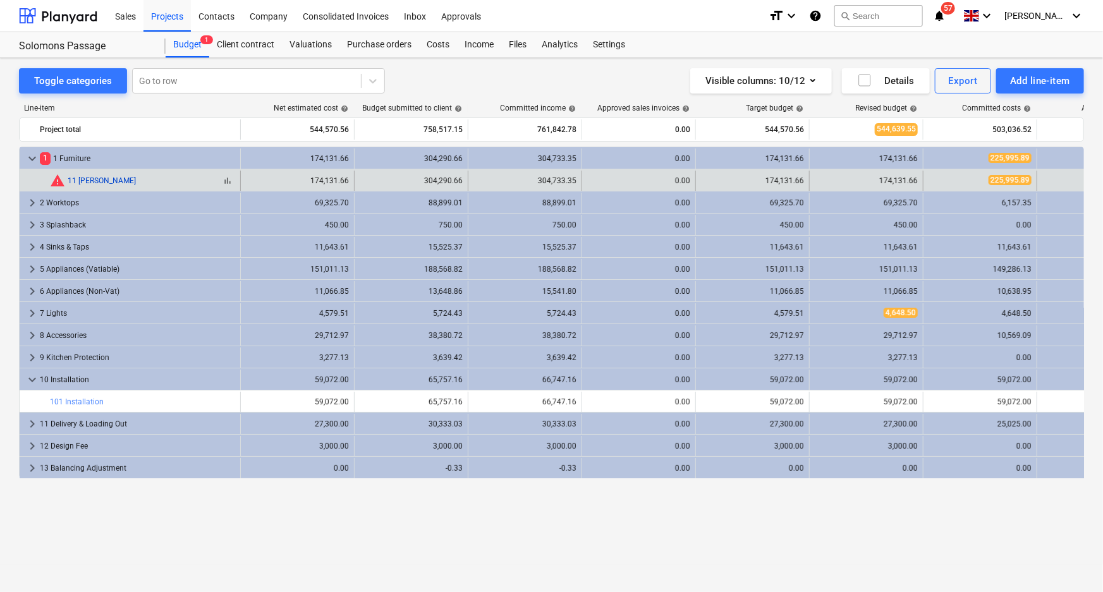
click at [94, 181] on link "11 [PERSON_NAME]" at bounding box center [102, 180] width 68 height 9
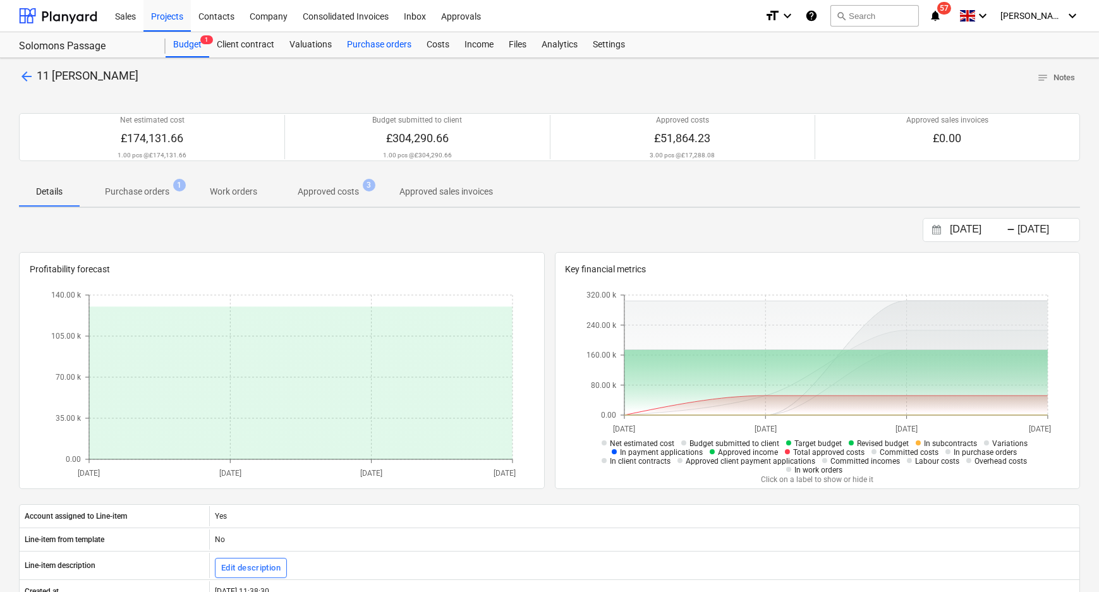
click at [382, 46] on div "Purchase orders" at bounding box center [379, 44] width 80 height 25
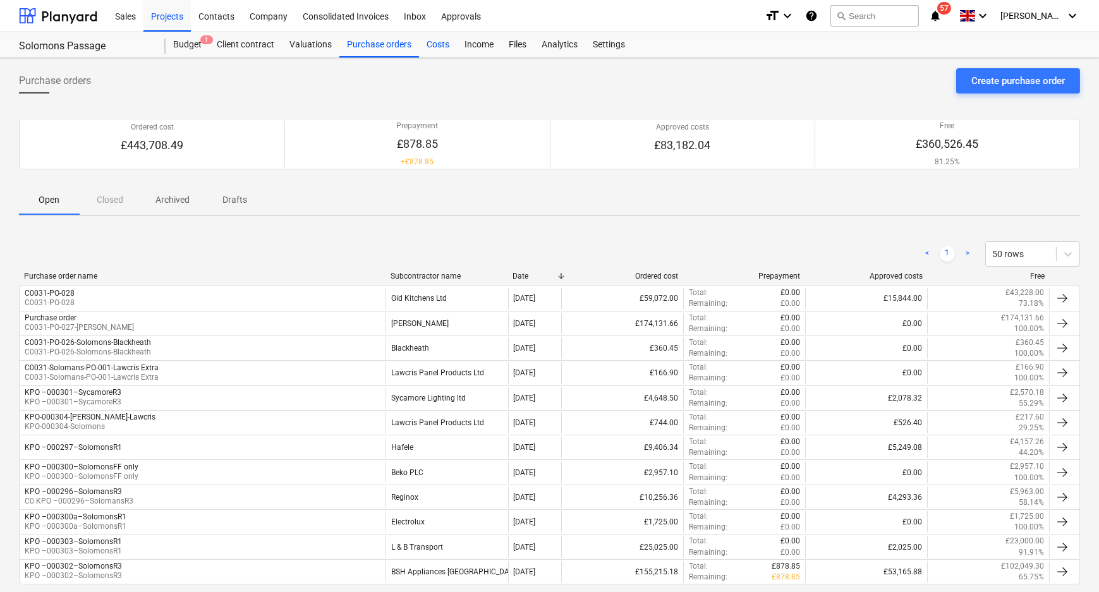
click at [432, 49] on div "Costs" at bounding box center [438, 44] width 38 height 25
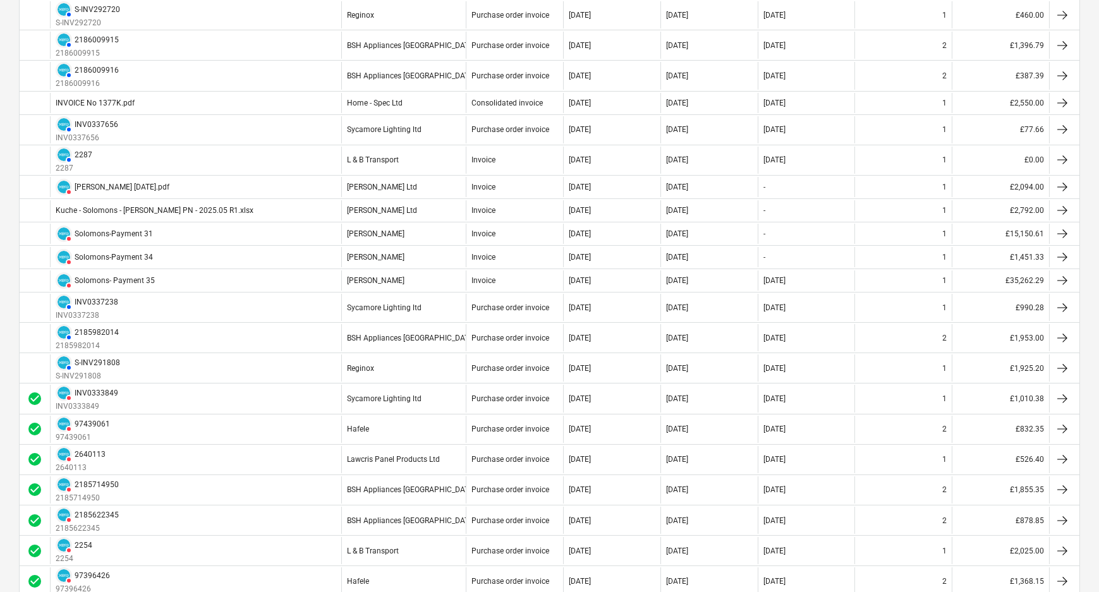
scroll to position [281, 0]
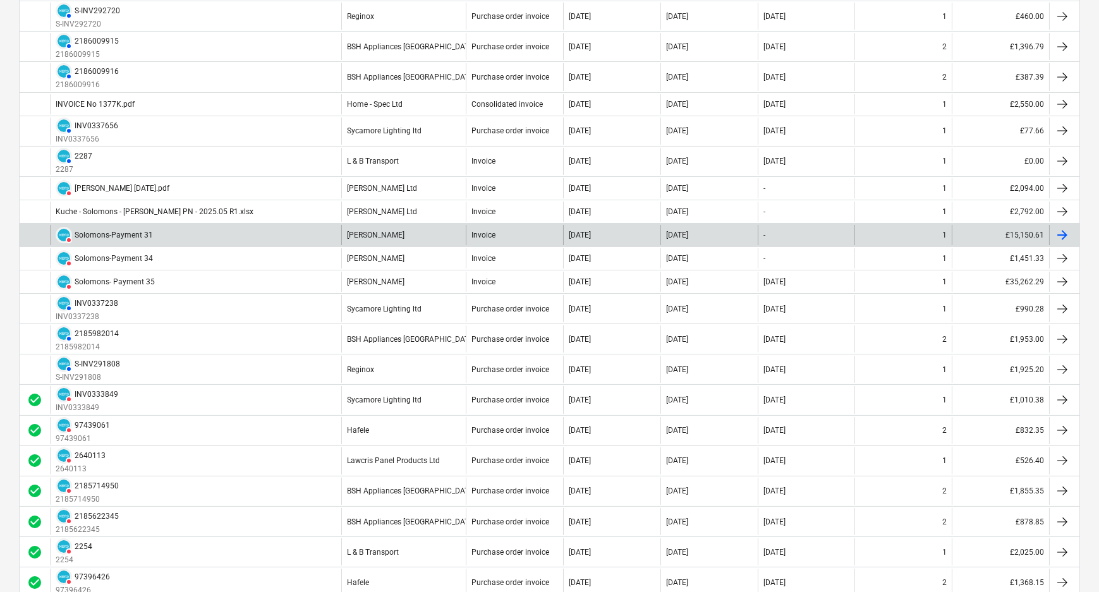
click at [87, 234] on div "Solomons-Payment 31" at bounding box center [114, 235] width 78 height 9
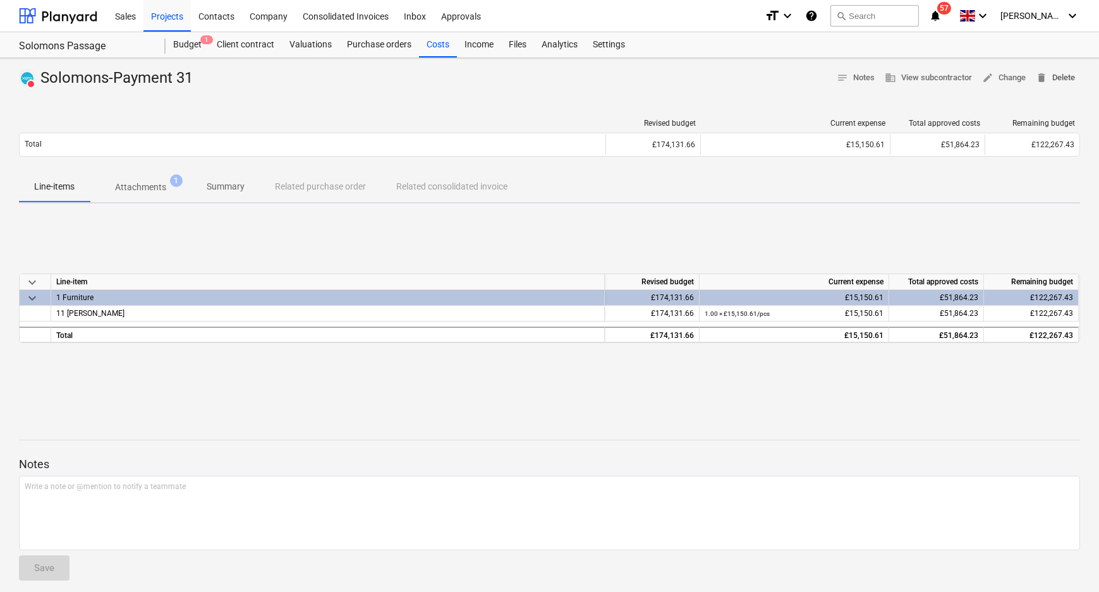
click at [1051, 76] on span "delete Delete" at bounding box center [1055, 78] width 39 height 15
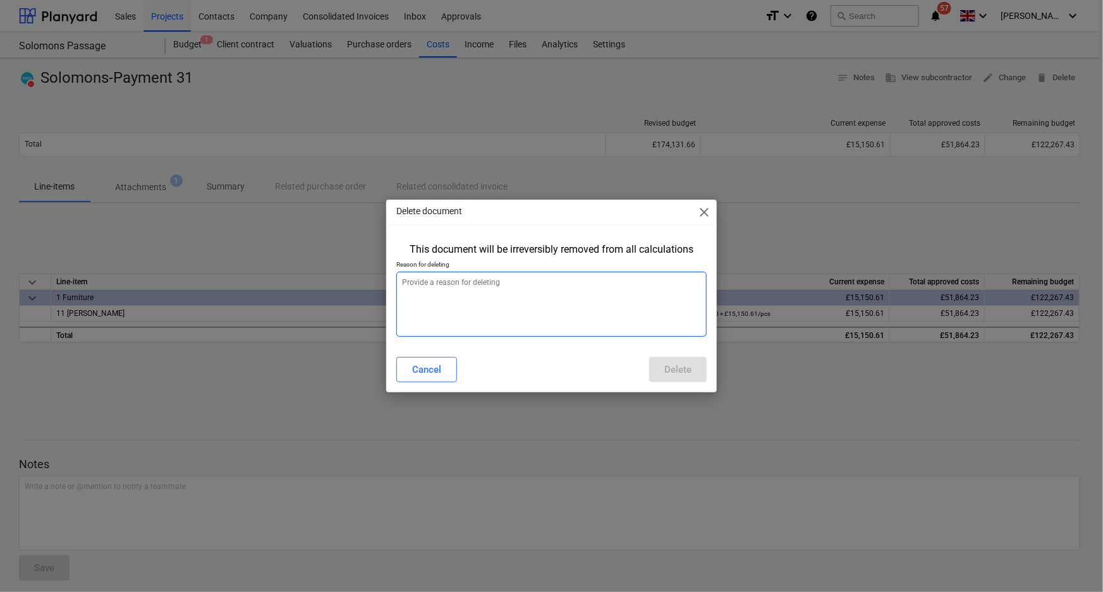
click at [598, 293] on textarea at bounding box center [551, 304] width 311 height 65
type textarea "amend"
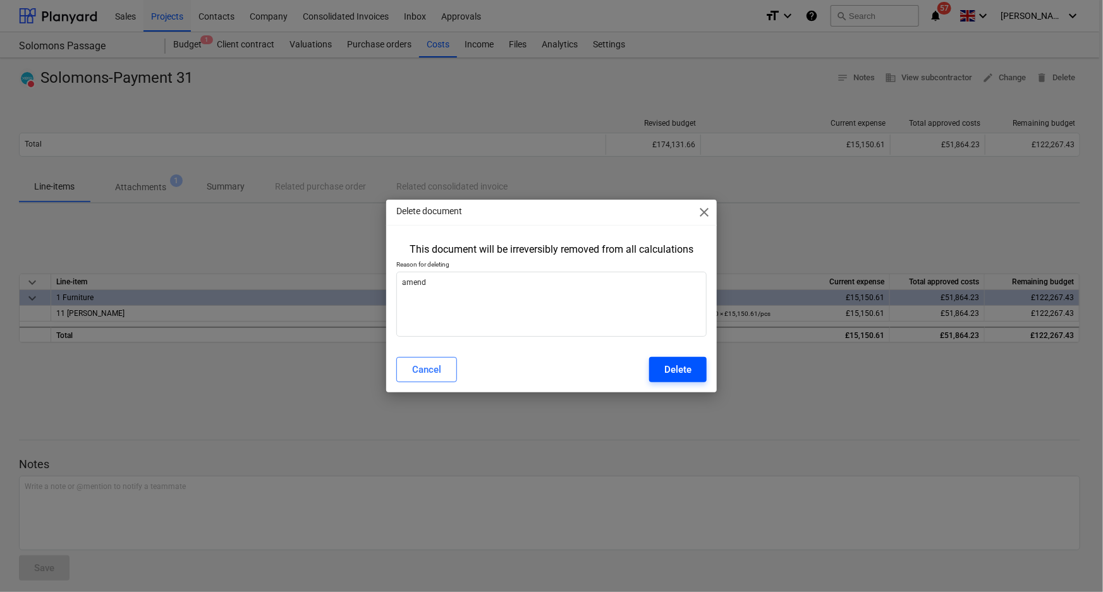
click at [676, 361] on div "Delete" at bounding box center [677, 369] width 27 height 16
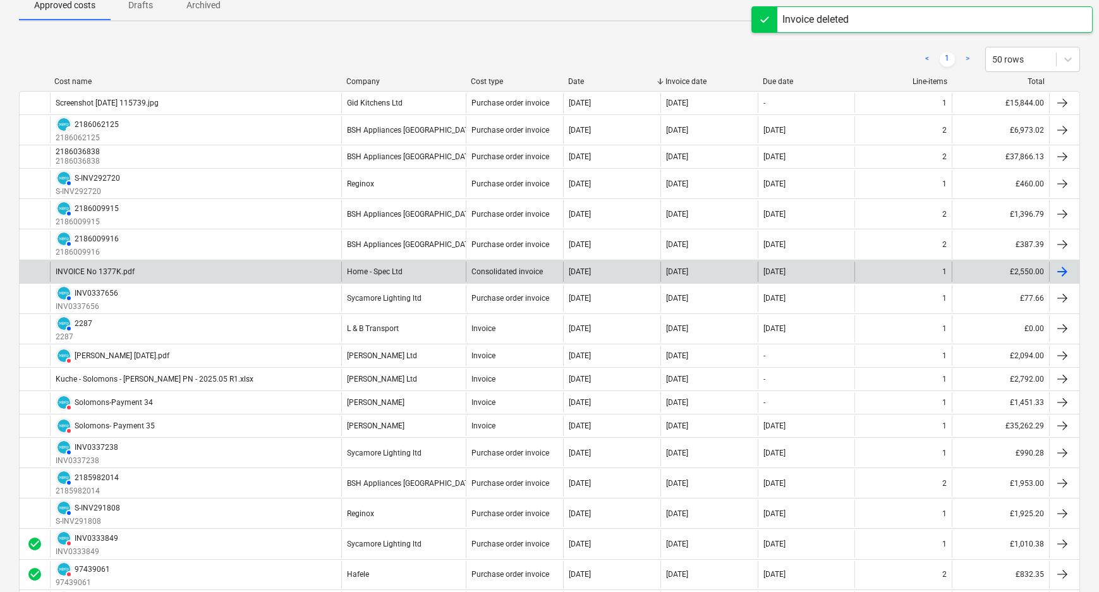
scroll to position [114, 0]
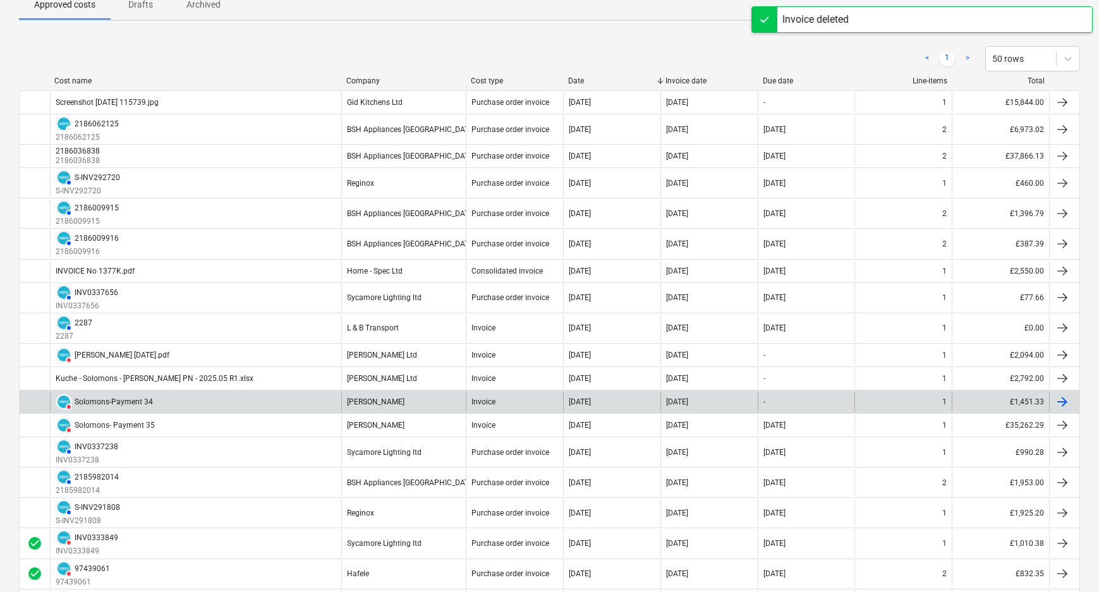
click at [265, 403] on div "DELETED [PERSON_NAME]-Payment 34" at bounding box center [195, 402] width 291 height 20
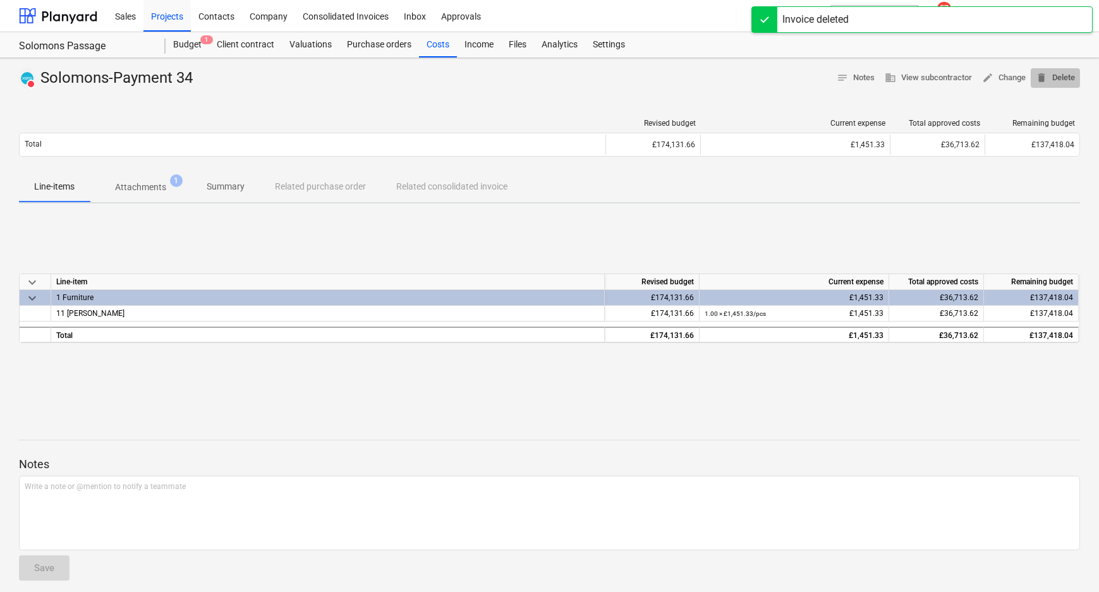
click at [1043, 73] on span "delete" at bounding box center [1041, 77] width 11 height 11
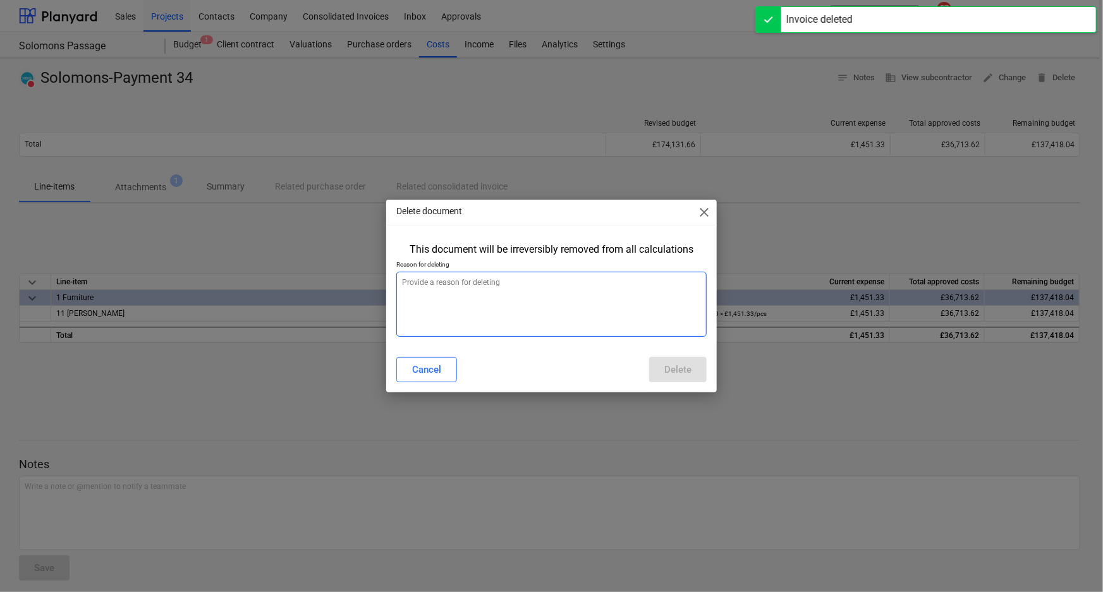
click at [627, 319] on textarea at bounding box center [551, 304] width 311 height 65
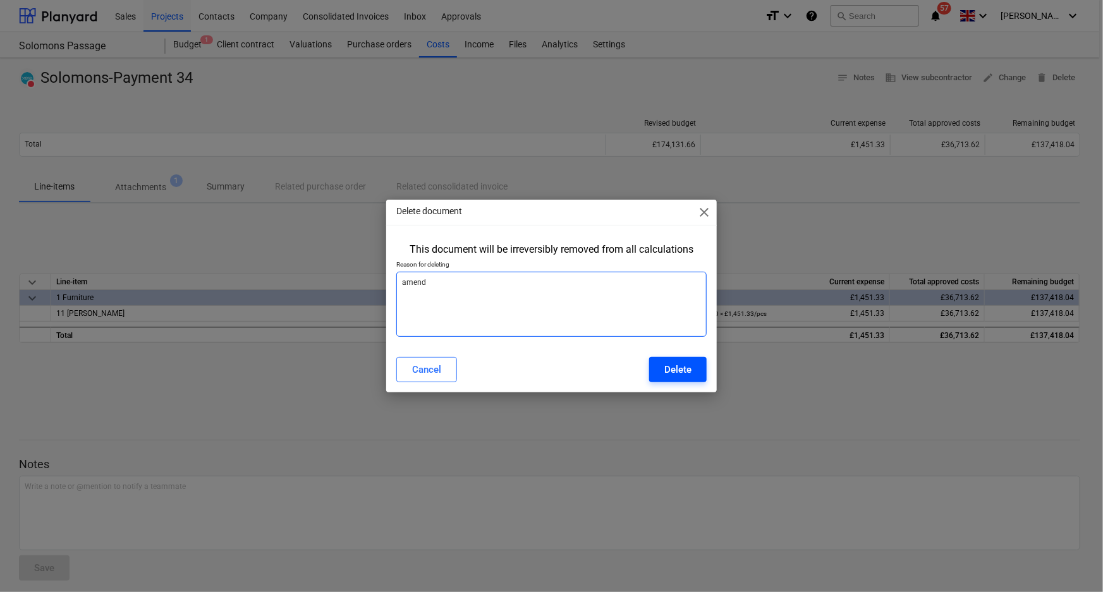
type textarea "amend"
click at [677, 368] on div "Delete" at bounding box center [677, 369] width 27 height 16
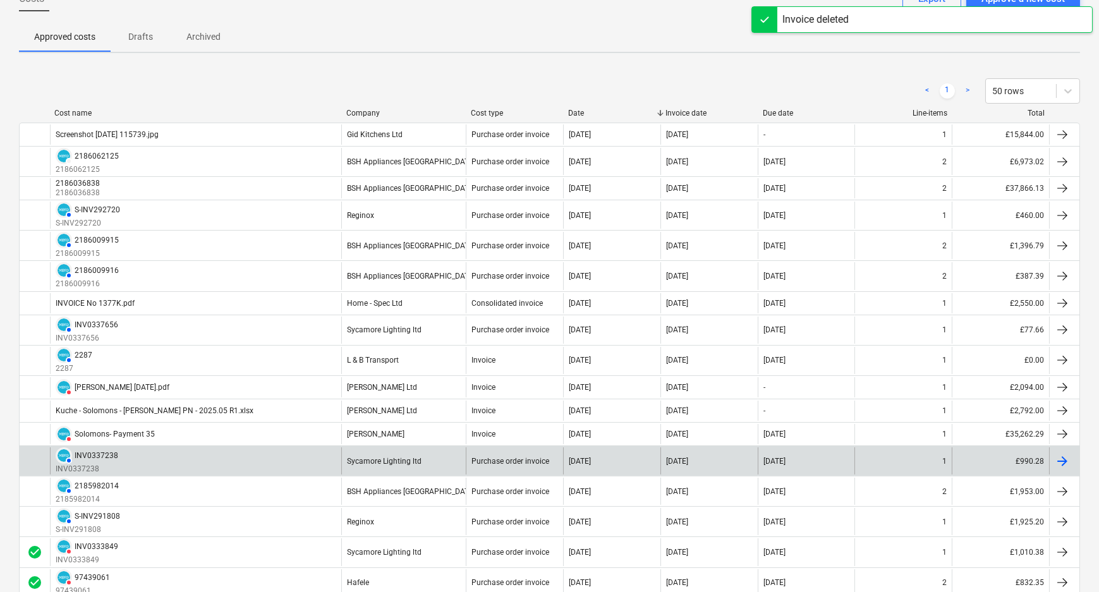
scroll to position [114, 0]
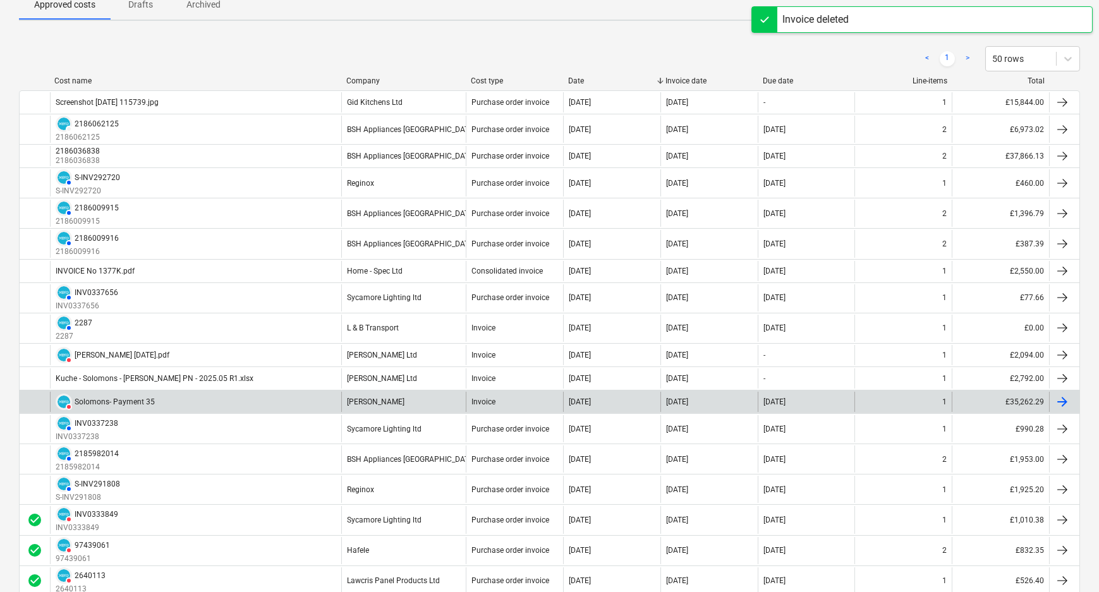
click at [253, 398] on div "DELETED [PERSON_NAME]- Payment 35" at bounding box center [195, 402] width 291 height 20
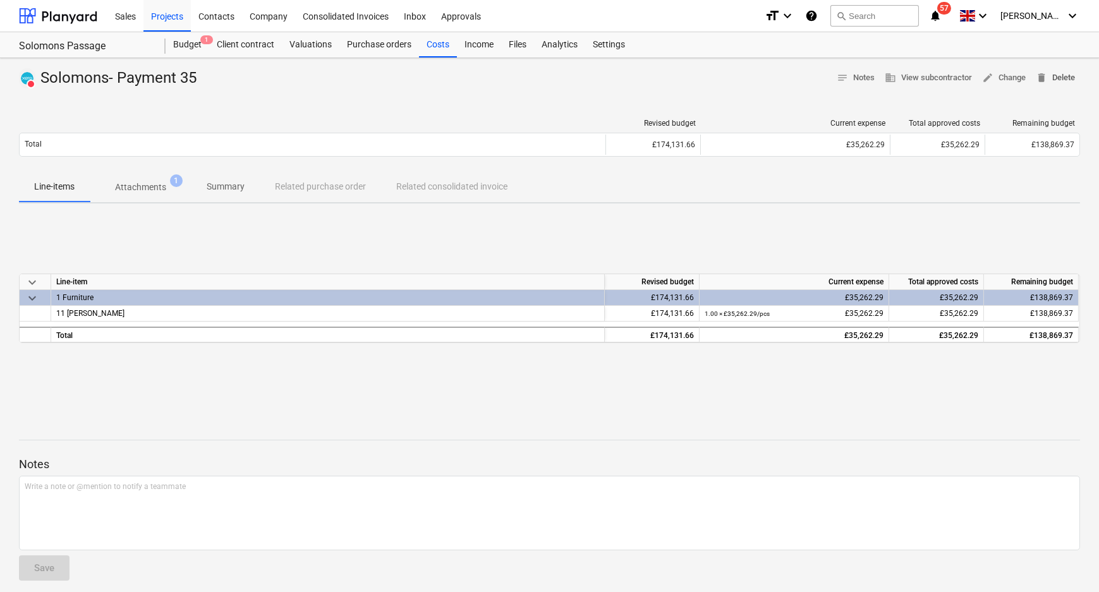
click at [1043, 82] on span "delete" at bounding box center [1041, 77] width 11 height 11
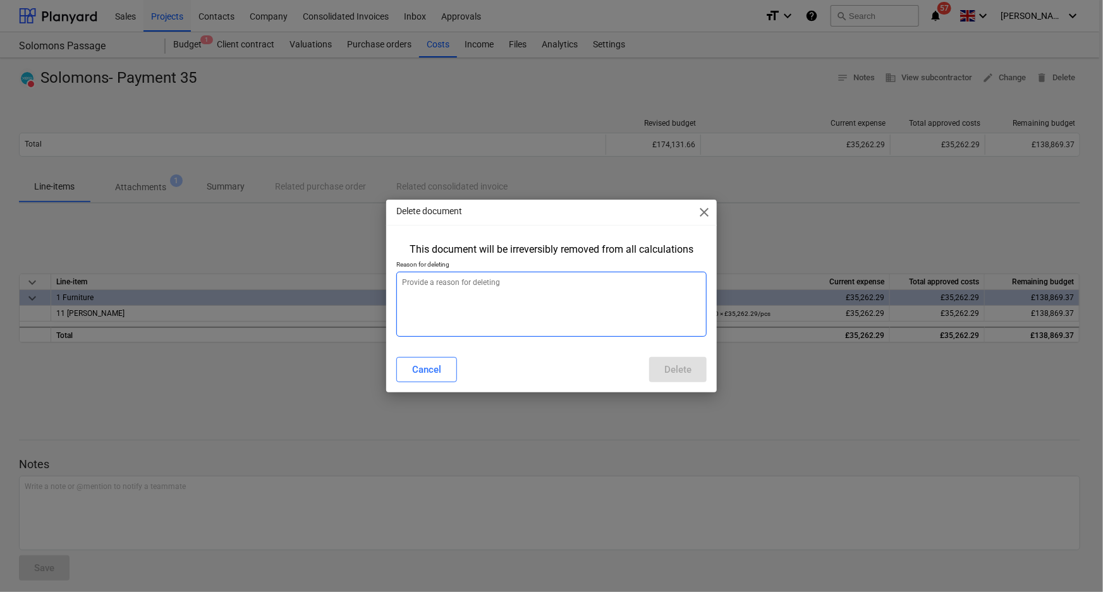
click at [545, 308] on textarea at bounding box center [551, 304] width 311 height 65
type textarea "amend"
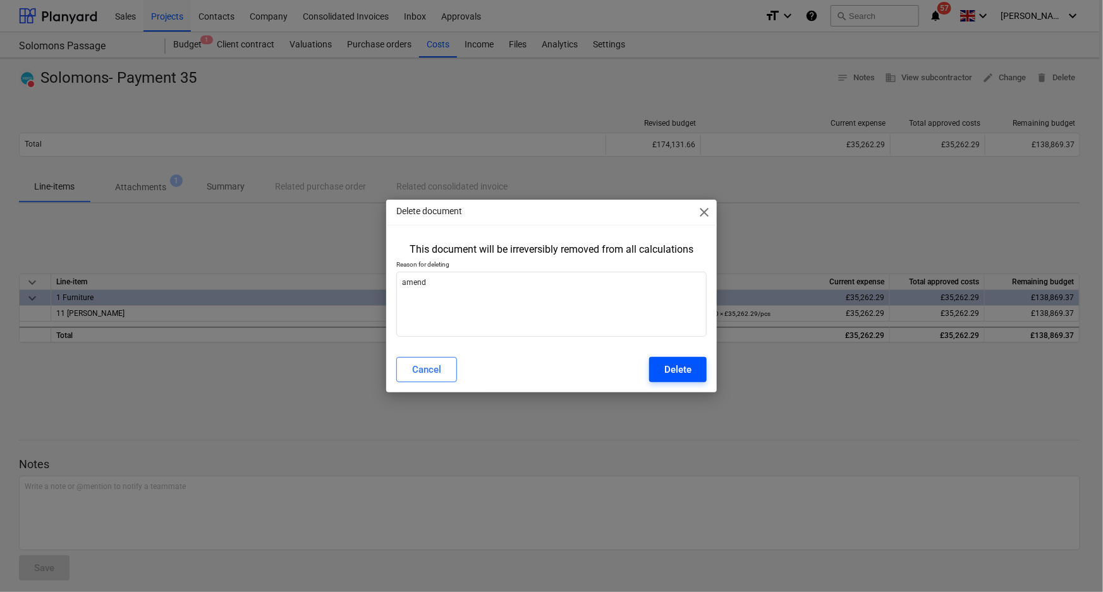
click at [695, 358] on button "Delete" at bounding box center [678, 369] width 58 height 25
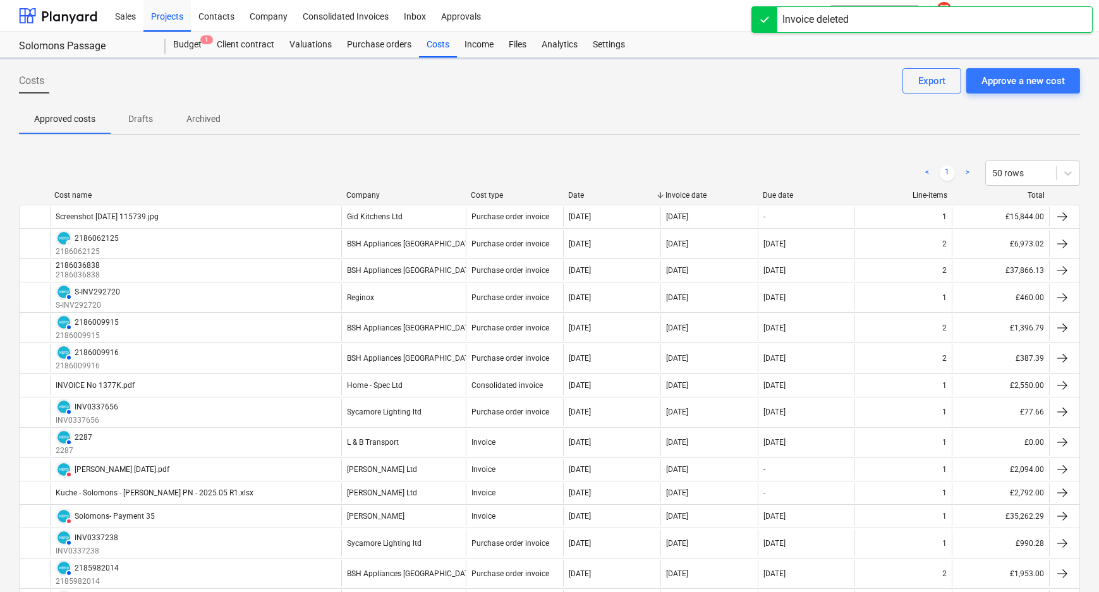
click at [507, 226] on div "Purchase order invoice" at bounding box center [514, 217] width 97 height 20
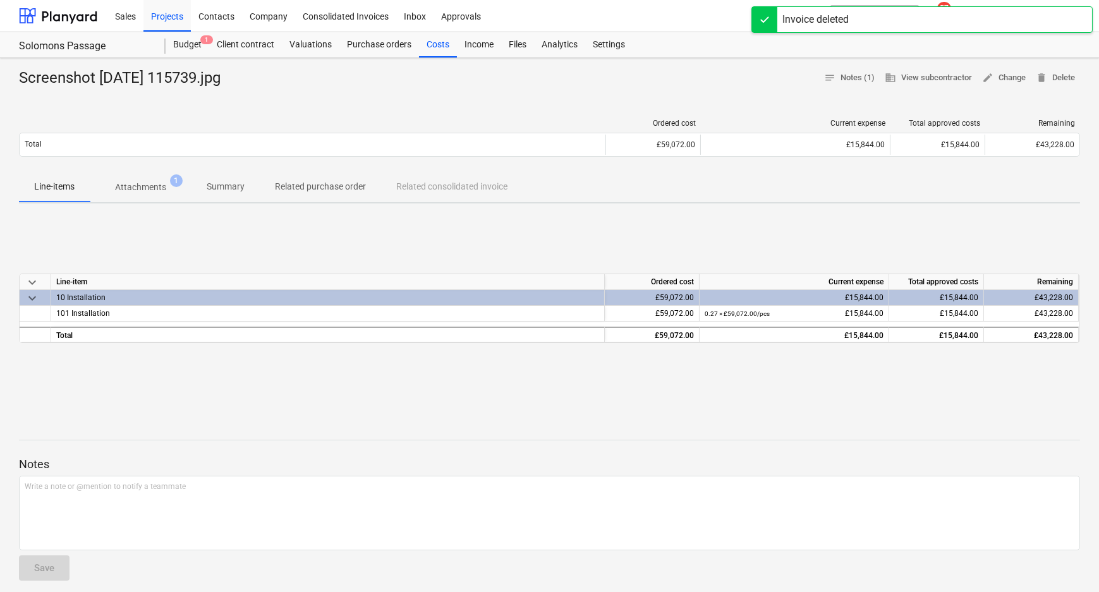
click at [312, 239] on div "keyboard_arrow_down Line-item Ordered cost Current expense Total approved costs…" at bounding box center [549, 309] width 1061 height 190
click at [145, 189] on p "Attachments" at bounding box center [140, 187] width 51 height 13
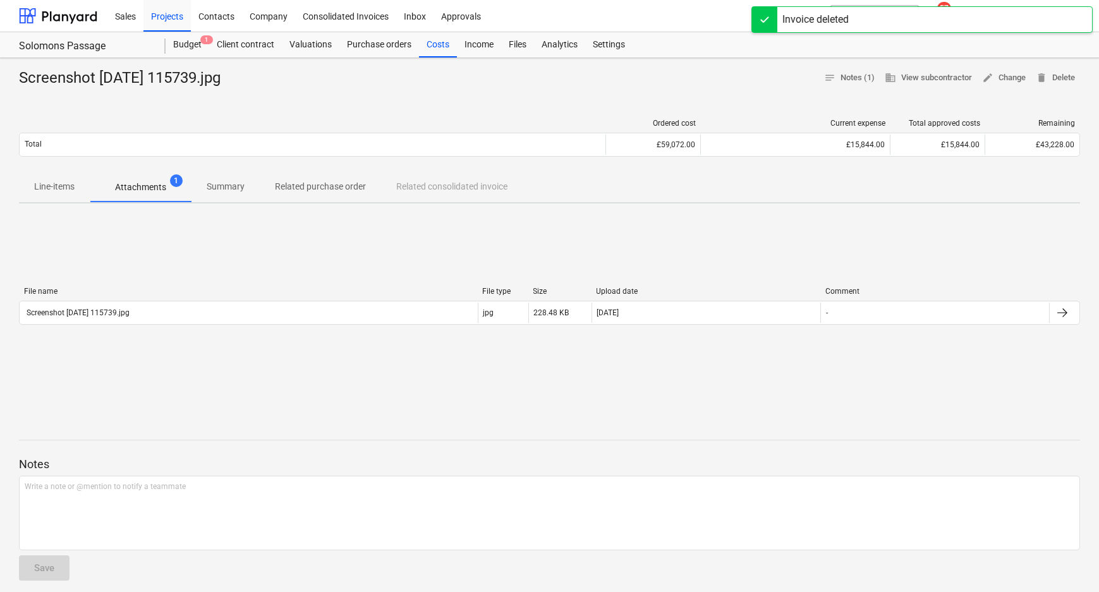
click at [51, 185] on p "Line-items" at bounding box center [54, 186] width 40 height 13
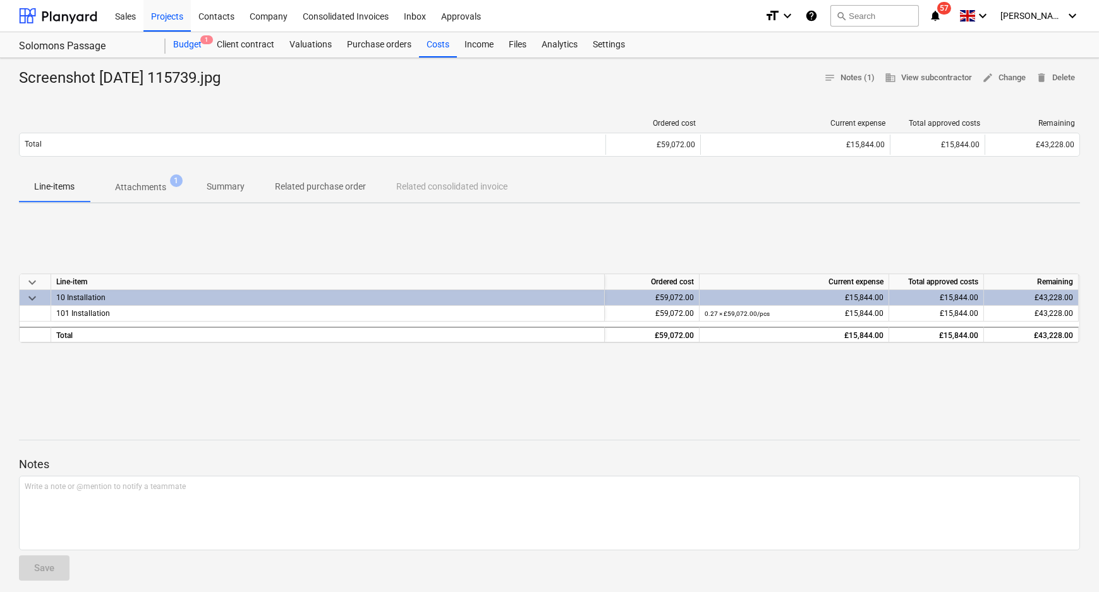
click at [196, 43] on div "Budget 1" at bounding box center [188, 44] width 44 height 25
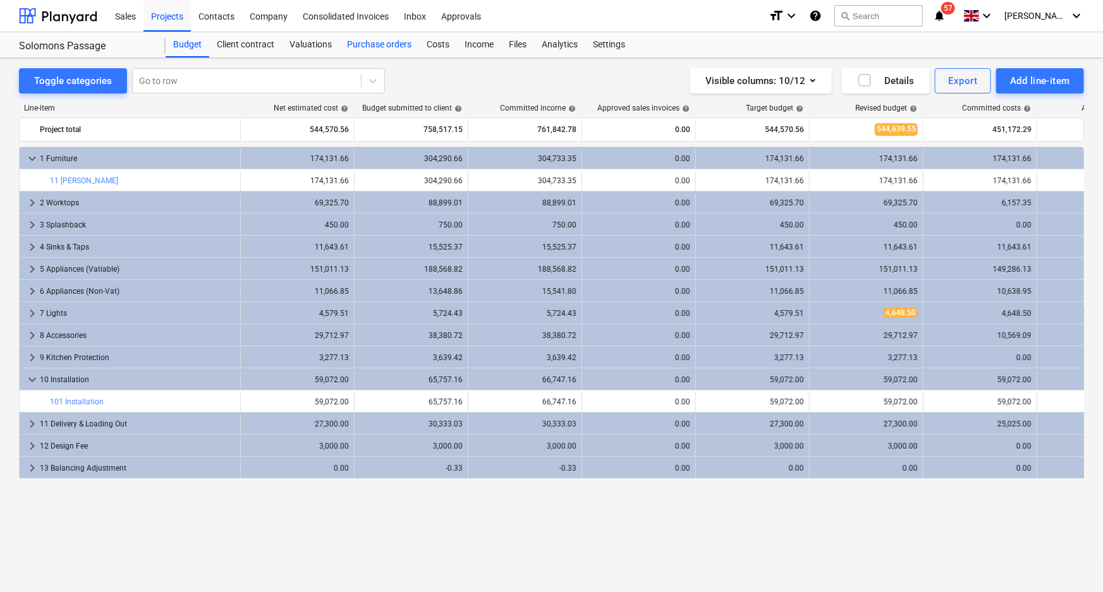
click at [398, 49] on div "Purchase orders" at bounding box center [379, 44] width 80 height 25
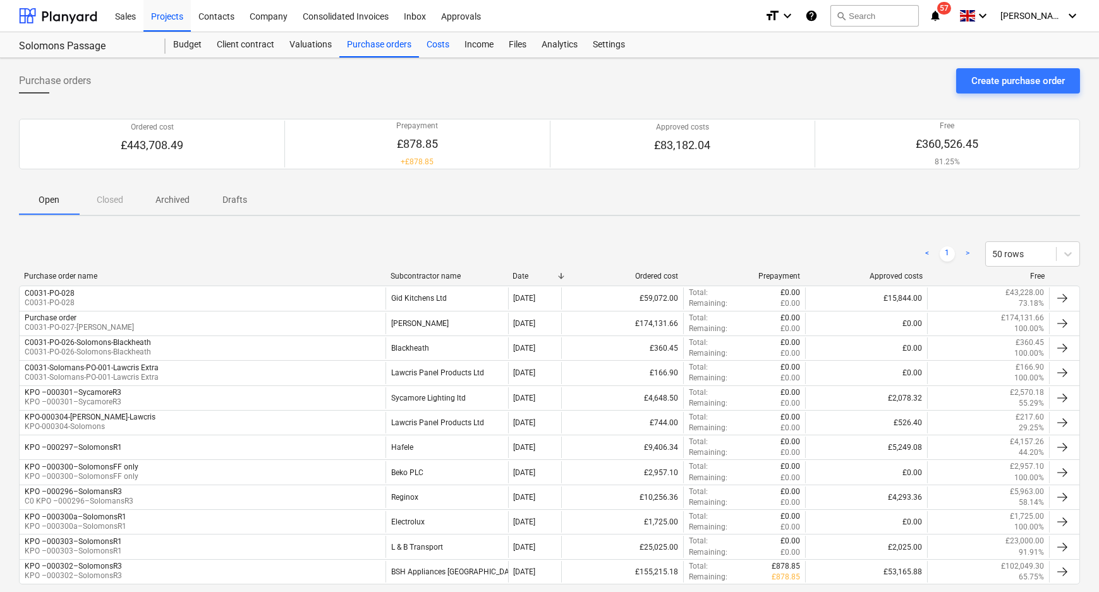
click at [436, 44] on div "Costs" at bounding box center [438, 44] width 38 height 25
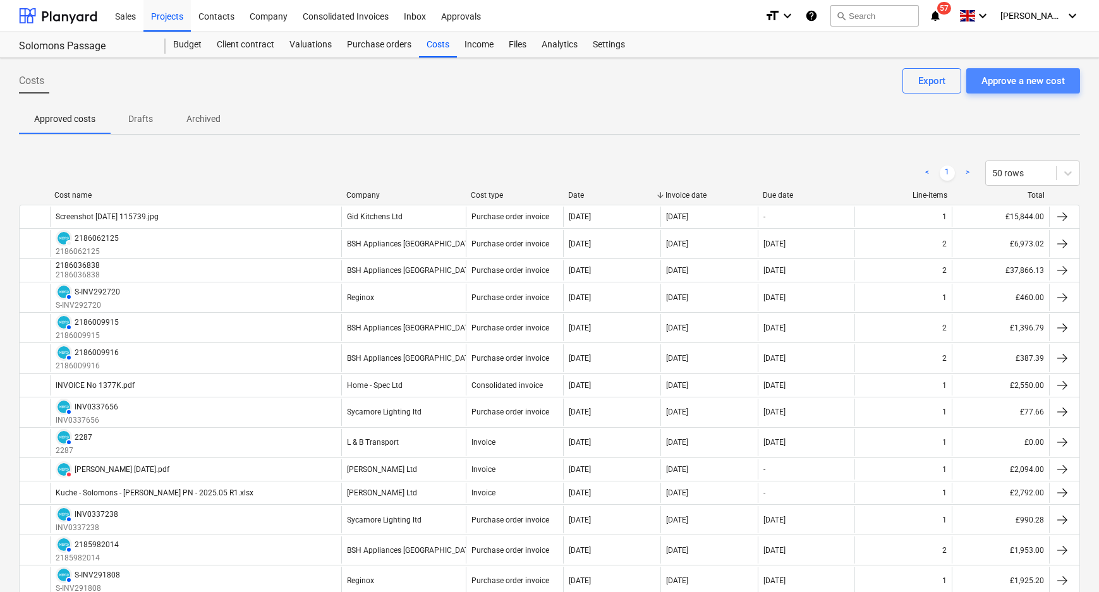
click at [1002, 79] on div "Approve a new cost" at bounding box center [1022, 81] width 83 height 16
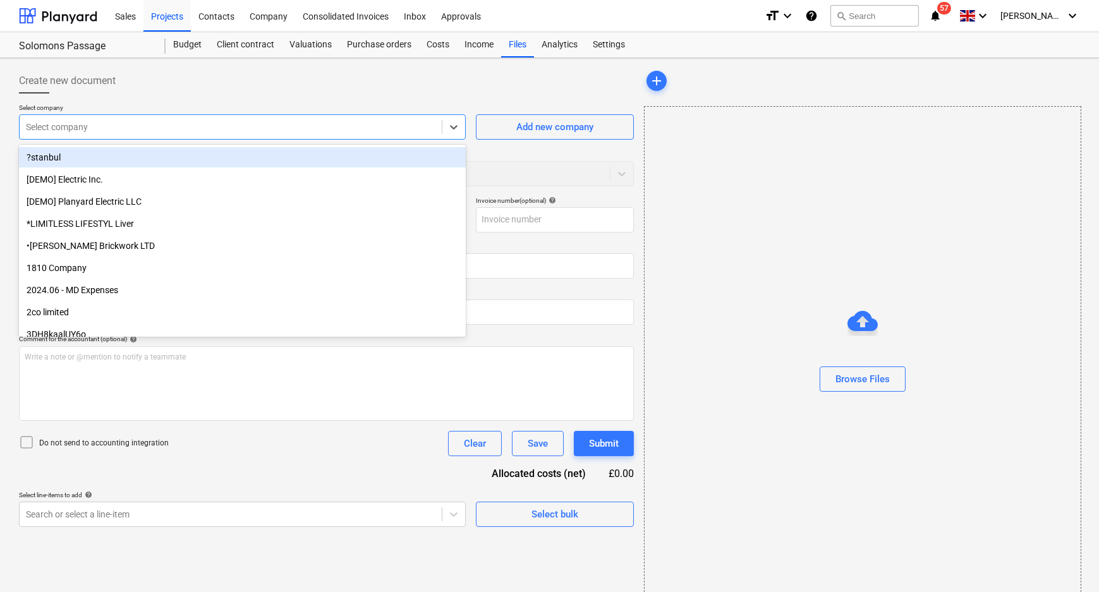
click at [340, 114] on div "Select company" at bounding box center [242, 126] width 447 height 25
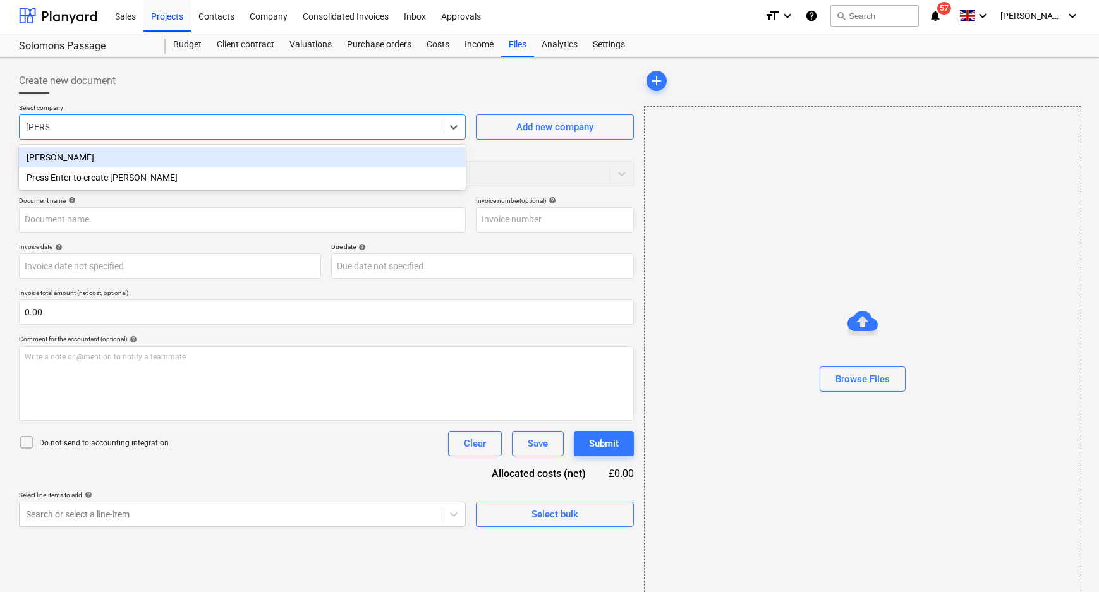
type input "[PERSON_NAME]"
click at [257, 154] on div "[PERSON_NAME]" at bounding box center [242, 157] width 447 height 20
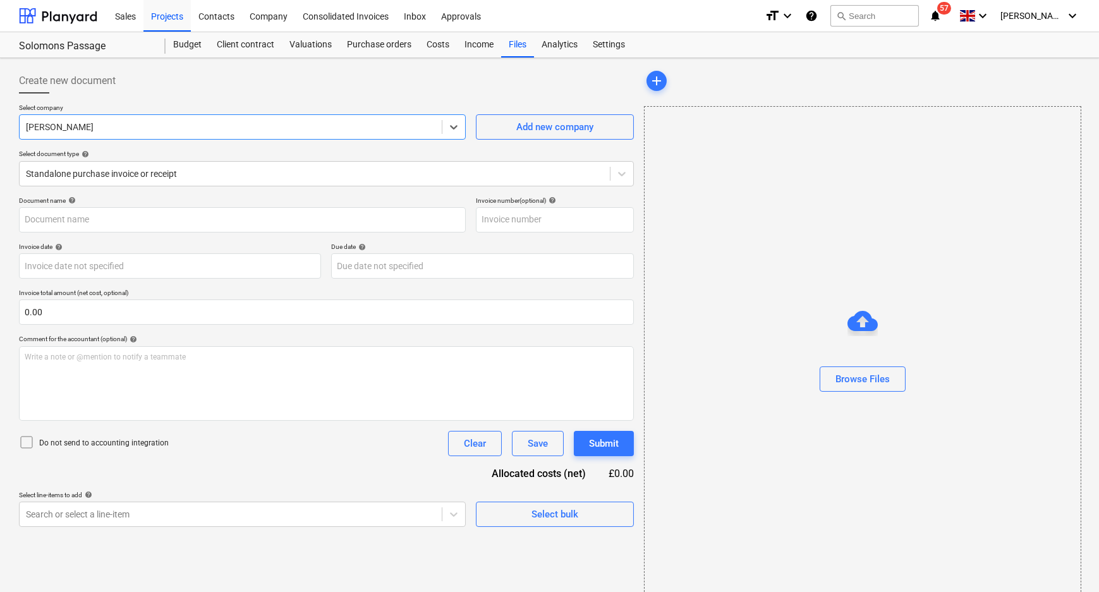
type input "Solomons furniture .jpg"
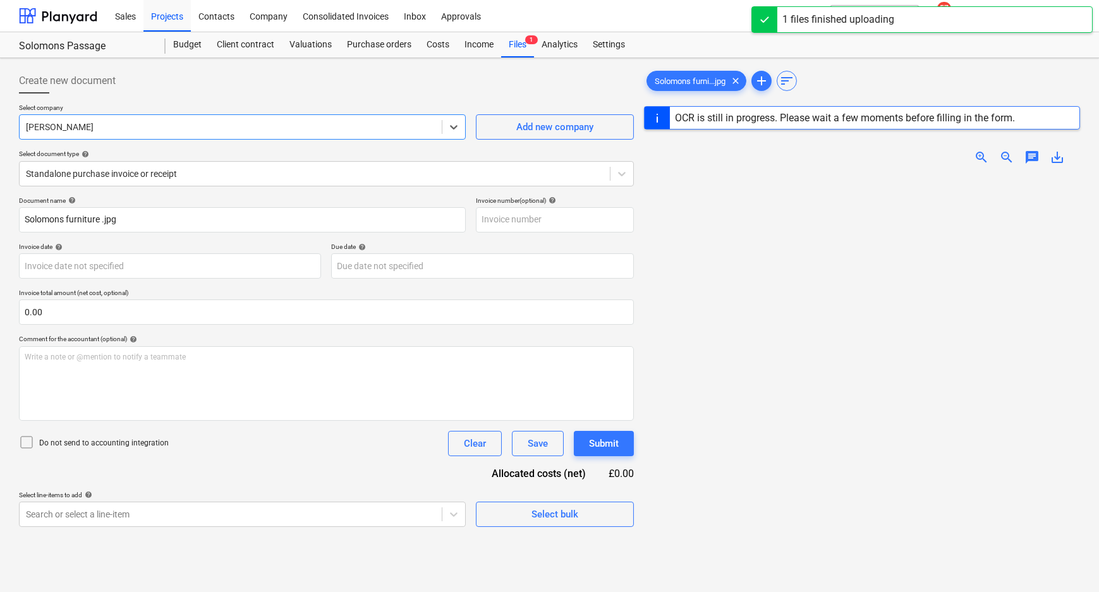
click at [87, 444] on p "Do not send to accounting integration" at bounding box center [104, 443] width 130 height 11
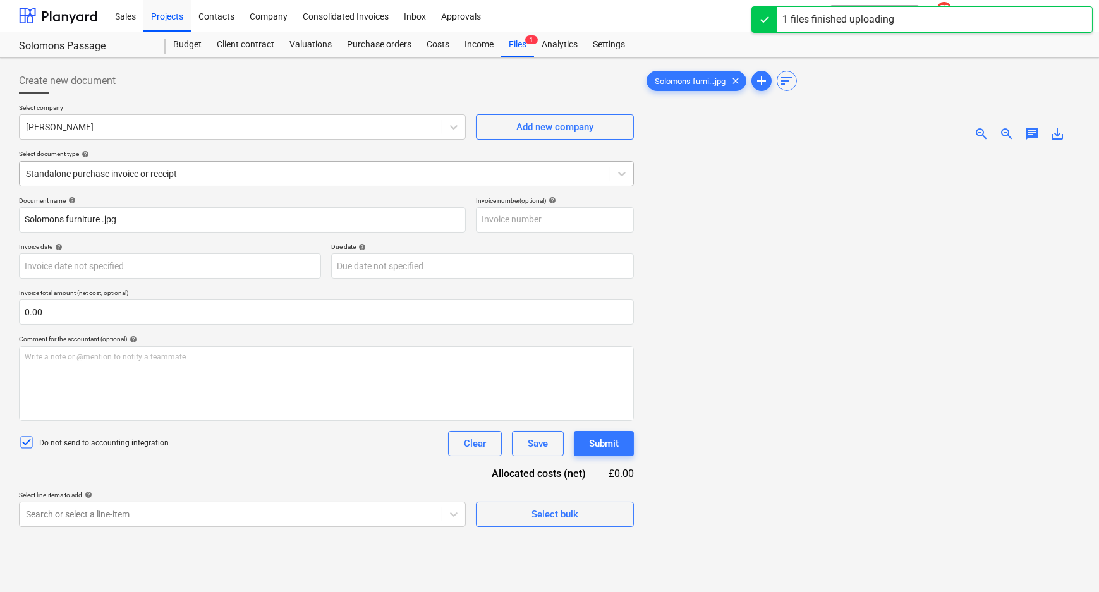
click at [166, 173] on div at bounding box center [315, 173] width 578 height 13
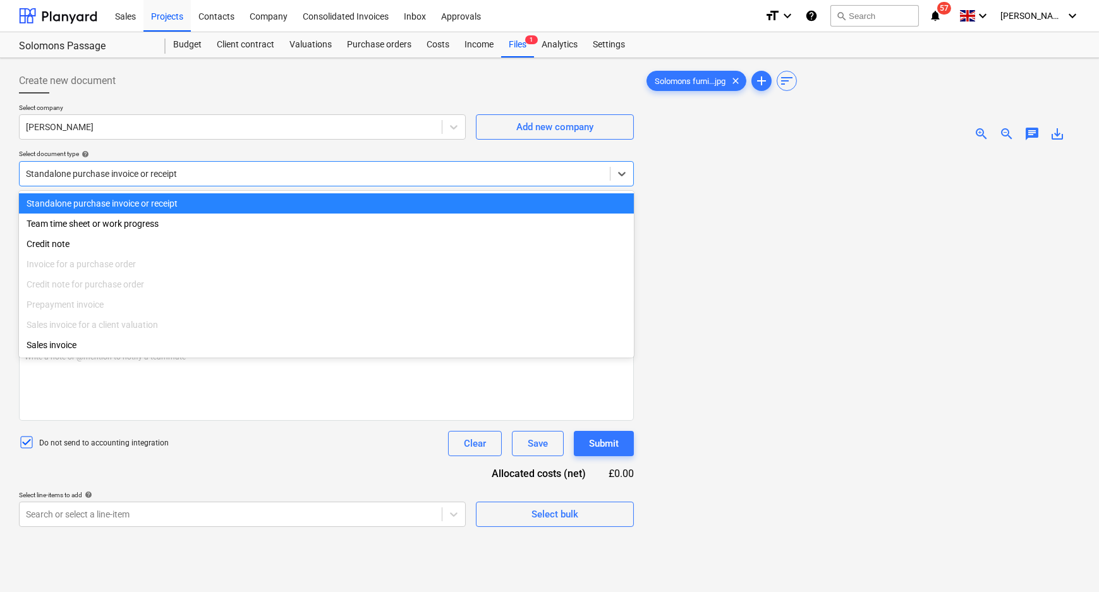
click at [151, 171] on div at bounding box center [315, 173] width 578 height 13
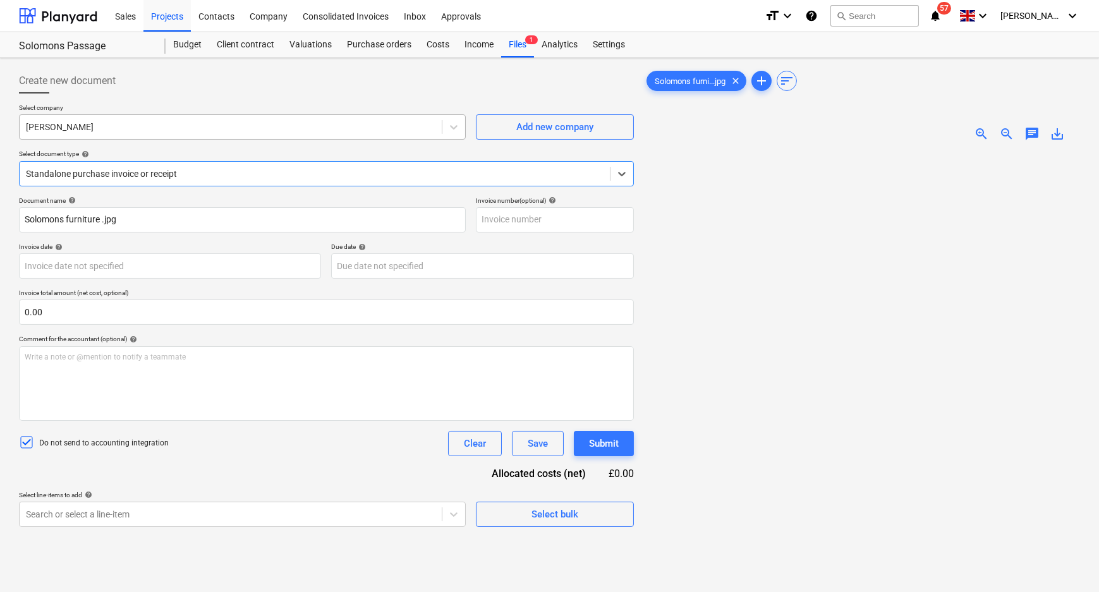
click at [172, 133] on div at bounding box center [231, 127] width 410 height 13
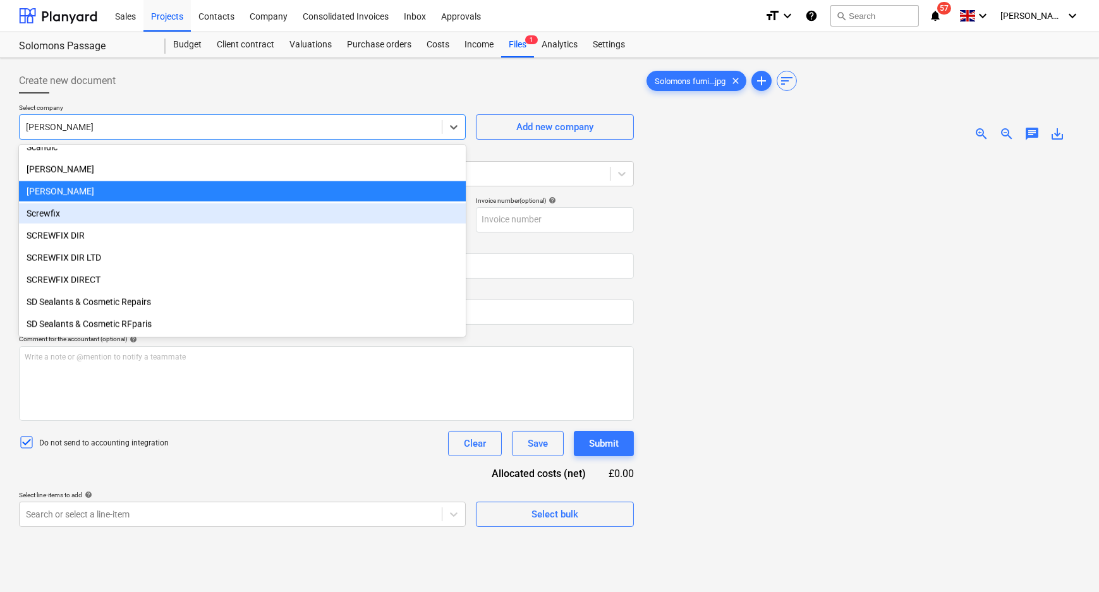
scroll to position [17217, 0]
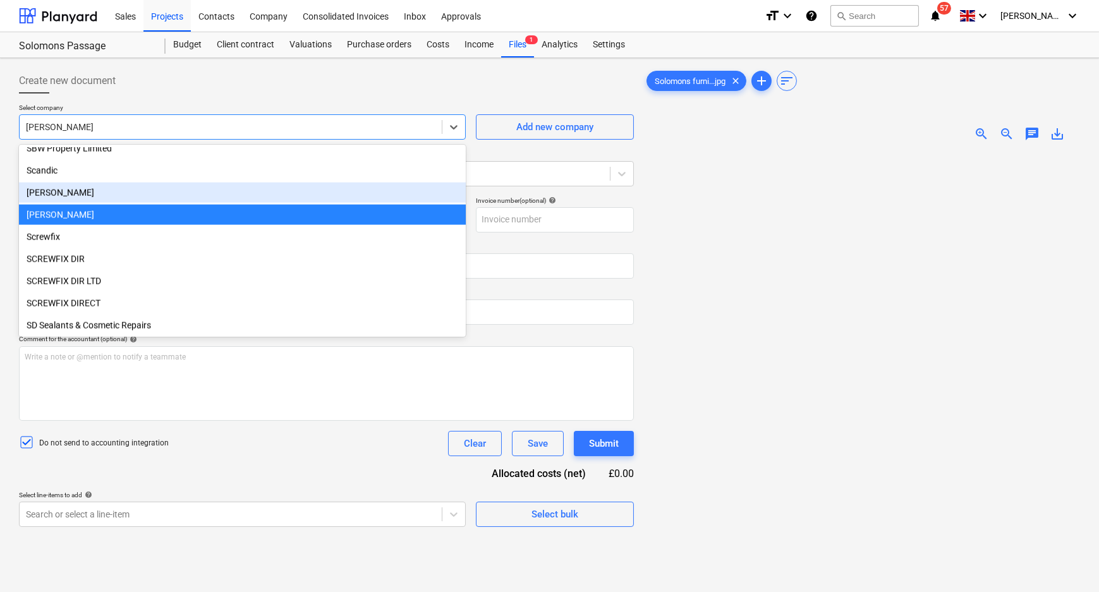
click at [164, 189] on div "[PERSON_NAME]" at bounding box center [242, 193] width 447 height 20
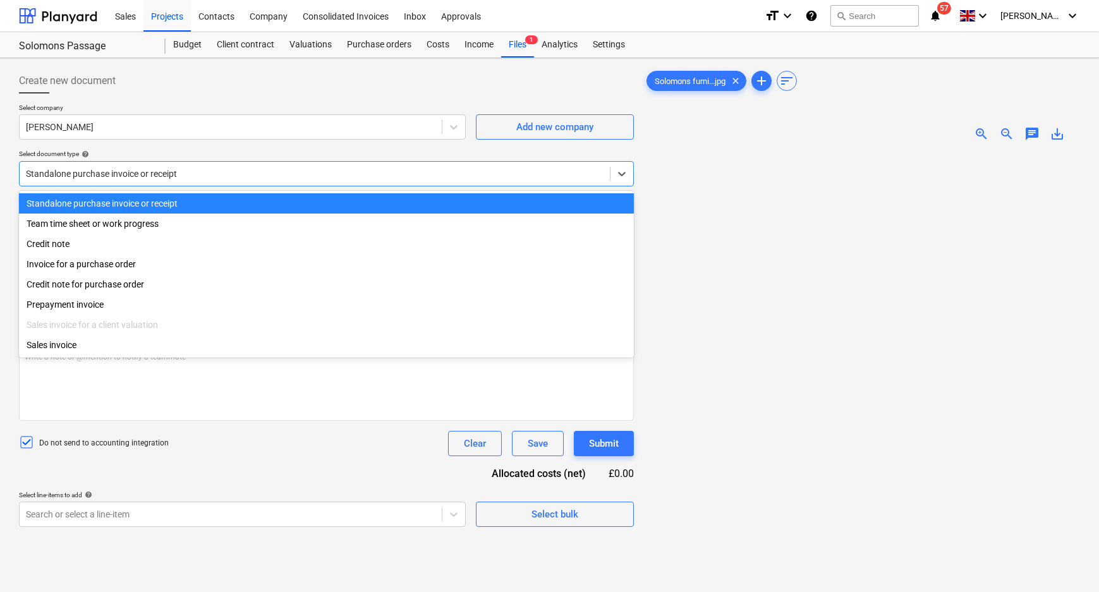
click at [133, 183] on div "Standalone purchase invoice or receipt" at bounding box center [326, 173] width 615 height 25
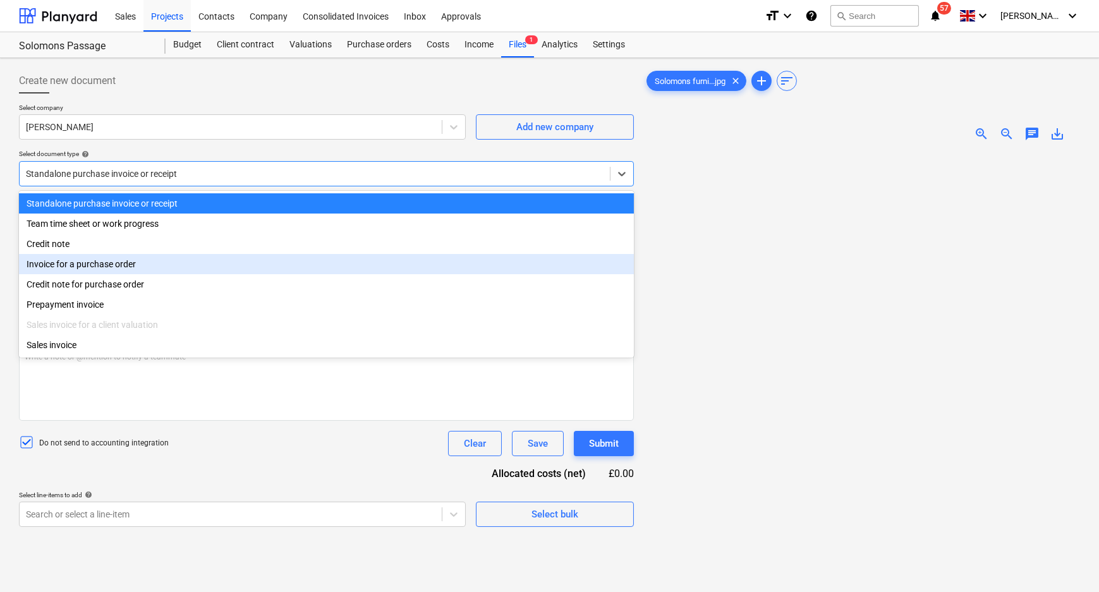
click at [123, 267] on div "Invoice for a purchase order" at bounding box center [326, 264] width 615 height 20
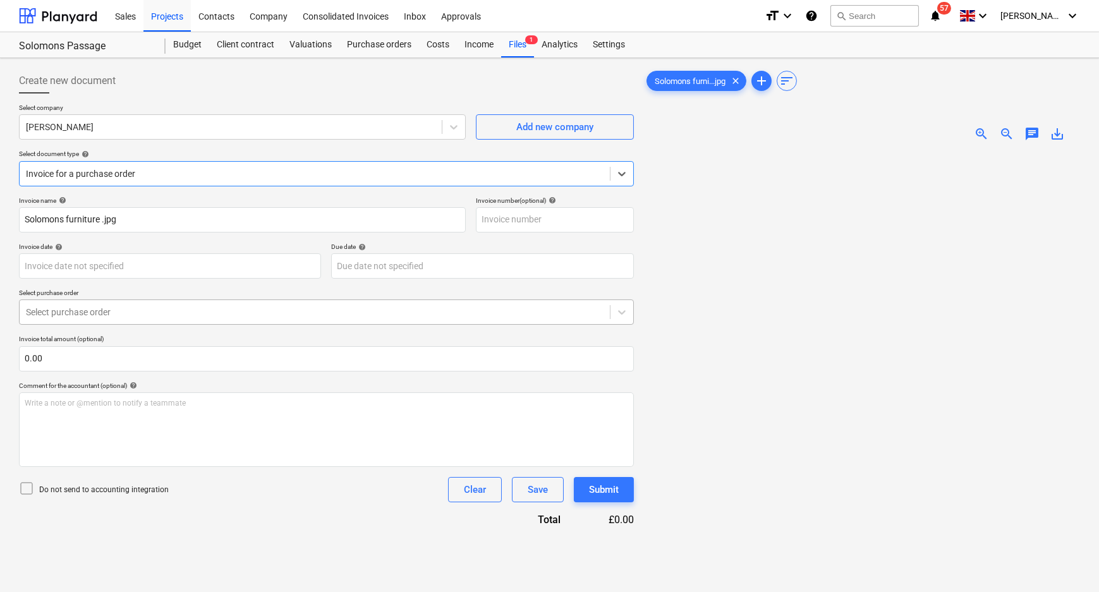
click at [107, 319] on div at bounding box center [315, 312] width 578 height 13
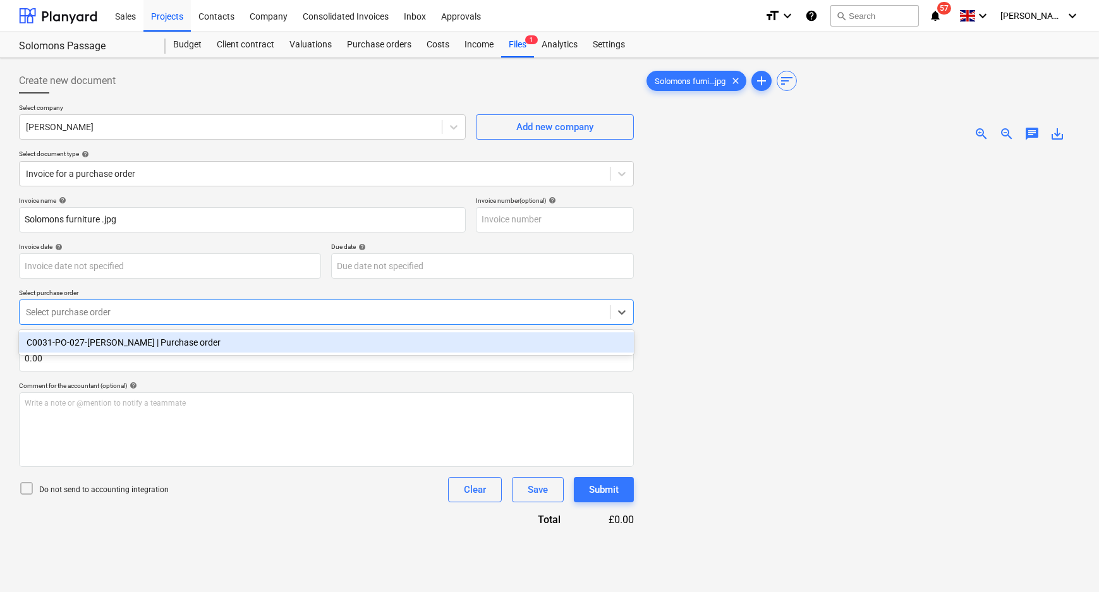
click at [106, 349] on div "C0031-PO-027-[PERSON_NAME] | Purchase order" at bounding box center [326, 342] width 615 height 20
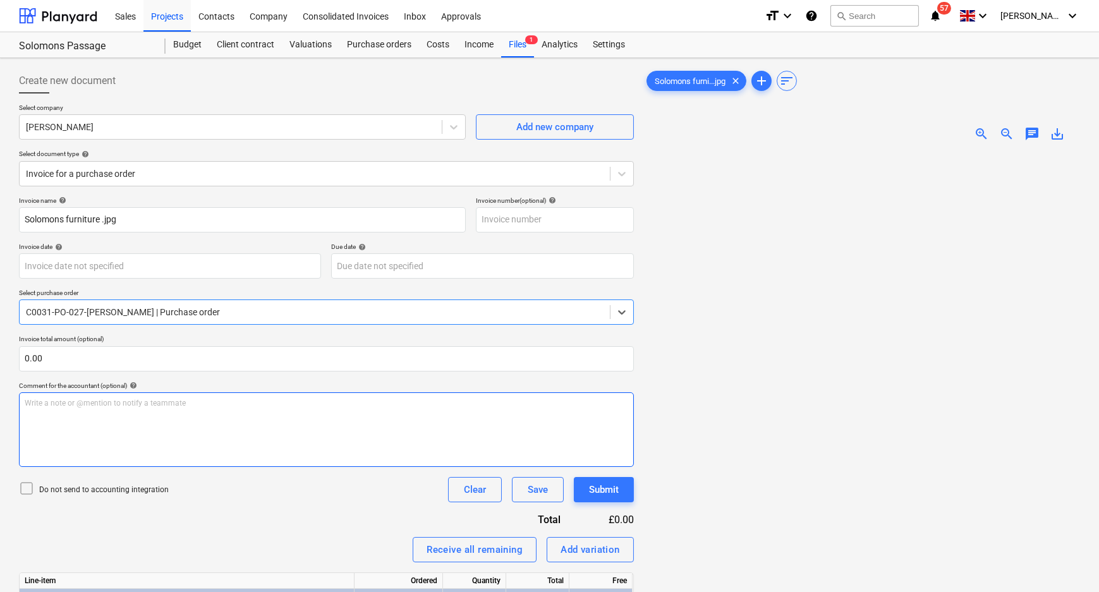
scroll to position [126, 0]
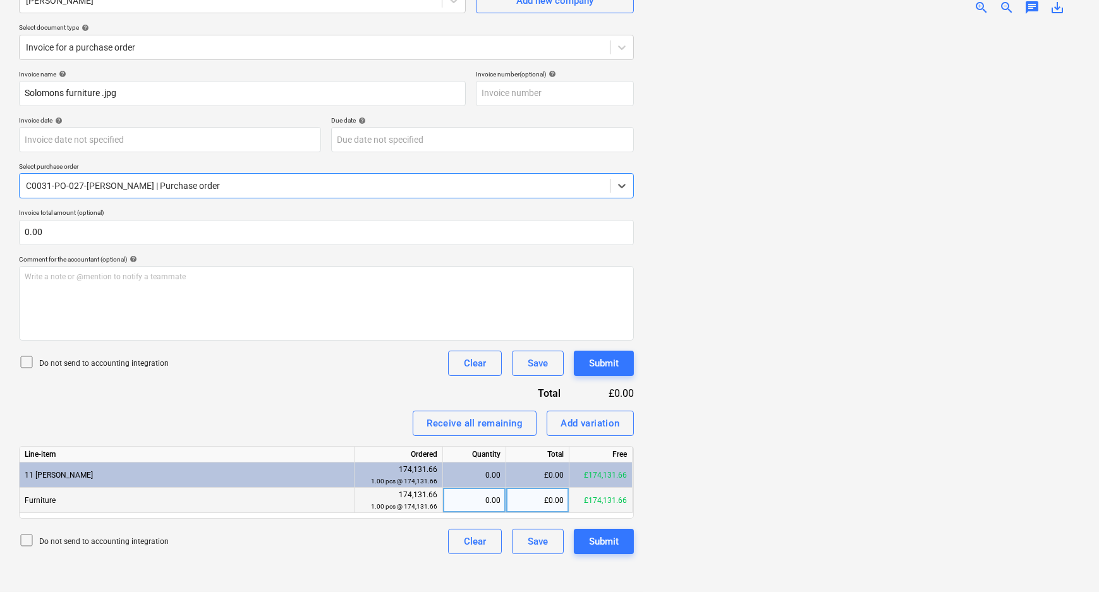
click at [551, 499] on div "£0.00" at bounding box center [537, 500] width 63 height 25
click at [528, 501] on input at bounding box center [537, 500] width 63 height 25
type input "53152.84"
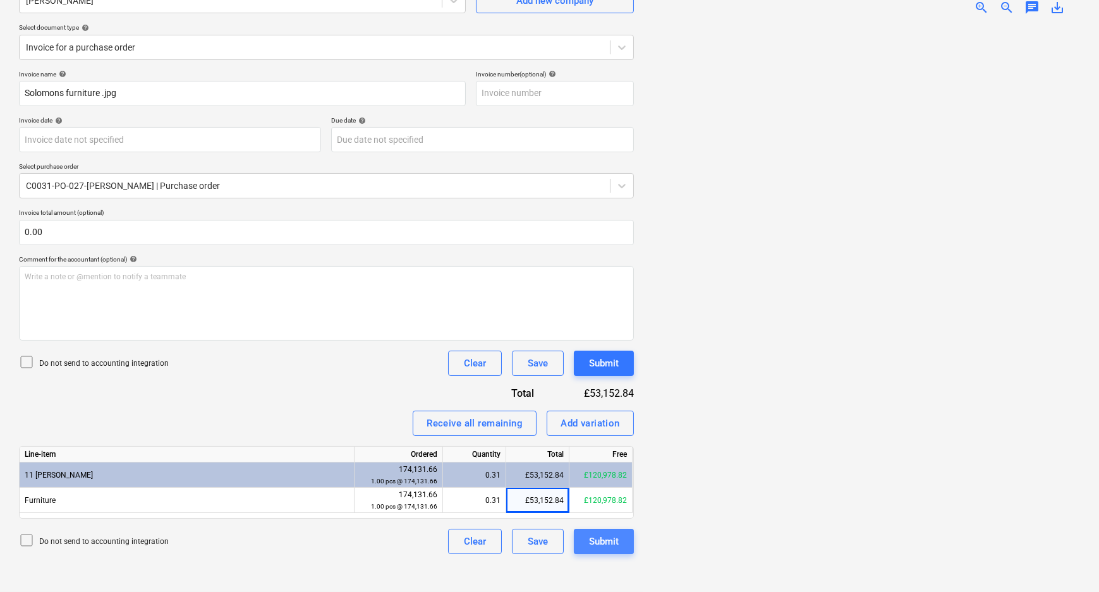
click at [585, 531] on button "Submit" at bounding box center [604, 541] width 60 height 25
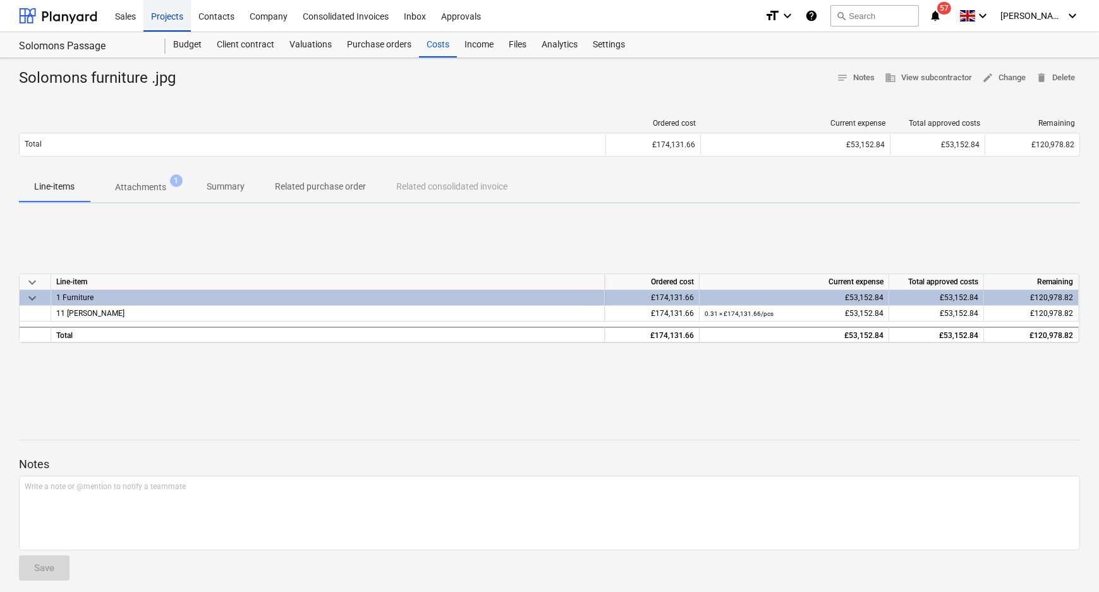
click at [157, 13] on div "Projects" at bounding box center [166, 15] width 47 height 32
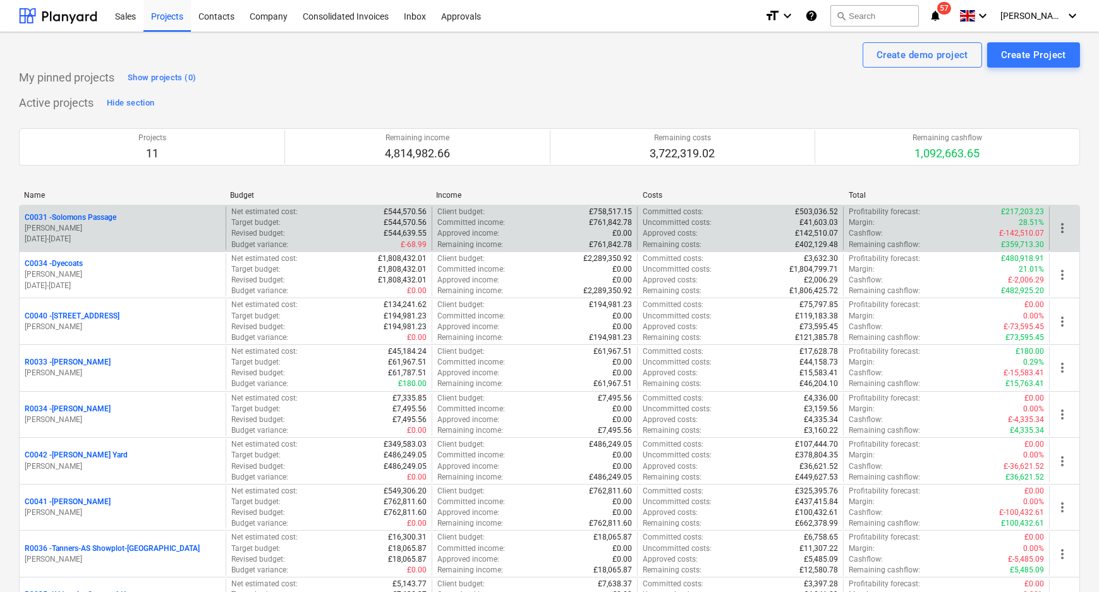
click at [89, 217] on p "C0031 - Solomons Passage" at bounding box center [71, 217] width 92 height 11
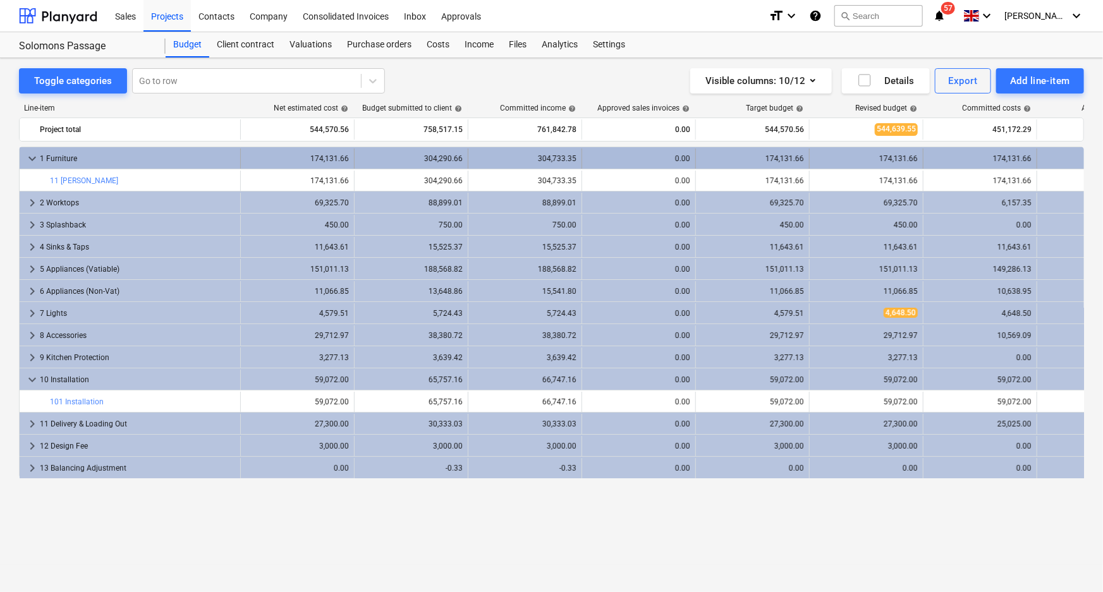
click at [71, 153] on div "1 Furniture" at bounding box center [137, 159] width 195 height 20
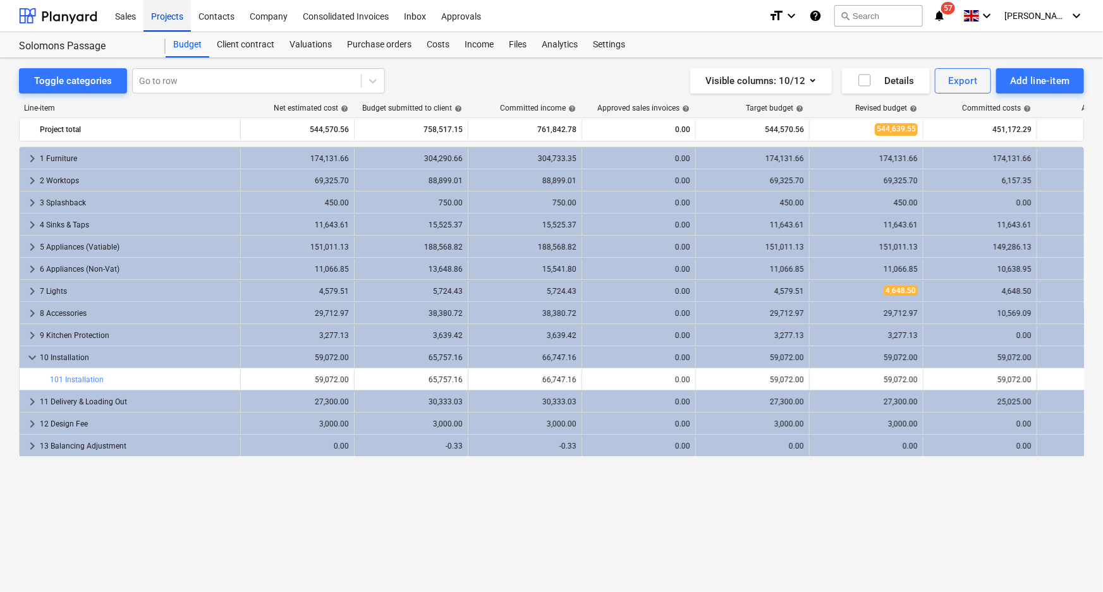
click at [167, 16] on div "Projects" at bounding box center [166, 15] width 47 height 32
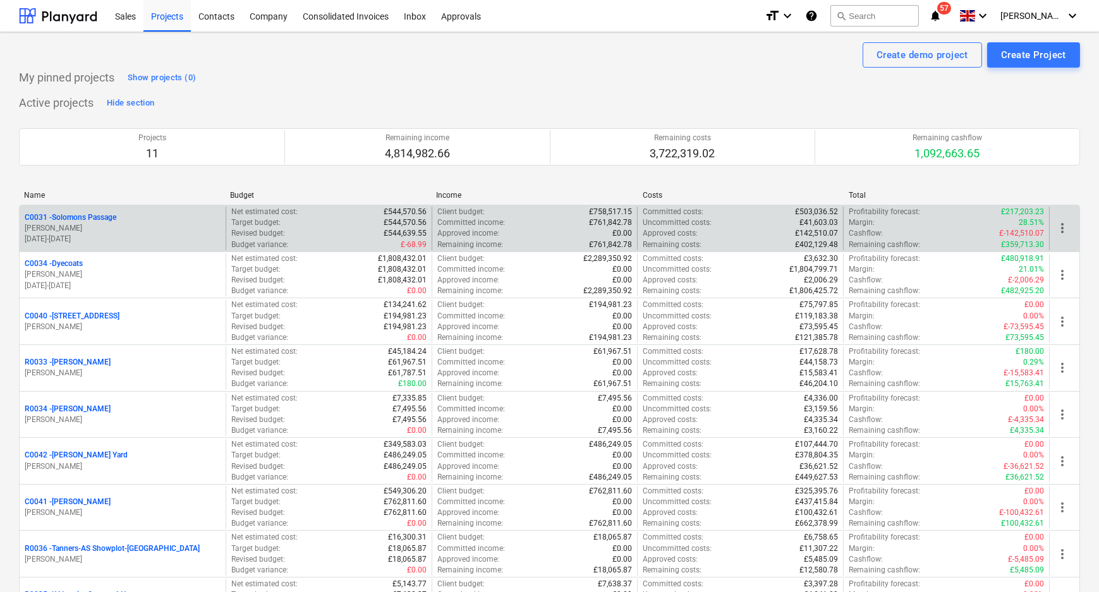
click at [181, 226] on p "[PERSON_NAME]" at bounding box center [123, 228] width 196 height 11
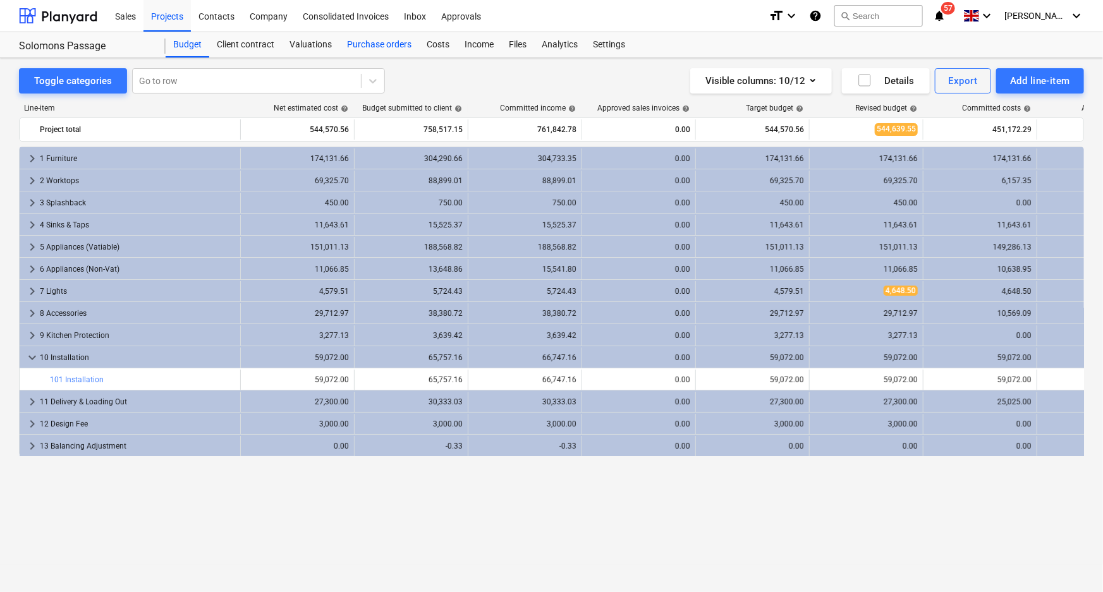
click at [389, 42] on div "Purchase orders" at bounding box center [379, 44] width 80 height 25
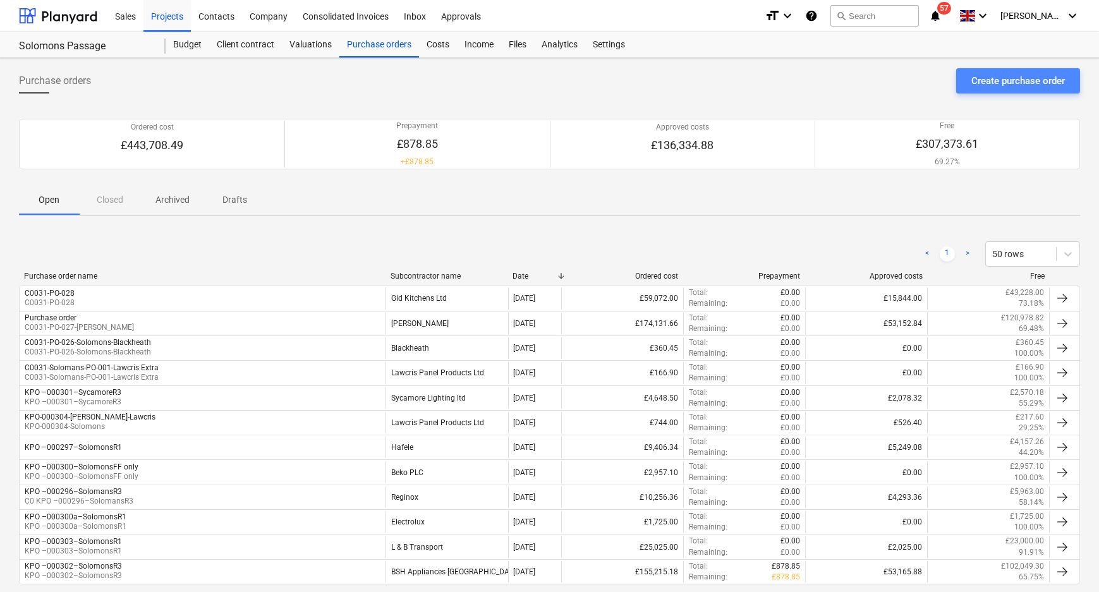
click at [993, 75] on div "Create purchase order" at bounding box center [1018, 81] width 94 height 16
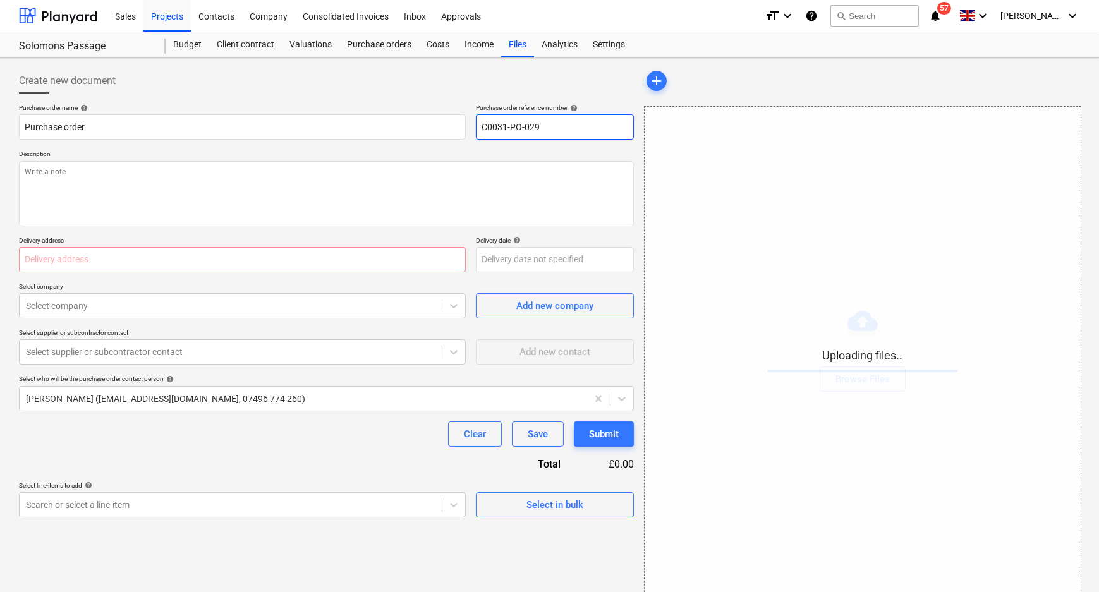
drag, startPoint x: 552, startPoint y: 131, endPoint x: 580, endPoint y: 127, distance: 28.8
click at [555, 131] on input "C0031-PO-029" at bounding box center [555, 126] width 158 height 25
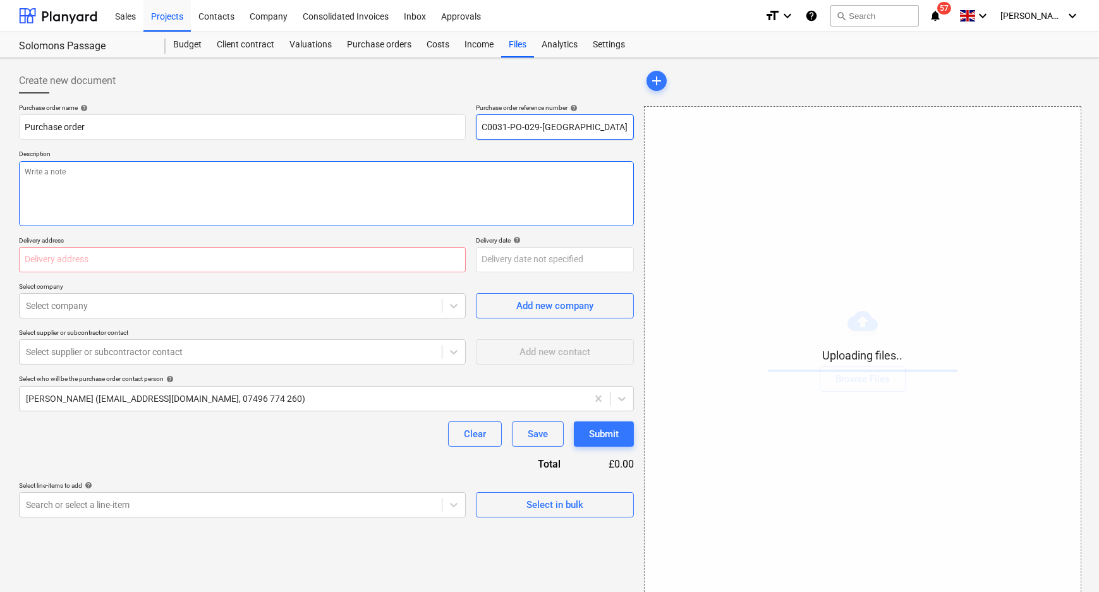
type input "C0031-PO-029-[GEOGRAPHIC_DATA]"
click at [284, 181] on textarea at bounding box center [326, 193] width 615 height 65
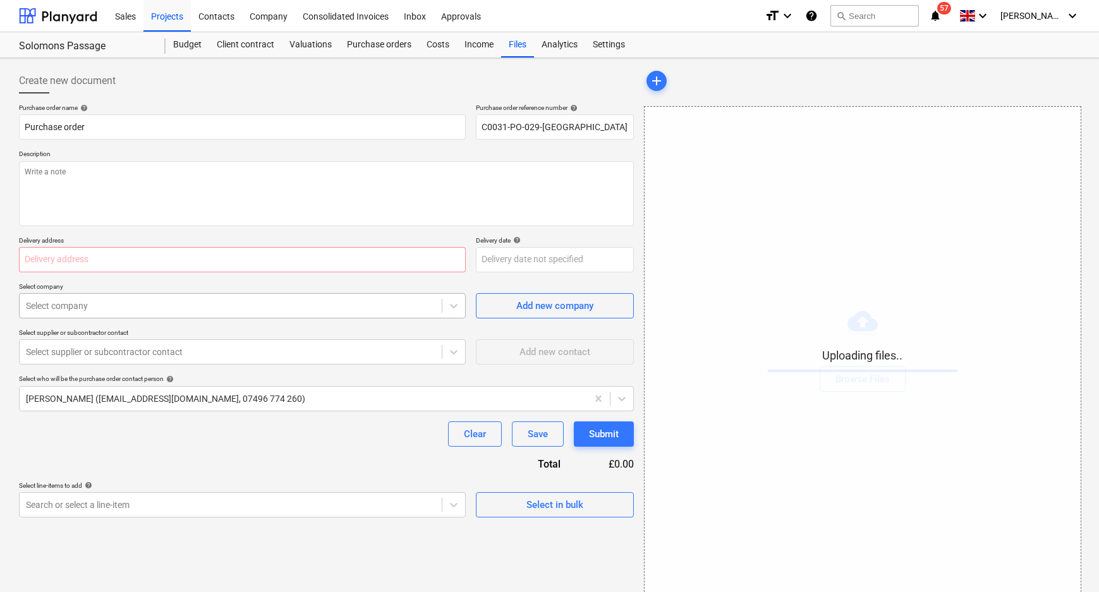
click at [245, 307] on div at bounding box center [231, 306] width 410 height 13
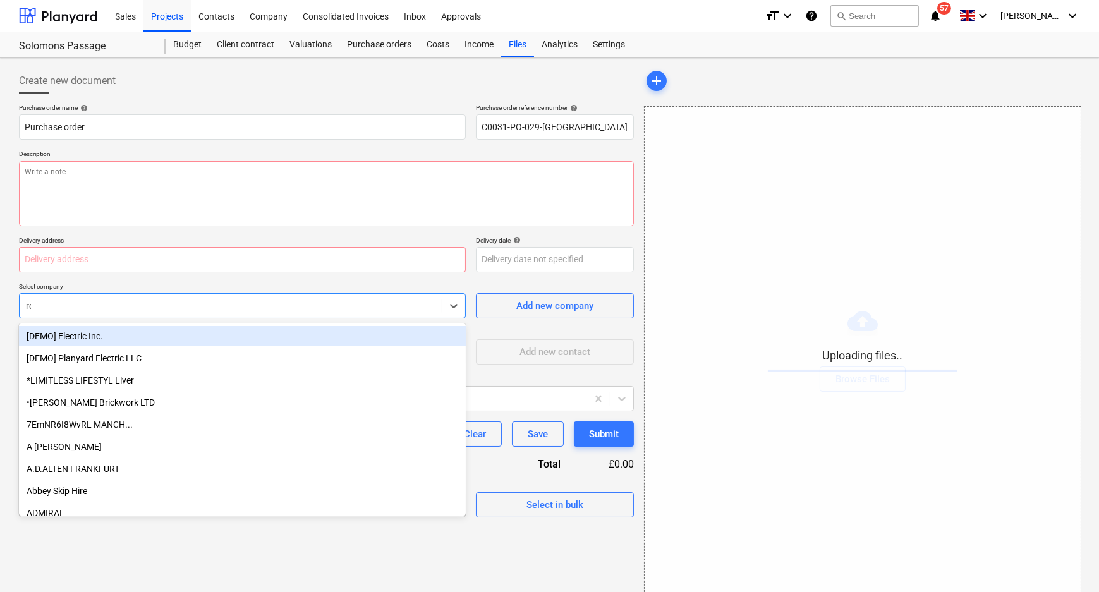
type input "roa"
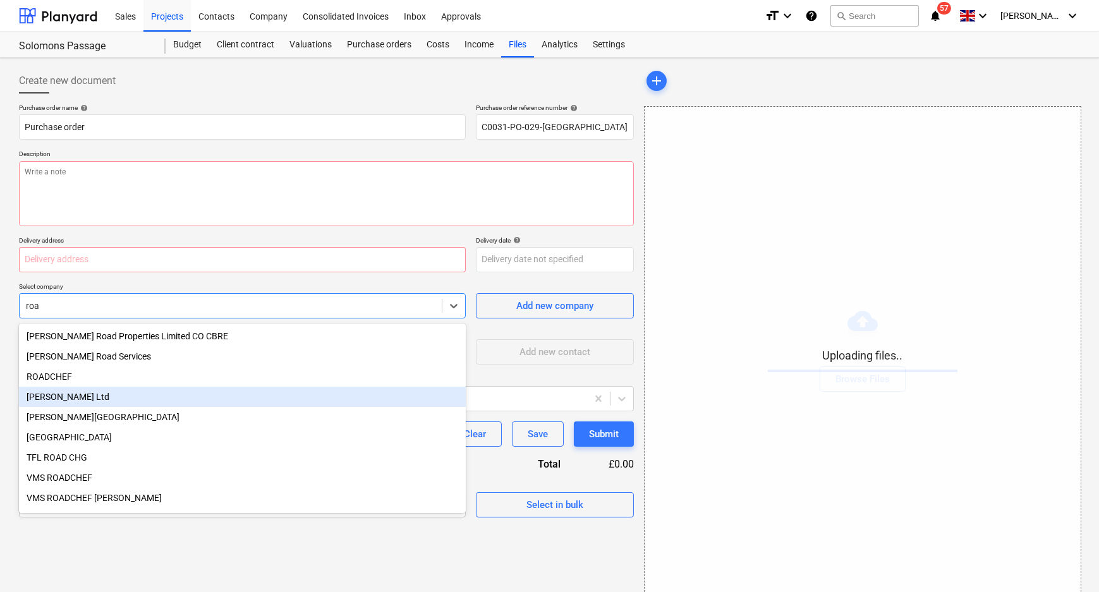
click at [194, 400] on div "[PERSON_NAME] Ltd" at bounding box center [242, 397] width 447 height 20
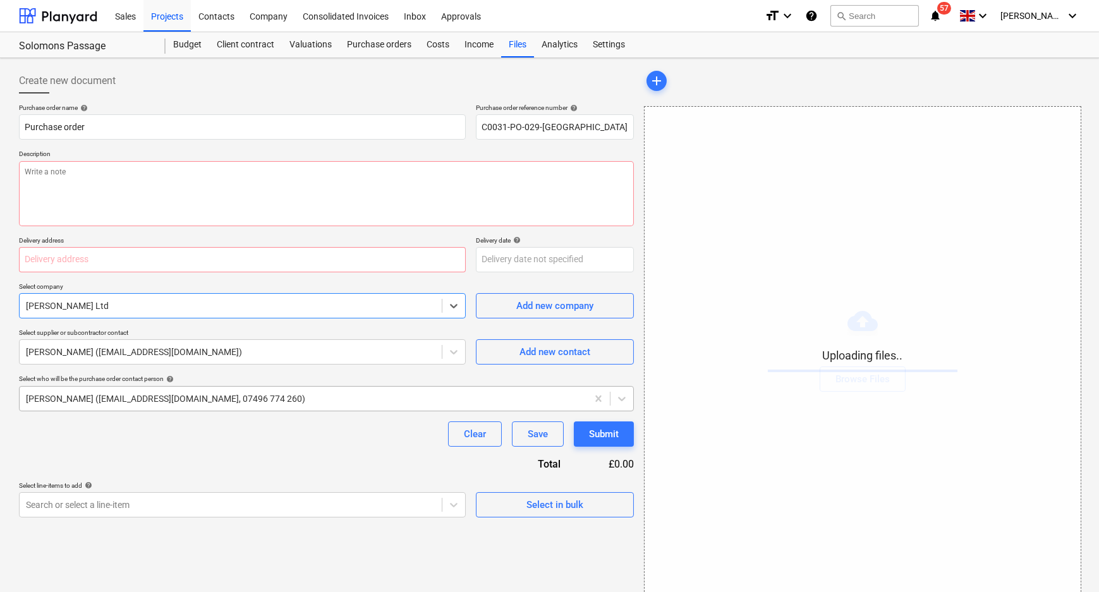
click at [290, 394] on div at bounding box center [303, 398] width 555 height 13
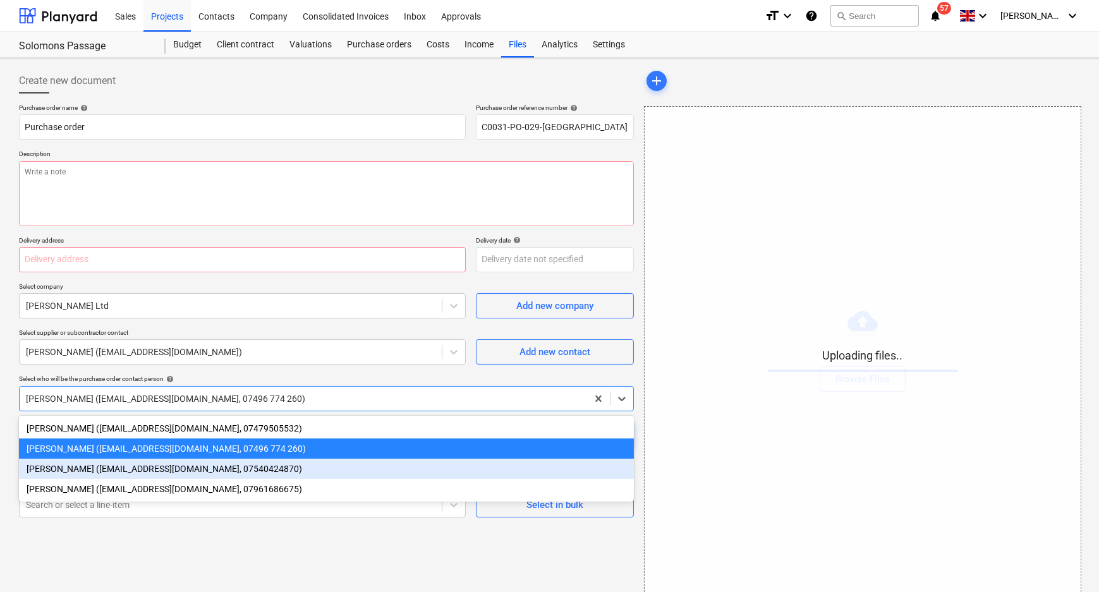
click at [180, 479] on div "[PERSON_NAME] ([EMAIL_ADDRESS][DOMAIN_NAME], 07540424870)" at bounding box center [326, 469] width 615 height 20
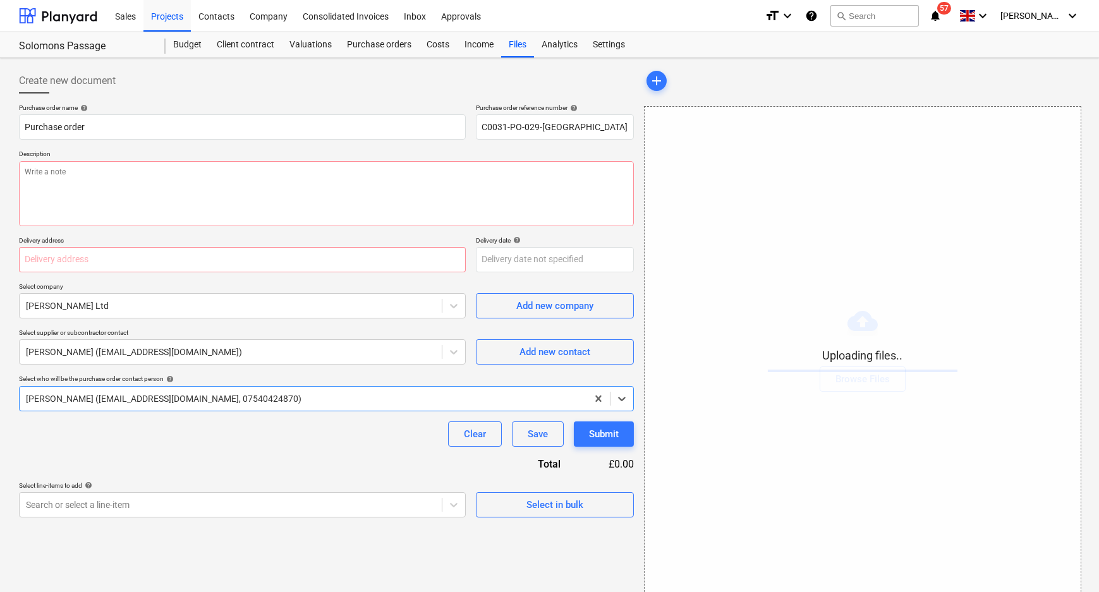
click at [191, 401] on div at bounding box center [303, 398] width 555 height 13
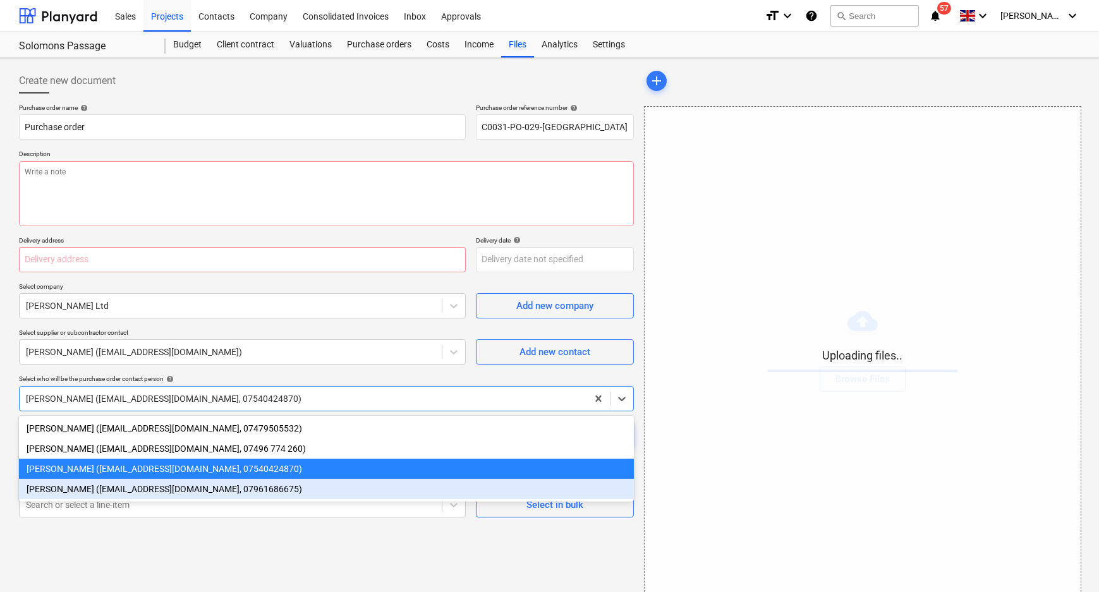
click at [176, 491] on div "[PERSON_NAME] ([EMAIL_ADDRESS][DOMAIN_NAME], 07961686675)" at bounding box center [326, 489] width 615 height 20
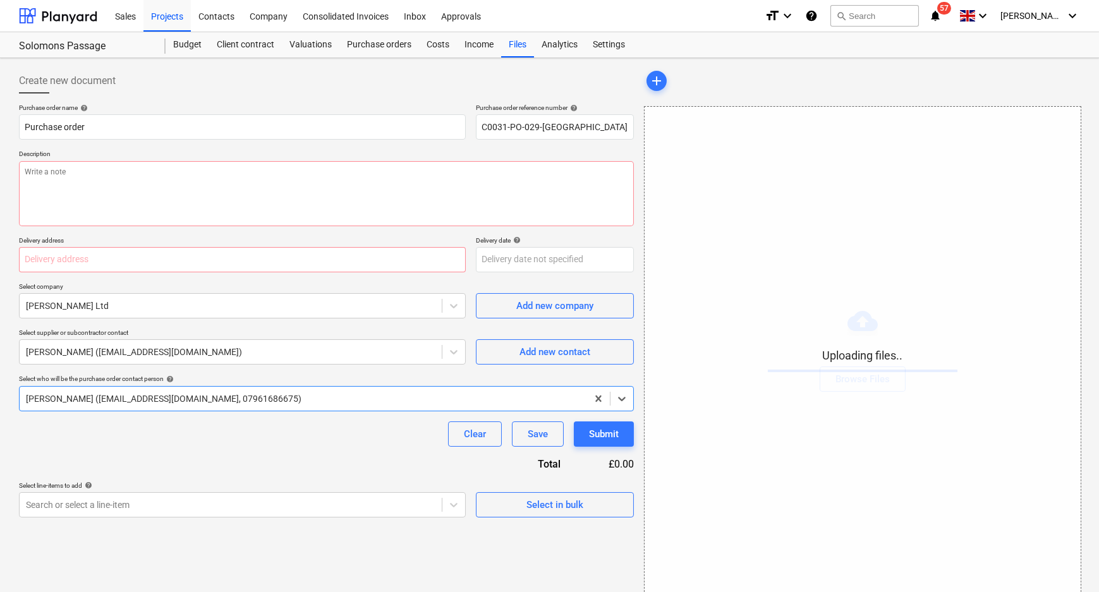
click at [179, 440] on div "Clear Save Submit" at bounding box center [326, 434] width 615 height 25
click at [348, 506] on body "Sales Projects Contacts Company Consolidated Invoices Inbox Approvals format_si…" at bounding box center [549, 296] width 1099 height 592
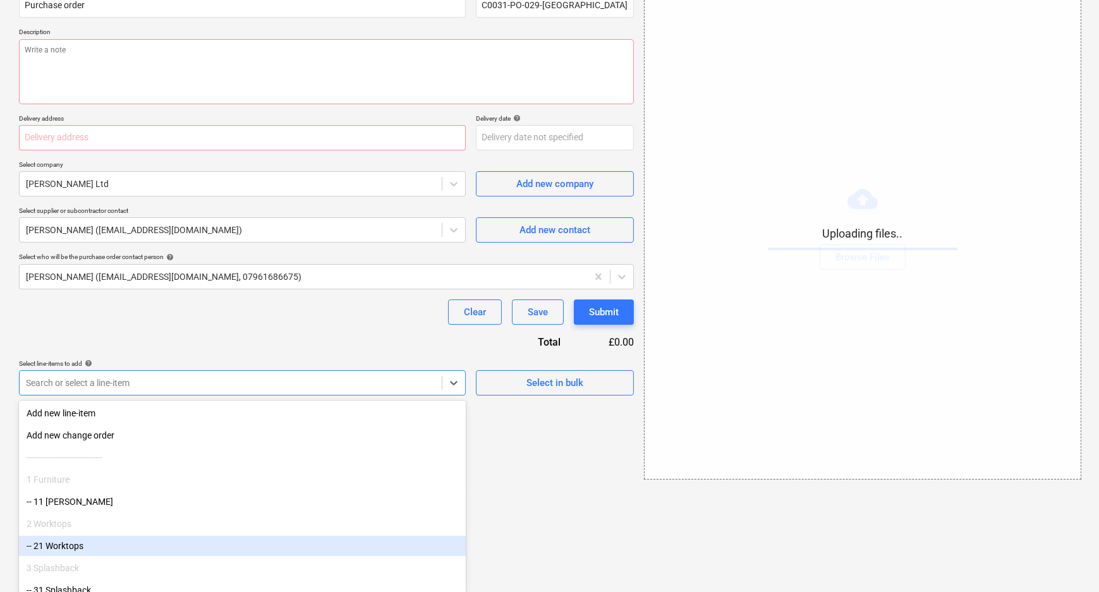
drag, startPoint x: 190, startPoint y: 536, endPoint x: 186, endPoint y: 547, distance: 11.2
click at [186, 547] on div "-- 21 Worktops" at bounding box center [242, 546] width 447 height 20
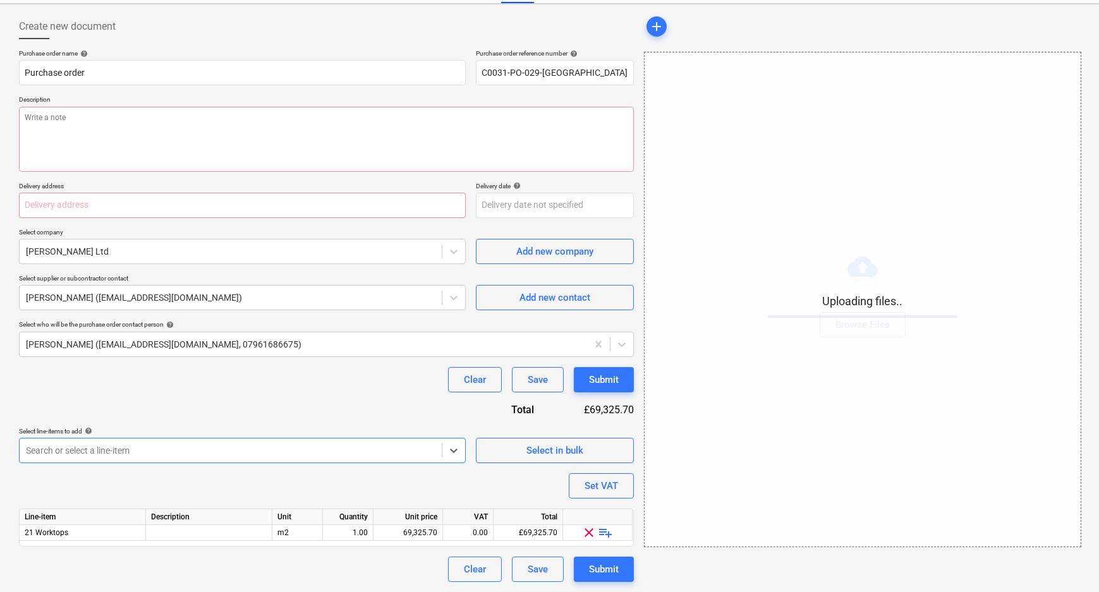
scroll to position [54, 0]
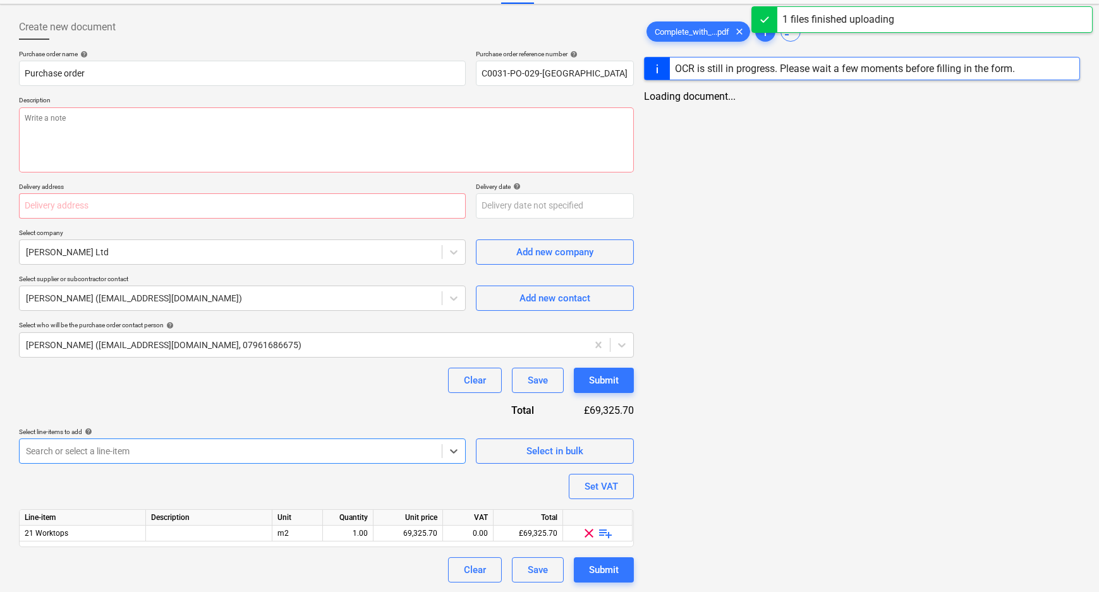
click at [226, 404] on div "Purchase order name help Purchase order Purchase order reference number help C0…" at bounding box center [326, 316] width 615 height 533
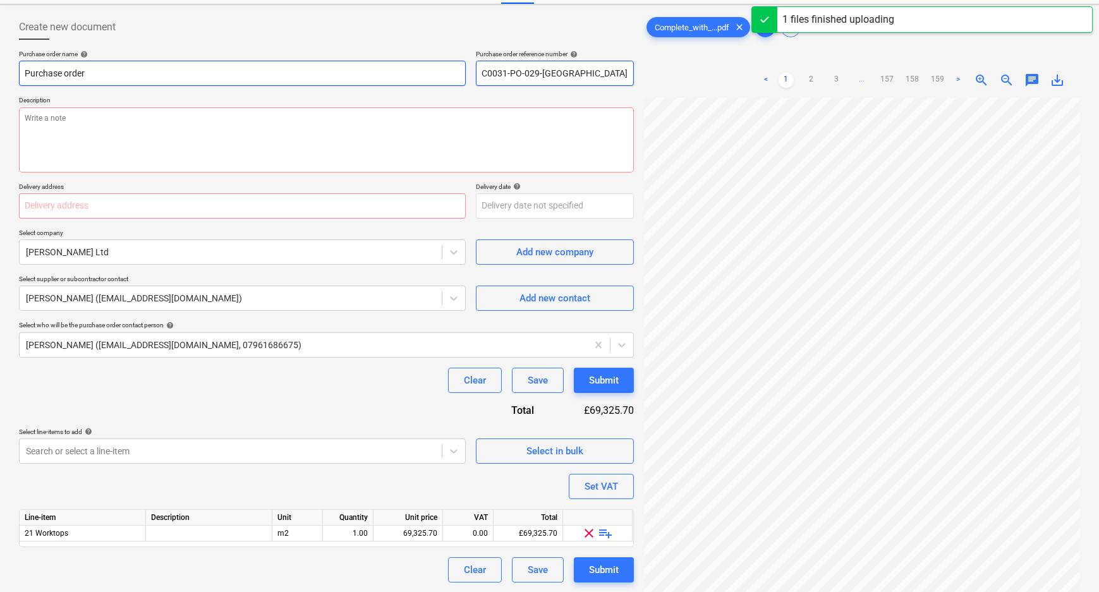
drag, startPoint x: 570, startPoint y: 76, endPoint x: 465, endPoint y: 70, distance: 105.1
click at [465, 70] on div "Purchase order name help Purchase order Purchase order reference number help C0…" at bounding box center [326, 68] width 615 height 36
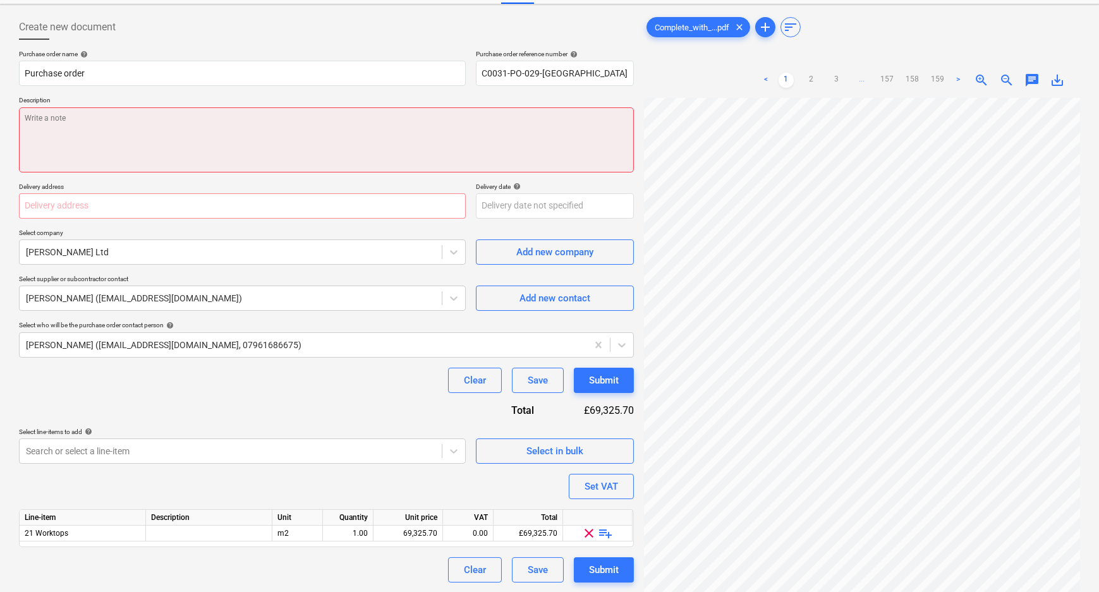
drag, startPoint x: 423, startPoint y: 134, endPoint x: 299, endPoint y: 95, distance: 130.3
click at [418, 131] on textarea at bounding box center [326, 139] width 615 height 65
paste textarea "C0031-PO-029-[GEOGRAPHIC_DATA]"
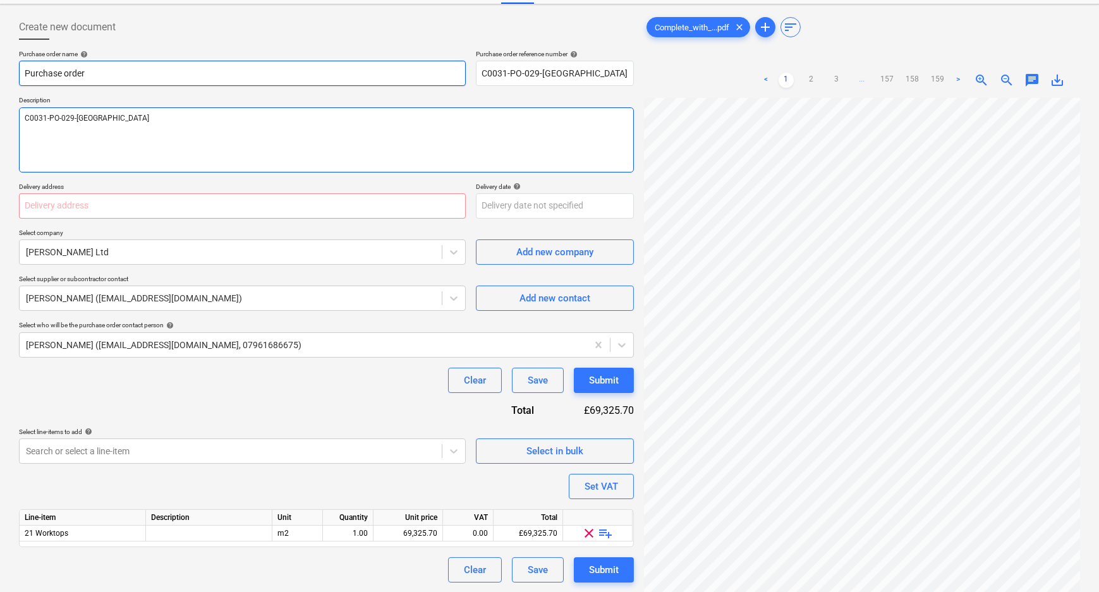
type textarea "C0031-PO-029-[GEOGRAPHIC_DATA]"
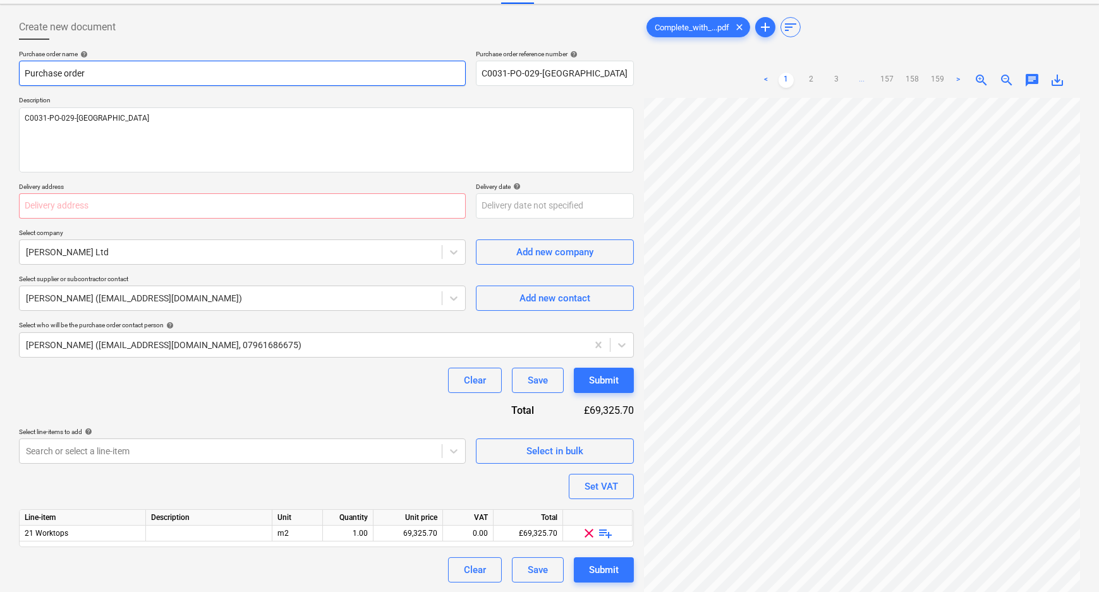
drag, startPoint x: 157, startPoint y: 66, endPoint x: -32, endPoint y: 71, distance: 189.6
click at [0, 71] on html "Sales Projects Contacts Company Consolidated Invoices Inbox Approvals format_si…" at bounding box center [549, 242] width 1099 height 592
paste input "C0031-PO-029-[GEOGRAPHIC_DATA]"
type input "C0031-PO-029-[GEOGRAPHIC_DATA]"
click at [152, 209] on input "text" at bounding box center [242, 205] width 447 height 25
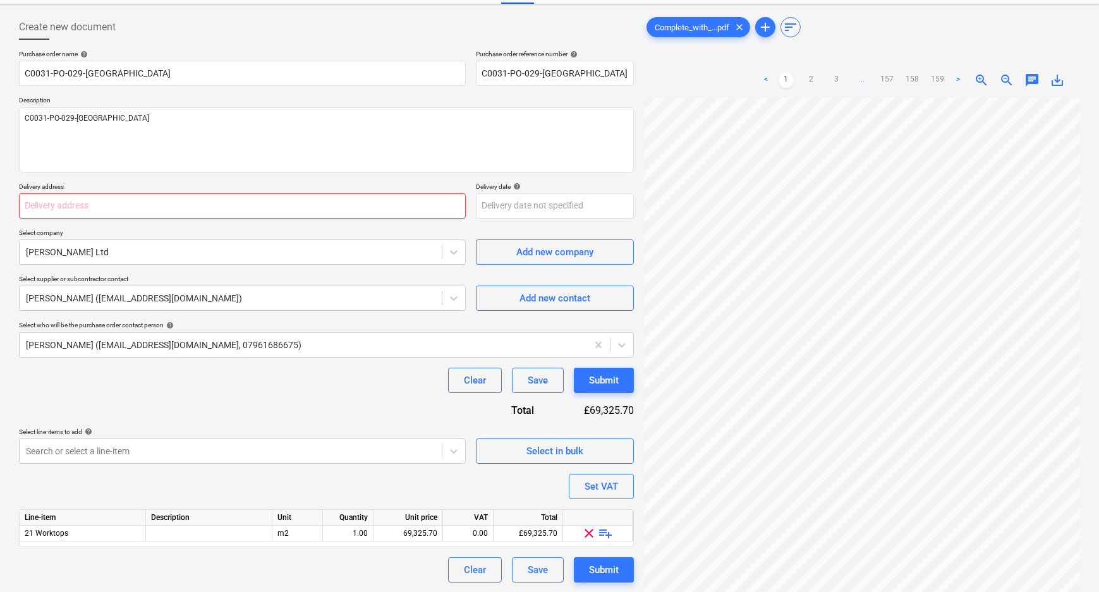
paste input "L and B Transport Ltd, [STREET_ADDRESS]"
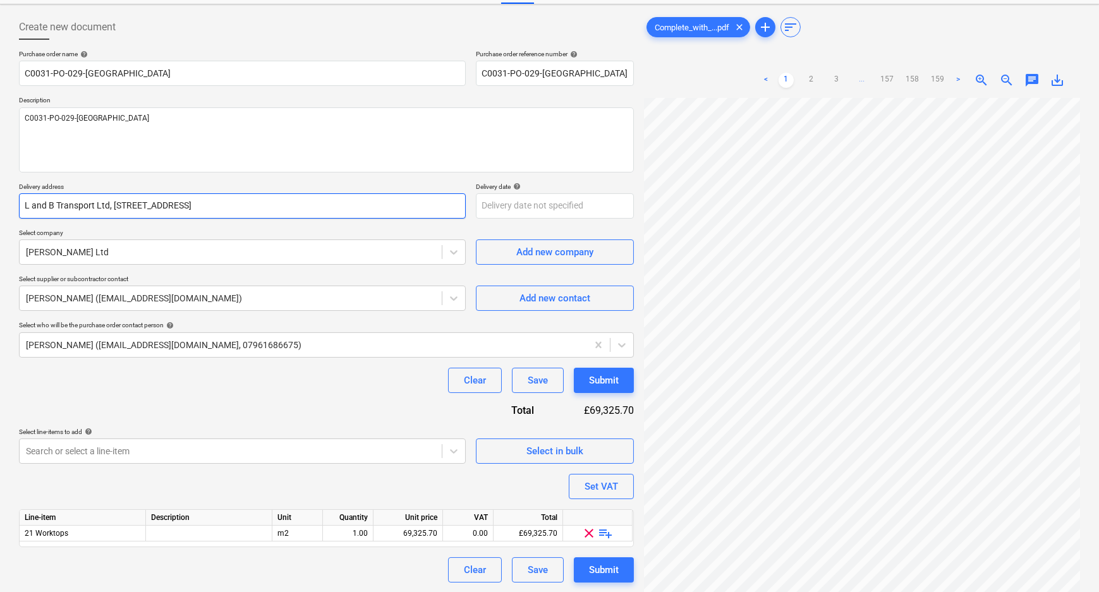
type input "L and B Transport Ltd, [STREET_ADDRESS]"
click at [272, 408] on div "Purchase order name help C0031-PO-029-[PERSON_NAME] Purchase order reference nu…" at bounding box center [326, 316] width 615 height 533
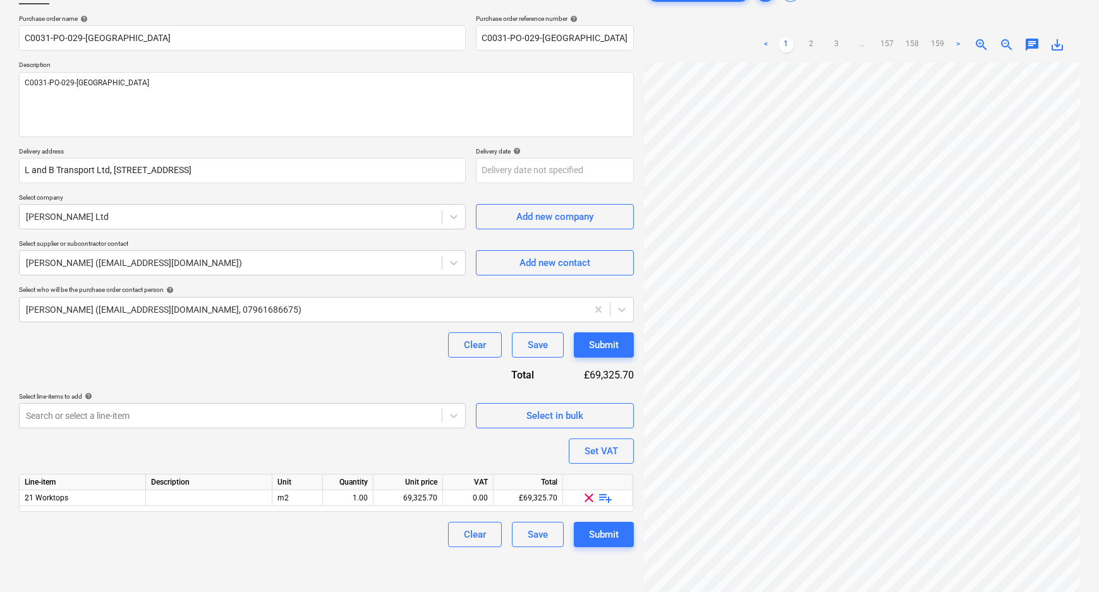
scroll to position [126, 0]
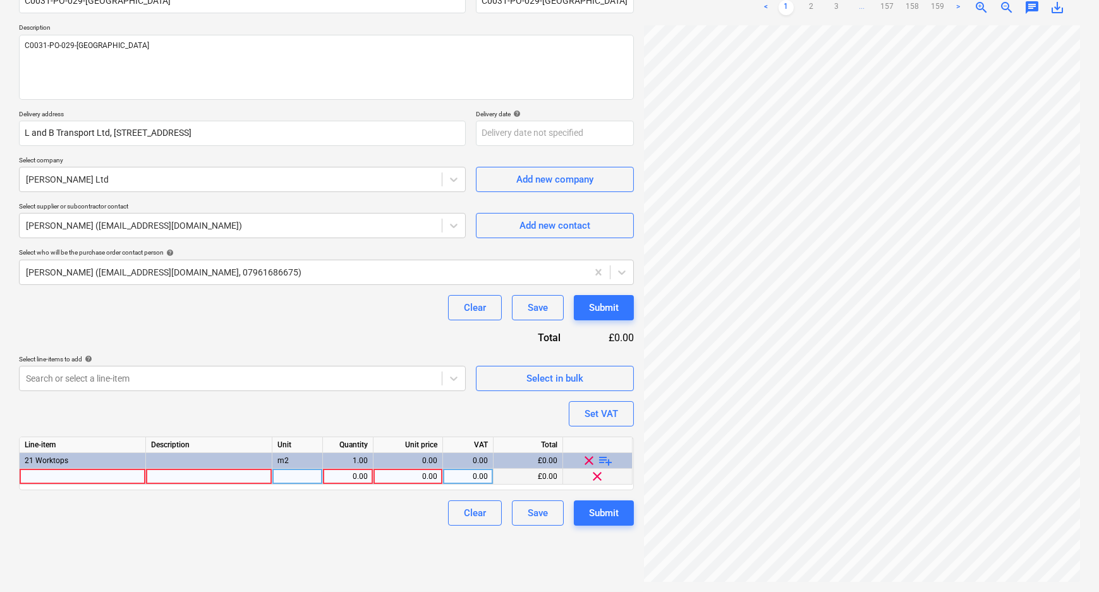
click at [97, 474] on div at bounding box center [83, 477] width 126 height 16
type input "Stone Worktops"
click at [309, 478] on div at bounding box center [297, 477] width 51 height 16
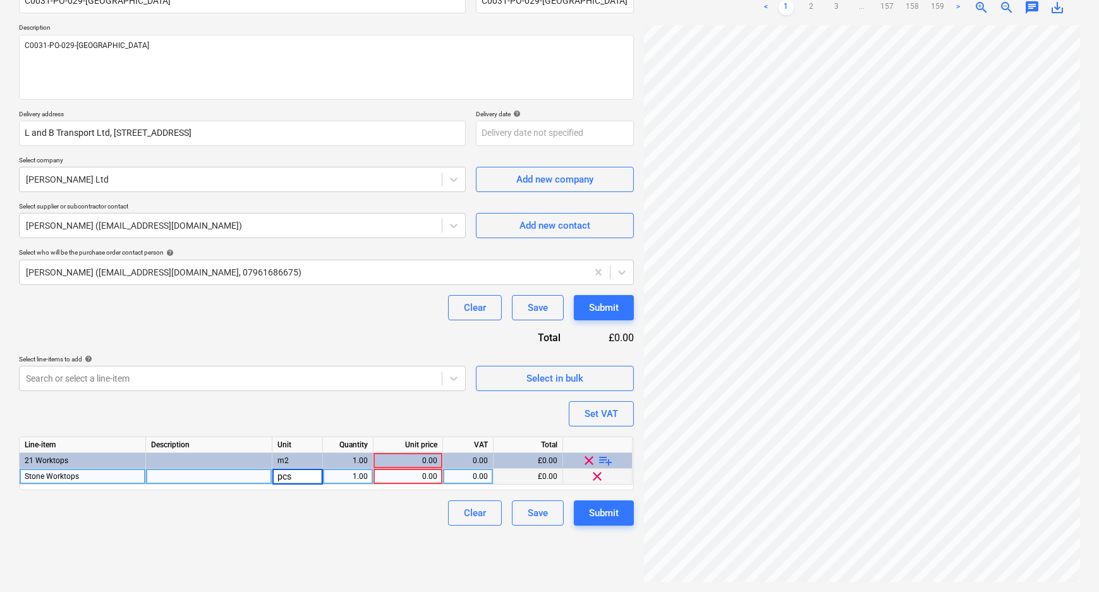
scroll to position [250, 0]
drag, startPoint x: 862, startPoint y: 585, endPoint x: 881, endPoint y: 585, distance: 19.0
click at [881, 585] on div "Complete_with_...pdf clear add sort < 1 2 3 ... 157 158 159 > zoom_in zoom_out …" at bounding box center [862, 262] width 446 height 650
drag, startPoint x: 894, startPoint y: 581, endPoint x: 980, endPoint y: 576, distance: 86.7
click at [980, 576] on div at bounding box center [862, 303] width 436 height 557
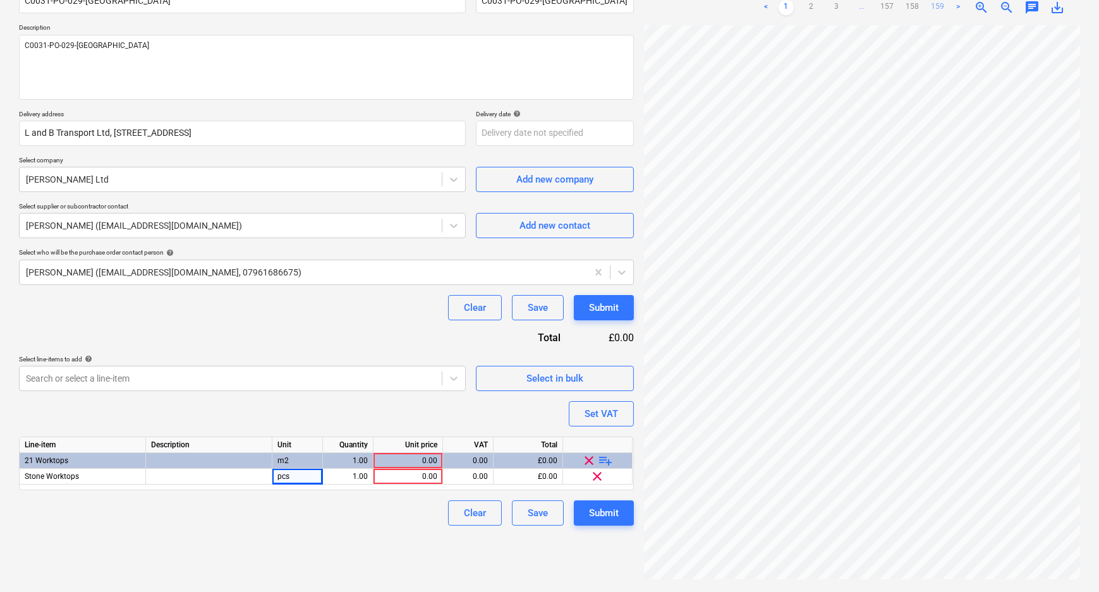
click at [943, 6] on link "159" at bounding box center [937, 7] width 15 height 15
click at [886, 4] on link "157" at bounding box center [887, 7] width 15 height 15
click at [925, 6] on link "158" at bounding box center [925, 7] width 15 height 15
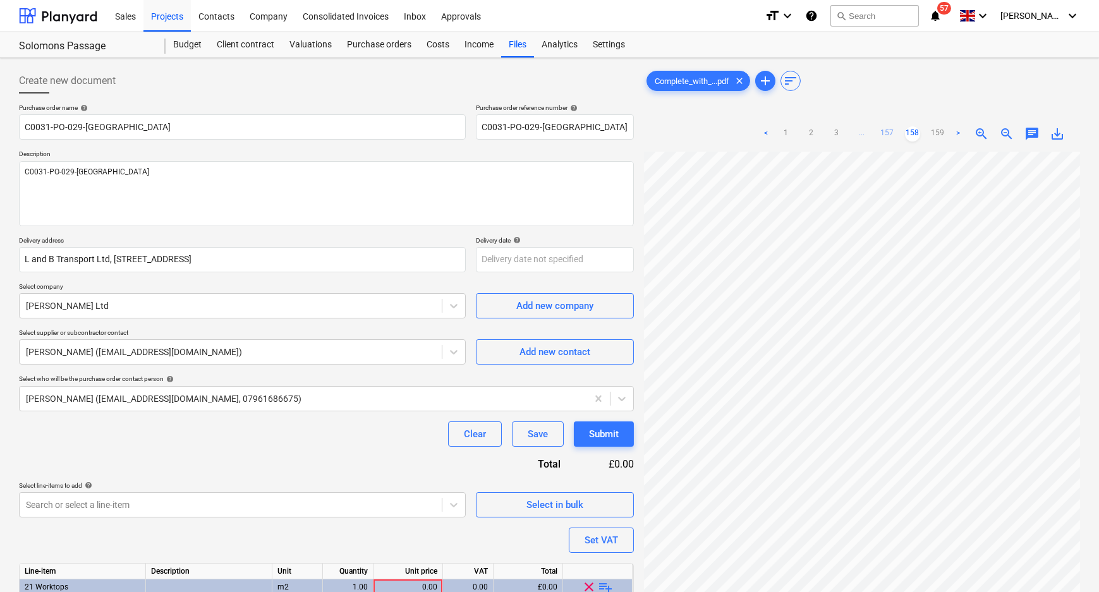
click at [883, 130] on link "157" at bounding box center [887, 133] width 15 height 15
click at [875, 133] on link "156" at bounding box center [874, 133] width 15 height 15
click at [865, 133] on link "155" at bounding box center [861, 133] width 15 height 15
click at [851, 133] on link "154" at bounding box center [849, 133] width 15 height 15
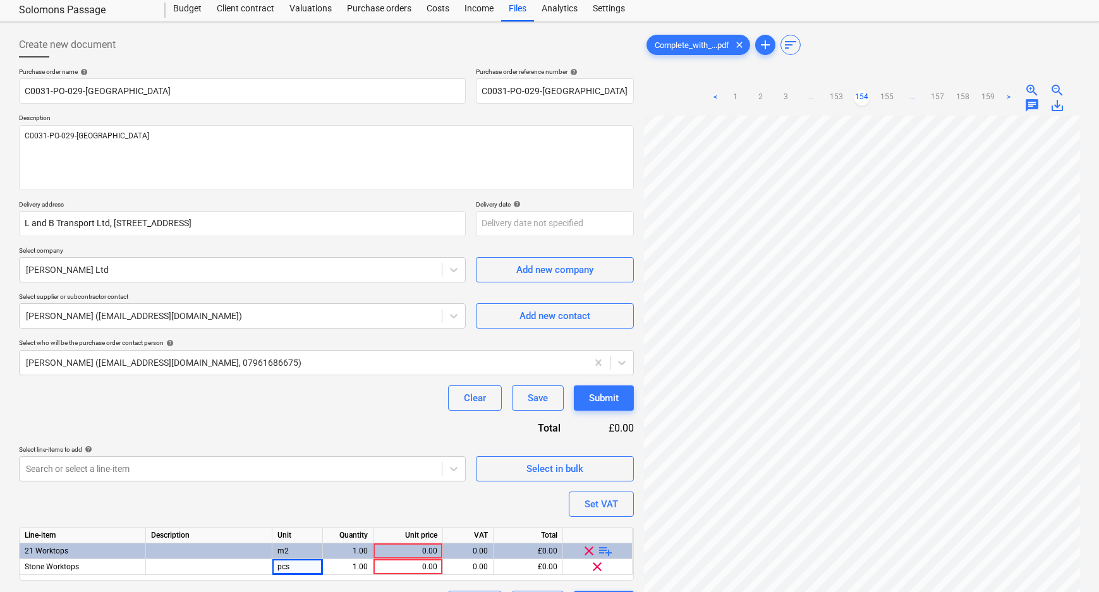
scroll to position [57, 0]
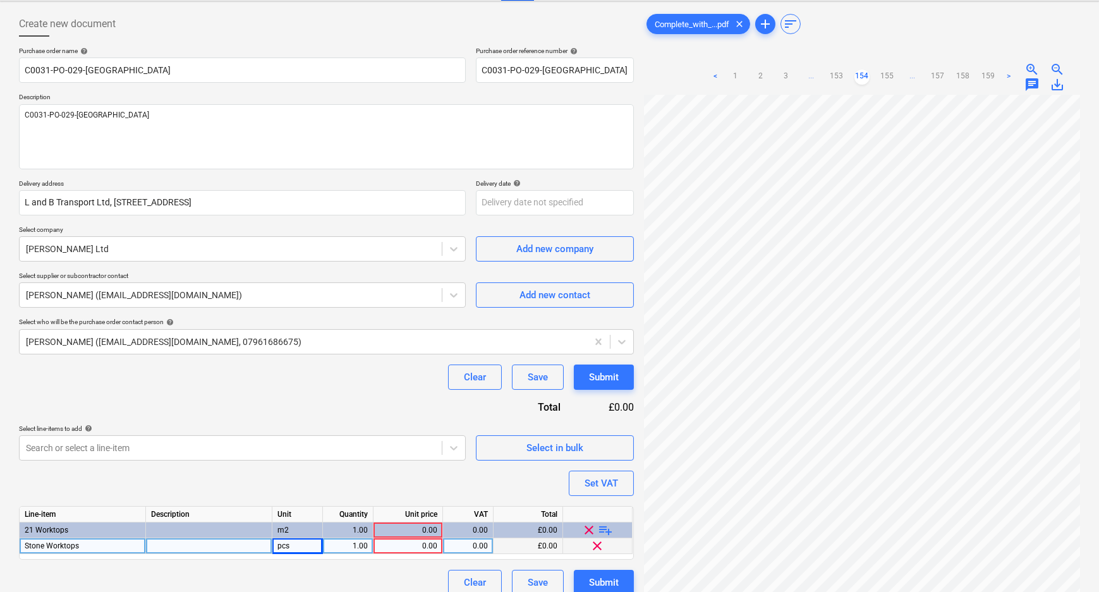
click at [414, 550] on div "0.00" at bounding box center [408, 546] width 59 height 16
type input "66630"
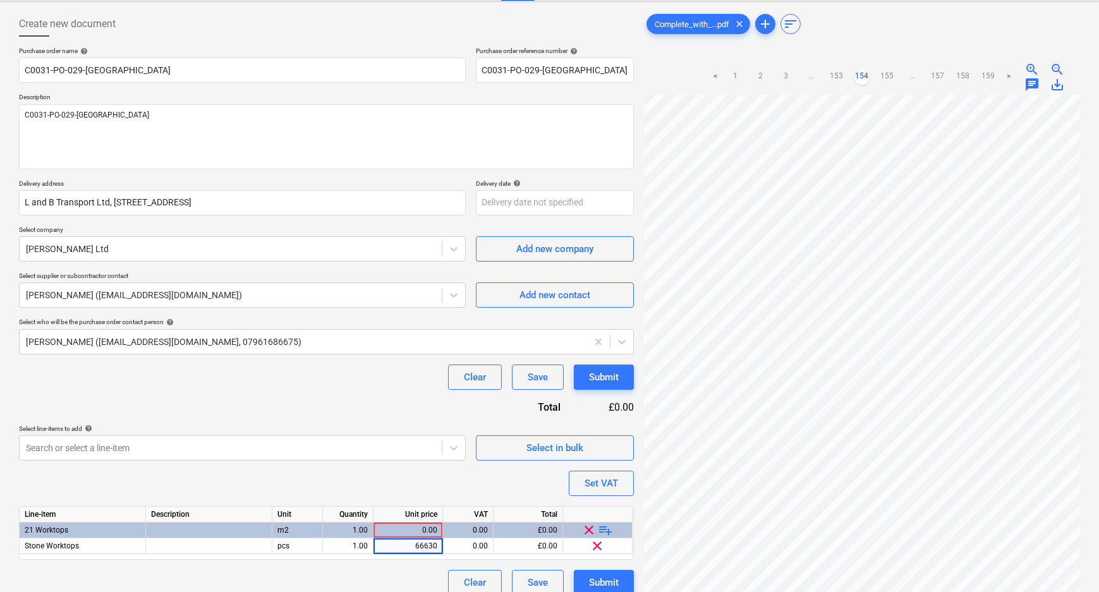
click at [501, 484] on div "Purchase order name help C0031-PO-029-[PERSON_NAME] Purchase order reference nu…" at bounding box center [326, 321] width 615 height 549
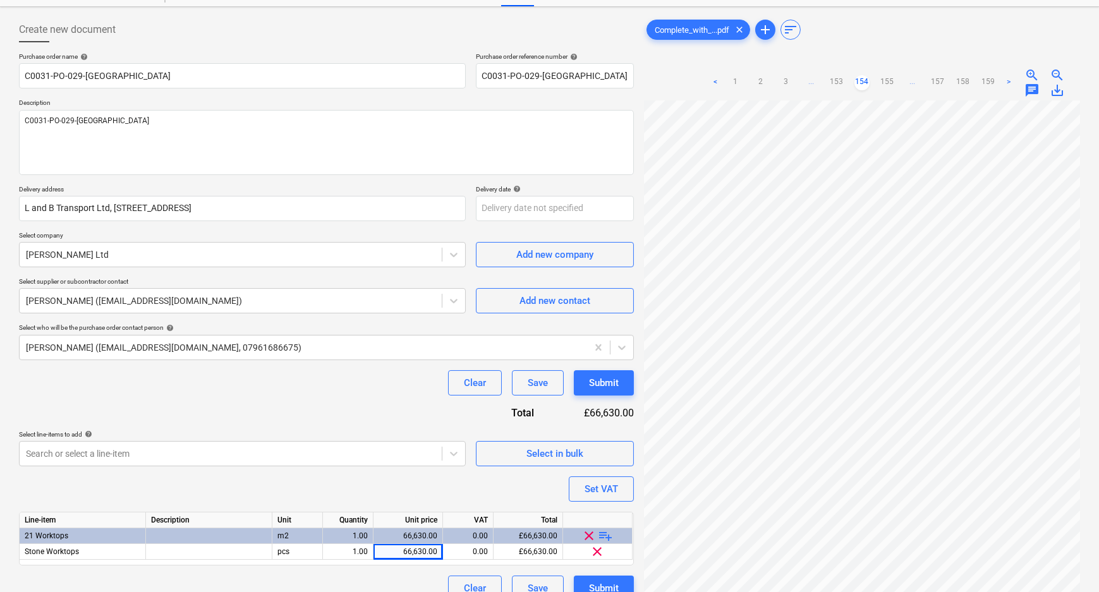
scroll to position [0, 0]
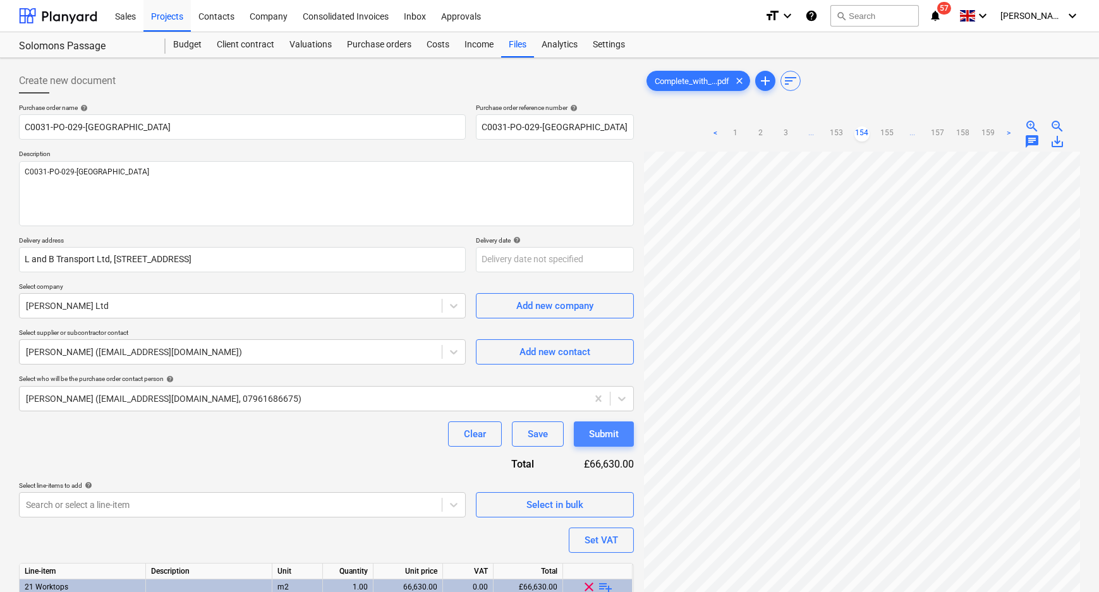
click at [606, 437] on div "Submit" at bounding box center [604, 434] width 30 height 16
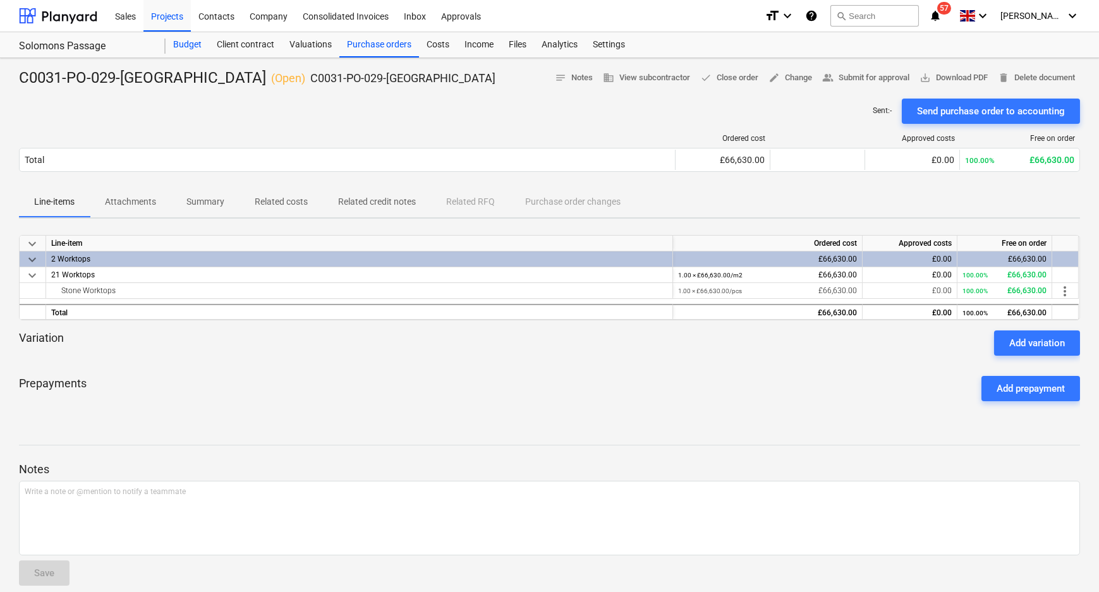
click at [202, 42] on div "Budget" at bounding box center [188, 44] width 44 height 25
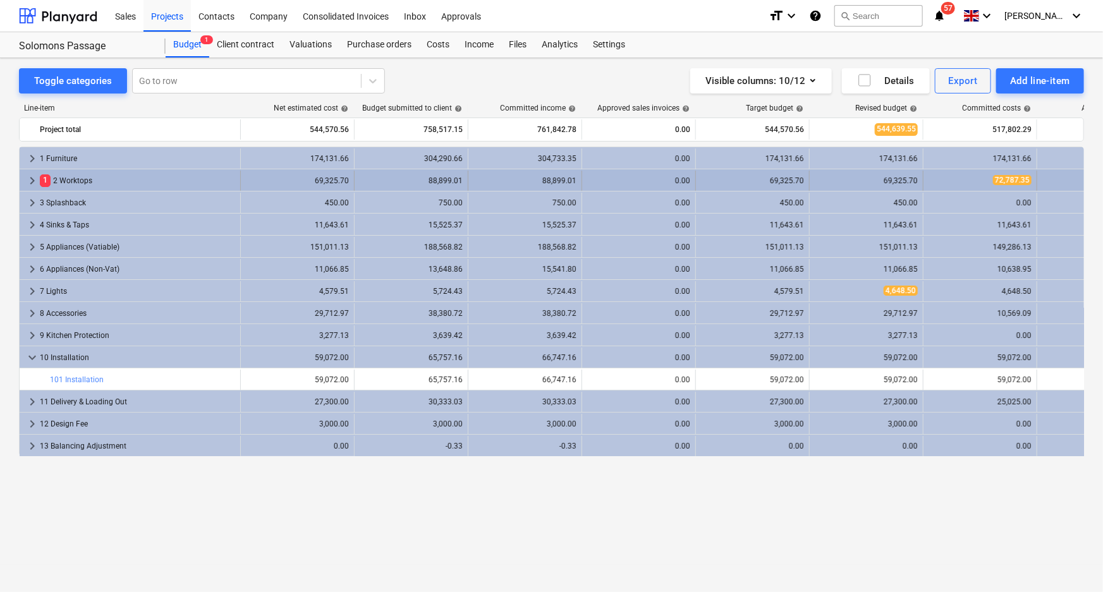
click at [31, 178] on span "keyboard_arrow_right" at bounding box center [32, 180] width 15 height 15
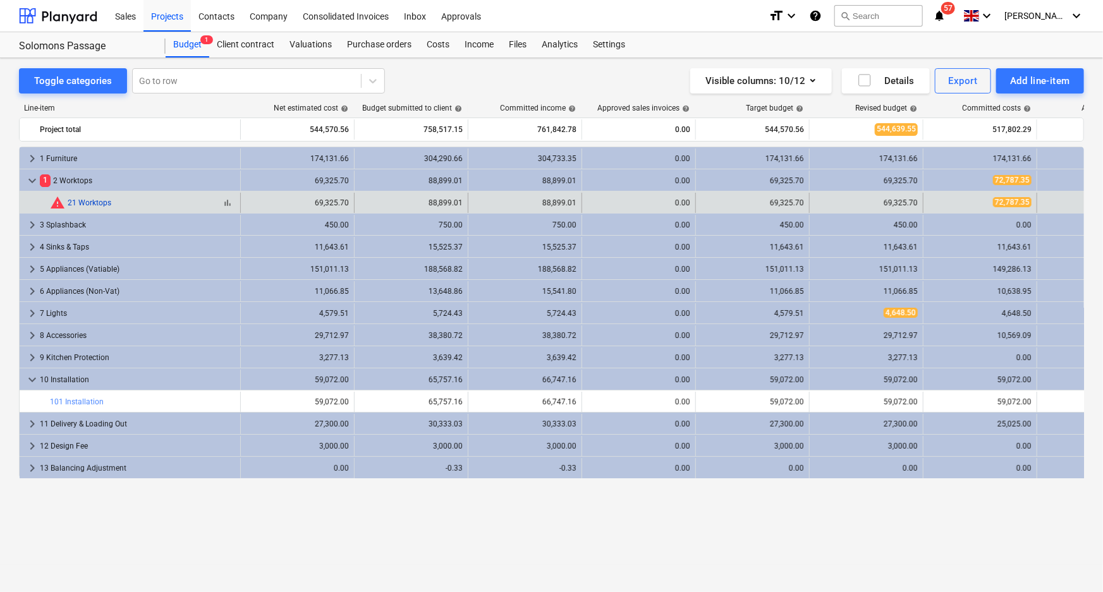
click at [104, 202] on link "21 Worktops" at bounding box center [90, 202] width 44 height 9
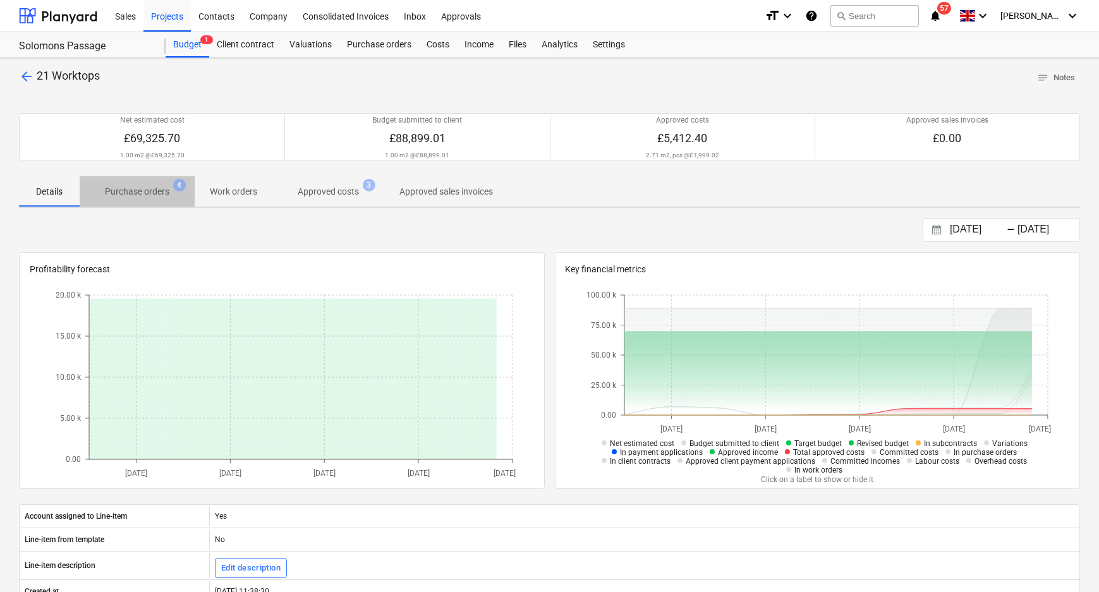
click at [171, 197] on span "Purchase orders 4" at bounding box center [137, 191] width 85 height 13
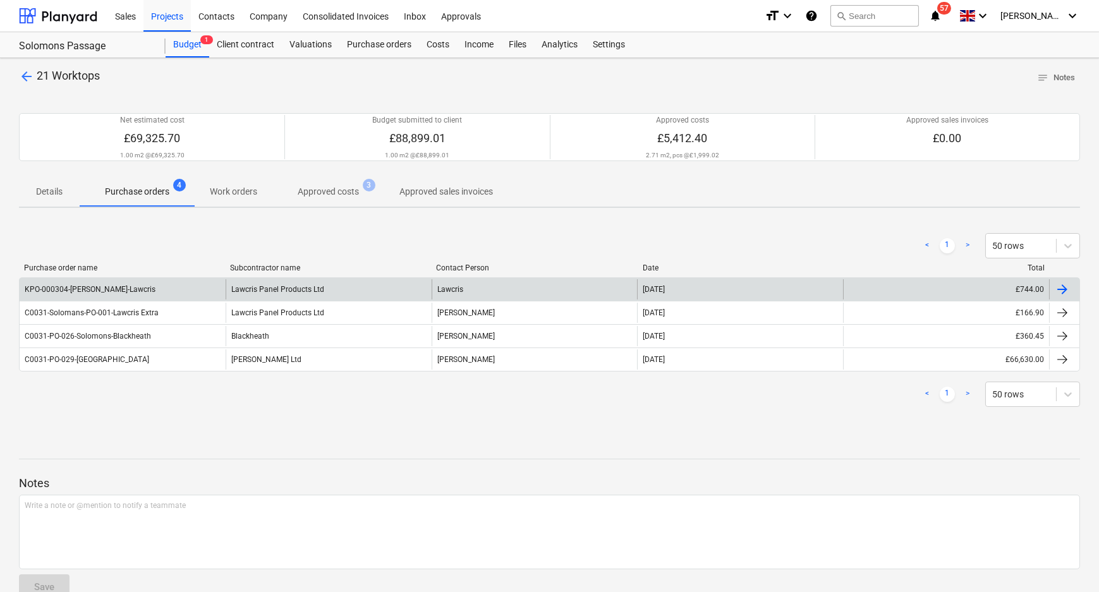
click at [264, 290] on div "Lawcris Panel Products Ltd" at bounding box center [329, 289] width 206 height 20
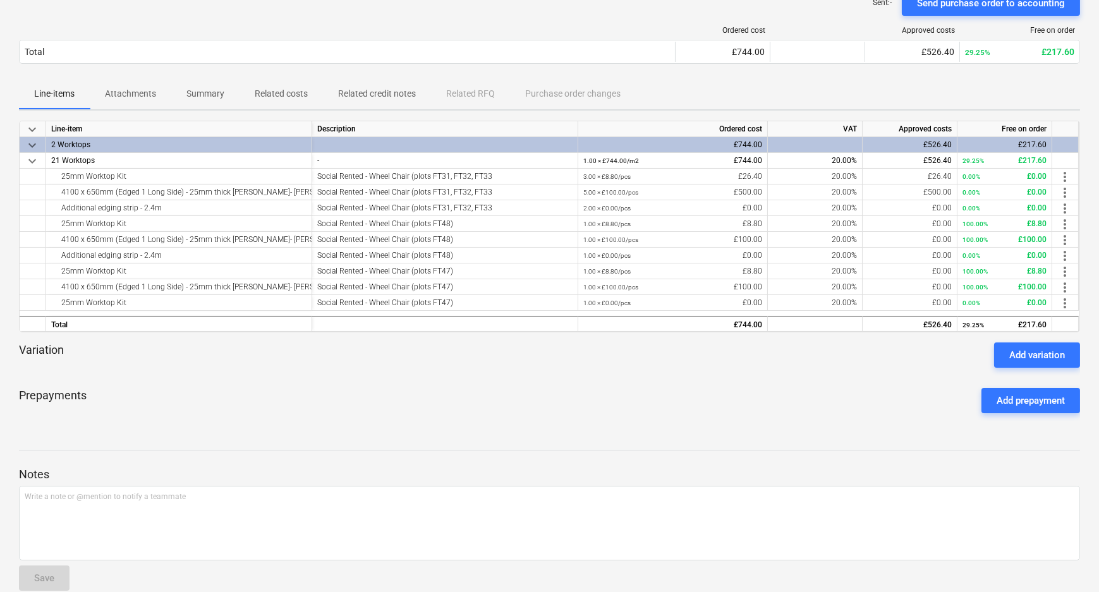
scroll to position [172, 0]
click at [1036, 349] on div "Add variation" at bounding box center [1037, 354] width 56 height 16
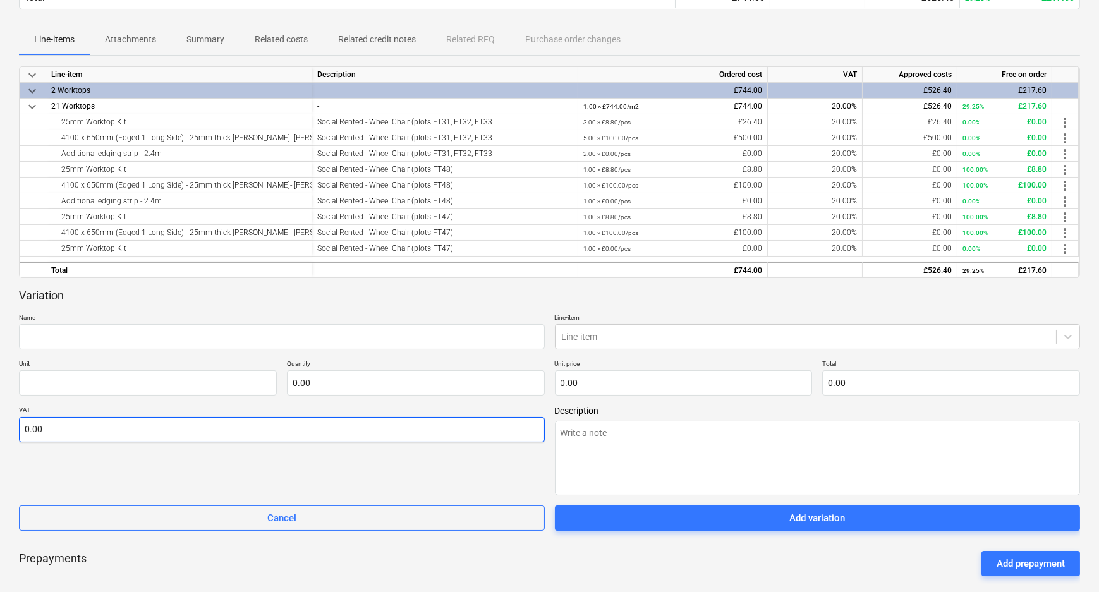
scroll to position [287, 0]
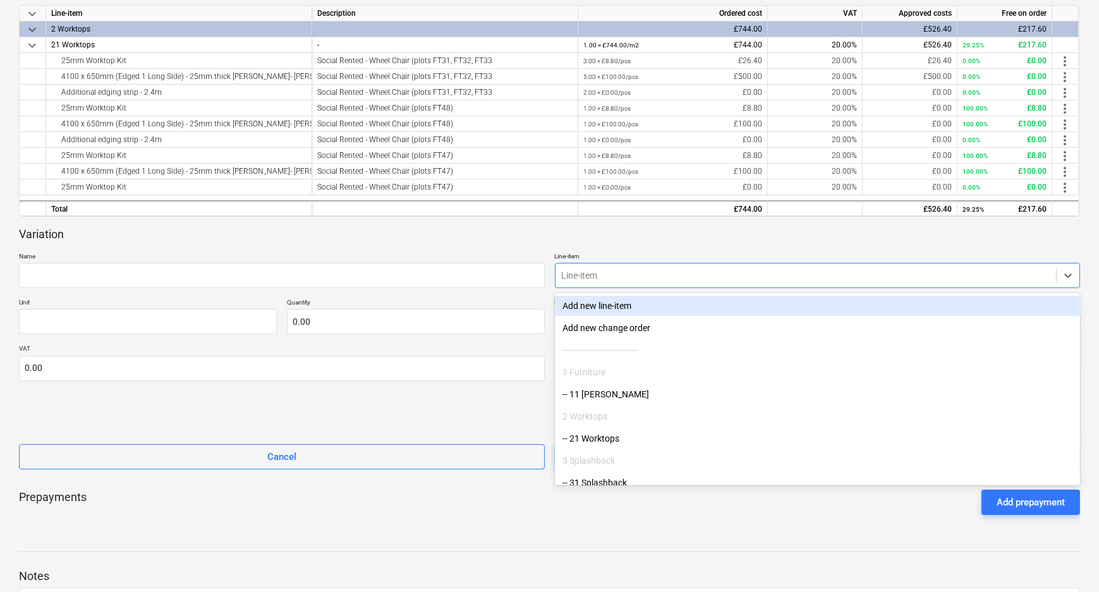
click at [600, 276] on div at bounding box center [806, 275] width 488 height 13
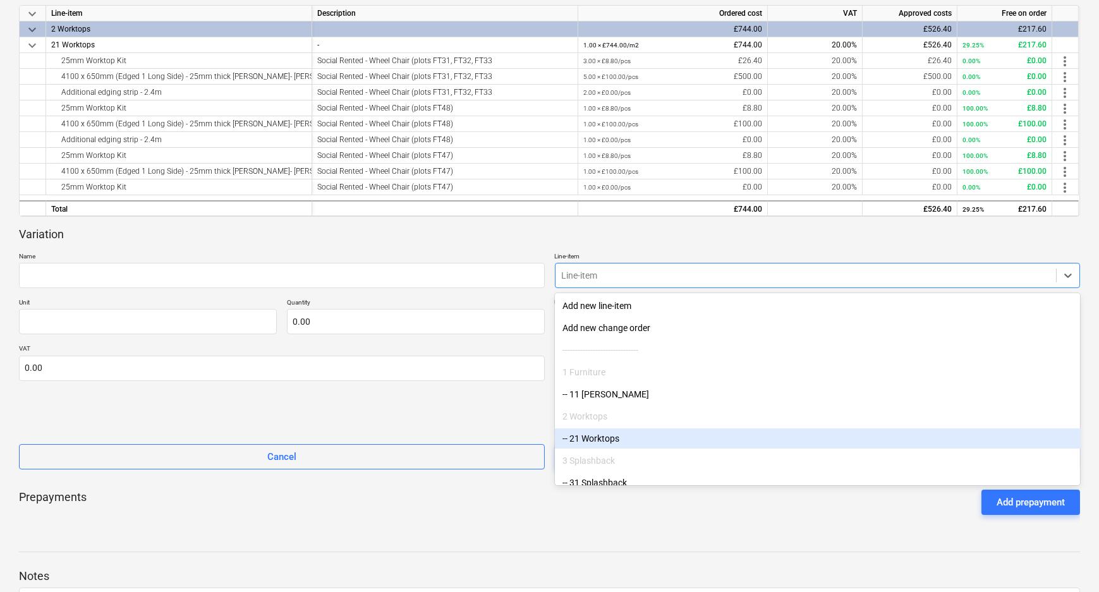
click at [631, 433] on div "-- 21 Worktops" at bounding box center [818, 438] width 526 height 20
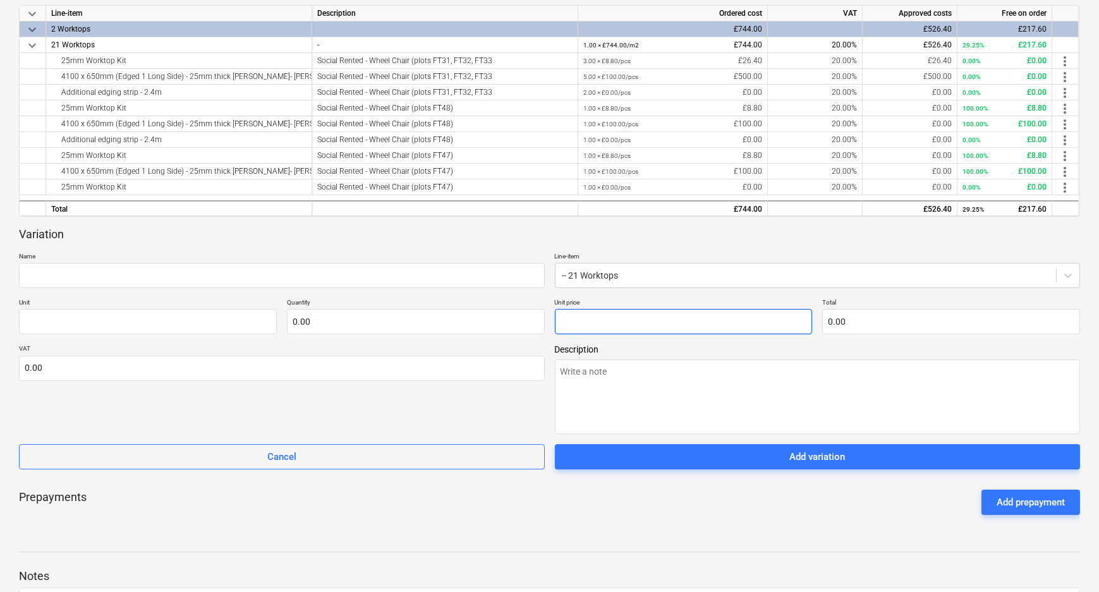
click at [637, 326] on input "text" at bounding box center [684, 321] width 258 height 25
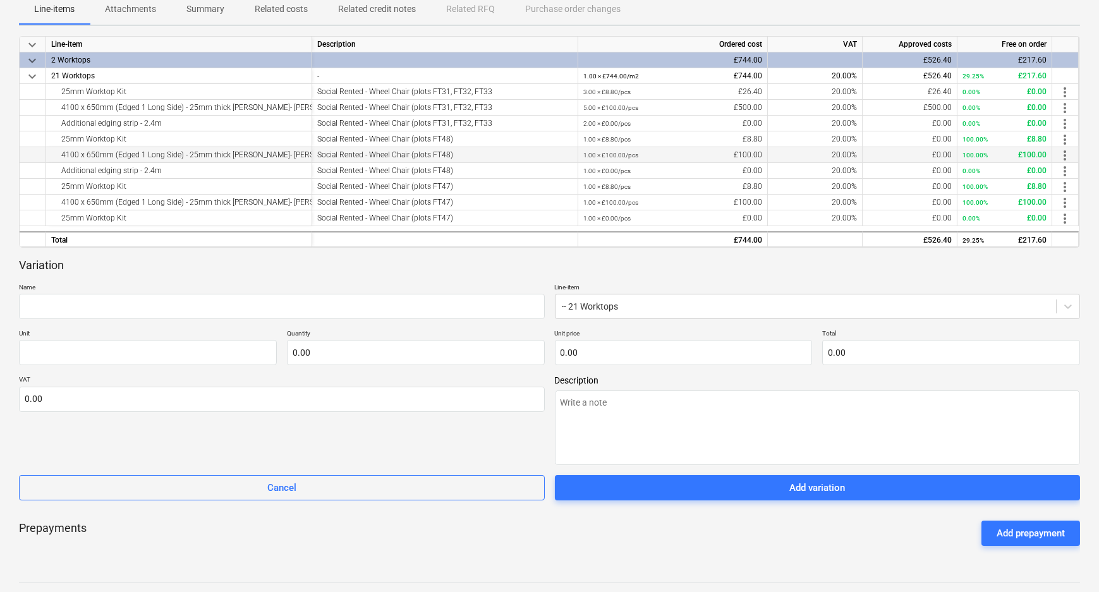
scroll to position [229, 0]
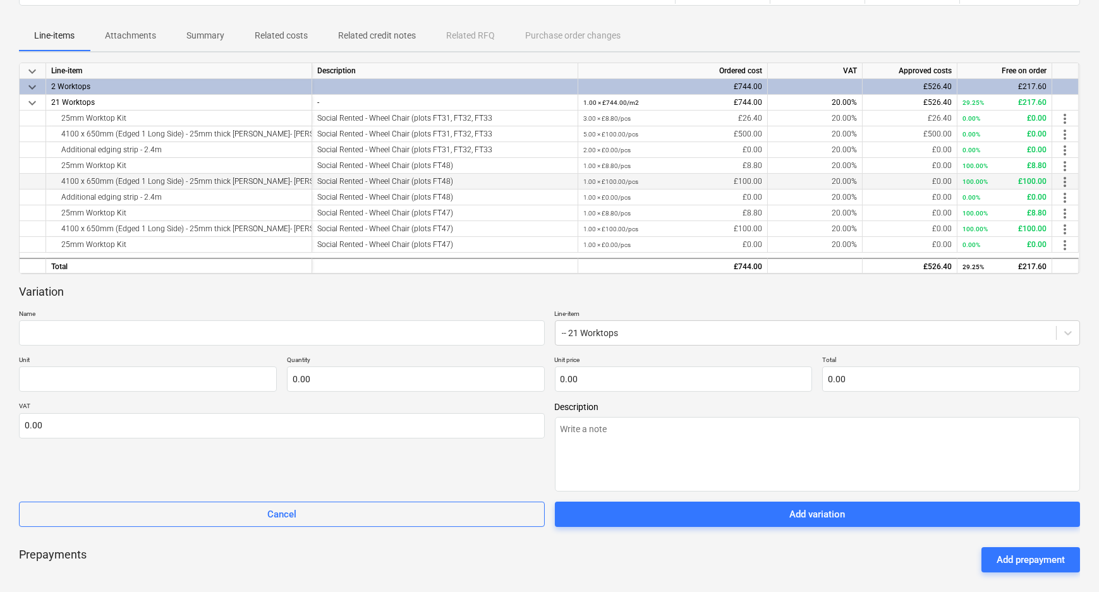
type input "0.00"
click at [1065, 185] on span "more_vert" at bounding box center [1064, 181] width 15 height 15
click at [1074, 186] on li "Edit" at bounding box center [1073, 181] width 37 height 29
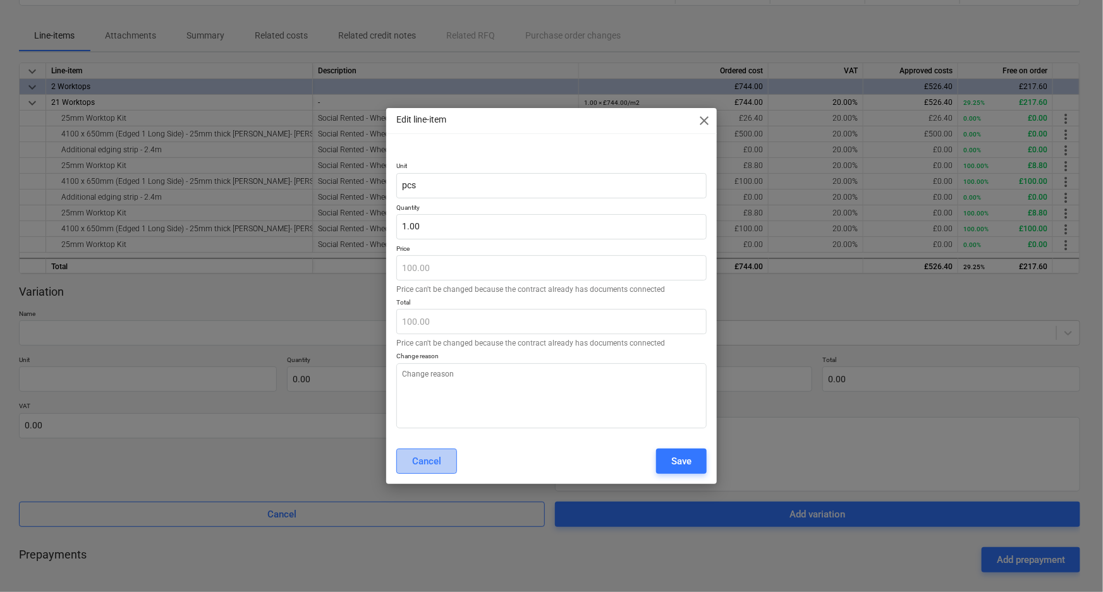
click at [415, 463] on div "Cancel" at bounding box center [426, 461] width 29 height 16
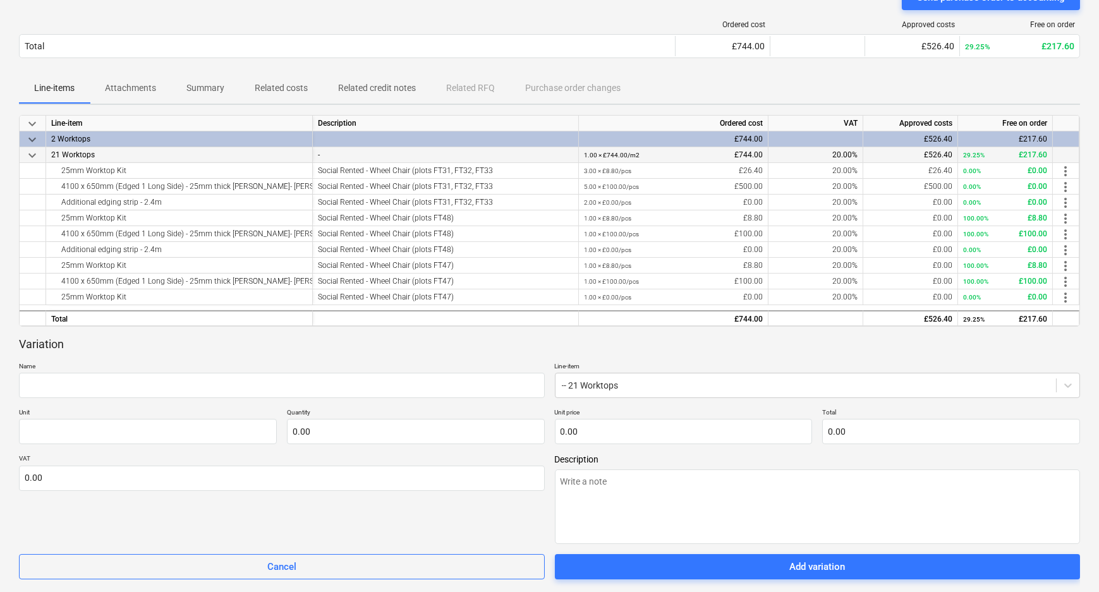
scroll to position [172, 0]
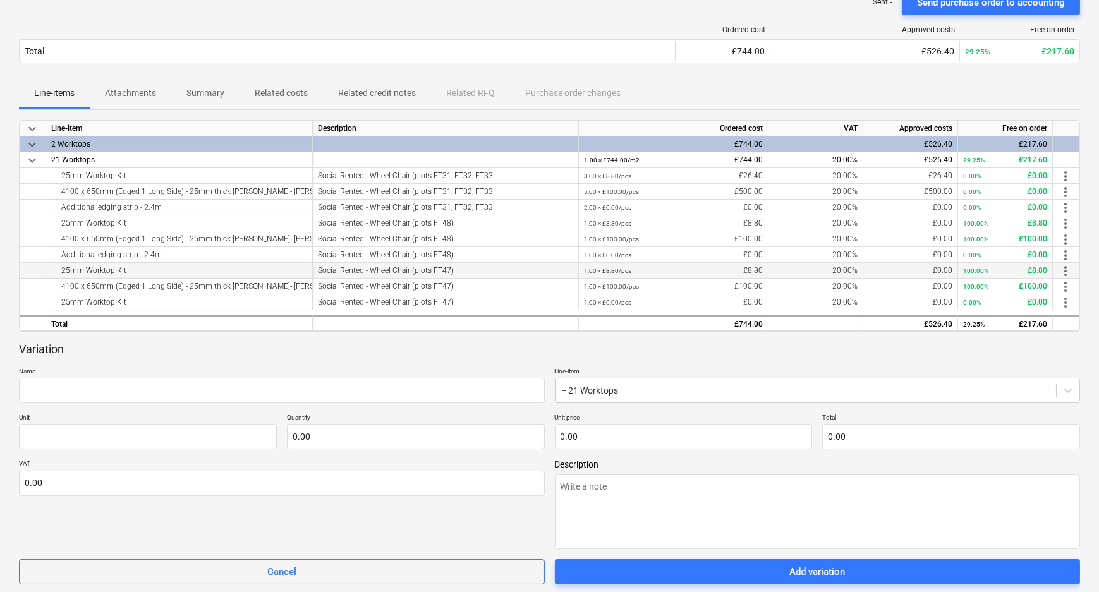
click at [502, 271] on div "Social Rented - Wheel Chair (plots FT47)" at bounding box center [445, 271] width 255 height 16
click at [1066, 269] on span "more_vert" at bounding box center [1065, 271] width 15 height 15
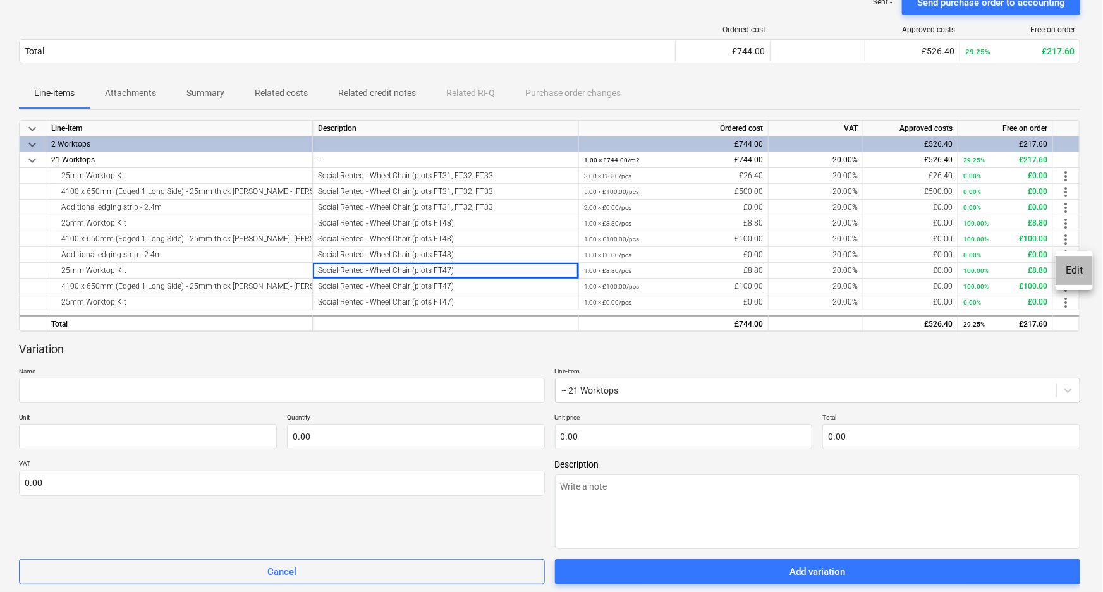
click at [1066, 270] on li "Edit" at bounding box center [1073, 270] width 37 height 29
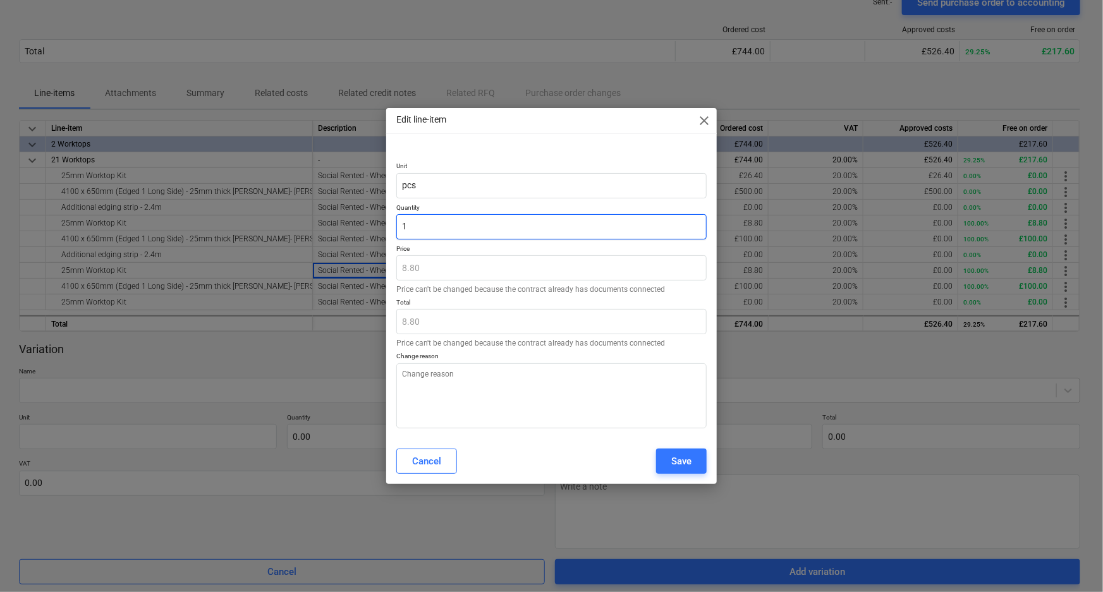
click at [401, 228] on input "1" at bounding box center [551, 226] width 311 height 25
type input "-1"
type input "-8.80"
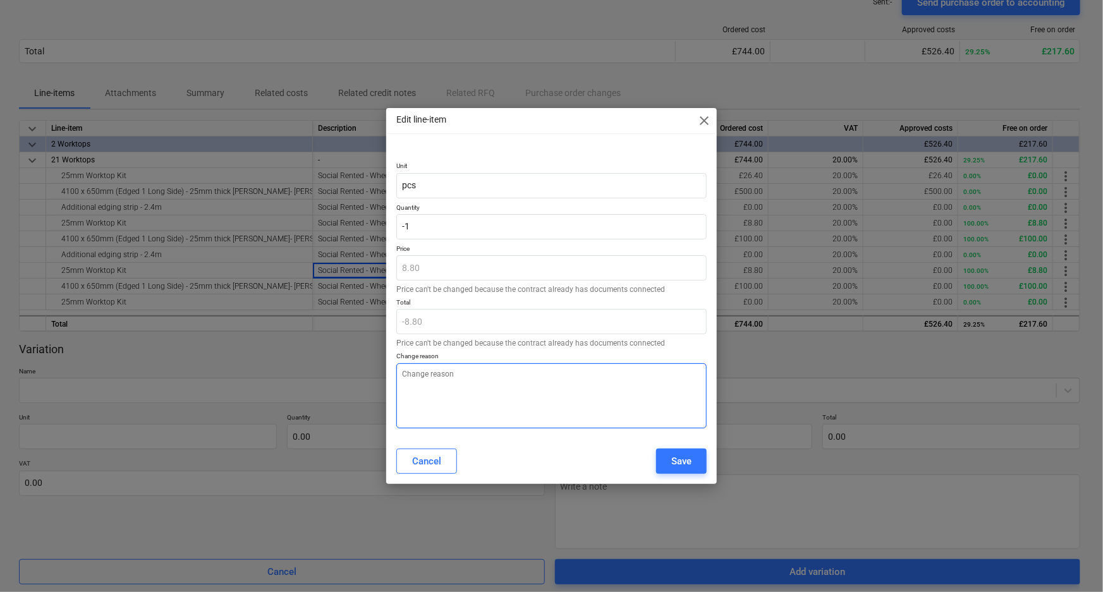
type input "-1.00"
click at [630, 411] on textarea at bounding box center [551, 395] width 311 height 65
type textarea "a"
drag, startPoint x: 629, startPoint y: 410, endPoint x: 307, endPoint y: 394, distance: 322.1
click at [280, 397] on div "Edit line-item close Unit pcs Quantity -1.00 Price 8.80 Price can't be changed …" at bounding box center [551, 296] width 1103 height 592
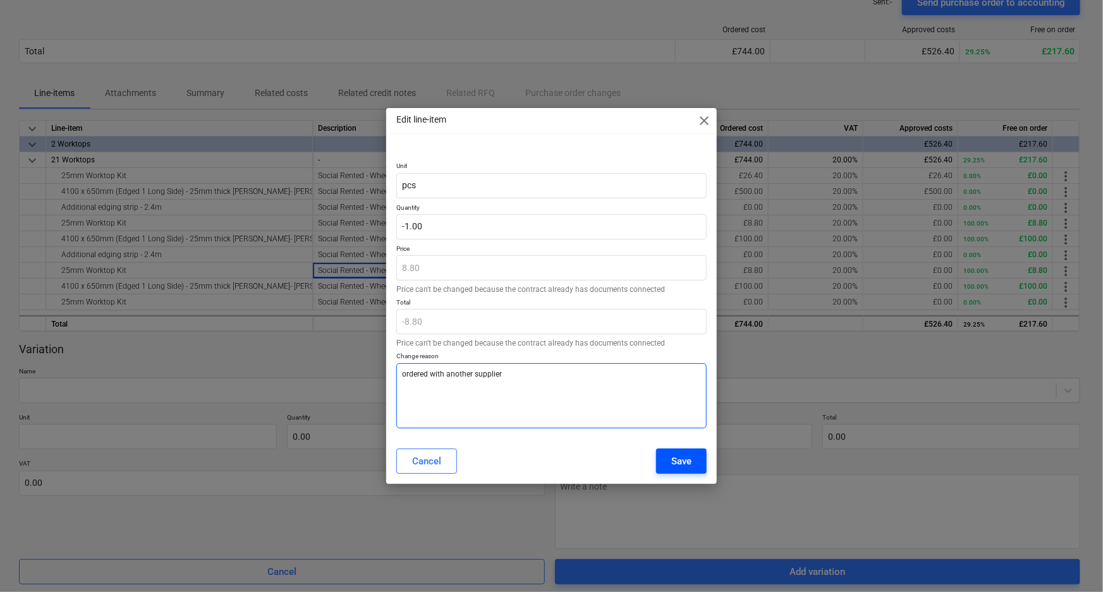
type textarea "ordered with another supplier"
click at [692, 453] on button "Save" at bounding box center [681, 461] width 51 height 25
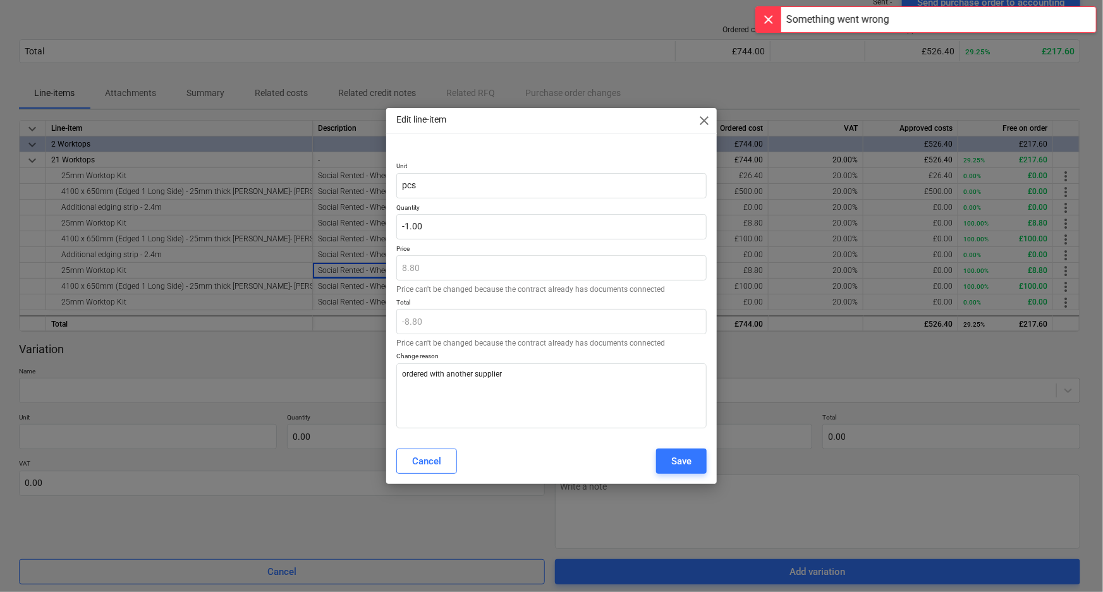
click at [706, 116] on span "close" at bounding box center [703, 120] width 15 height 15
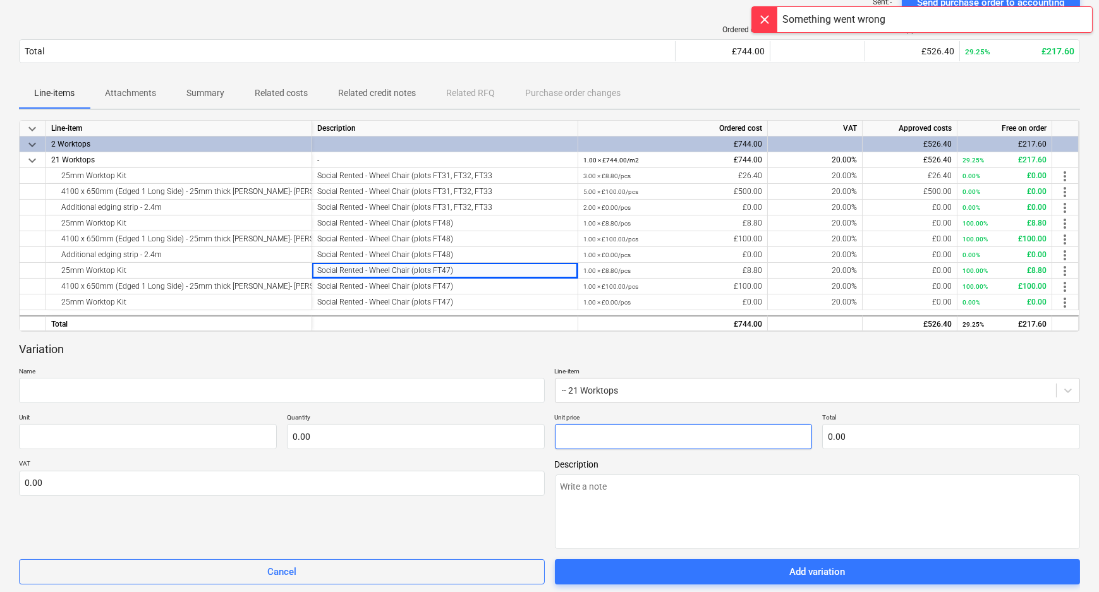
click at [636, 430] on input "text" at bounding box center [684, 436] width 258 height 25
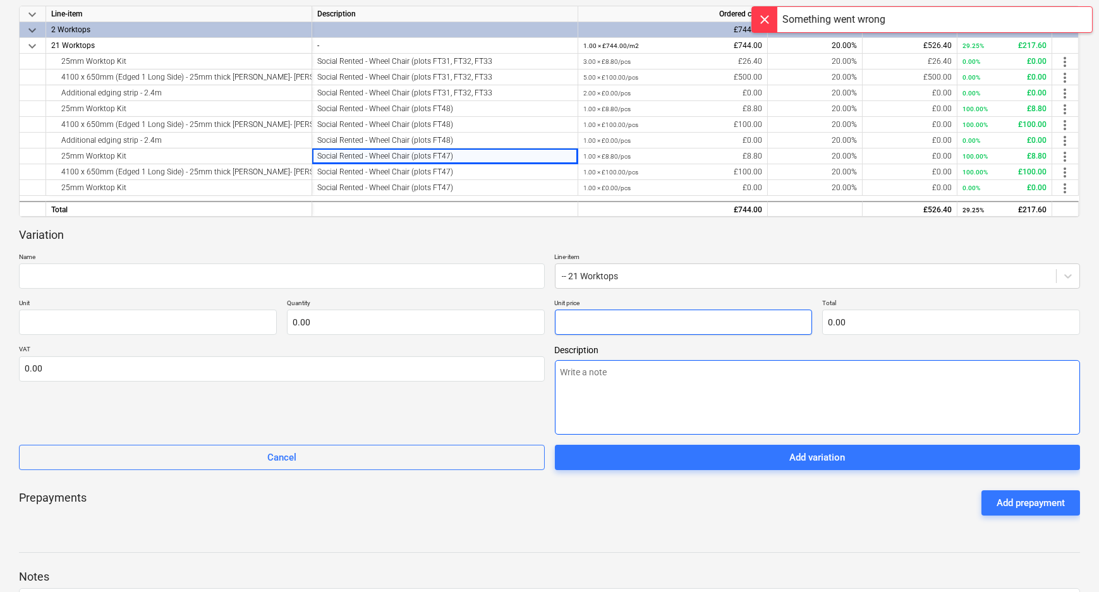
scroll to position [287, 0]
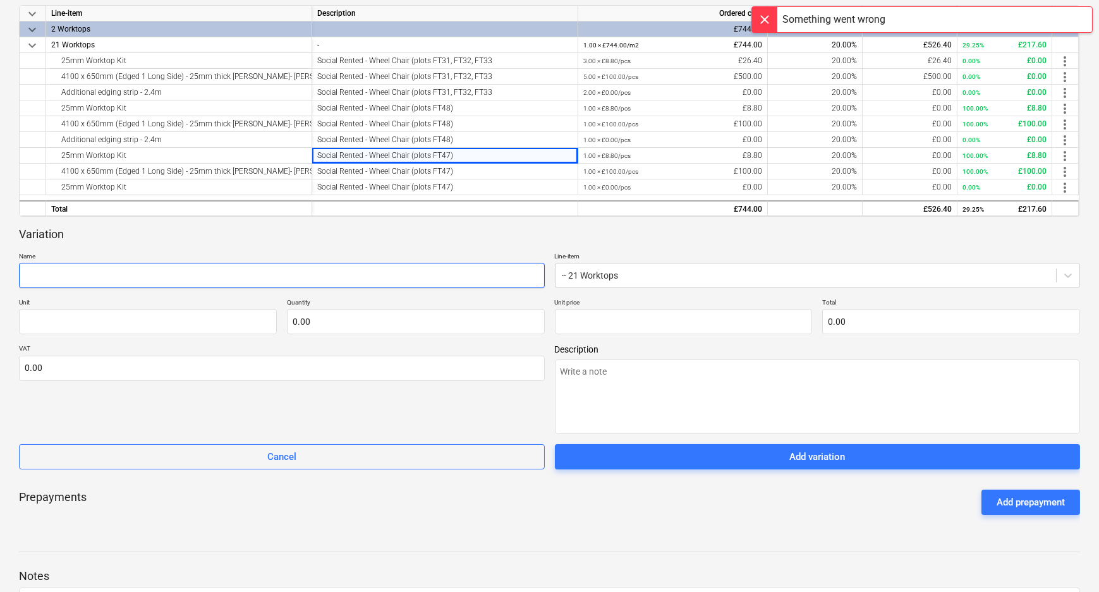
type input "0.00"
click at [195, 272] on input "text" at bounding box center [282, 275] width 526 height 25
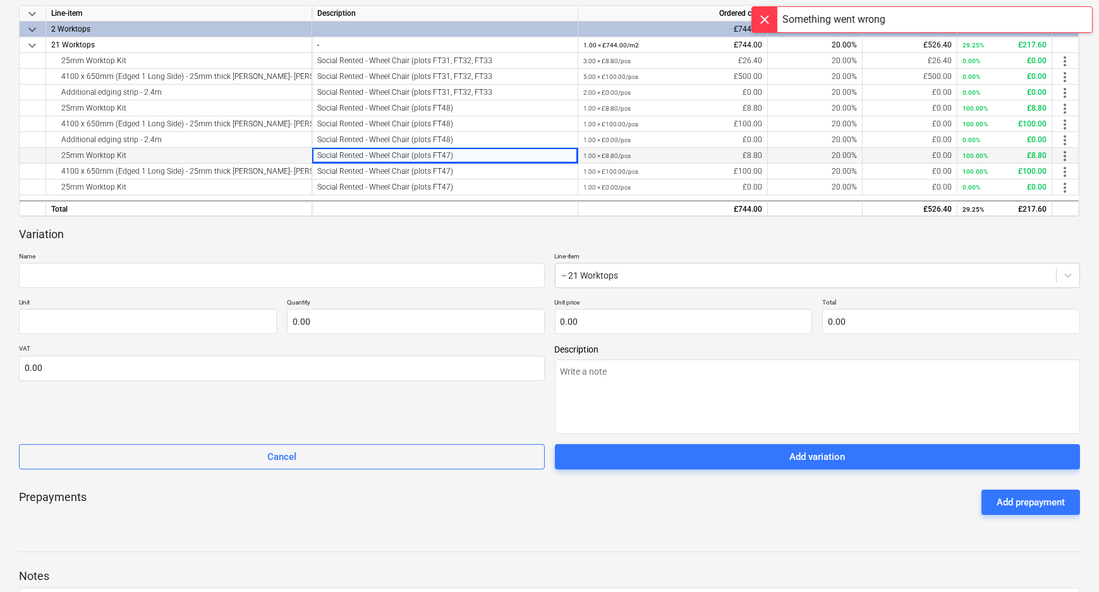
click at [169, 155] on div "25mm Worktop Kit" at bounding box center [178, 155] width 255 height 15
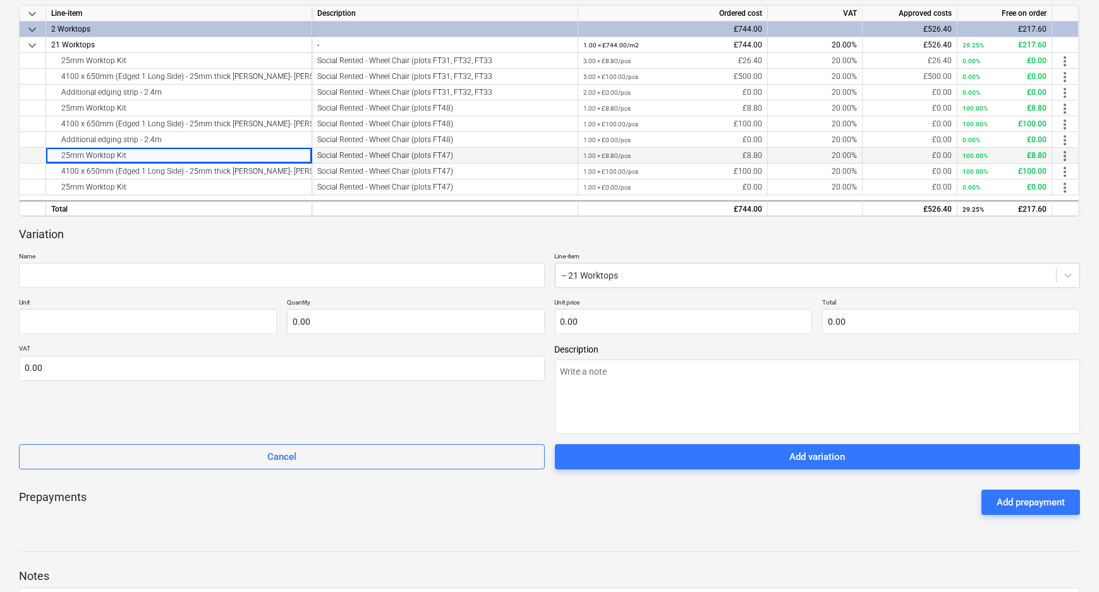
drag, startPoint x: 185, startPoint y: 155, endPoint x: 37, endPoint y: 155, distance: 147.9
click at [0, 0] on div "25mm Worktop Kit Social Rented - Wheel Chair (plots FT47) 1.00 × £8.80 / pcs £8…" at bounding box center [0, 0] width 0 height 0
copy div "25mm Worktop Kit"
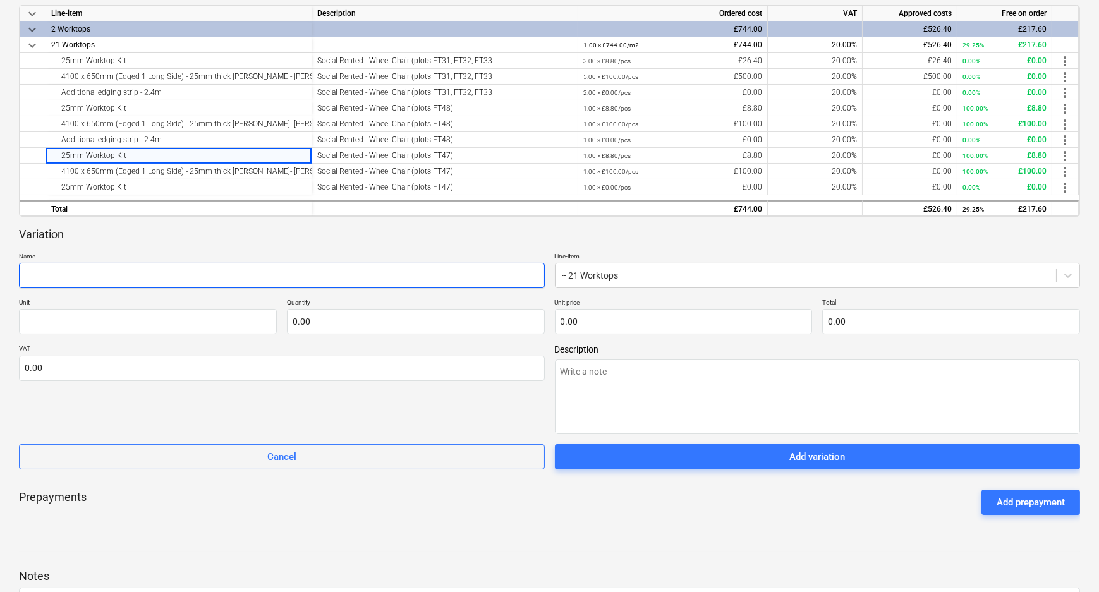
click at [90, 272] on input "text" at bounding box center [282, 275] width 526 height 25
paste input "25mm Worktop Kit"
type input "25mm Worktop Kit"
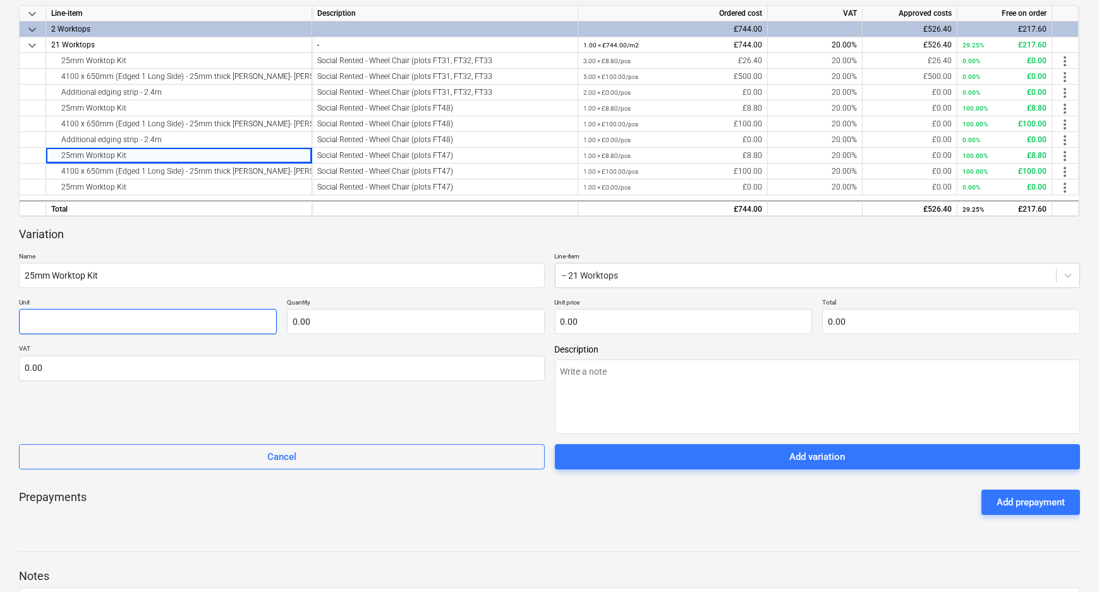
click at [116, 324] on input "text" at bounding box center [148, 321] width 258 height 25
type input "pcs"
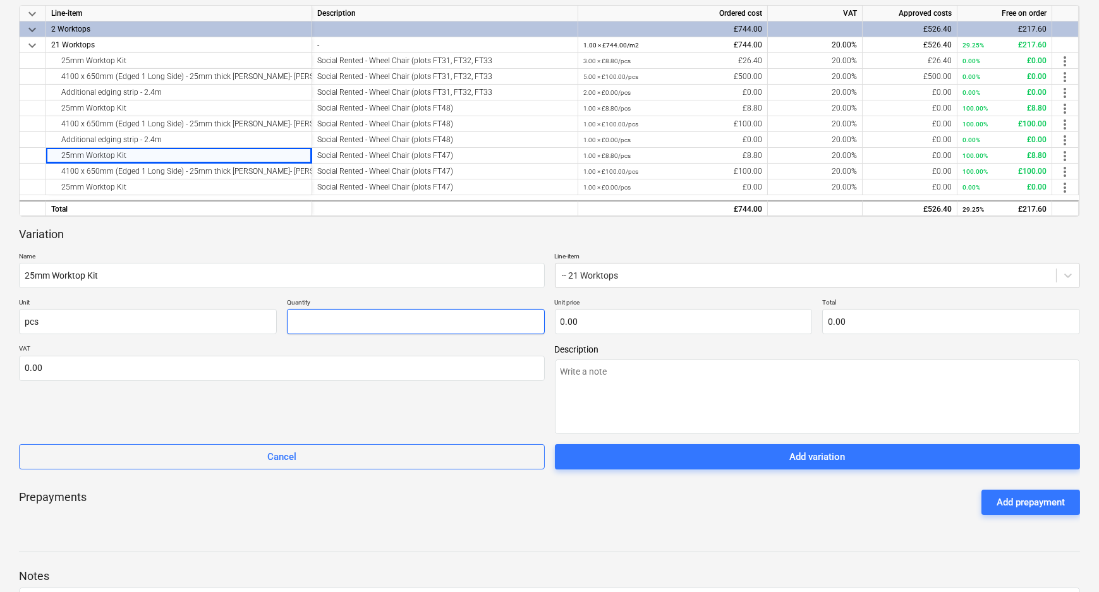
click at [356, 322] on input "text" at bounding box center [416, 321] width 258 height 25
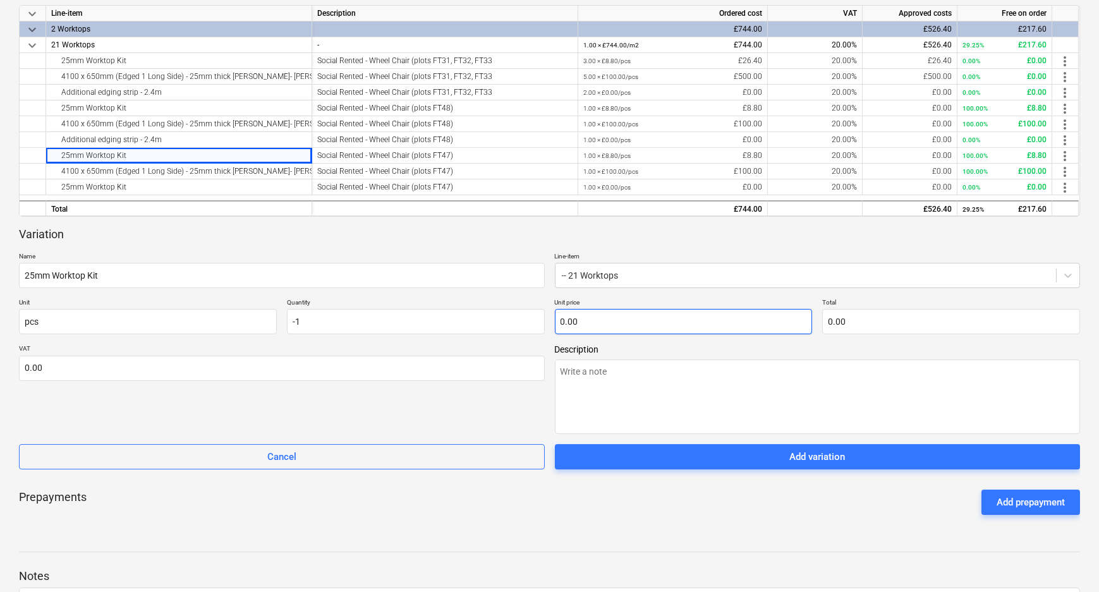
type input "-1.00"
click at [606, 319] on input "text" at bounding box center [684, 321] width 258 height 25
type input "8"
type input "-8.00"
type input "8.8"
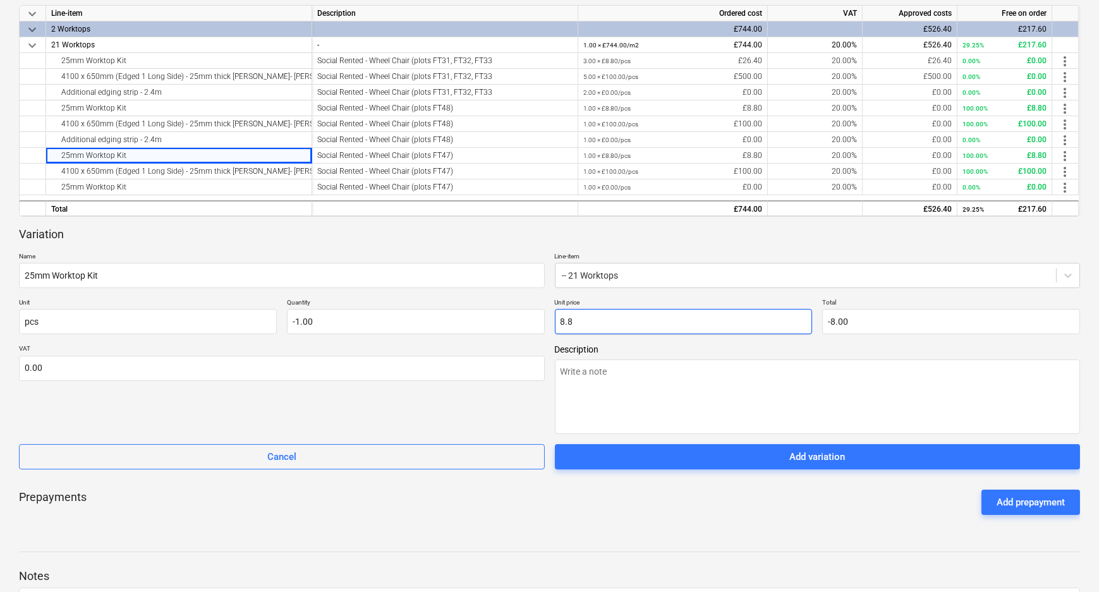
type input "-8.80"
type input "8.80"
click at [379, 405] on div "VAT 0.00" at bounding box center [282, 389] width 526 height 90
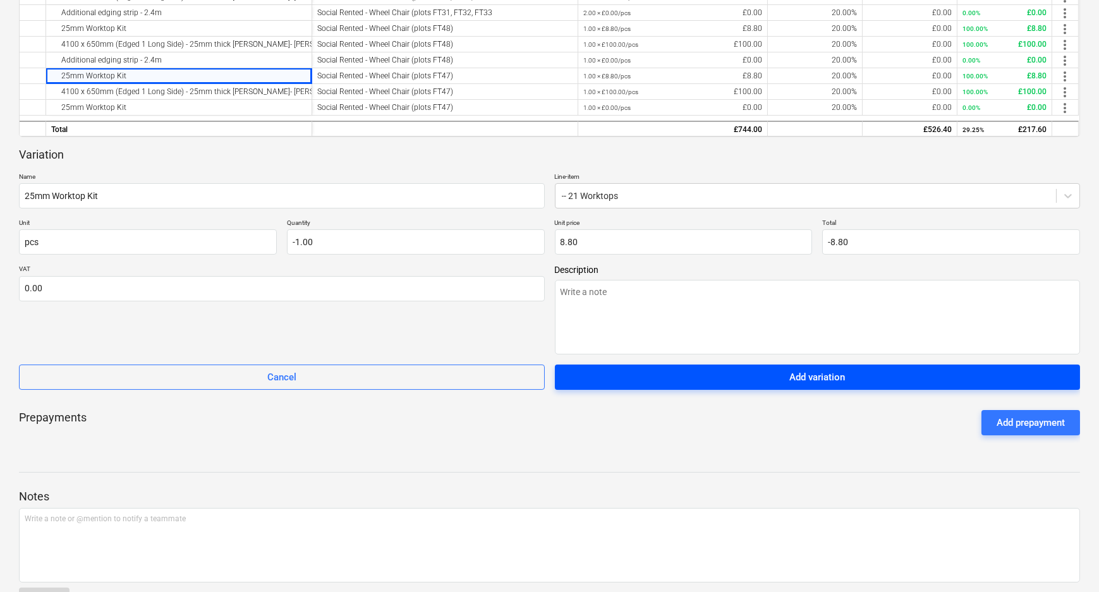
scroll to position [344, 0]
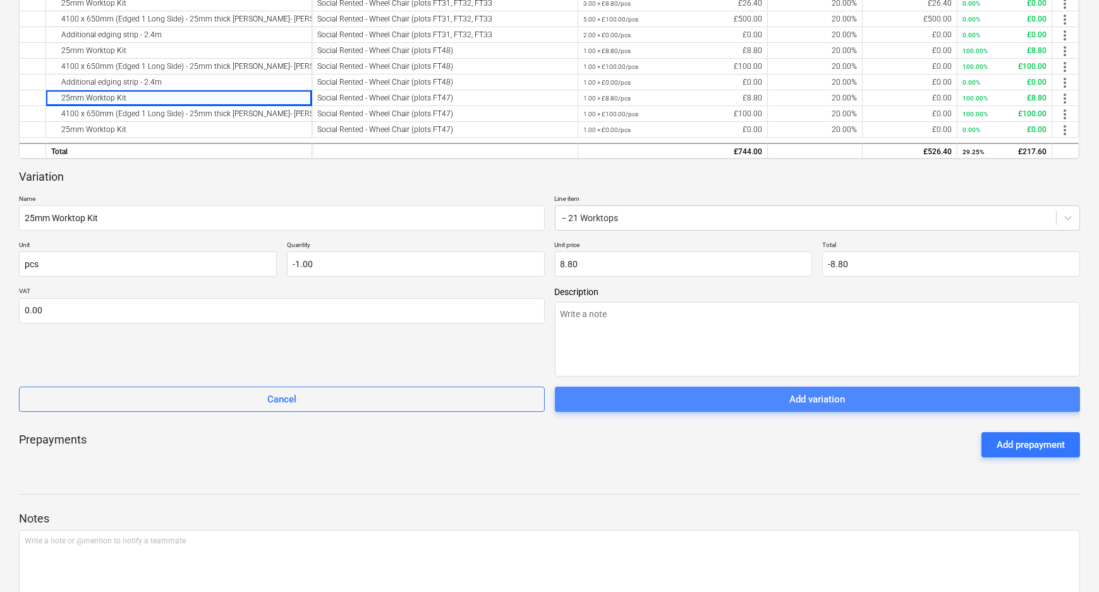
click at [755, 401] on span "Add variation" at bounding box center [817, 399] width 495 height 16
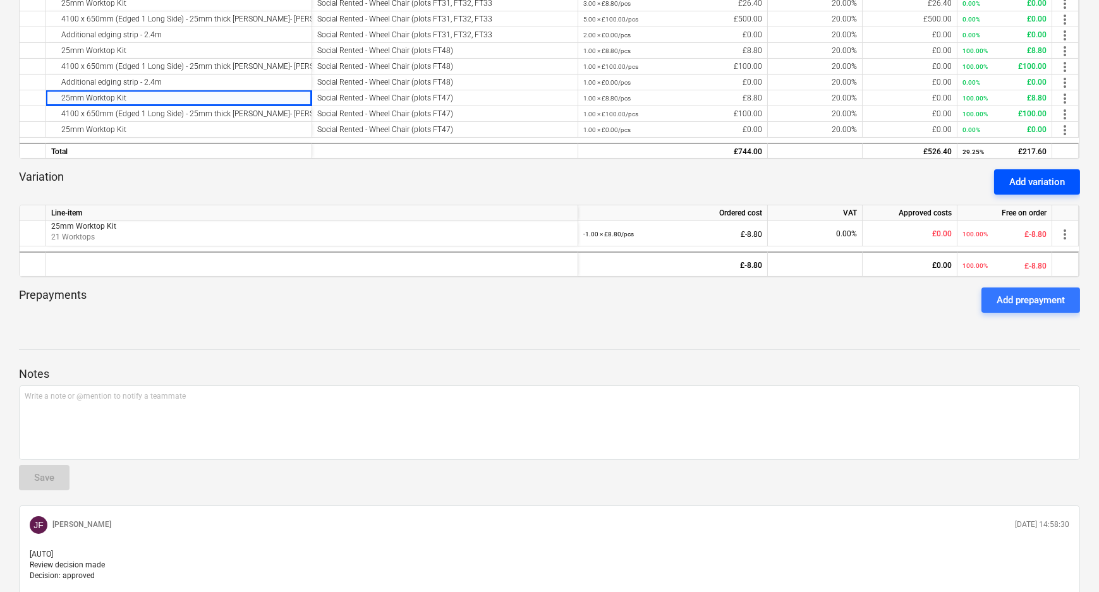
click at [1017, 182] on div "Add variation" at bounding box center [1037, 182] width 56 height 16
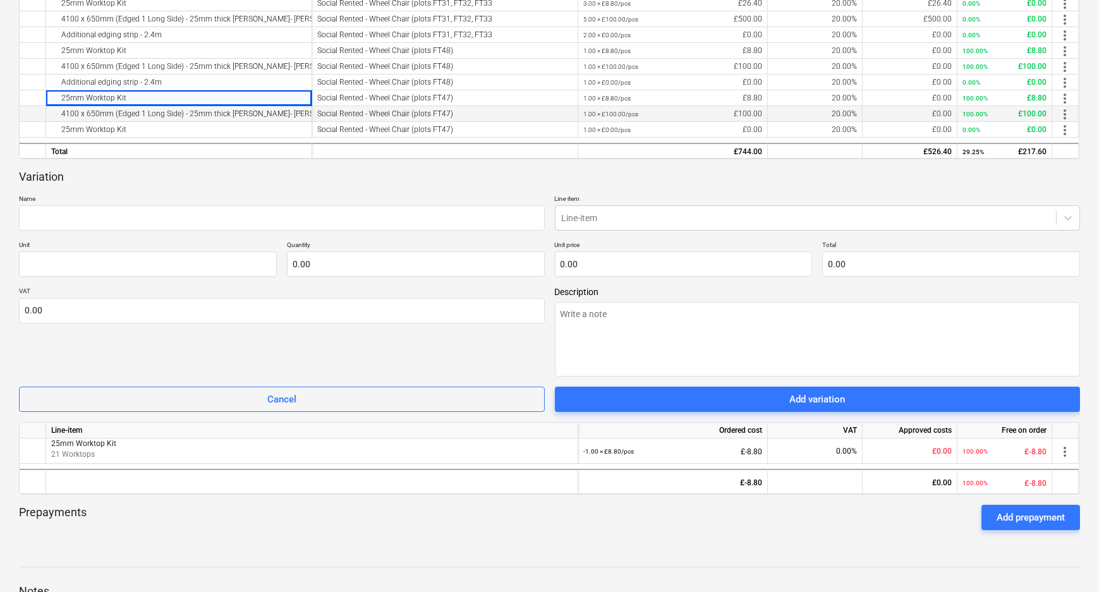
click at [210, 109] on div "4100 x 650mm (Edged 1 Long Side) - 25mm thick [PERSON_NAME]- [PERSON_NAME]" at bounding box center [178, 113] width 255 height 15
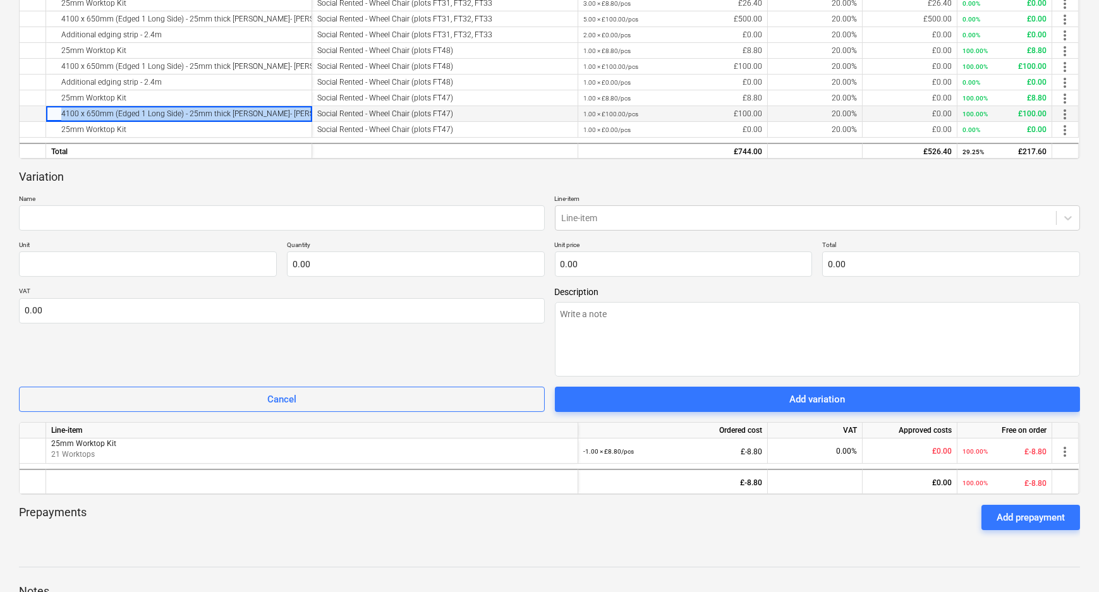
drag, startPoint x: 298, startPoint y: 113, endPoint x: 29, endPoint y: 115, distance: 268.6
click at [0, 0] on div "4100 x 650mm (Edged 1 Long Side) - 25mm thick [PERSON_NAME]- [PERSON_NAME] Soci…" at bounding box center [0, 0] width 0 height 0
copy div "4100 x 650mm (Edged 1 Long Side) - 25mm thick [PERSON_NAME]- [PERSON_NAME]"
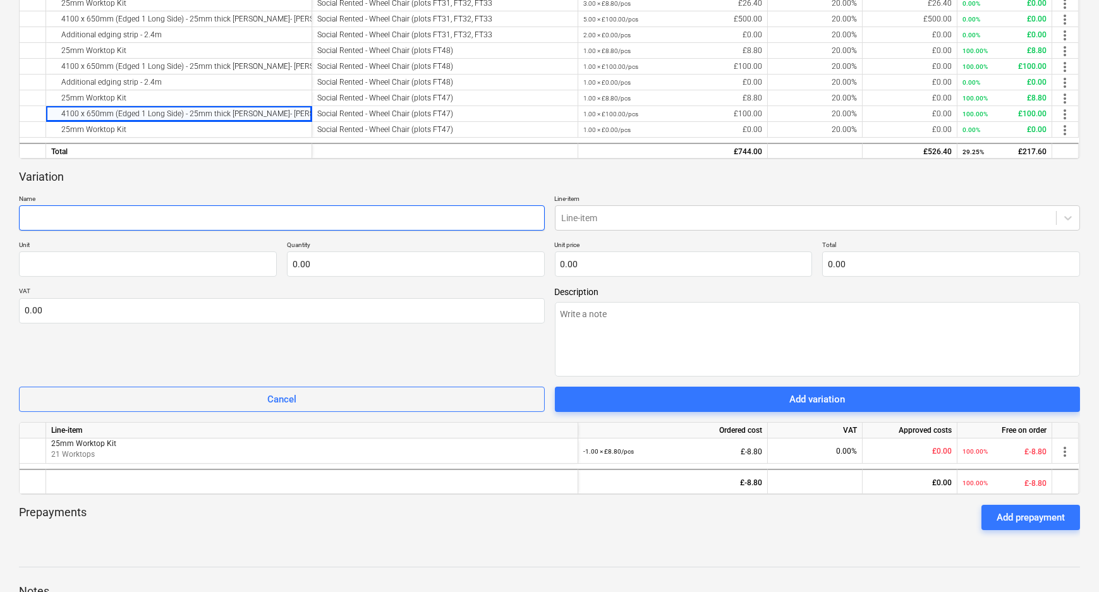
click at [99, 215] on input "text" at bounding box center [282, 217] width 526 height 25
paste input "4100 x 650mm (Edged 1 Long Side) - 25mm thick [PERSON_NAME]- [PERSON_NAME]"
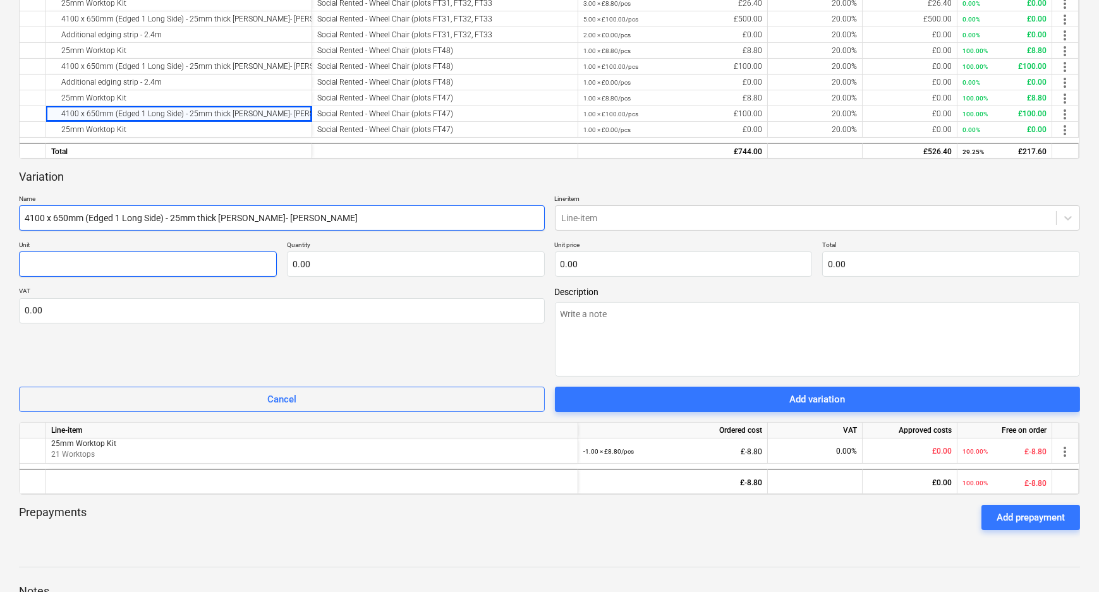
type input "4100 x 650mm (Edged 1 Long Side) - 25mm thick [PERSON_NAME]- [PERSON_NAME]"
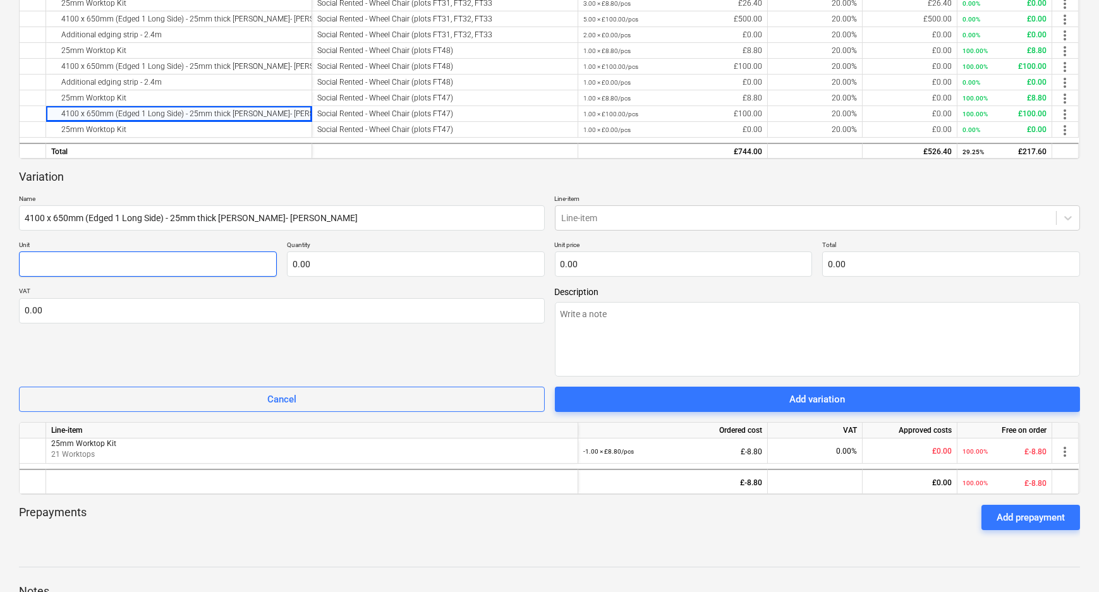
click at [118, 272] on input "text" at bounding box center [148, 264] width 258 height 25
type input "pcs"
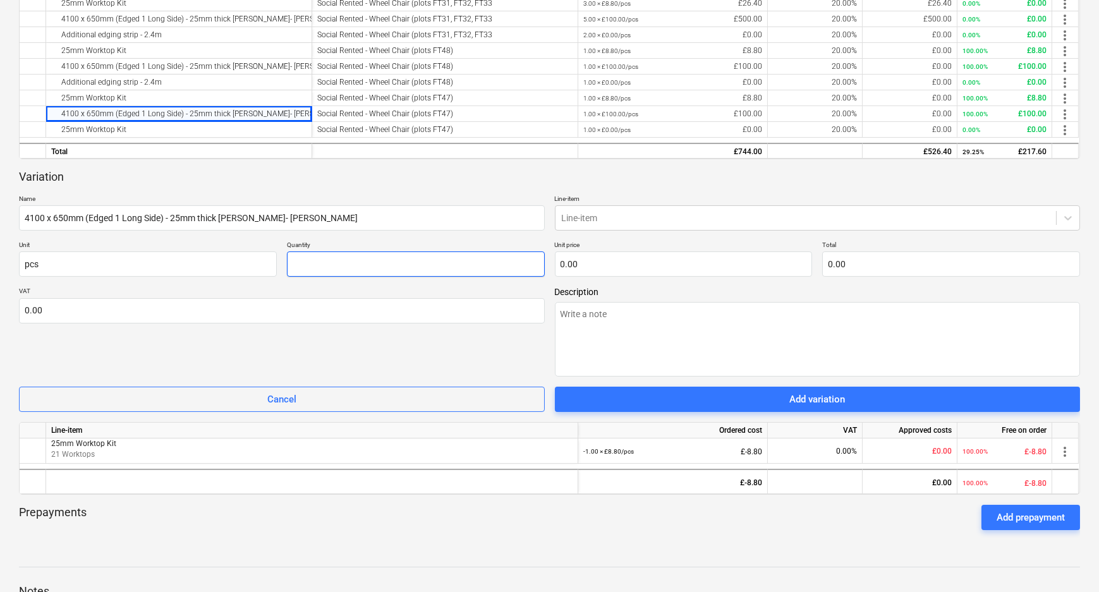
click at [448, 252] on input "text" at bounding box center [416, 264] width 258 height 25
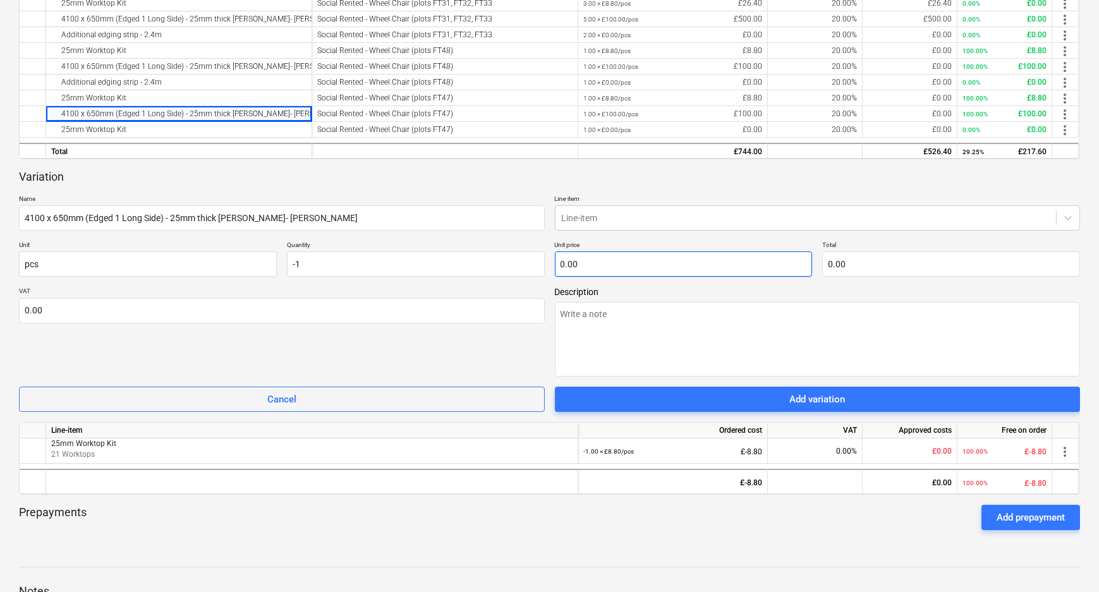
type input "-1.00"
click at [602, 262] on input "text" at bounding box center [684, 264] width 258 height 25
type input "1"
type input "-1.00"
type input "10"
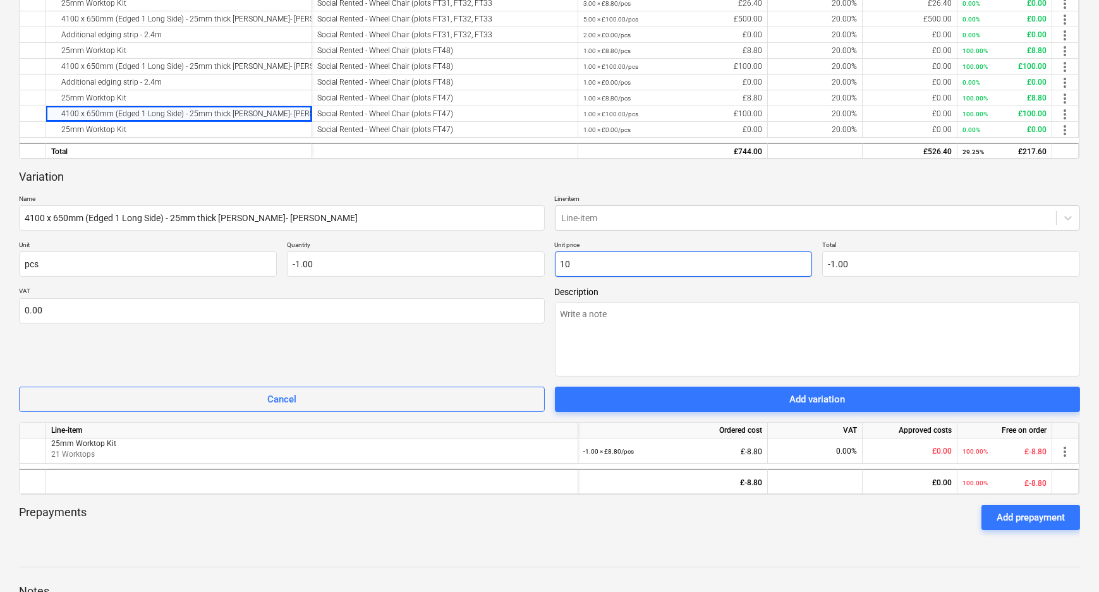
type input "-10.00"
type input "100"
type input "-100.00"
type input "100.00"
click at [507, 343] on div "VAT 0.00" at bounding box center [282, 332] width 526 height 90
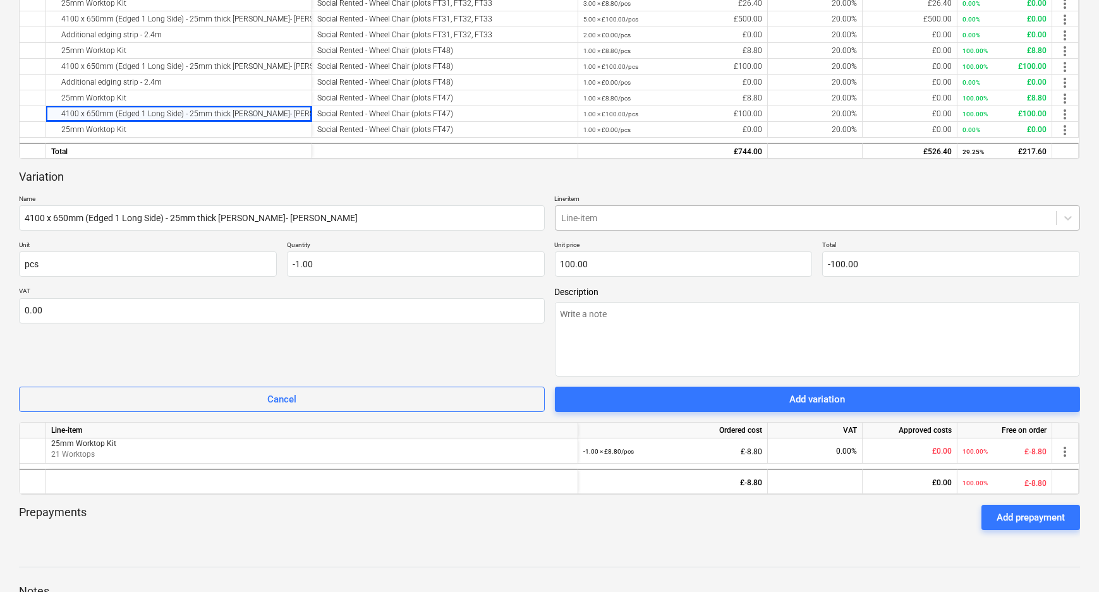
click at [672, 216] on div at bounding box center [806, 218] width 488 height 13
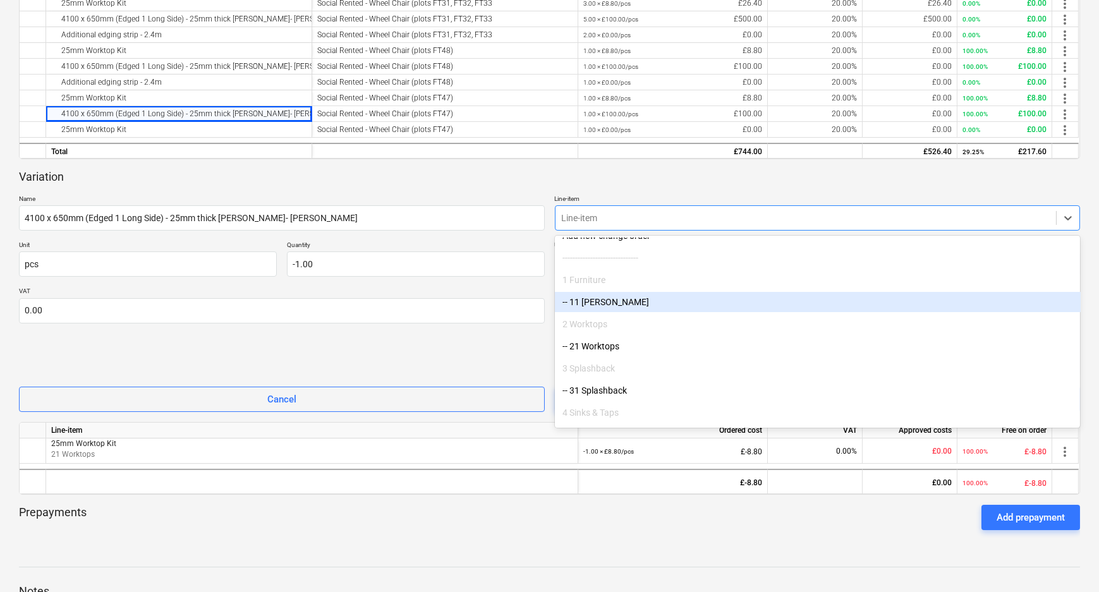
scroll to position [57, 0]
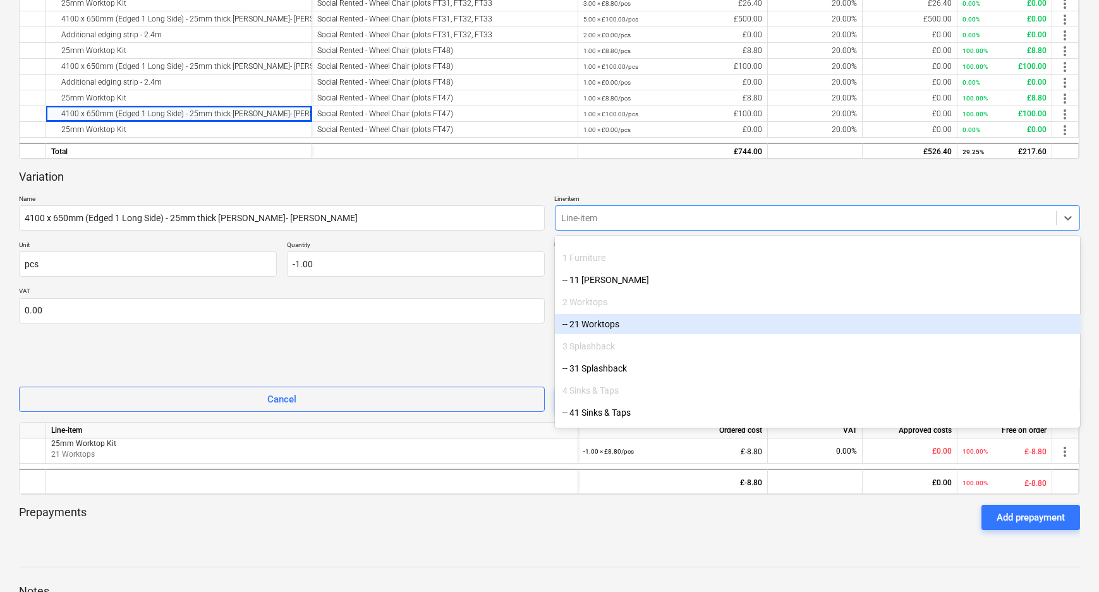
click at [650, 329] on div "-- 21 Worktops" at bounding box center [818, 324] width 526 height 20
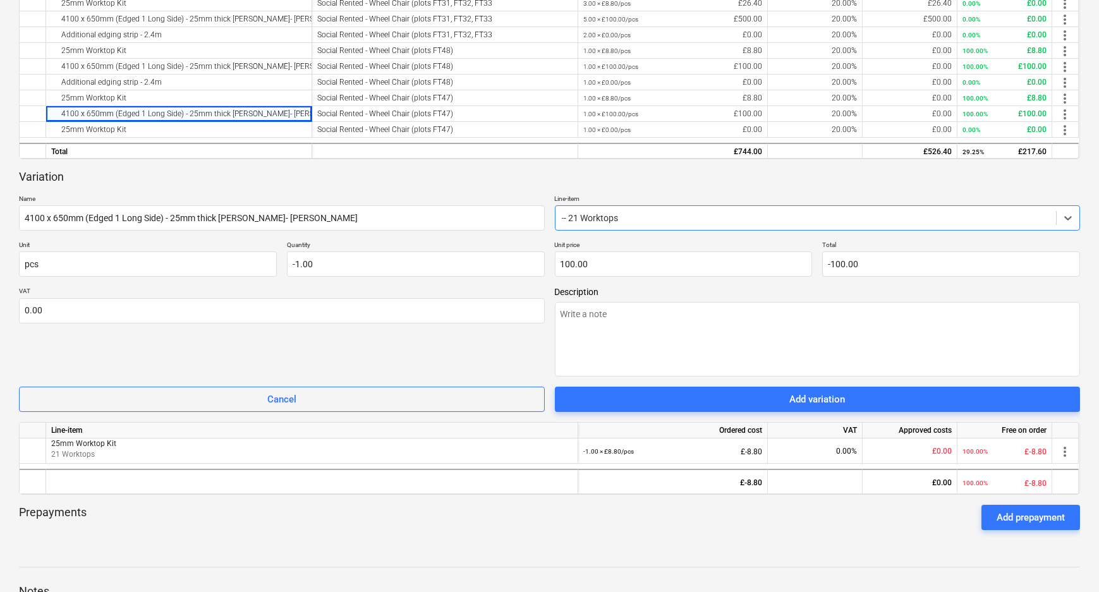
click at [443, 365] on div "VAT 0.00" at bounding box center [282, 332] width 526 height 90
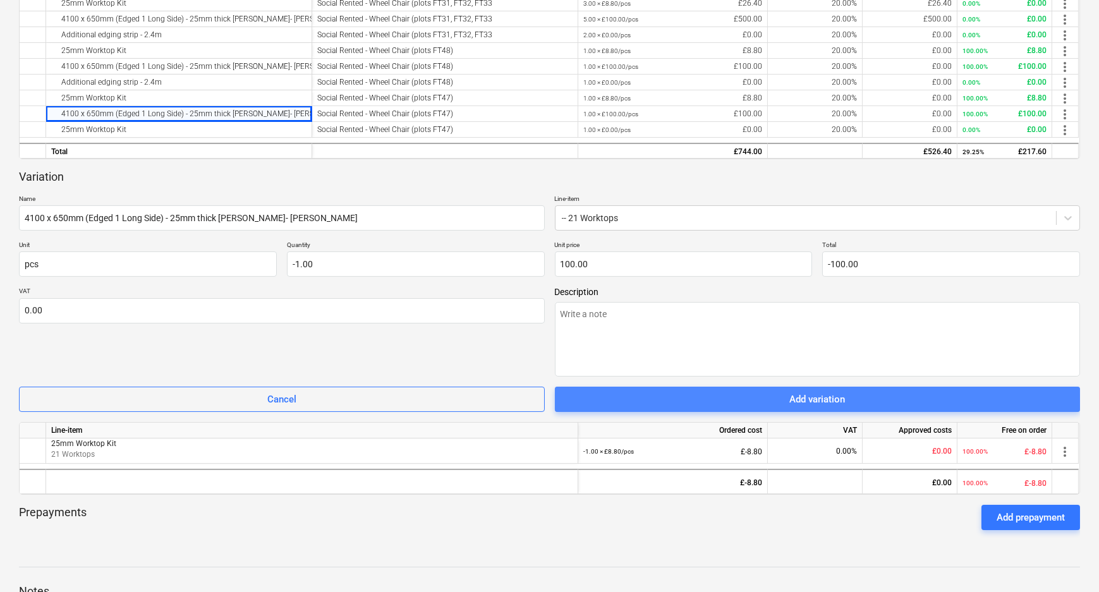
click at [616, 397] on span "Add variation" at bounding box center [817, 399] width 495 height 16
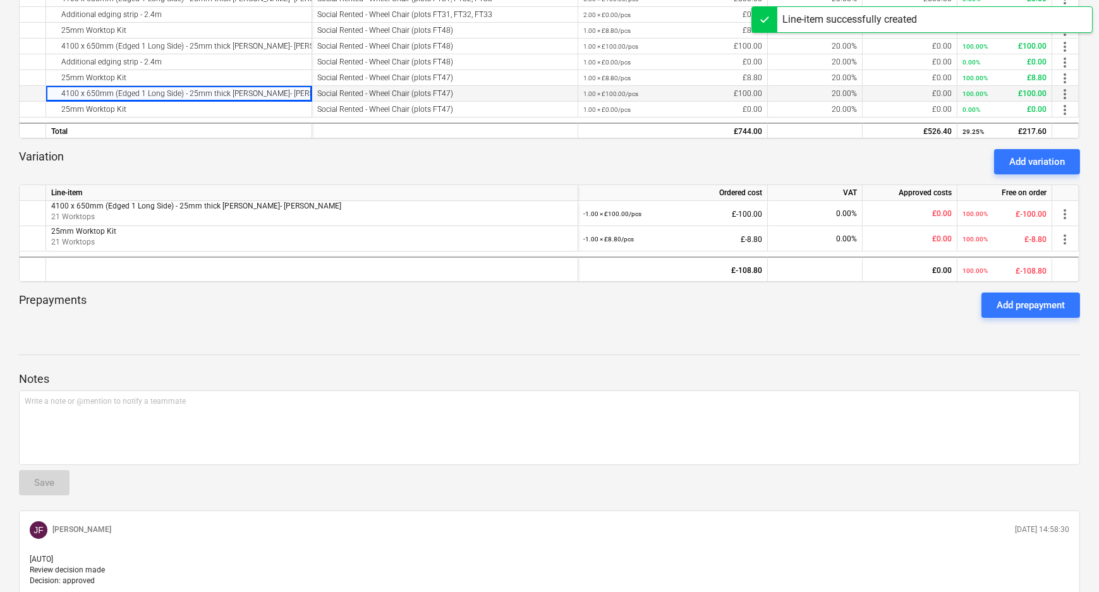
scroll to position [344, 0]
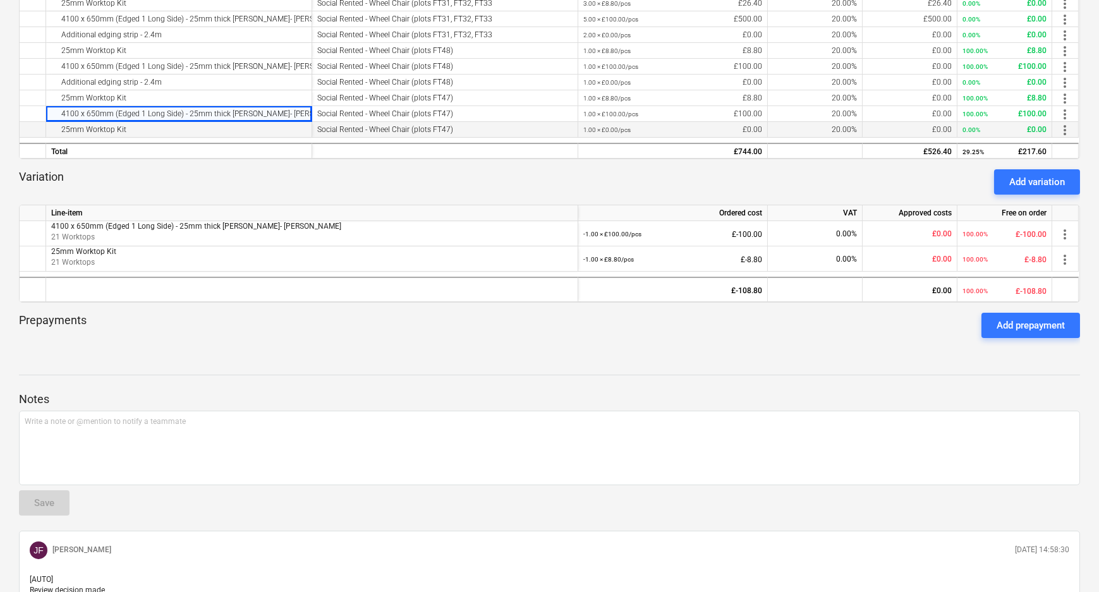
click at [185, 126] on div "25mm Worktop Kit" at bounding box center [178, 129] width 255 height 15
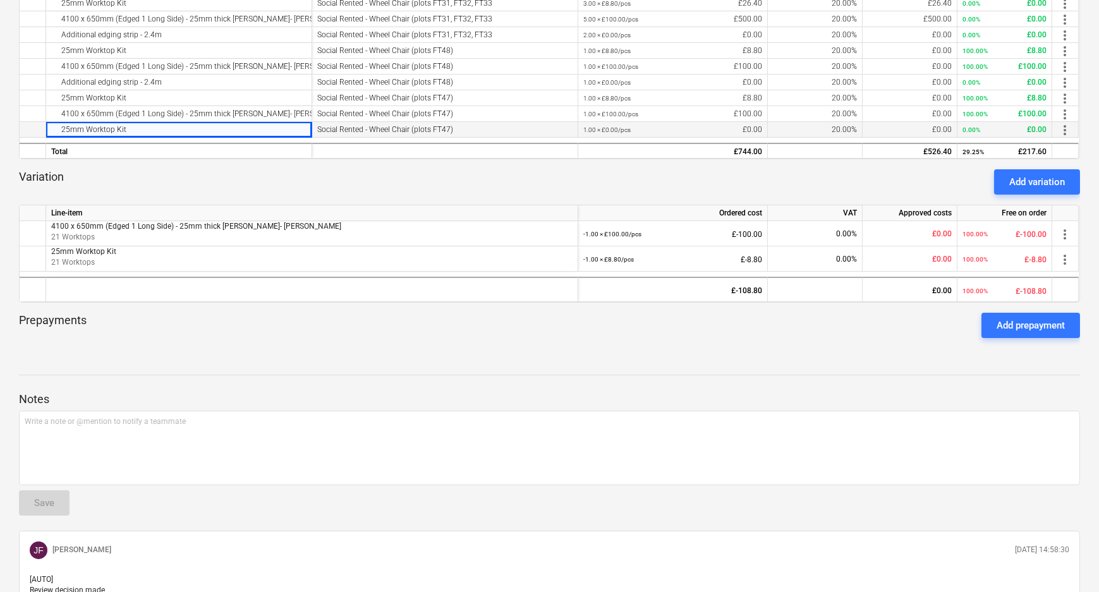
drag, startPoint x: 41, startPoint y: 128, endPoint x: 28, endPoint y: 128, distance: 13.3
click at [0, 0] on div "25mm Worktop Kit Social Rented - Wheel Chair (plots FT47) 1.00 × £0.00 / pcs £0…" at bounding box center [0, 0] width 0 height 0
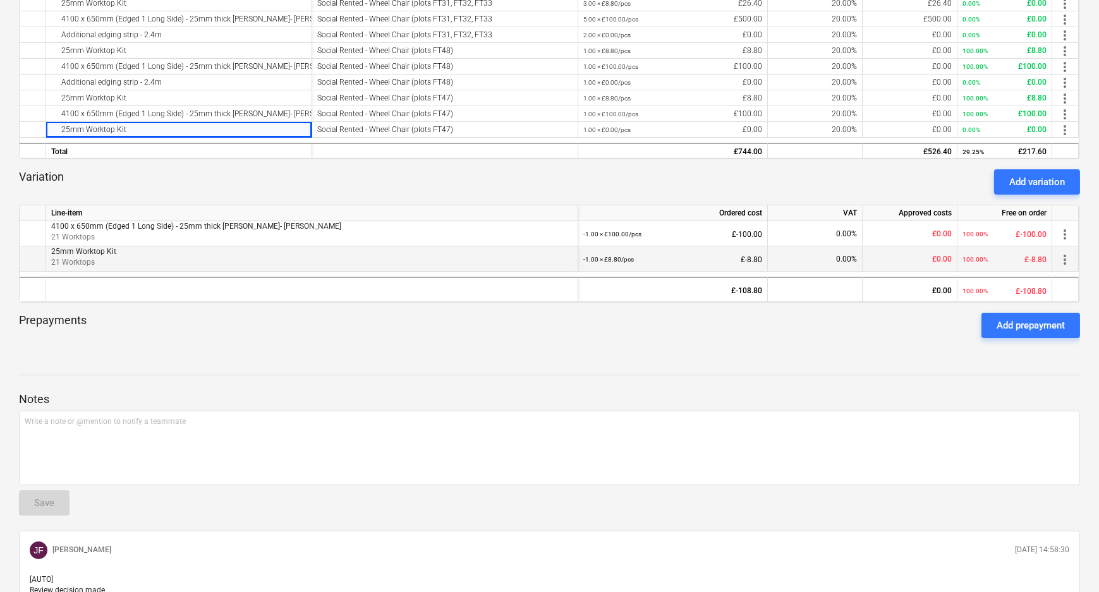
copy div "25mm Worktop Kit"
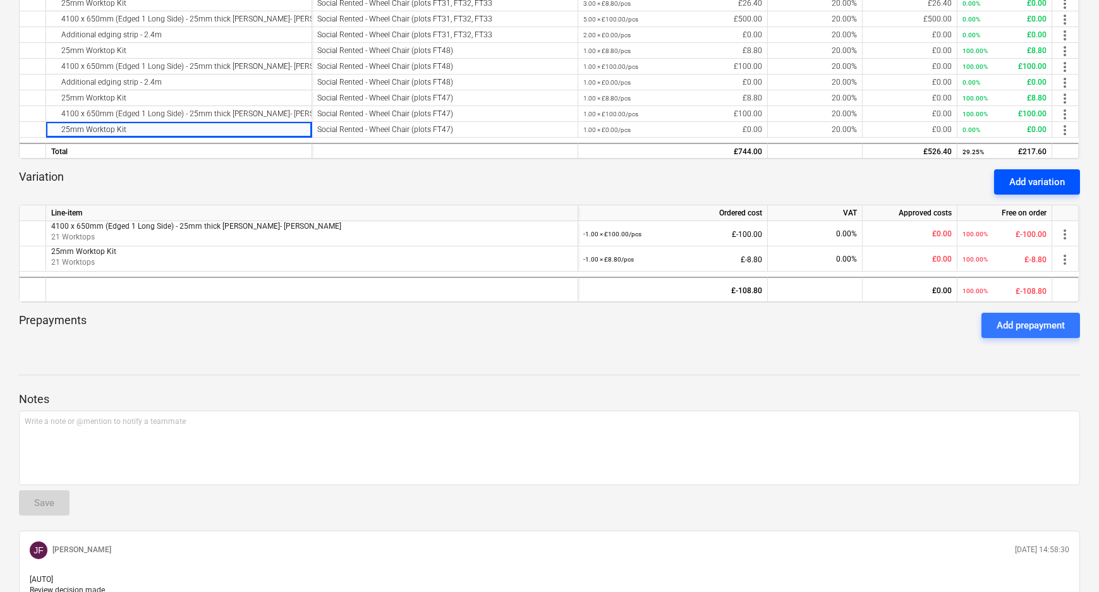
click at [1012, 183] on div "Add variation" at bounding box center [1037, 182] width 56 height 16
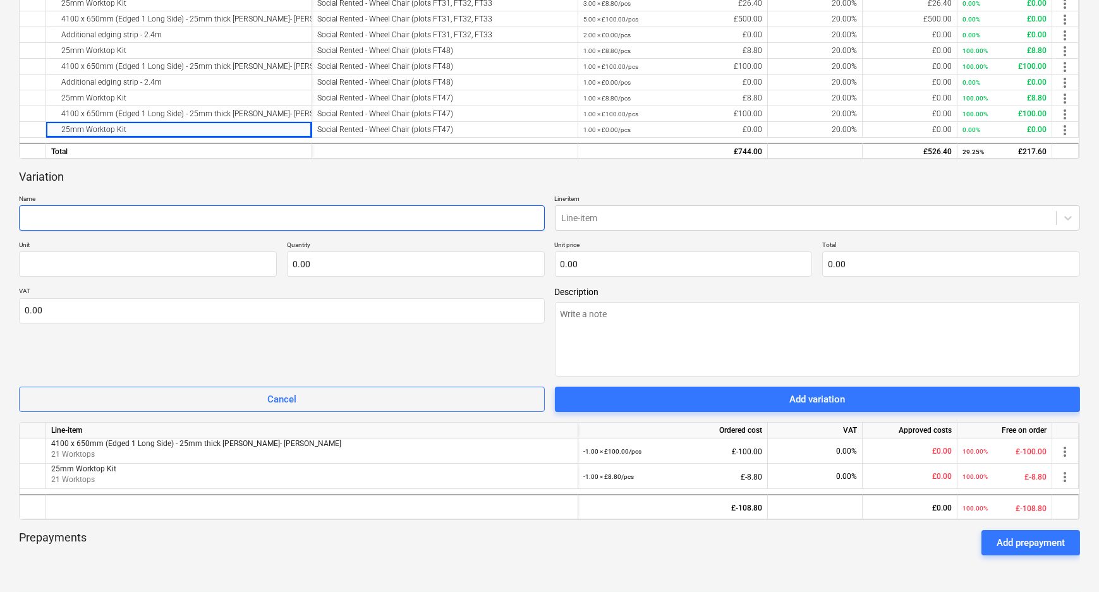
click at [63, 221] on input "text" at bounding box center [282, 217] width 526 height 25
paste input "25mm Worktop Kit"
type input "25mm Worktop Kit"
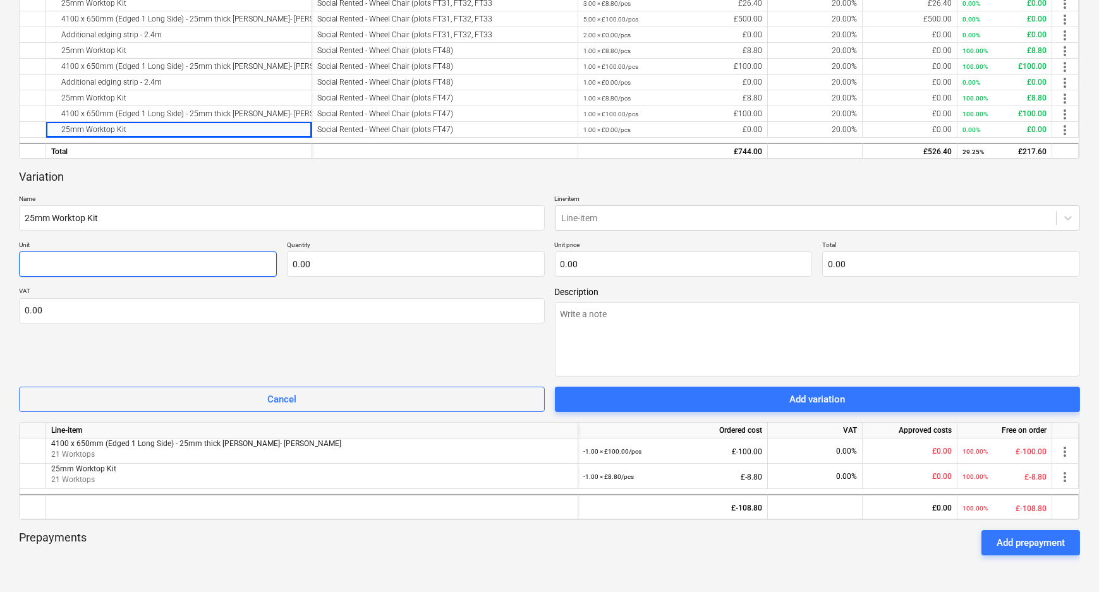
click at [85, 263] on input "text" at bounding box center [148, 264] width 258 height 25
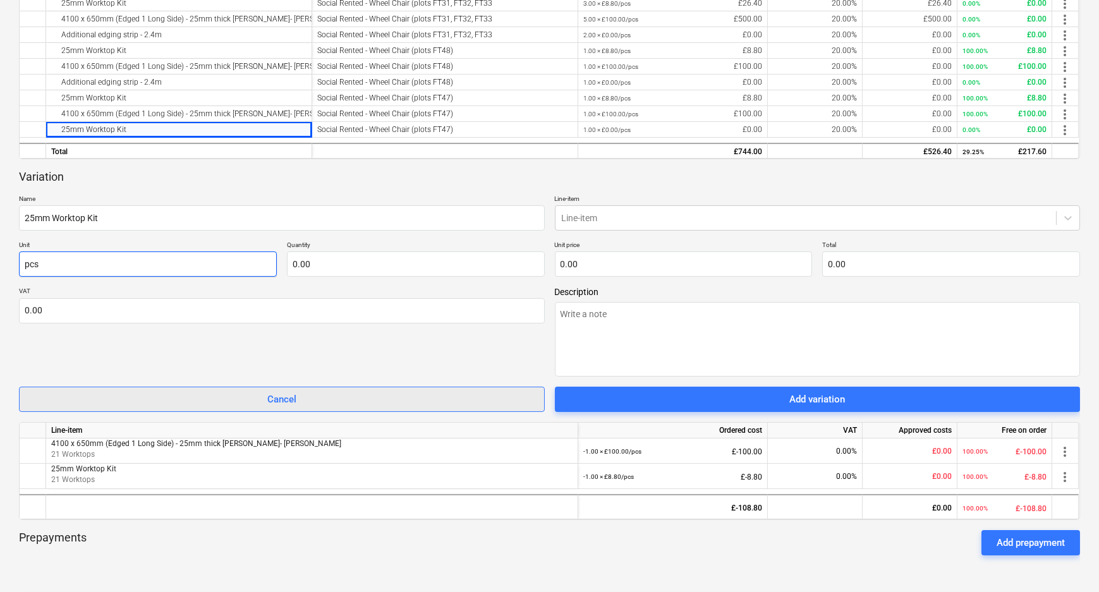
type input "pcs"
click at [329, 397] on span "Cancel" at bounding box center [282, 399] width 494 height 16
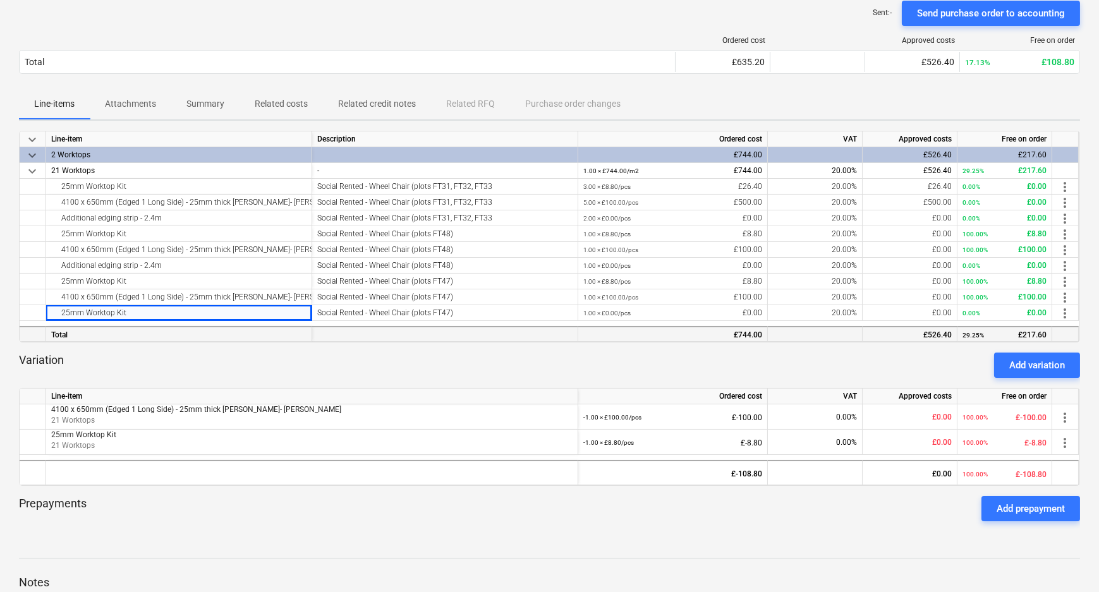
scroll to position [161, 0]
click at [177, 365] on div "Variation Add variation" at bounding box center [549, 365] width 1061 height 25
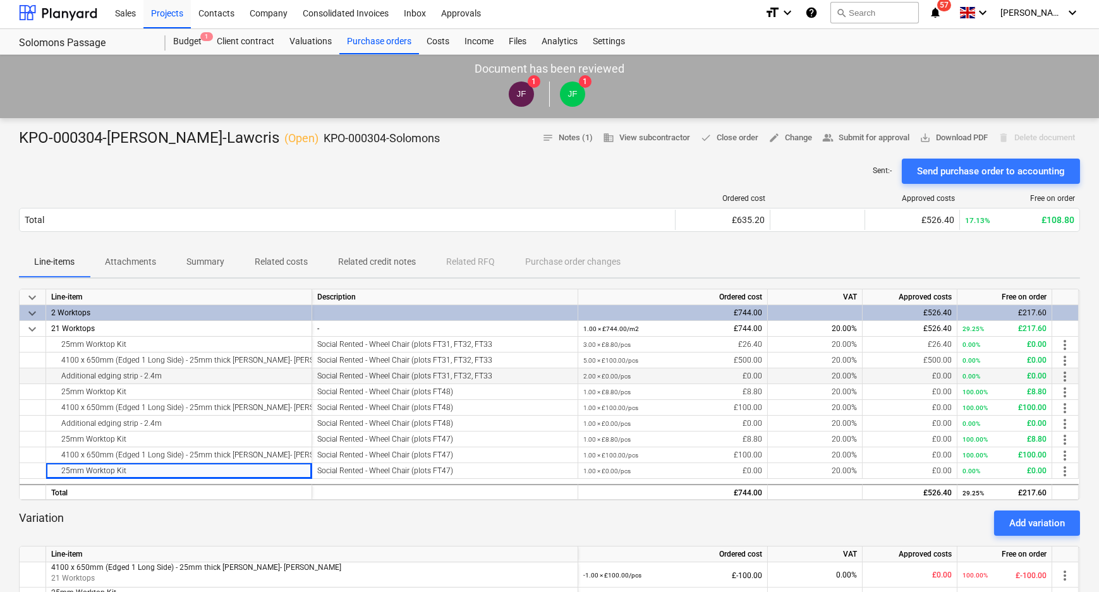
scroll to position [229, 0]
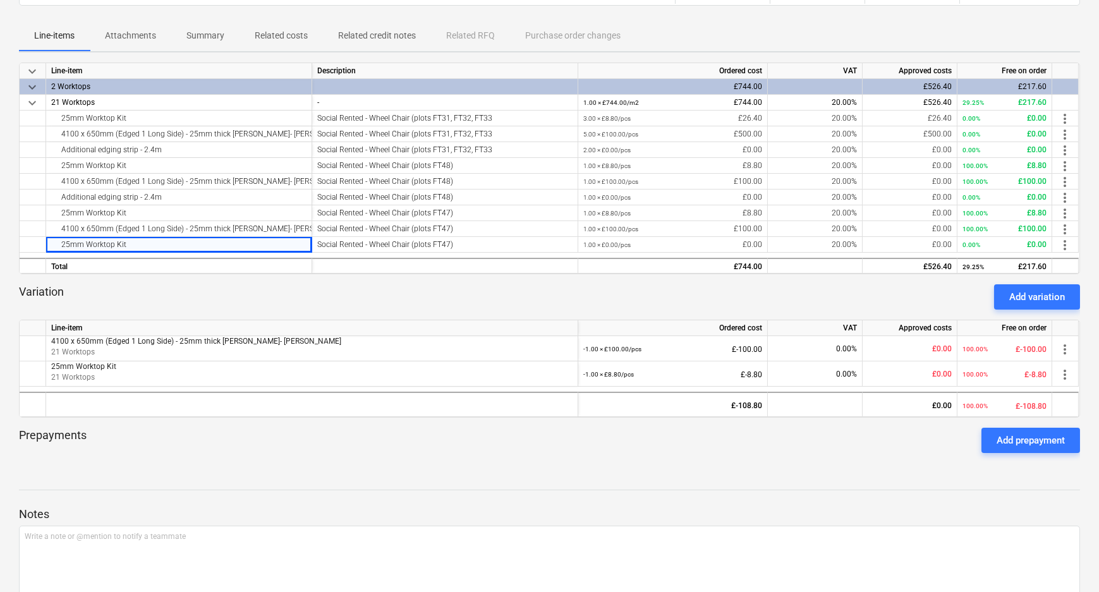
click at [537, 476] on div at bounding box center [549, 478] width 1061 height 10
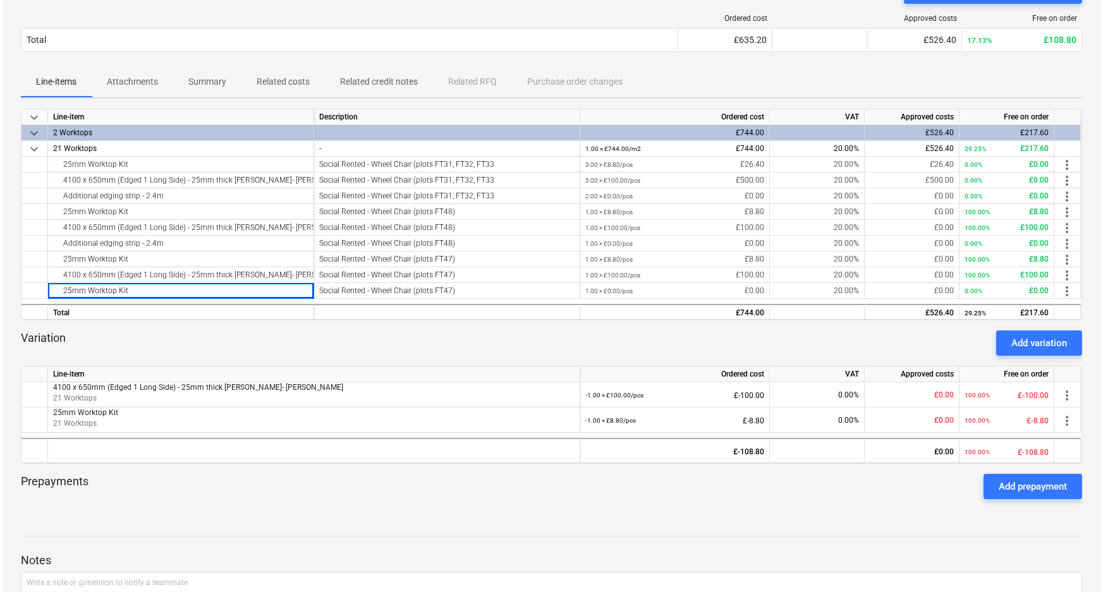
scroll to position [0, 0]
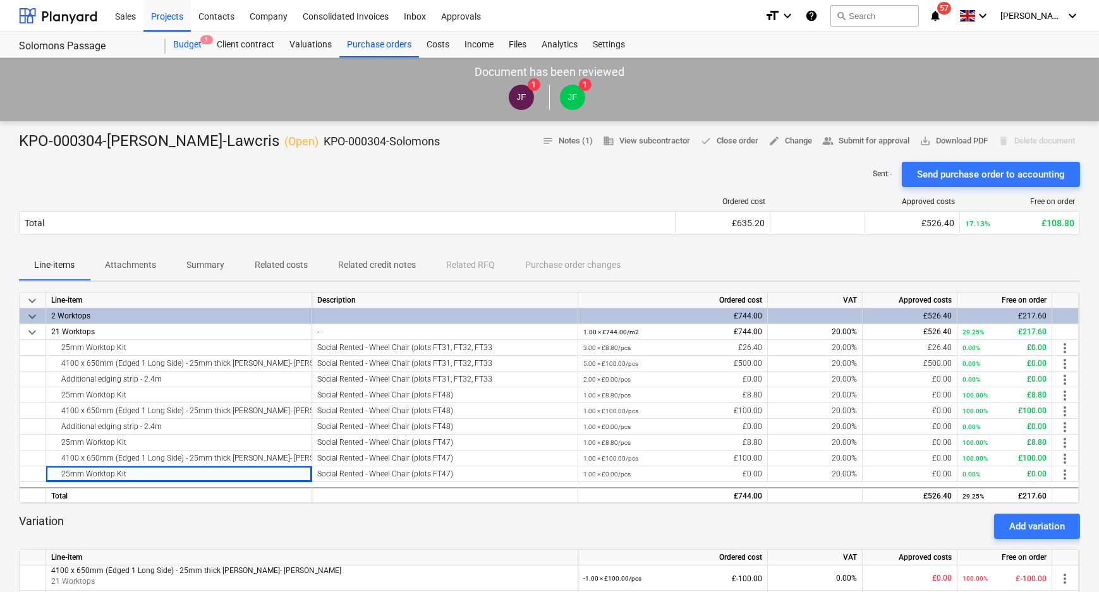
click at [188, 46] on div "Budget 1" at bounding box center [188, 44] width 44 height 25
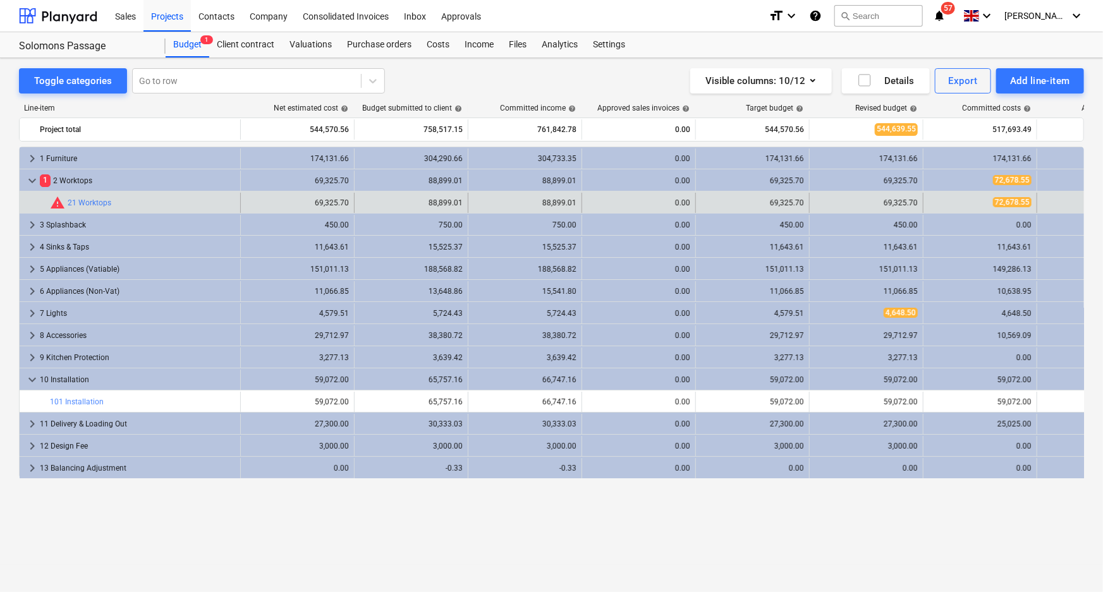
click at [1009, 202] on span "72,678.55" at bounding box center [1012, 202] width 39 height 10
drag, startPoint x: 1009, startPoint y: 202, endPoint x: 1029, endPoint y: 202, distance: 20.9
click at [1029, 202] on span "72,678.55" at bounding box center [1012, 202] width 39 height 10
click at [332, 200] on div "69,325.70" at bounding box center [297, 202] width 103 height 9
